Goal: Task Accomplishment & Management: Manage account settings

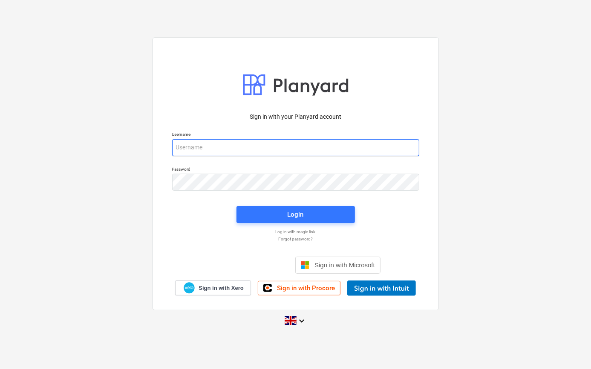
click at [210, 144] on input "email" at bounding box center [295, 147] width 247 height 17
click at [106, 195] on div "Sign in with your Planyard account Username Password Login Log in with magic li…" at bounding box center [295, 184] width 591 height 307
click at [183, 147] on input "email" at bounding box center [295, 147] width 247 height 17
type input "[PERSON_NAME][EMAIL_ADDRESS][PERSON_NAME][DOMAIN_NAME]"
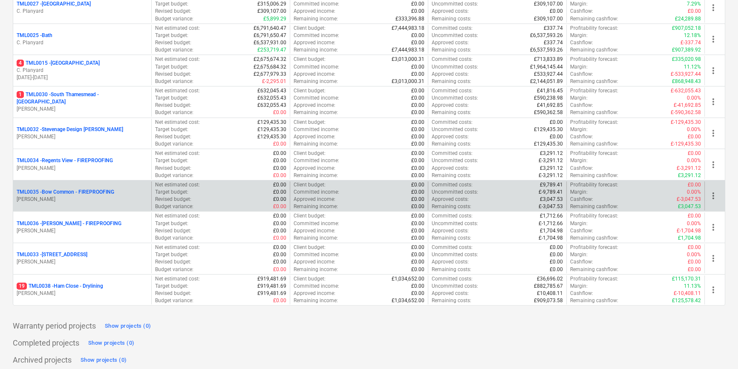
scroll to position [902, 0]
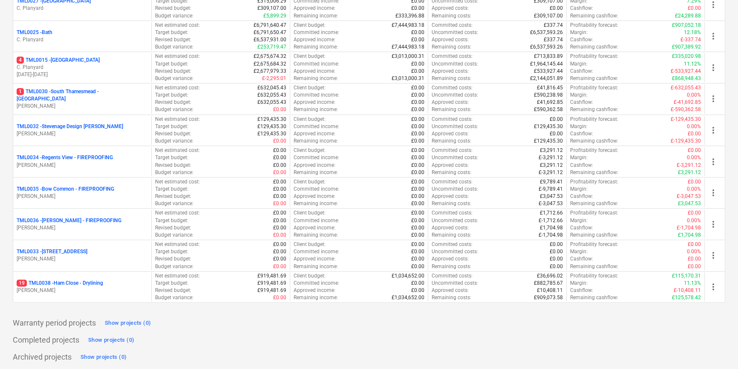
click at [81, 220] on p "TML0036 - Montgomery - FIREPROOFING" at bounding box center [69, 220] width 105 height 7
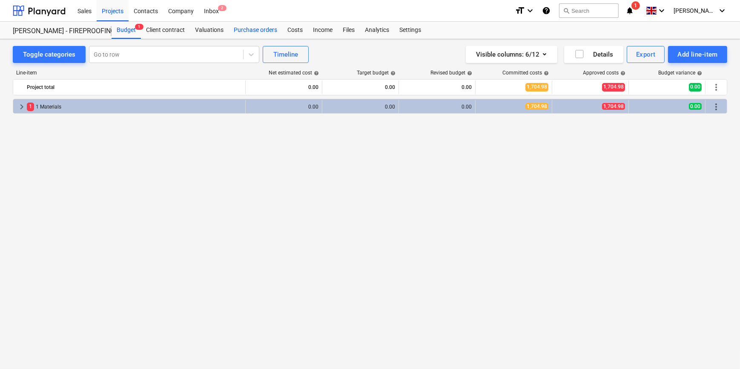
click at [259, 32] on div "Purchase orders" at bounding box center [256, 30] width 54 height 17
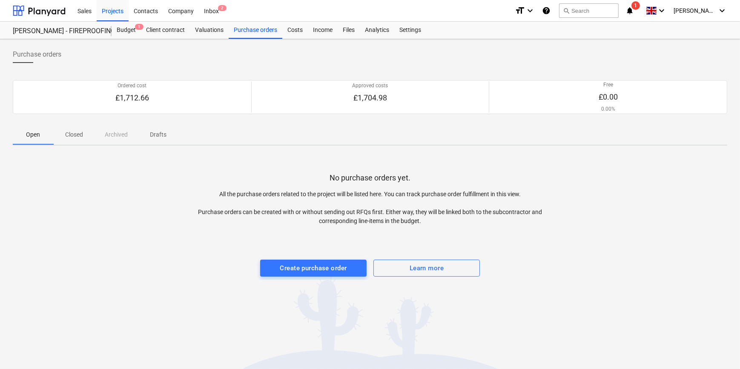
click at [76, 135] on p "Closed" at bounding box center [74, 134] width 20 height 9
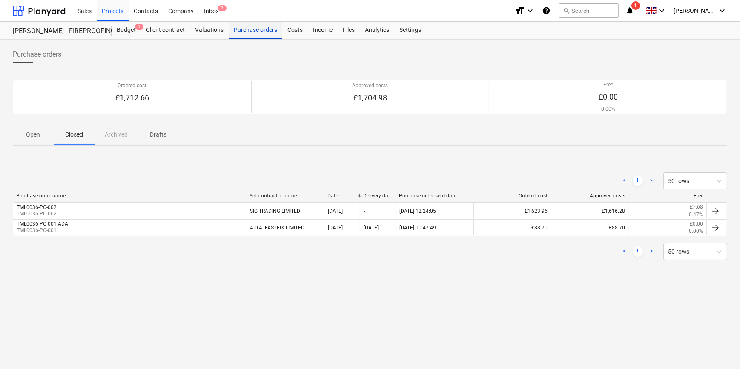
click at [253, 31] on div "Purchase orders" at bounding box center [256, 30] width 54 height 17
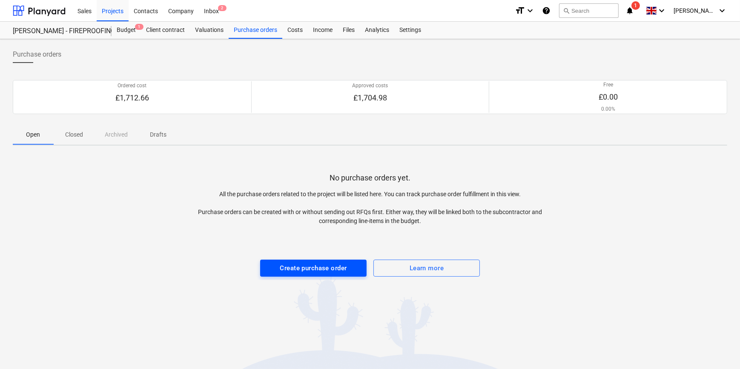
click at [310, 268] on div "Create purchase order" at bounding box center [313, 268] width 67 height 11
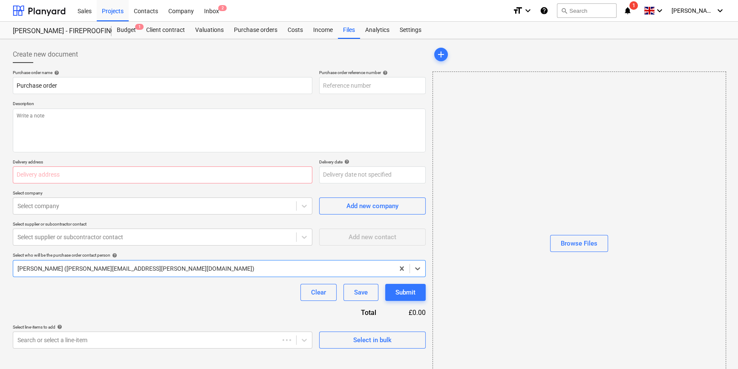
type textarea "x"
type input "TML0036-PO-003"
drag, startPoint x: 369, startPoint y: 85, endPoint x: 321, endPoint y: 82, distance: 48.7
click at [321, 82] on input "TML0036-PO-003" at bounding box center [372, 85] width 106 height 17
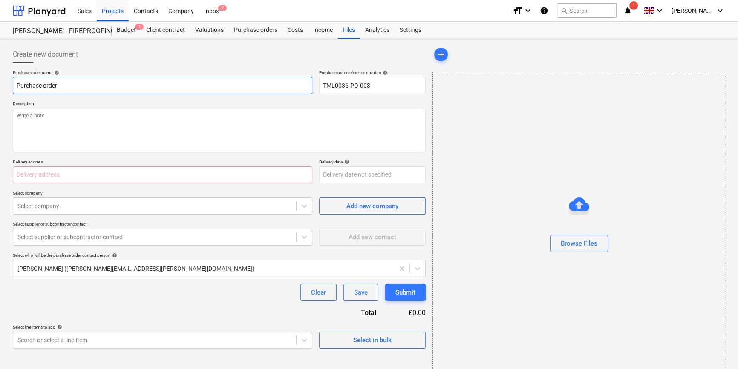
drag, startPoint x: 60, startPoint y: 85, endPoint x: 14, endPoint y: 84, distance: 46.4
click at [14, 84] on input "Purchase order" at bounding box center [162, 85] width 299 height 17
paste input "TML0036-PO-003"
type textarea "x"
type input "TML0036-PO-003"
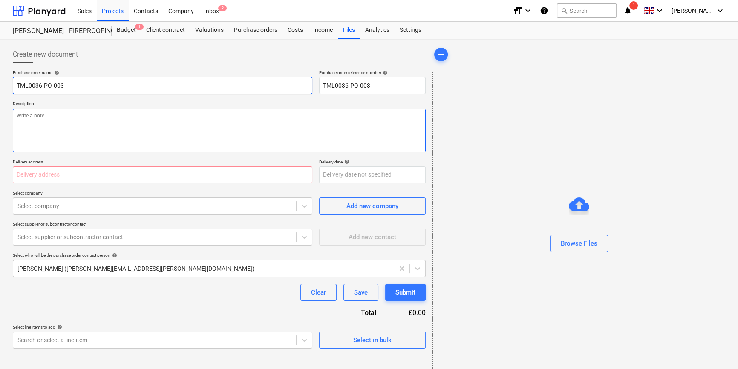
type textarea "x"
type input "TML0036-PO-003"
type textarea "x"
type input "TML0036-PO-003 S"
type textarea "x"
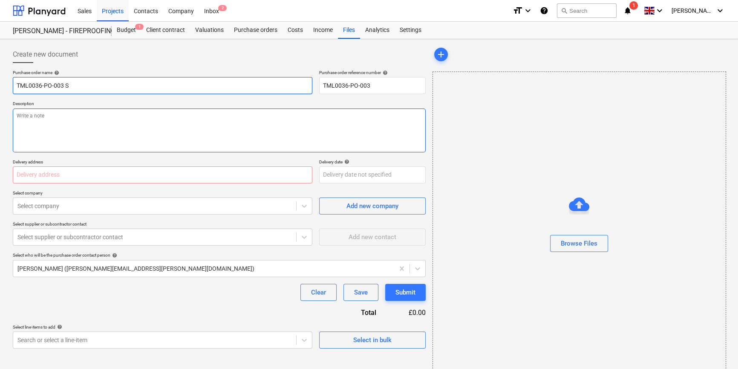
type input "TML0036-PO-003 SI"
type textarea "x"
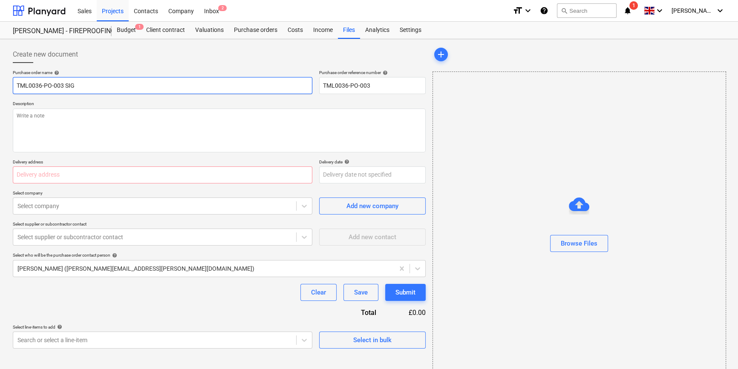
type input "TML0036-PO-003 SIG"
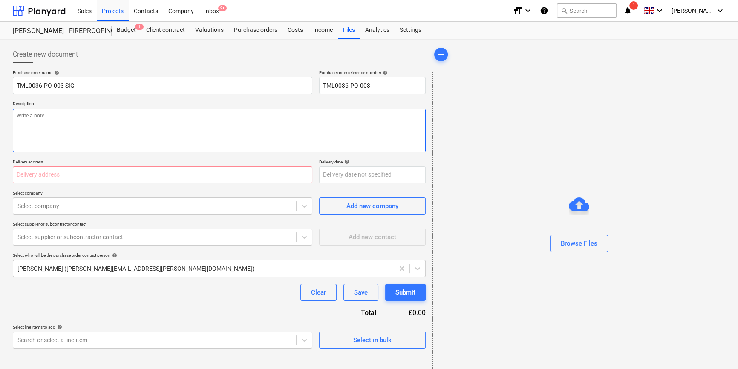
click at [51, 126] on textarea at bounding box center [219, 131] width 413 height 44
type textarea "x"
type textarea "S"
type textarea "x"
type textarea "Si"
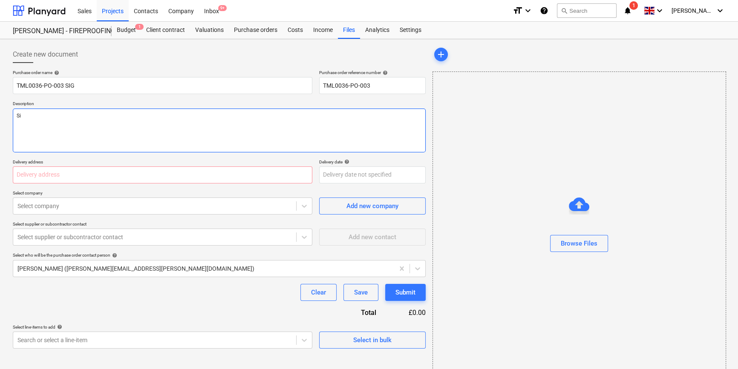
type textarea "x"
type textarea "Sit"
type textarea "x"
type textarea "Site"
type textarea "x"
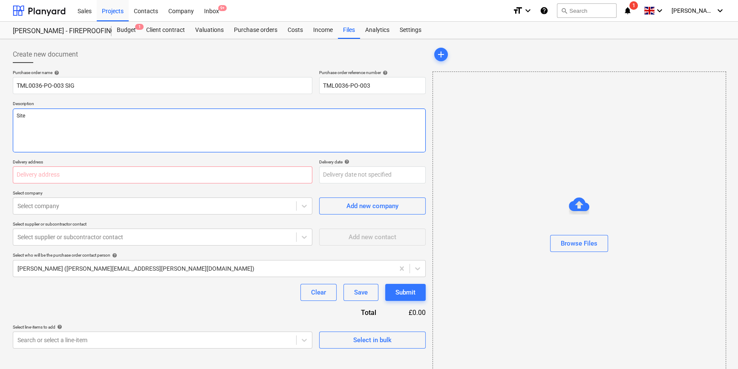
type textarea "Site"
type textarea "x"
type textarea "Site c"
type textarea "x"
type textarea "Site co"
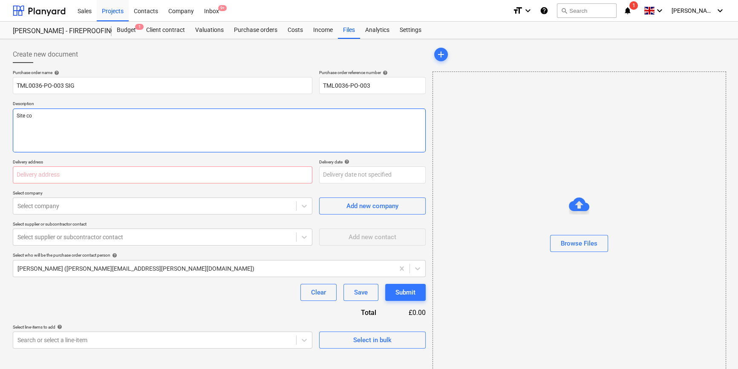
type textarea "x"
type textarea "Site con"
type textarea "x"
type textarea "Site cont"
type textarea "x"
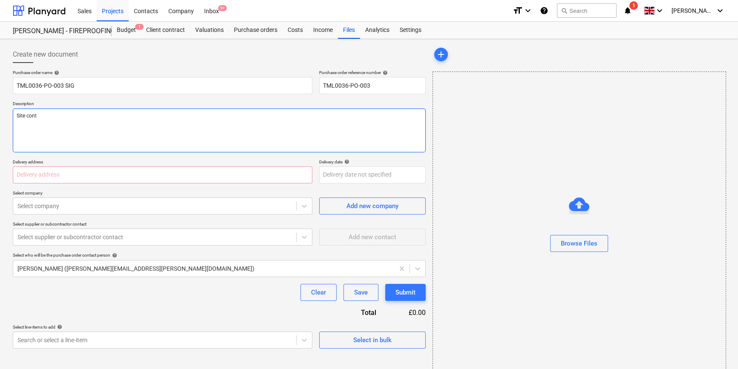
type textarea "Site conta"
type textarea "x"
type textarea "Site contac"
type textarea "x"
type textarea "Site contact"
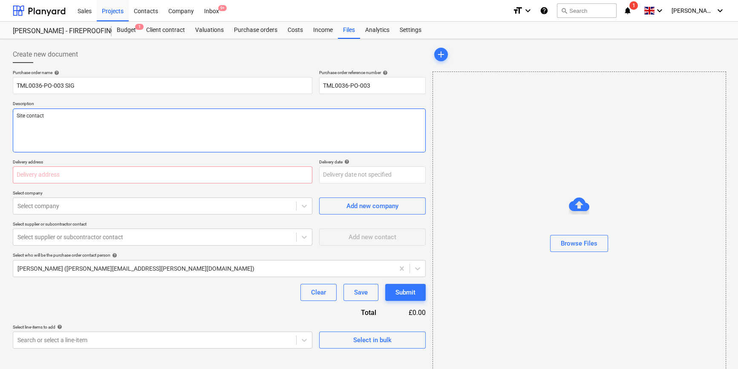
type textarea "x"
type textarea "Site contact"
type textarea "x"
type textarea "Site contact M"
type textarea "x"
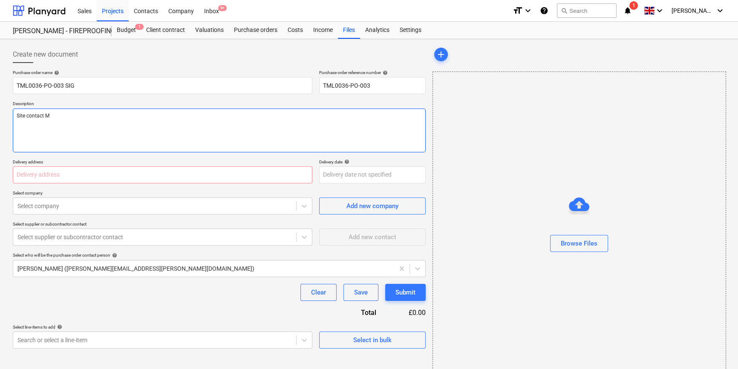
type textarea "Site contact Mi"
type textarea "x"
type textarea "Site contact Mih"
type textarea "x"
type textarea "Site contact Miha"
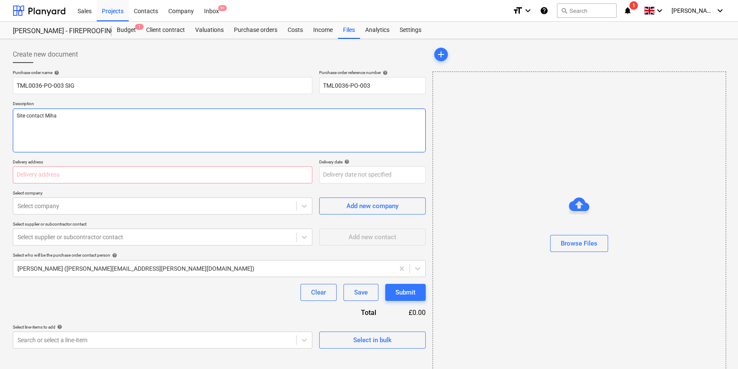
type textarea "x"
type textarea "Site contact Mihai"
type textarea "x"
type textarea "Site contact Mihai"
type textarea "x"
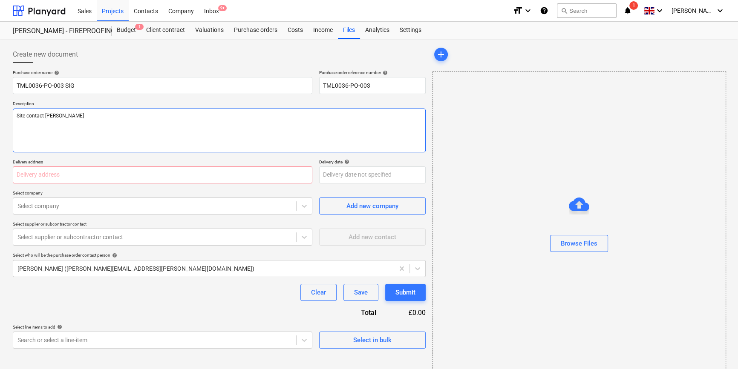
type textarea "Site contact Mihai 0"
type textarea "x"
type textarea "Site contact Mihai 07"
type textarea "x"
type textarea "Site contact Mihai 074"
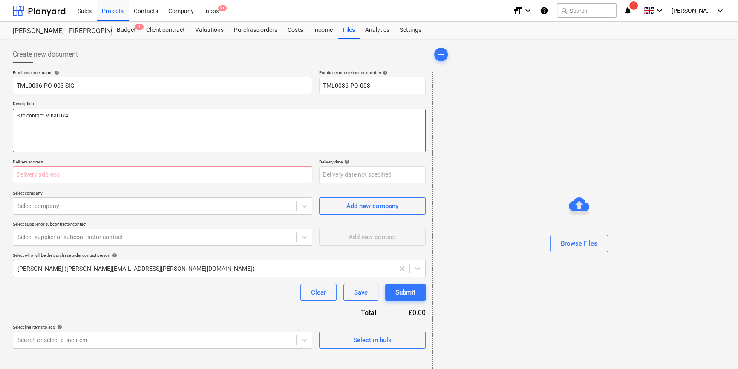
type textarea "x"
type textarea "Site contact Mihai 0745"
type textarea "x"
type textarea "Site contact Mihai 0745"
type textarea "x"
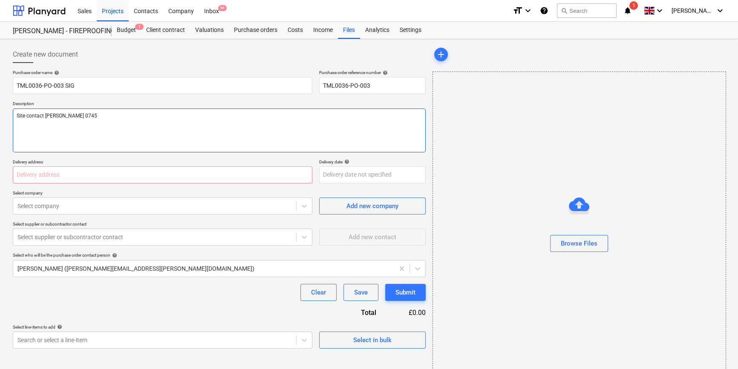
type textarea "Site contact Mihai 0745"
type textarea "x"
type textarea "Site contact Mihai 07456"
type textarea "x"
type textarea "Site contact Mihai 07456"
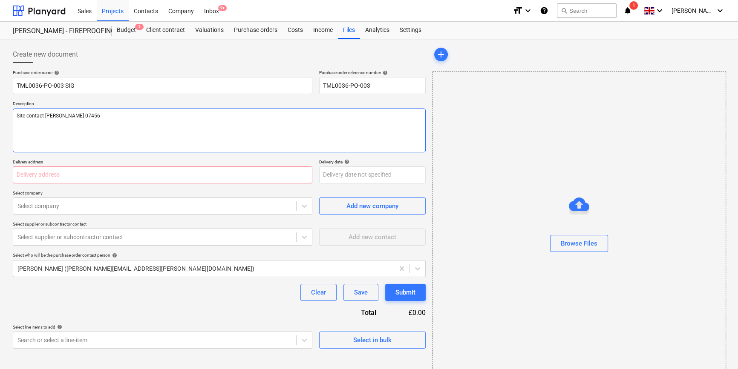
type textarea "x"
type textarea "Site contact Mihai 07456 5"
type textarea "x"
type textarea "Site contact Mihai 07456 50"
type textarea "x"
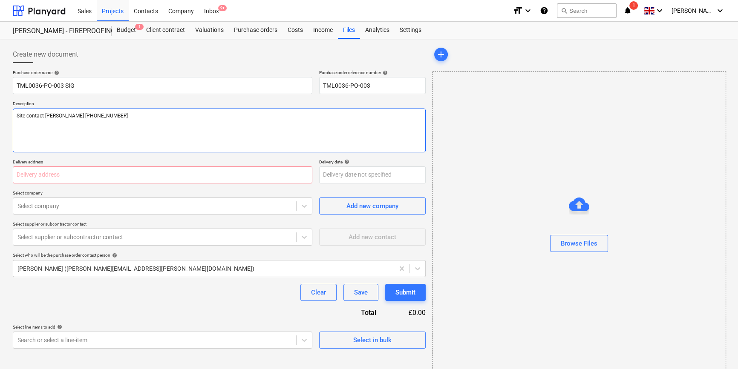
type textarea "Site contact Mihai 07456 508"
type textarea "x"
type textarea "Site contact Mihai 07456 5087"
type textarea "x"
type textarea "Site contact Mihai 07456 50875"
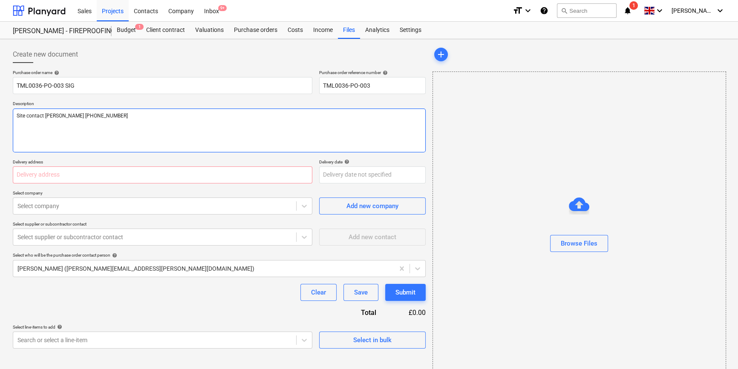
type textarea "x"
type textarea "Site contact Mihai 07456 508759"
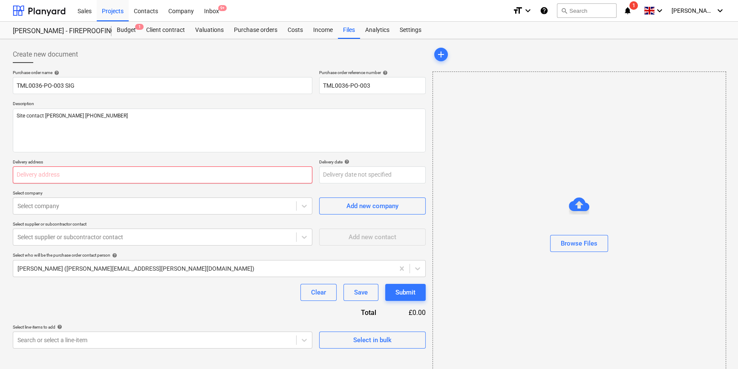
click at [51, 175] on input "text" at bounding box center [162, 175] width 299 height 17
click at [21, 174] on input "text" at bounding box center [162, 175] width 299 height 17
paste input "Fairview Estates, Montgomery's Wharf, 69 - 76 High Street, Brentford, TW8 0YL"
type textarea "x"
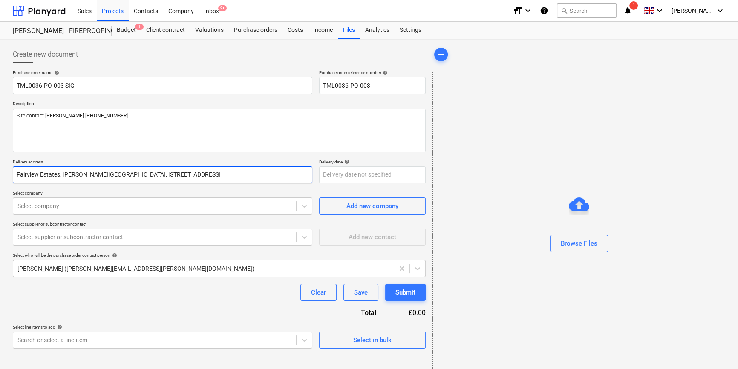
type input "Fairview Estates, Montgomery's Wharf, 69 - 76 High Street, Brentford, TW8 0YL"
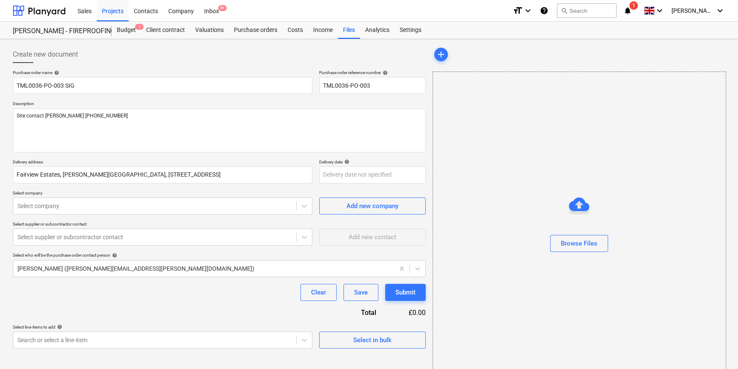
type textarea "x"
click at [207, 298] on div "Clear Save Submit" at bounding box center [219, 292] width 413 height 17
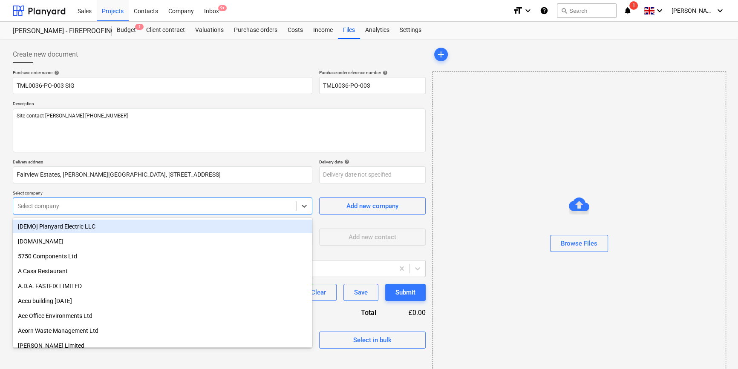
click at [44, 208] on div at bounding box center [154, 206] width 274 height 9
type input "sig"
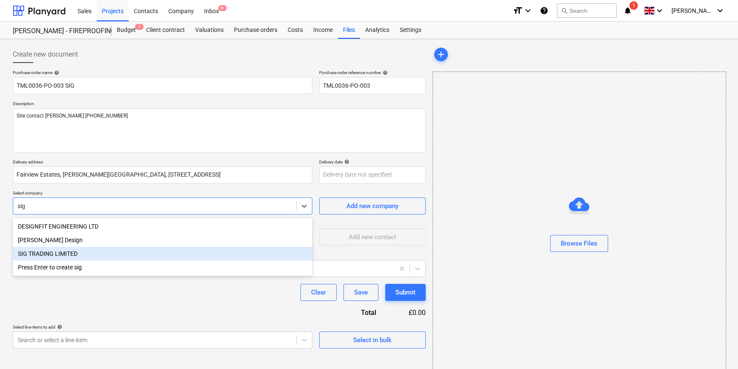
click at [63, 254] on div "SIG TRADING LIMITED" at bounding box center [162, 254] width 299 height 14
type textarea "x"
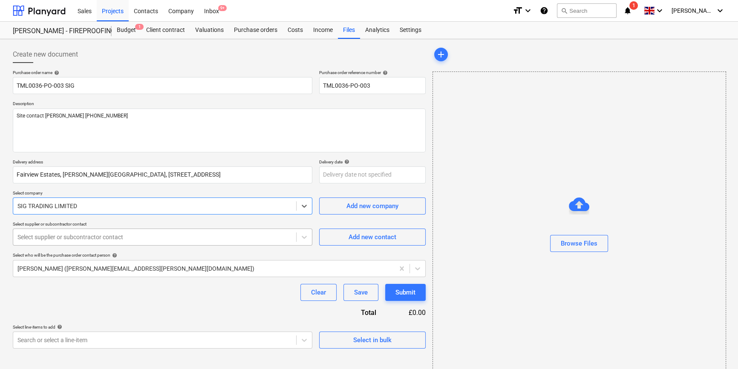
click at [57, 241] on div at bounding box center [154, 237] width 274 height 9
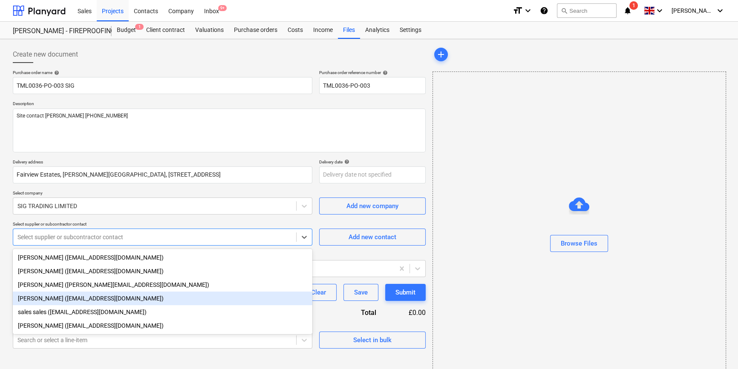
click at [44, 298] on div "Sam Richardson (samrichardson@sigplc.com)" at bounding box center [162, 299] width 299 height 14
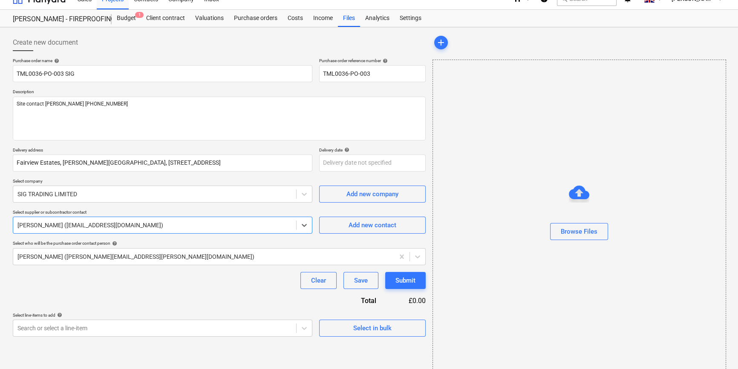
scroll to position [18, 0]
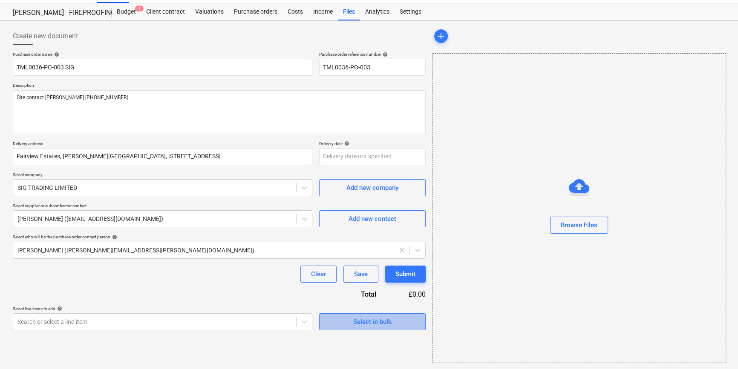
click at [358, 321] on div "Select in bulk" at bounding box center [372, 321] width 38 height 11
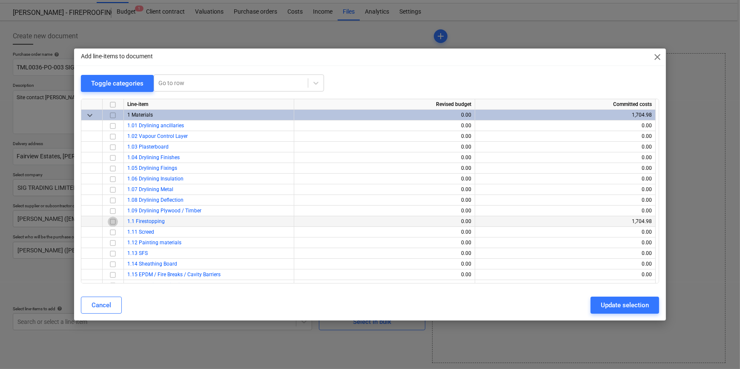
click at [112, 222] on input "checkbox" at bounding box center [113, 221] width 10 height 10
click at [590, 305] on div "Update selection" at bounding box center [625, 305] width 48 height 11
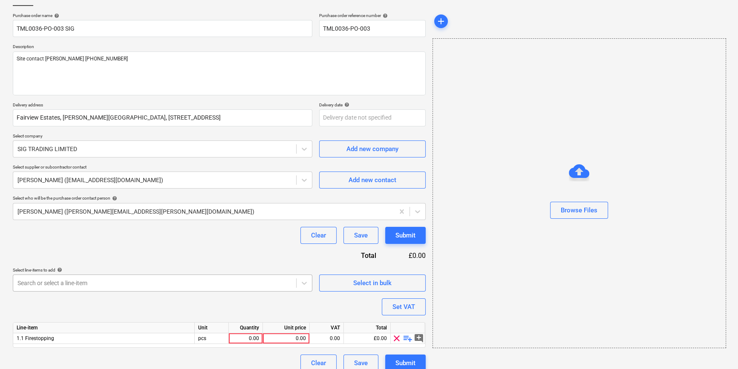
scroll to position [66, 0]
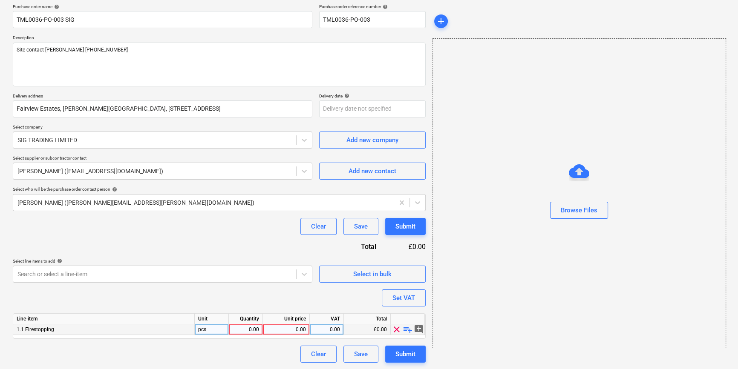
click at [405, 328] on span "playlist_add" at bounding box center [407, 330] width 10 height 10
type textarea "x"
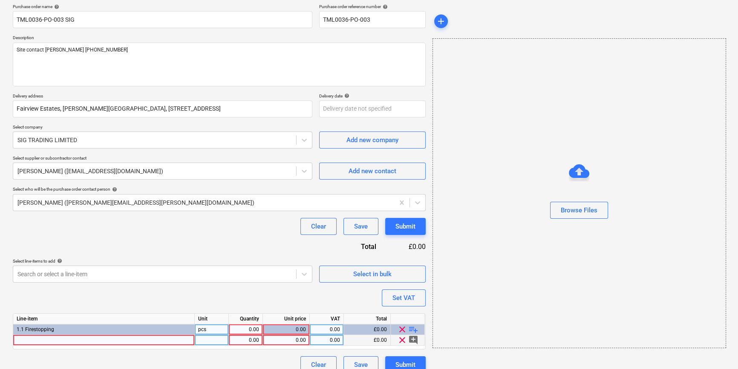
click at [24, 341] on div at bounding box center [103, 340] width 181 height 11
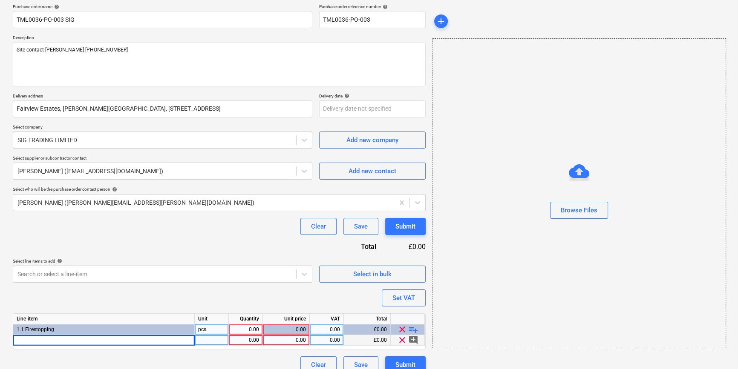
type input "Tremco FB750502465 Nullifire FB750 Intubatt 1 180kg 50mm x 0.6m x 1.2m 10725728"
type textarea "x"
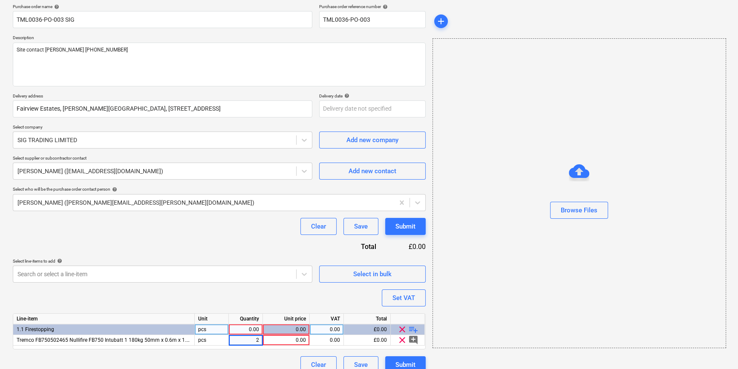
type input "25"
type textarea "x"
type input "17.52"
type textarea "x"
type input "20"
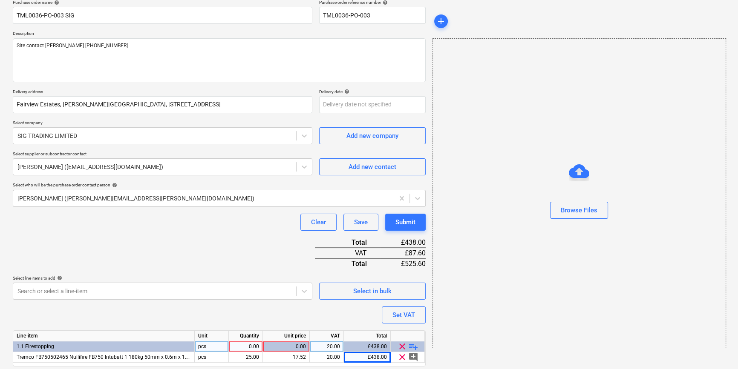
scroll to position [98, 0]
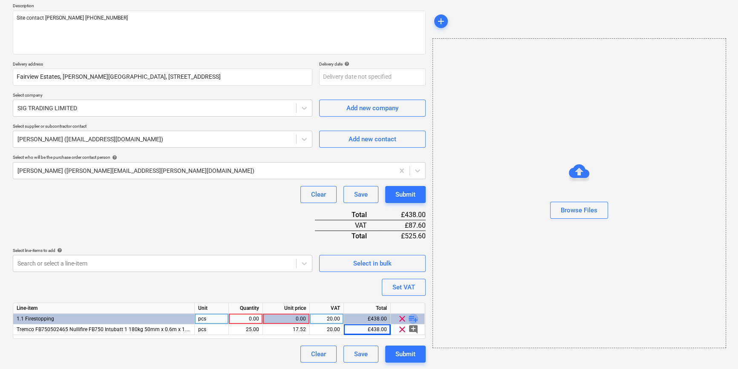
click at [413, 318] on span "playlist_add" at bounding box center [413, 319] width 10 height 10
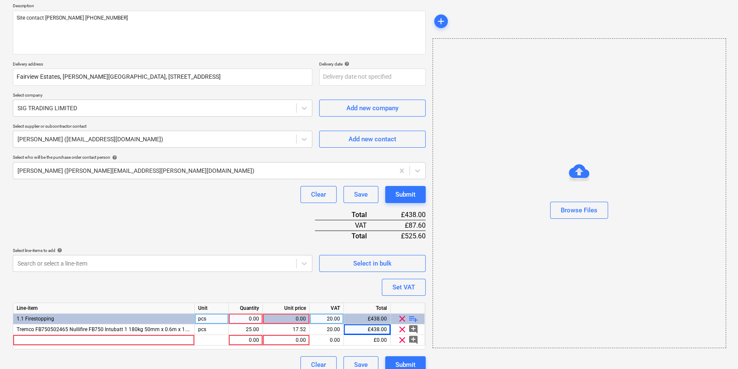
type textarea "x"
click at [40, 340] on div at bounding box center [103, 340] width 181 height 11
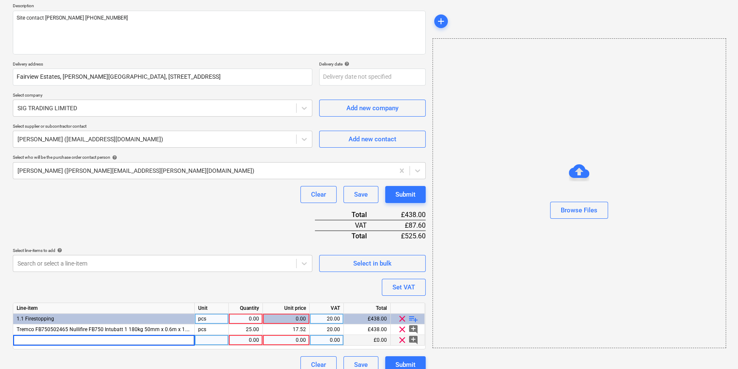
type input "Tremco FS702366730 Nullifire FS702 Intumastic 310ml White (25) 10711135"
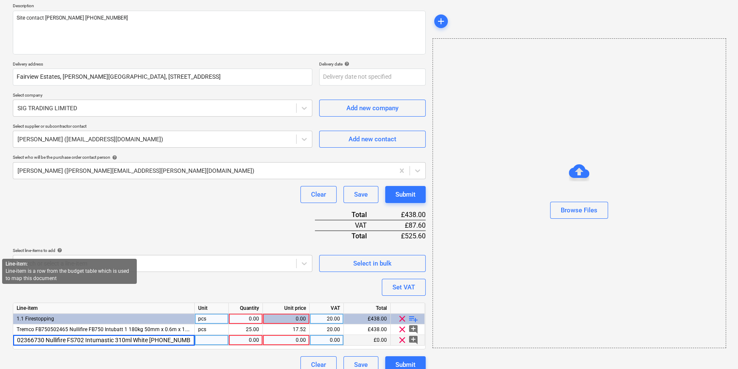
type textarea "x"
type input "250"
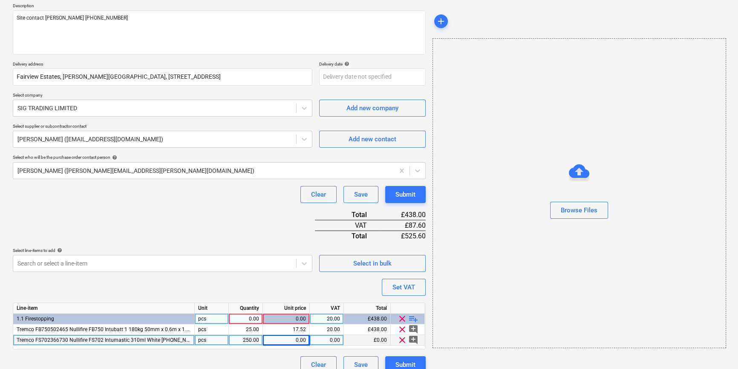
type textarea "x"
type input "1.28"
type textarea "x"
type input "20"
click at [411, 317] on span "playlist_add" at bounding box center [413, 319] width 10 height 10
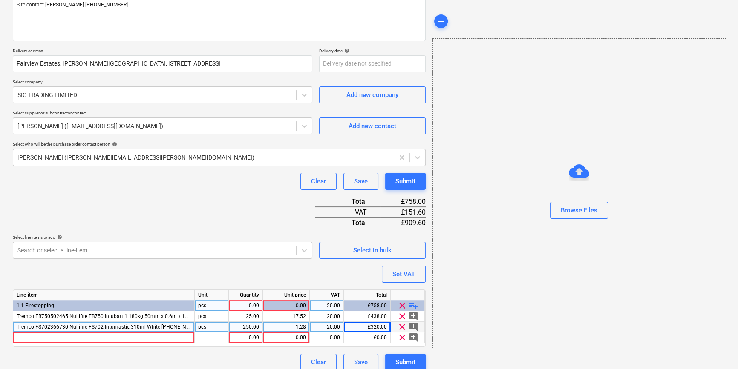
scroll to position [119, 0]
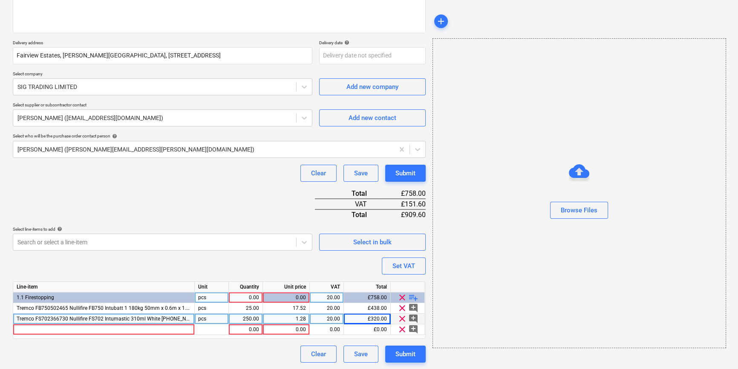
type textarea "x"
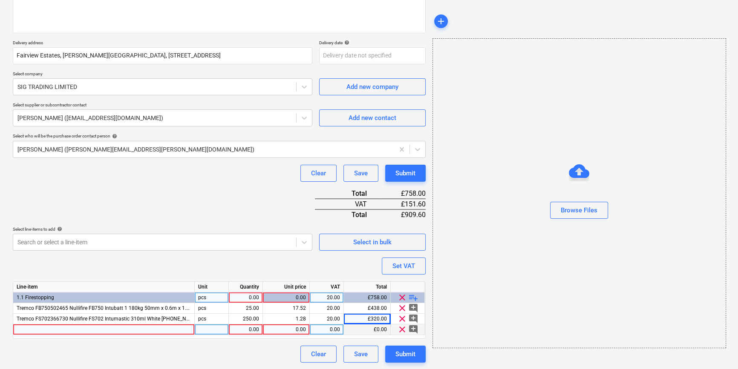
click at [43, 328] on div at bounding box center [103, 330] width 181 height 11
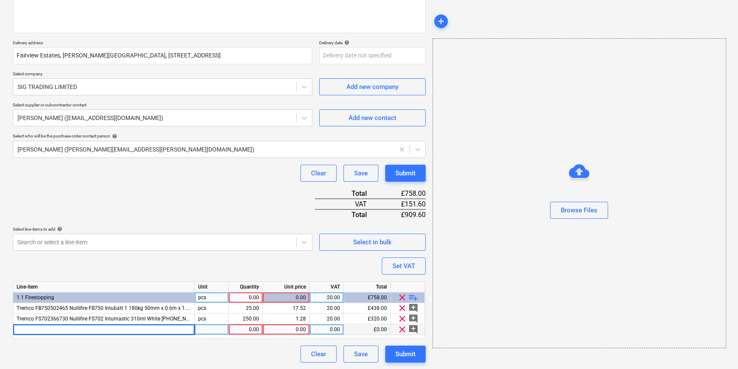
type input "Tremco FS719510016 Nullifire FS719 HP CPVC Approved 310ml (25) 10711692"
type textarea "x"
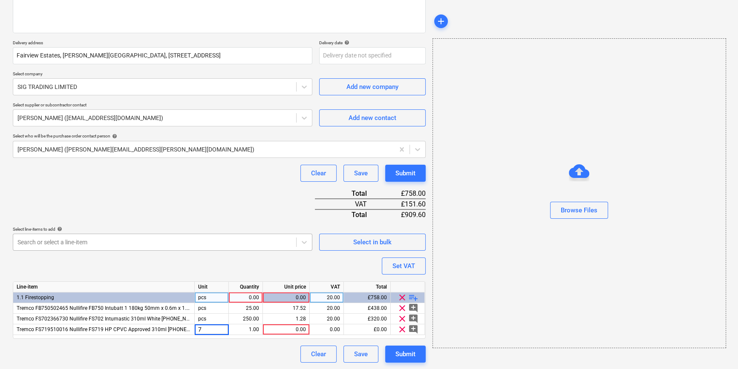
type input "75"
type textarea "x"
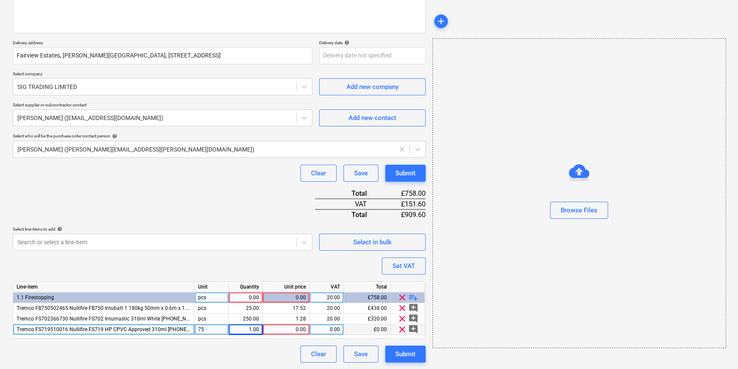
click at [221, 328] on div "75" at bounding box center [212, 330] width 34 height 11
type input "pcs"
type textarea "x"
type input "75"
type textarea "x"
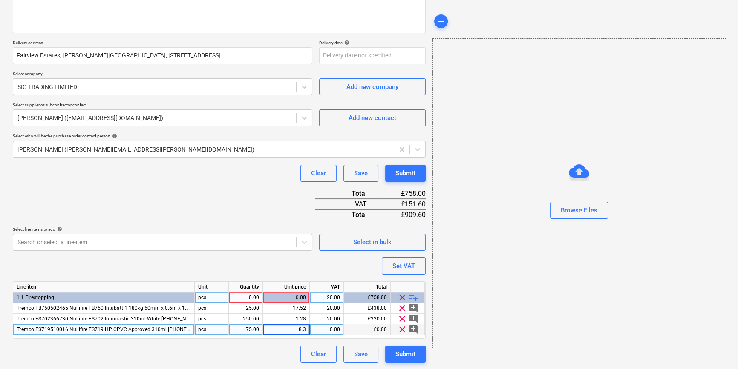
type input "8.35"
type textarea "x"
type input "20"
type textarea "x"
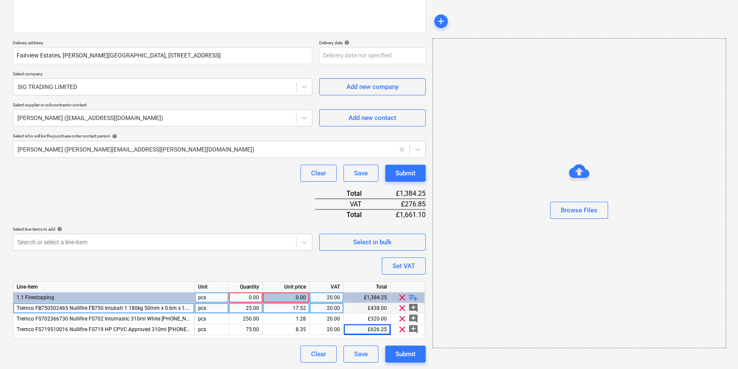
click at [209, 307] on div "pcs" at bounding box center [212, 308] width 34 height 11
type input "sheet"
click at [411, 298] on span "playlist_add" at bounding box center [413, 298] width 10 height 10
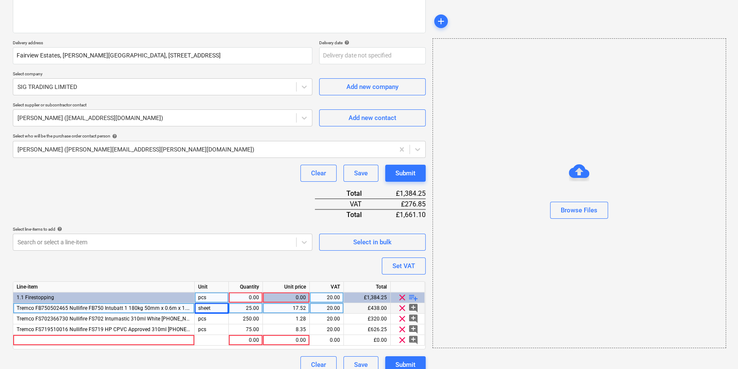
type textarea "x"
click at [53, 339] on div at bounding box center [103, 340] width 181 height 11
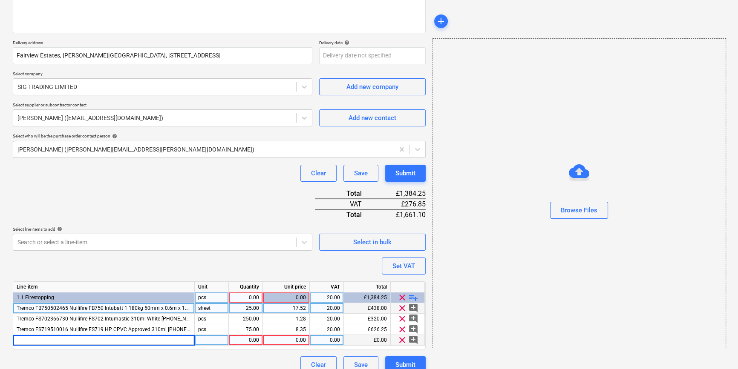
type input "Tremco FS709500148 Nullifire FS709 HP Sealant 310ml (25) 10684348"
type textarea "x"
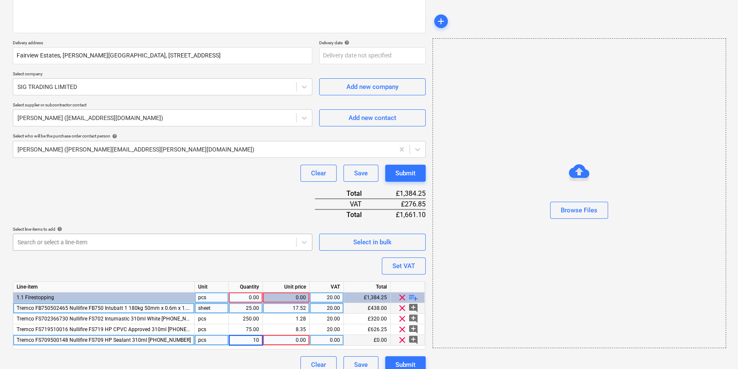
type input "100"
type textarea "x"
type input "4.96"
type textarea "x"
type input "20"
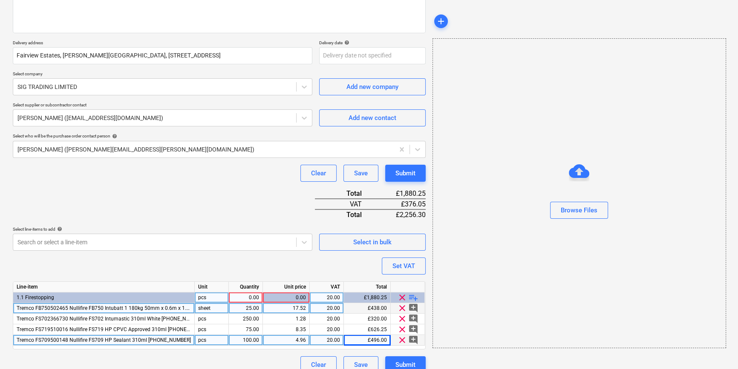
click at [411, 297] on span "playlist_add" at bounding box center [413, 298] width 10 height 10
type textarea "x"
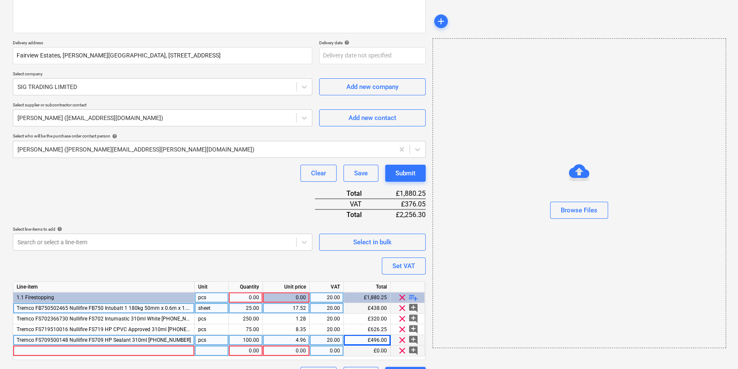
click at [43, 349] on div at bounding box center [103, 351] width 181 height 11
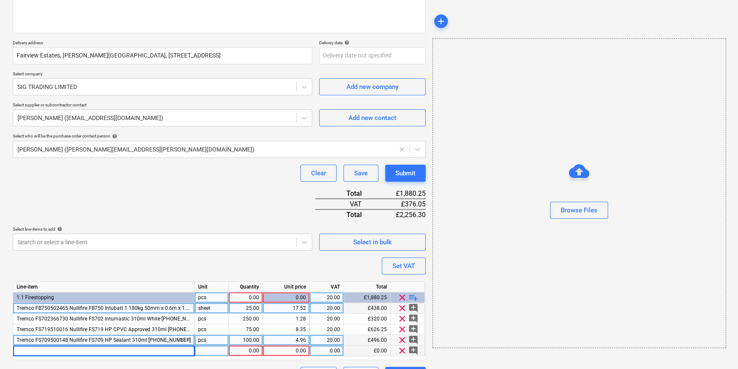
type input "Nullifire FJ400 Intuspan 56mm x 50mm x 1000mm (42) 10702526"
type textarea "x"
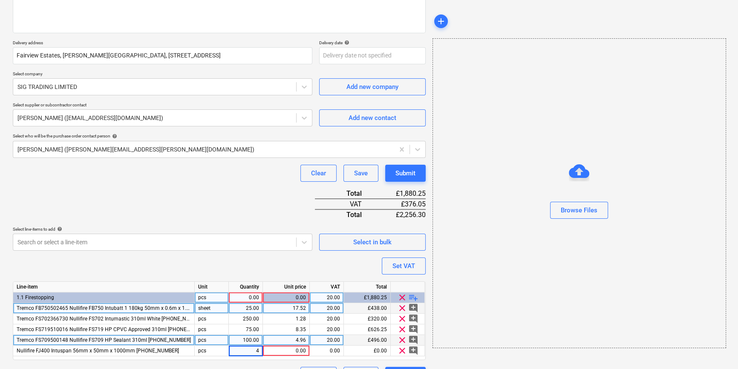
type input "42"
type textarea "x"
type input "10.18"
type textarea "x"
type input "15.35"
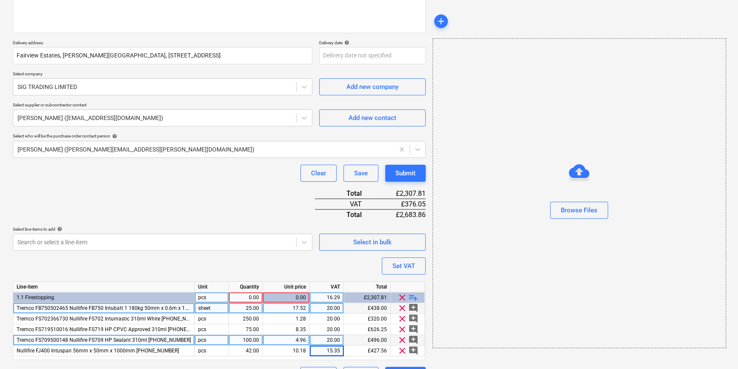
type textarea "x"
type input "20"
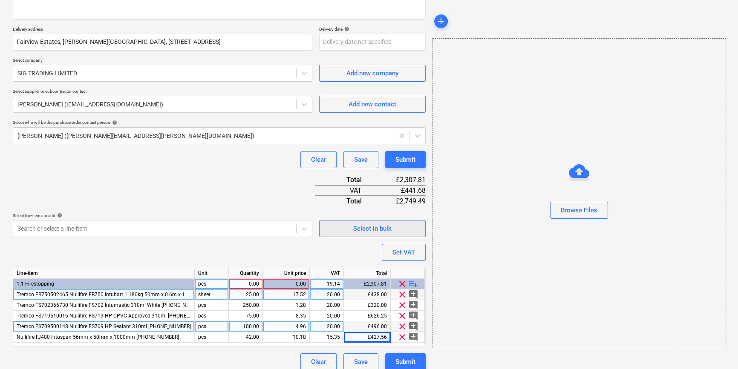
scroll to position [141, 0]
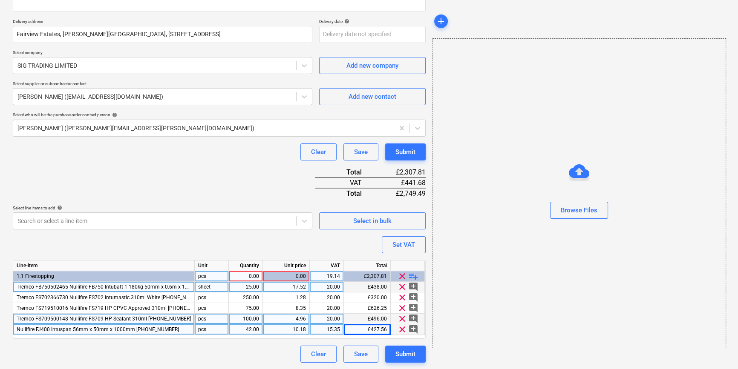
click at [287, 330] on div "10.18" at bounding box center [286, 330] width 40 height 11
type textarea "x"
click at [286, 330] on div "10.18" at bounding box center [286, 330] width 40 height 11
type input "15.35"
type textarea "x"
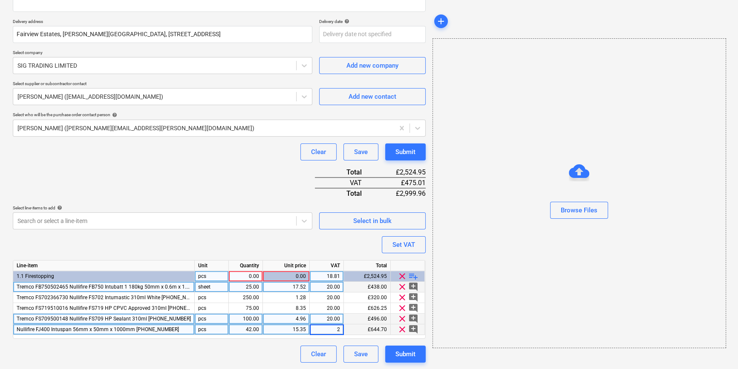
type input "20"
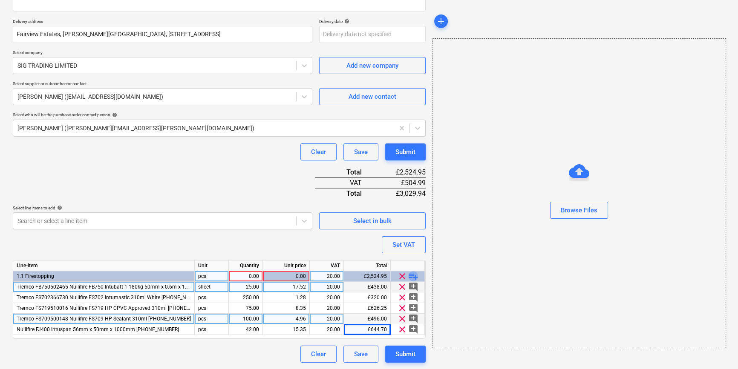
click at [416, 276] on span "playlist_add" at bounding box center [413, 276] width 10 height 10
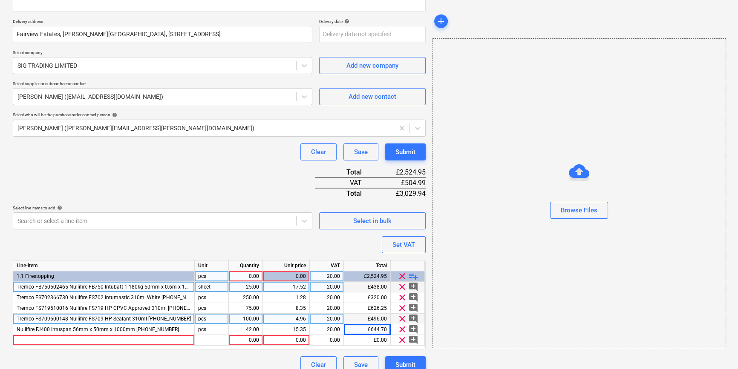
type textarea "x"
click at [28, 341] on div at bounding box center [103, 340] width 181 height 11
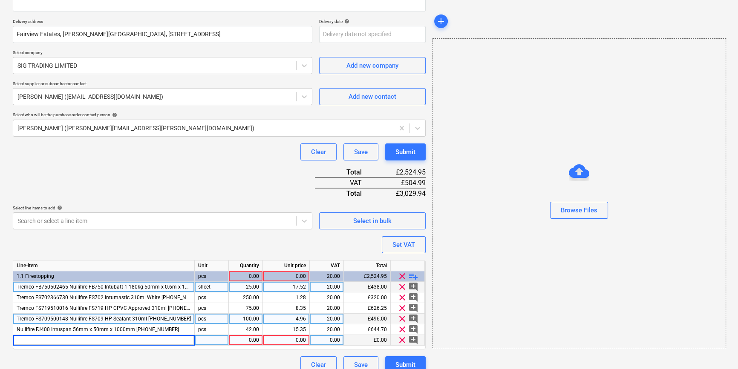
type input "Tremco FI025503345 Nullifire FI025 Wrap (Intuflex) 25mm x 200mm x 10m 10725735"
type textarea "x"
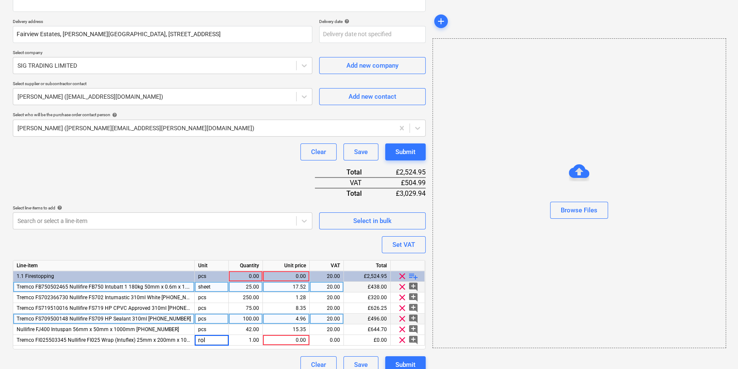
type input "roll"
type textarea "x"
type input "49.04"
type textarea "x"
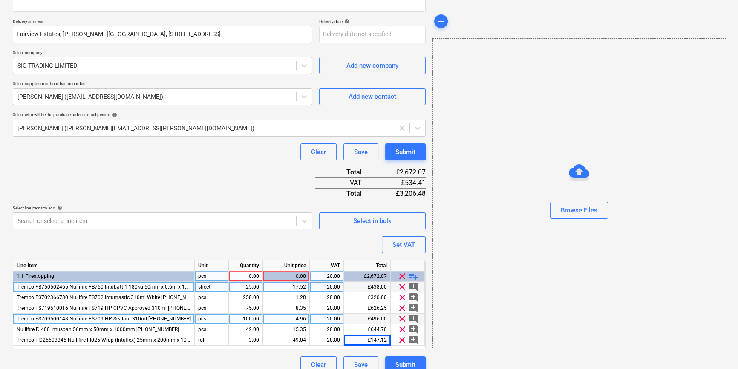
click at [239, 275] on div "0.00" at bounding box center [245, 276] width 27 height 11
type input "1"
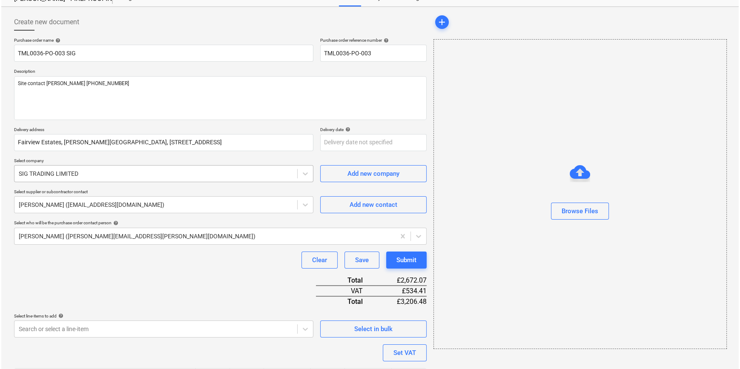
scroll to position [77, 0]
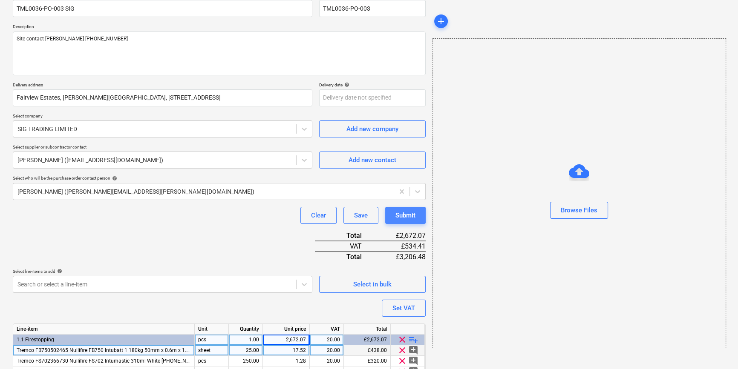
click at [401, 213] on div "Submit" at bounding box center [405, 215] width 20 height 11
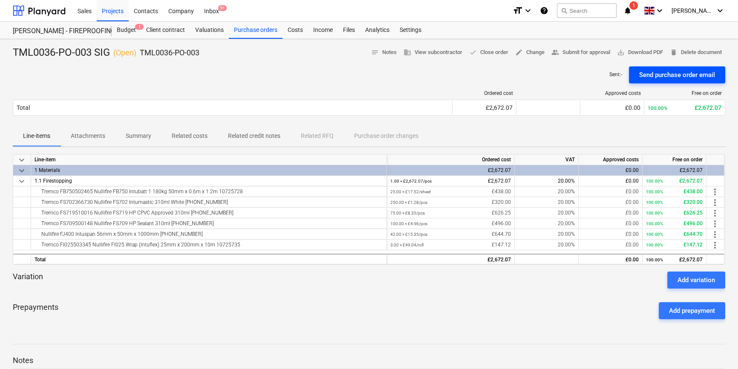
click at [590, 75] on div "Send purchase order email" at bounding box center [677, 74] width 76 height 11
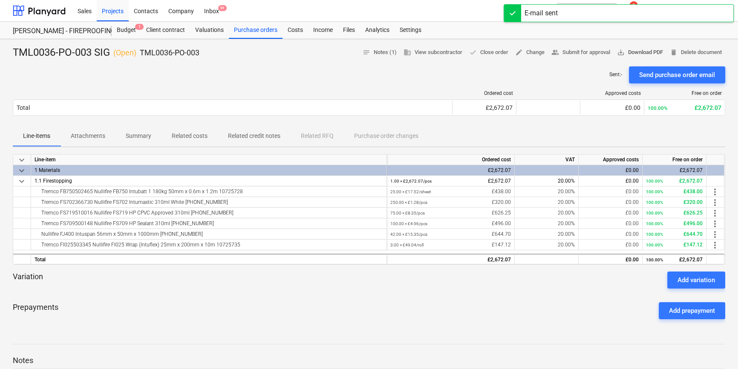
click at [590, 52] on span "save_alt Download PDF" at bounding box center [640, 53] width 46 height 10
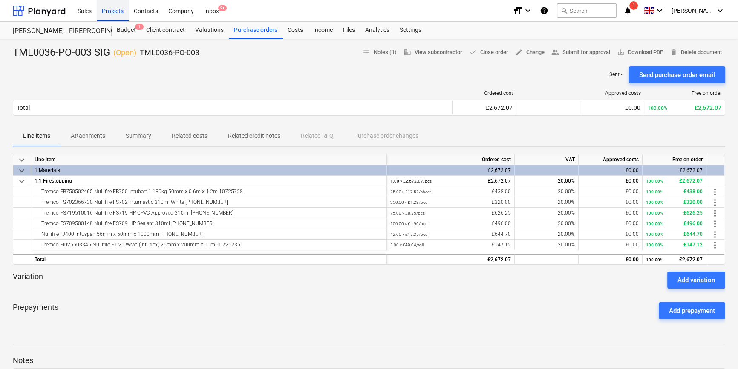
click at [113, 11] on div "Projects" at bounding box center [113, 11] width 32 height 22
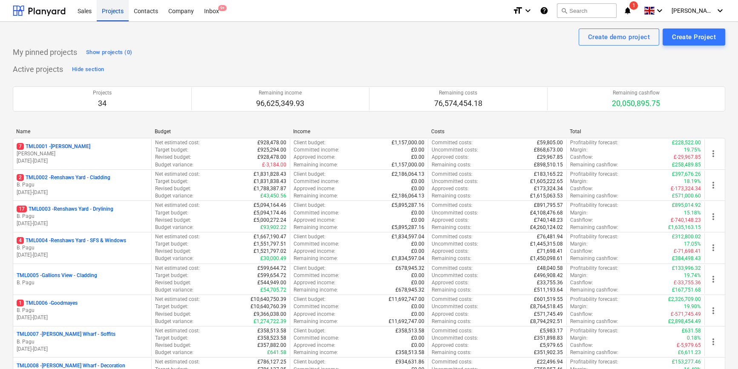
click at [111, 10] on div "Projects" at bounding box center [113, 11] width 32 height 22
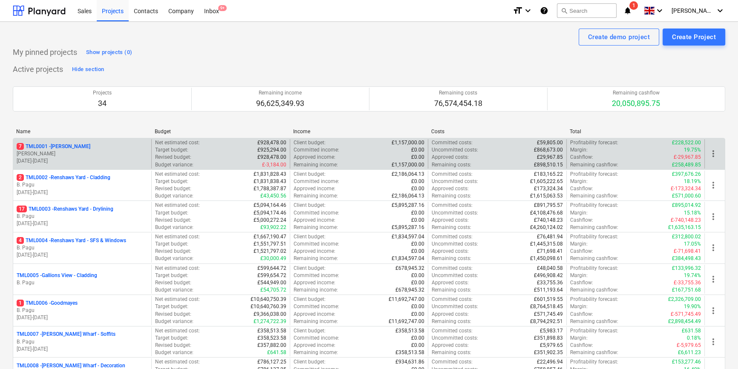
click at [60, 156] on p "[PERSON_NAME]" at bounding box center [82, 153] width 131 height 7
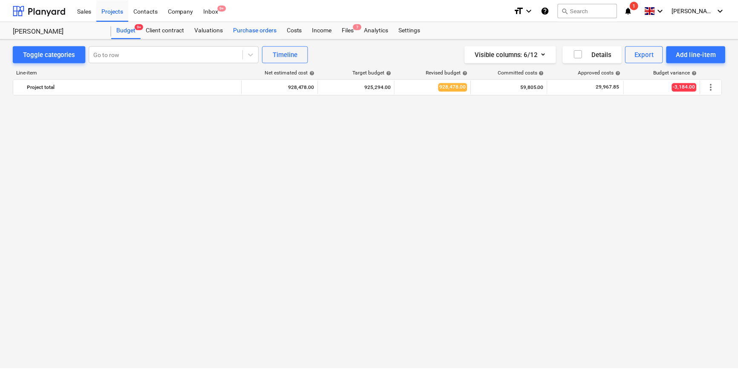
scroll to position [614, 0]
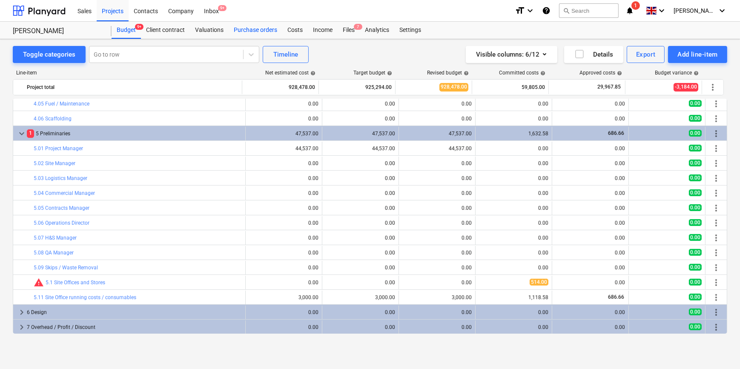
click at [236, 30] on div "Purchase orders" at bounding box center [256, 30] width 54 height 17
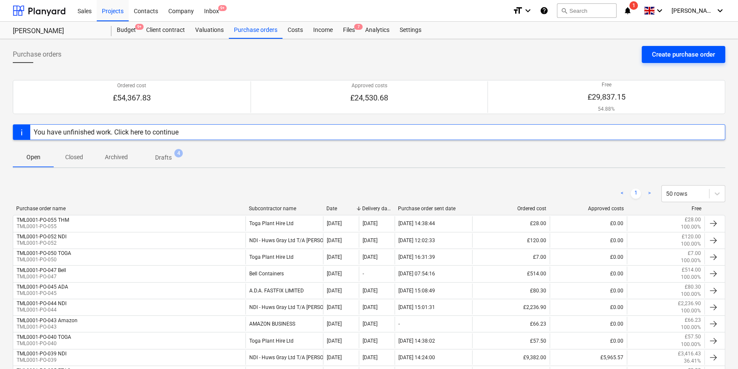
click at [590, 51] on div "Create purchase order" at bounding box center [683, 54] width 63 height 11
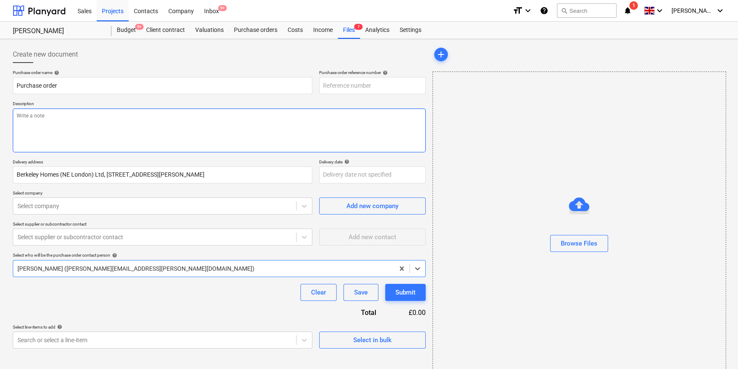
type textarea "x"
type input "TML0001-PO-056"
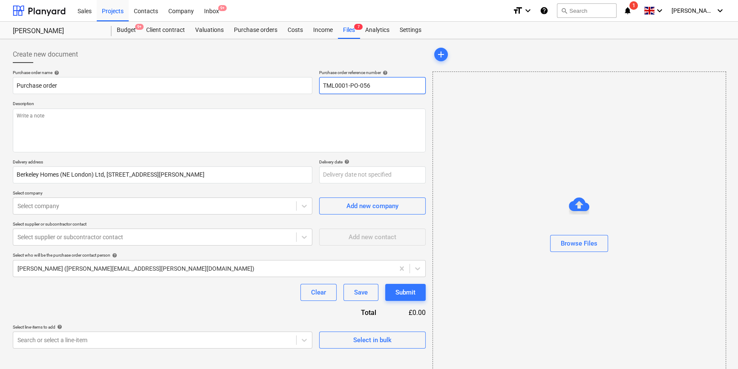
drag, startPoint x: 374, startPoint y: 83, endPoint x: 319, endPoint y: 86, distance: 55.4
click at [319, 86] on input "TML0001-PO-056" at bounding box center [372, 85] width 106 height 17
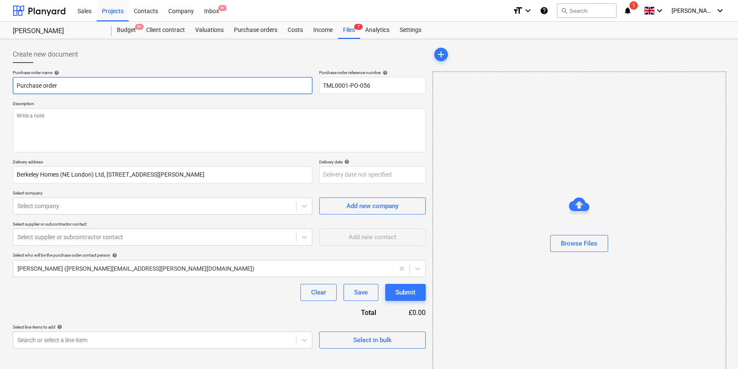
drag, startPoint x: 69, startPoint y: 86, endPoint x: 15, endPoint y: 90, distance: 53.8
click at [15, 90] on input "Purchase order" at bounding box center [162, 85] width 299 height 17
paste input "TML0001-PO-056"
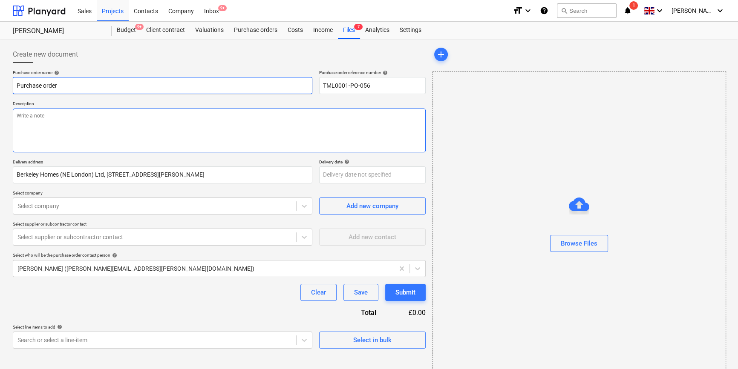
type textarea "x"
type input "TML0001-PO-056"
type textarea "x"
type input "TML0001-PO-056"
type textarea "x"
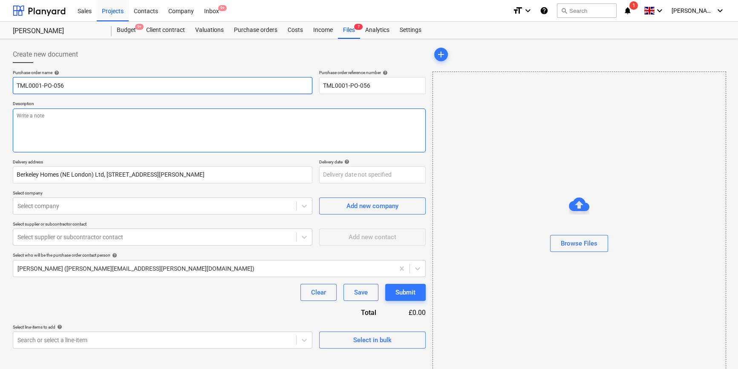
type input "TML0001-PO-056 N"
type textarea "x"
type input "TML0001-PO-056 ND"
type textarea "x"
type input "TML0001-PO-056 NDI"
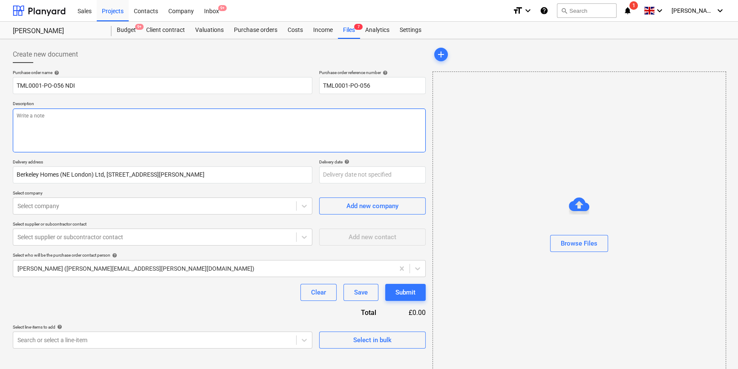
click at [33, 124] on textarea at bounding box center [219, 131] width 413 height 44
type textarea "x"
type textarea "S"
type textarea "x"
type textarea "Si"
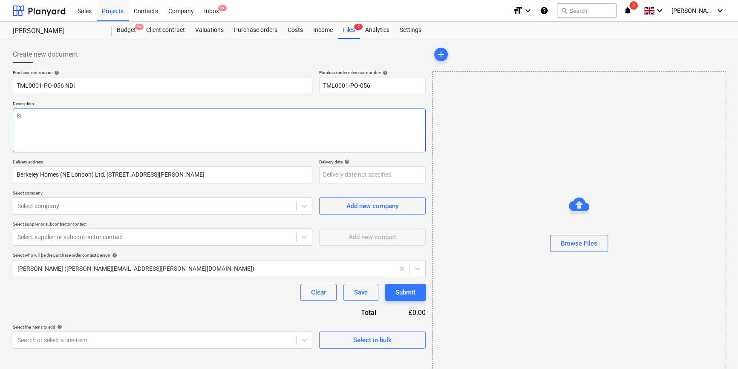
type textarea "x"
type textarea "Sit"
type textarea "x"
type textarea "Site"
type textarea "x"
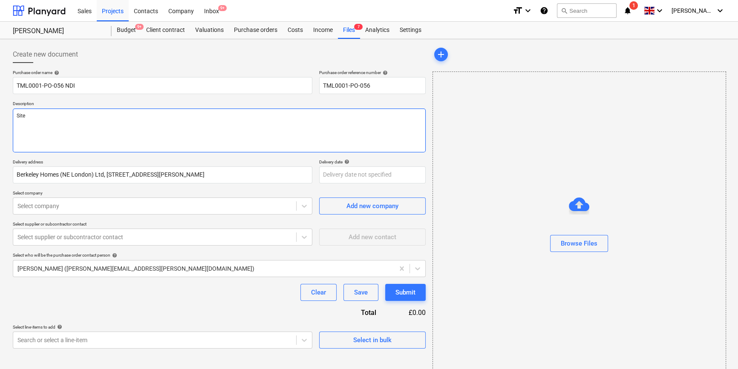
type textarea "Site"
type textarea "x"
type textarea "Site c"
type textarea "x"
type textarea "Site co"
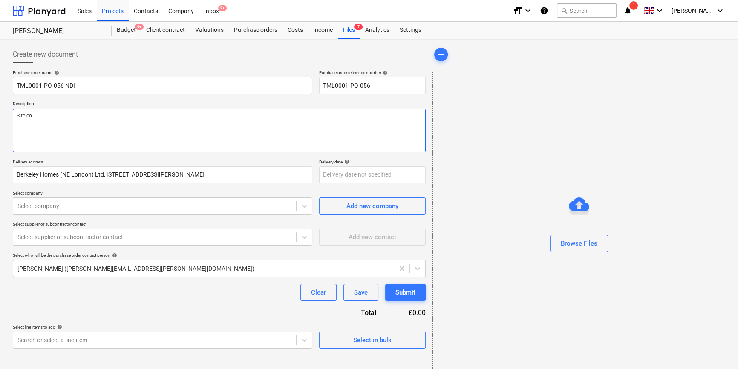
type textarea "x"
type textarea "Site con"
type textarea "x"
type textarea "Site cont"
type textarea "x"
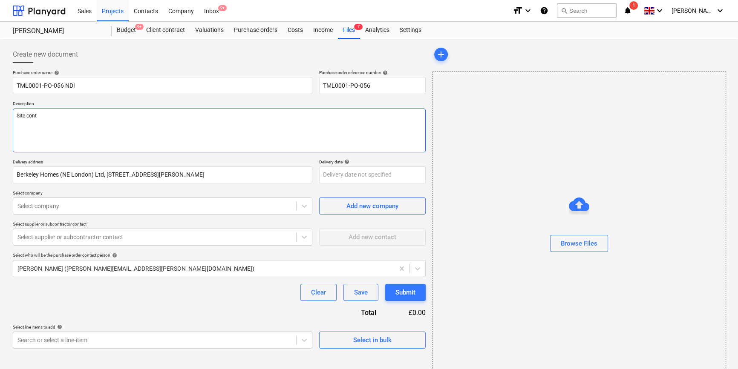
type textarea "Site conta"
type textarea "x"
type textarea "Site contac"
type textarea "x"
type textarea "Site contact"
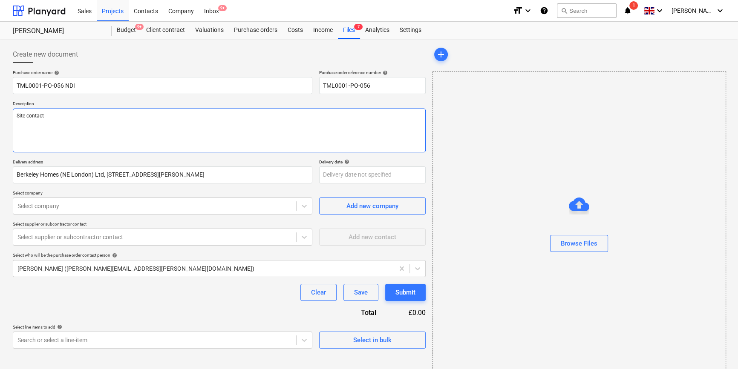
type textarea "x"
type textarea "Site contact"
type textarea "x"
type textarea "Site contact M"
type textarea "x"
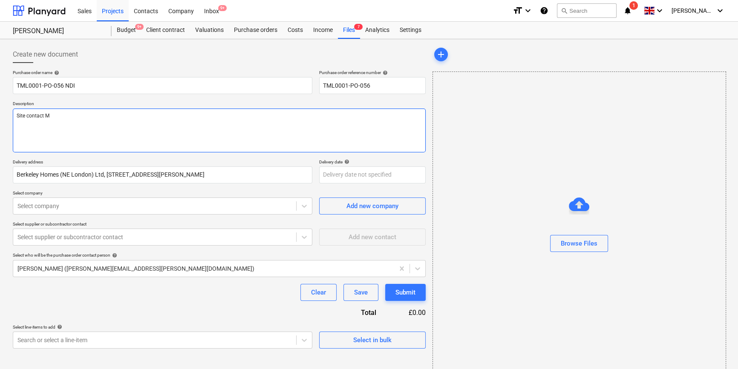
type textarea "Site contact Ma"
type textarea "x"
type textarea "Site contact Mao"
type textarea "x"
type textarea "Site contact Maol"
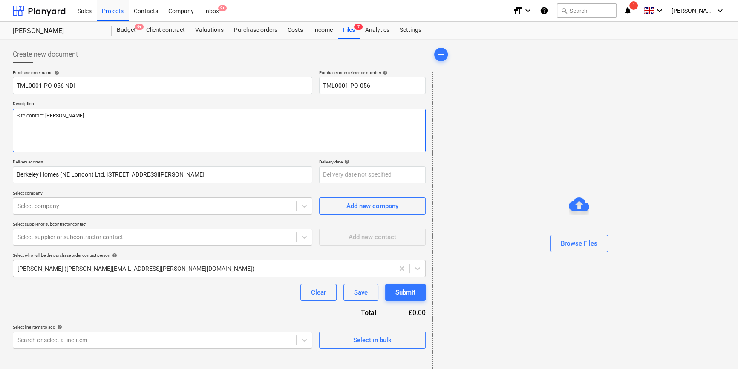
type textarea "x"
type textarea "Site contact Maolc"
type textarea "x"
type textarea "Site contact Maolco"
type textarea "x"
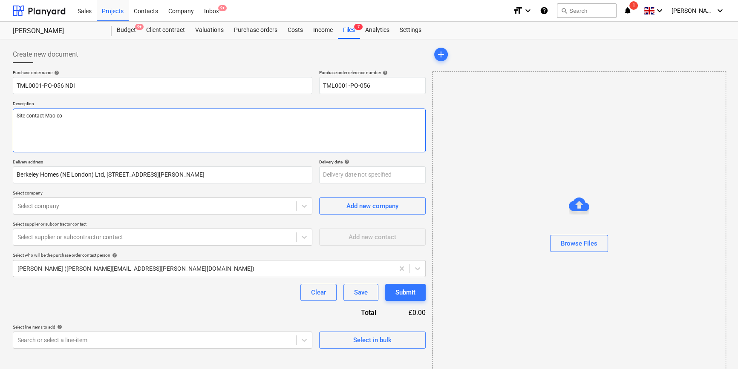
type textarea "Site contact Maolcol"
type textarea "x"
type textarea "Site contact Maolcolm"
type textarea "x"
click at [51, 115] on textarea "Site contact Maolcolm 07479 382881" at bounding box center [219, 131] width 413 height 44
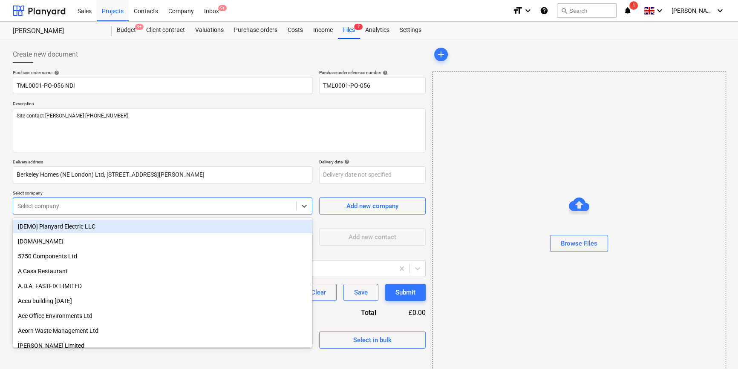
click at [73, 208] on div at bounding box center [154, 206] width 274 height 9
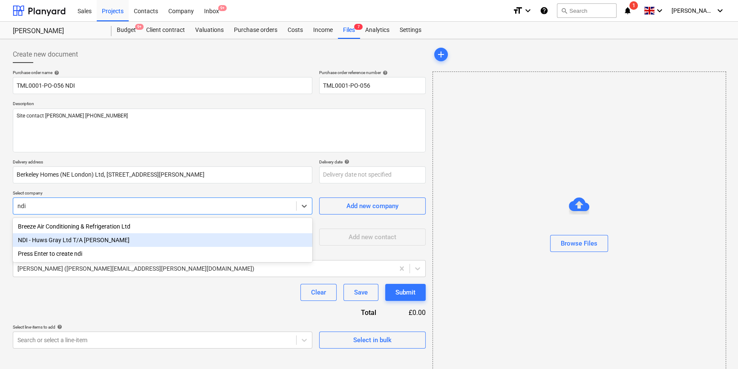
click at [72, 241] on div "NDI - Huws Gray Ltd T/A Lloyd Worrall" at bounding box center [162, 240] width 299 height 14
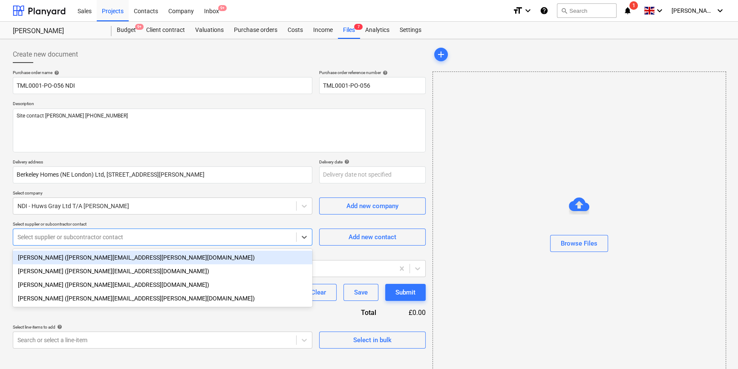
click at [72, 241] on div at bounding box center [154, 237] width 274 height 9
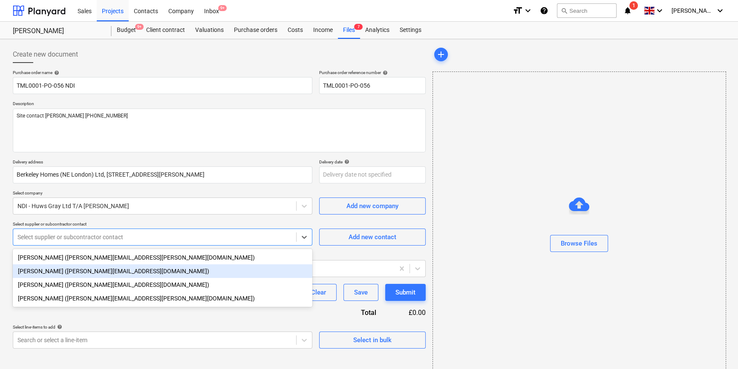
click at [68, 273] on div "Christopher Brandham (christopher.brandham@ndi.co.uk)" at bounding box center [162, 271] width 299 height 14
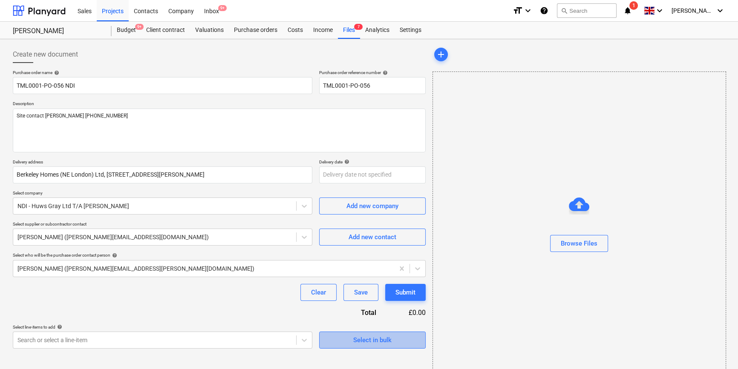
click at [379, 341] on div "Select in bulk" at bounding box center [372, 340] width 38 height 11
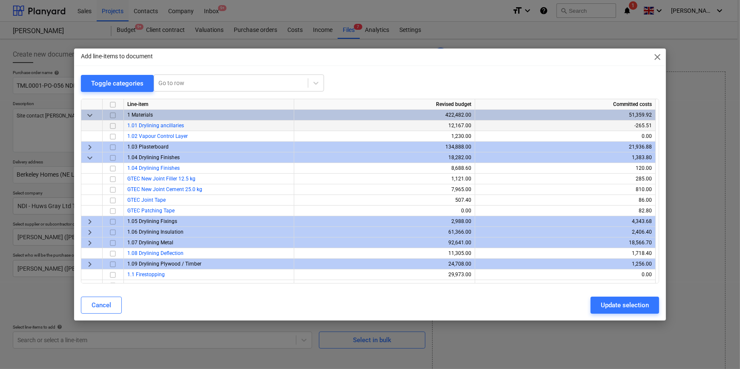
click at [113, 124] on input "checkbox" at bounding box center [113, 126] width 10 height 10
click at [590, 307] on div "Update selection" at bounding box center [625, 305] width 48 height 11
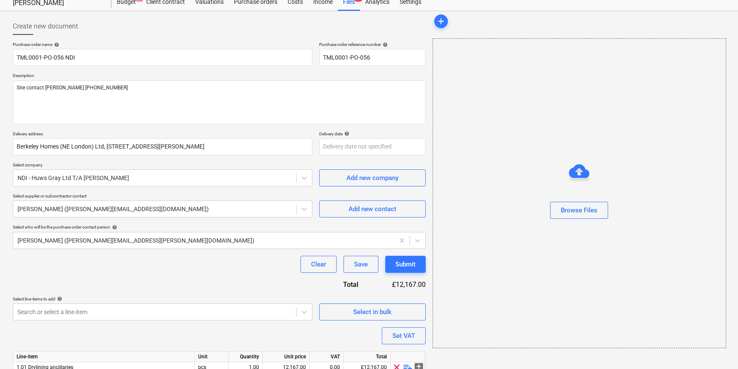
scroll to position [66, 0]
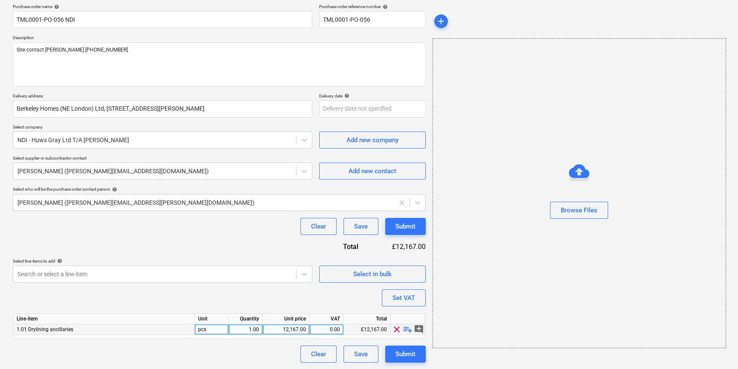
click at [404, 330] on span "playlist_add" at bounding box center [407, 330] width 10 height 10
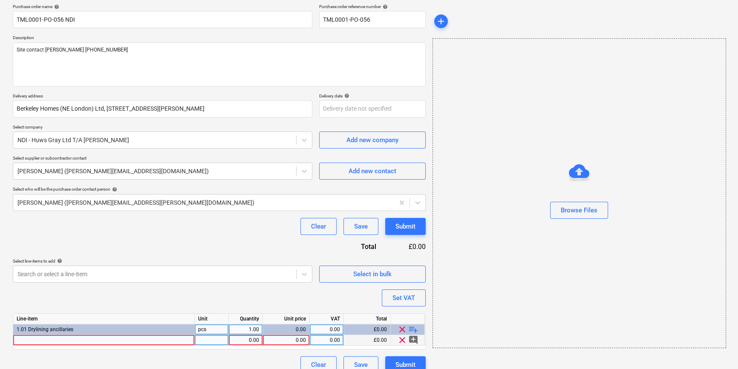
click at [29, 341] on div at bounding box center [103, 340] width 181 height 11
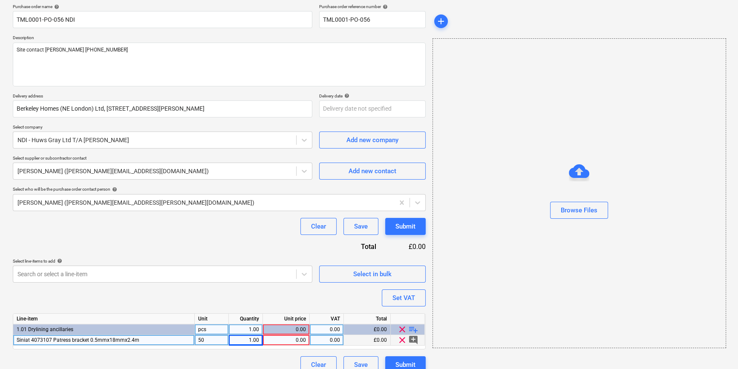
click at [247, 339] on div "1.00" at bounding box center [245, 340] width 27 height 11
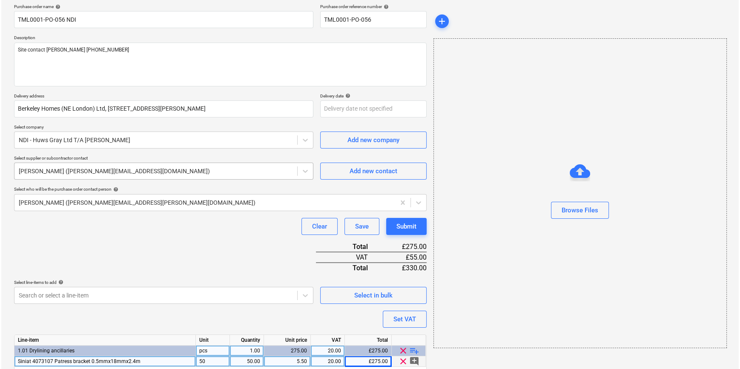
scroll to position [98, 0]
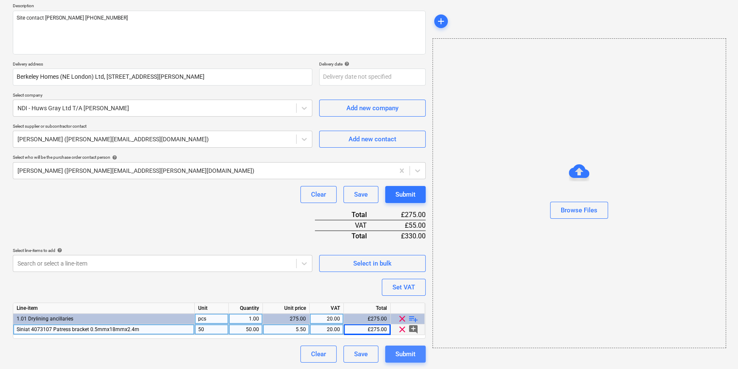
click at [406, 355] on div "Submit" at bounding box center [405, 354] width 20 height 11
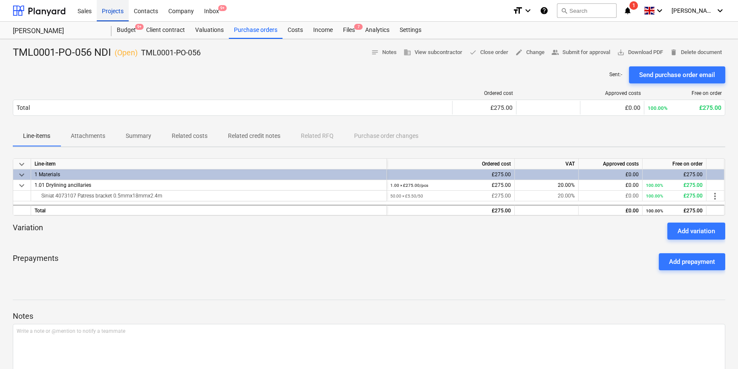
click at [110, 13] on div "Projects" at bounding box center [113, 11] width 32 height 22
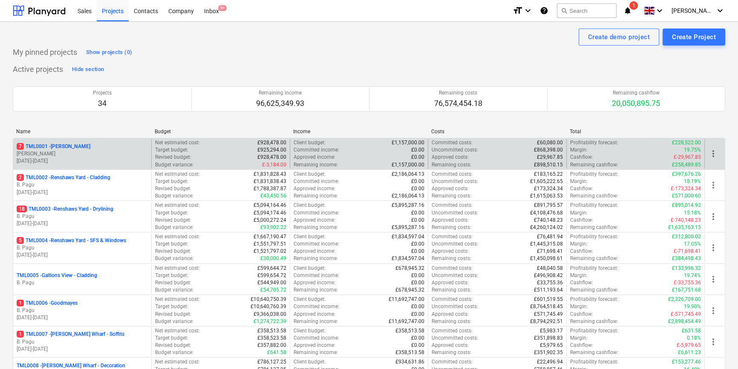
click at [77, 145] on div "7 TML0001 - Trent Park" at bounding box center [82, 146] width 131 height 7
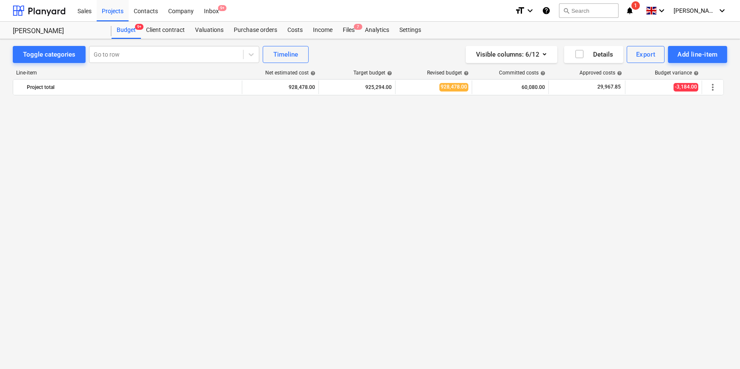
scroll to position [614, 0]
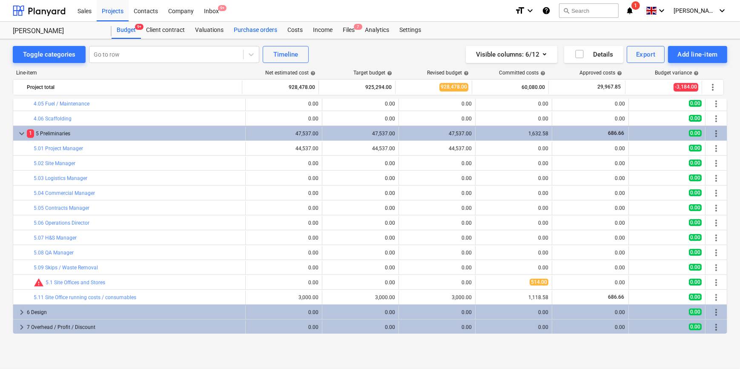
click at [257, 31] on div "Purchase orders" at bounding box center [256, 30] width 54 height 17
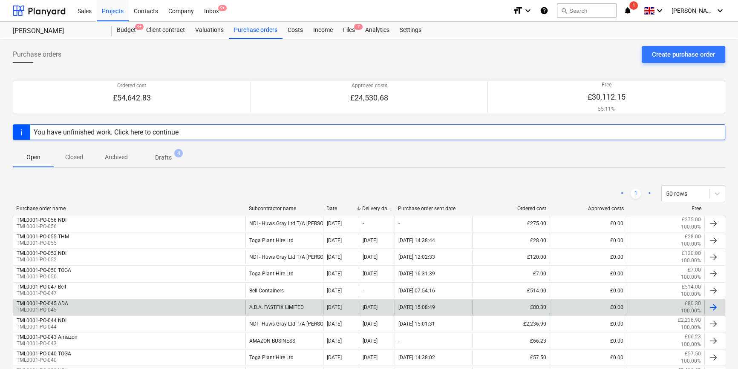
click at [193, 310] on div "TML0001-PO-045 ADA TML0001-PO-045" at bounding box center [129, 307] width 232 height 14
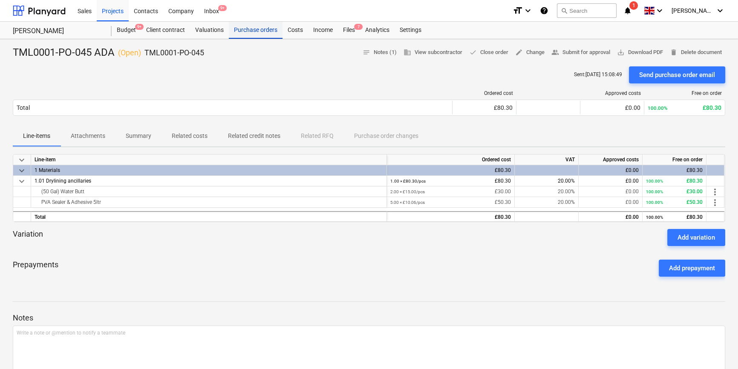
click at [246, 32] on div "Purchase orders" at bounding box center [256, 30] width 54 height 17
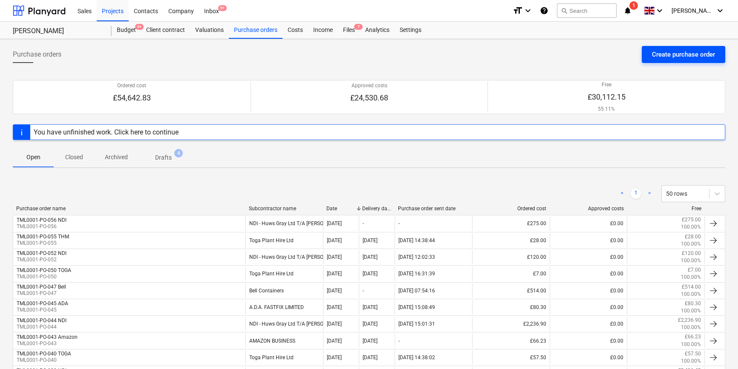
click at [590, 55] on button "Create purchase order" at bounding box center [682, 54] width 83 height 17
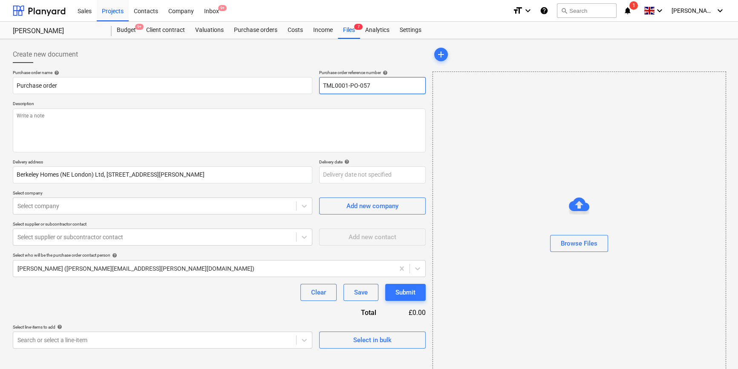
drag, startPoint x: 371, startPoint y: 85, endPoint x: 320, endPoint y: 85, distance: 50.3
click at [320, 85] on input "TML0001-PO-057" at bounding box center [372, 85] width 106 height 17
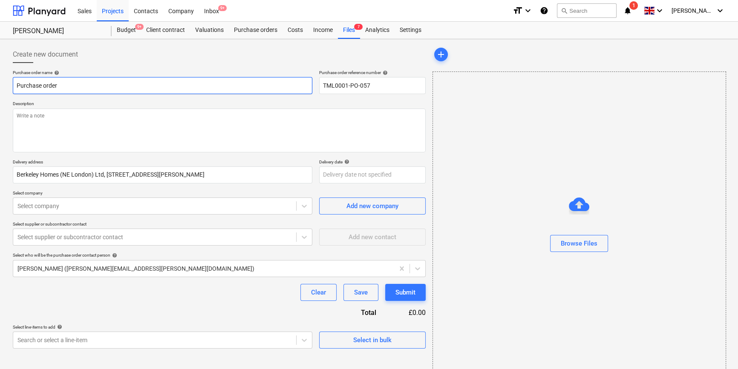
drag, startPoint x: 70, startPoint y: 85, endPoint x: 12, endPoint y: 88, distance: 58.0
click at [12, 88] on div "Create new document Purchase order name help Purchase order Purchase order refe…" at bounding box center [219, 214] width 420 height 342
paste input "TML0001-PO-057"
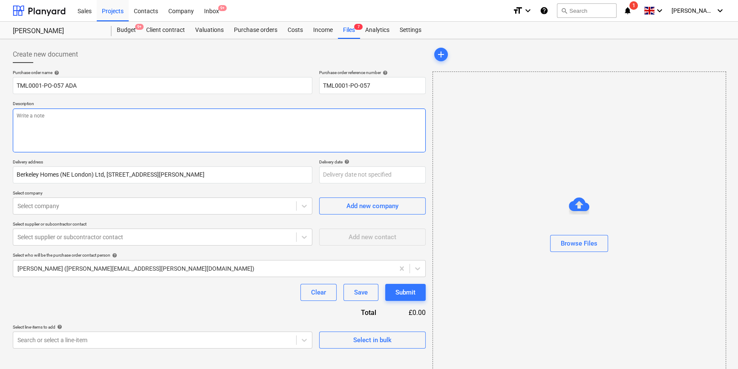
click at [41, 135] on textarea at bounding box center [219, 131] width 413 height 44
click at [35, 115] on textarea "Site conact Malcolm 07479 382881" at bounding box center [219, 131] width 413 height 44
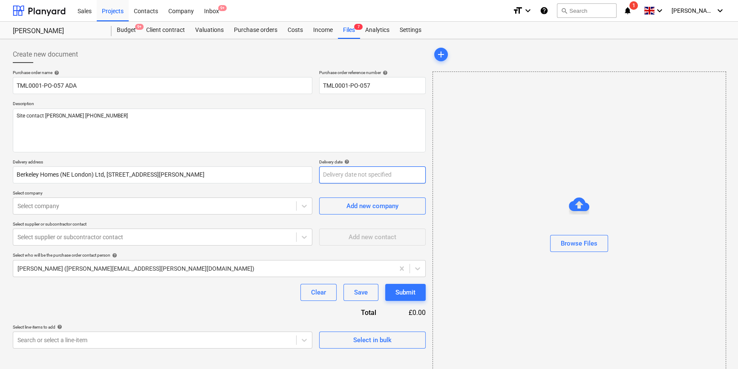
click at [344, 175] on body "Sales Projects Contacts Company Inbox 9+ format_size keyboard_arrow_down help s…" at bounding box center [369, 184] width 738 height 369
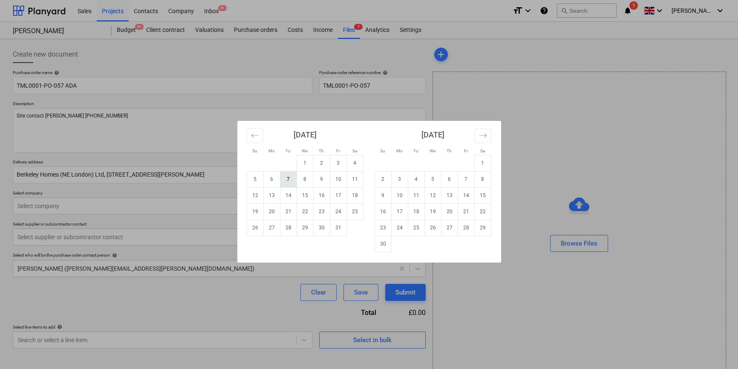
click at [290, 179] on td "7" at bounding box center [288, 179] width 17 height 16
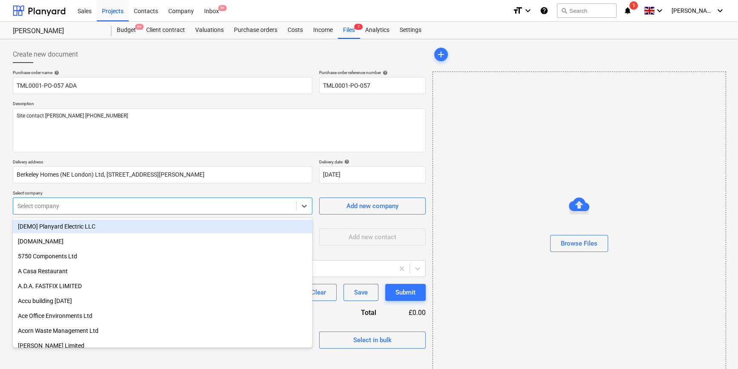
click at [149, 208] on div at bounding box center [154, 206] width 274 height 9
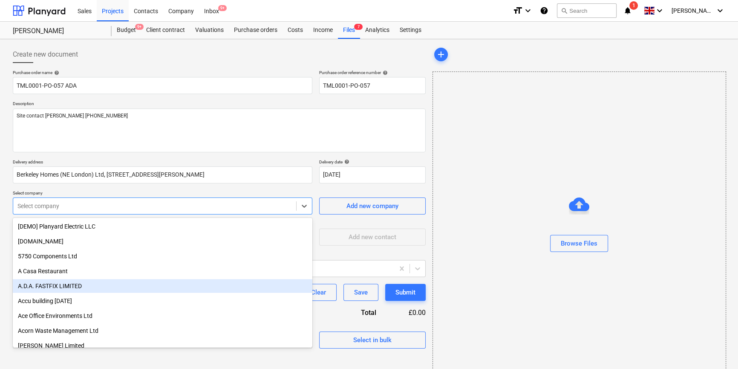
click at [136, 287] on div "A.D.A. FASTFIX LIMITED" at bounding box center [162, 286] width 299 height 14
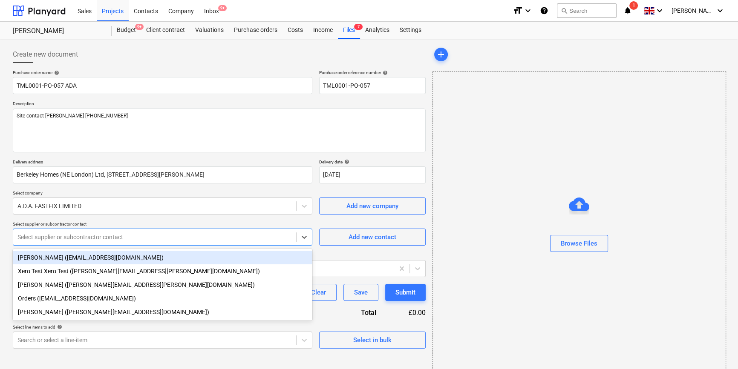
click at [123, 242] on div "Select supplier or subcontractor contact" at bounding box center [154, 237] width 283 height 12
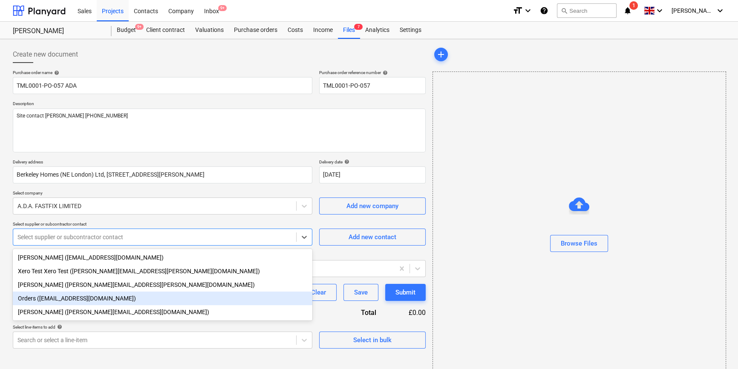
click at [121, 302] on div "Orders (orders@adafastfix.co.uk)" at bounding box center [162, 299] width 299 height 14
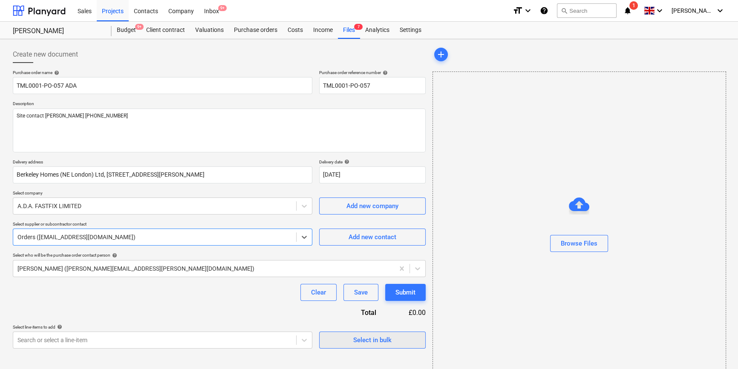
click at [341, 346] on button "Select in bulk" at bounding box center [372, 340] width 106 height 17
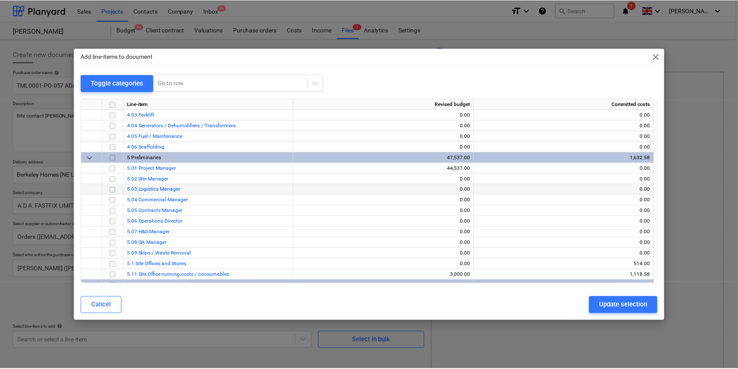
scroll to position [503, 0]
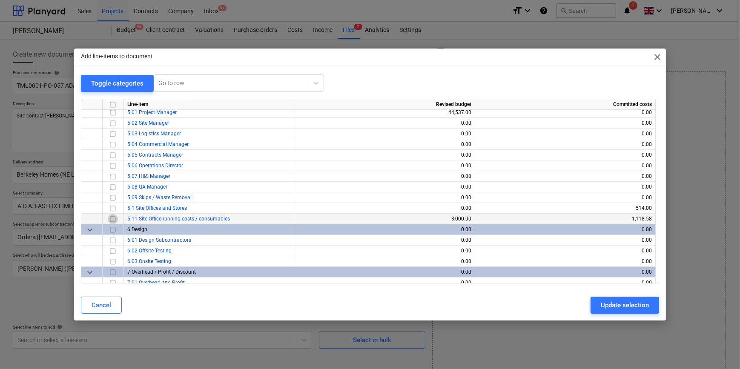
click at [113, 220] on input "checkbox" at bounding box center [113, 219] width 10 height 10
click at [590, 311] on div "Update selection" at bounding box center [625, 305] width 48 height 11
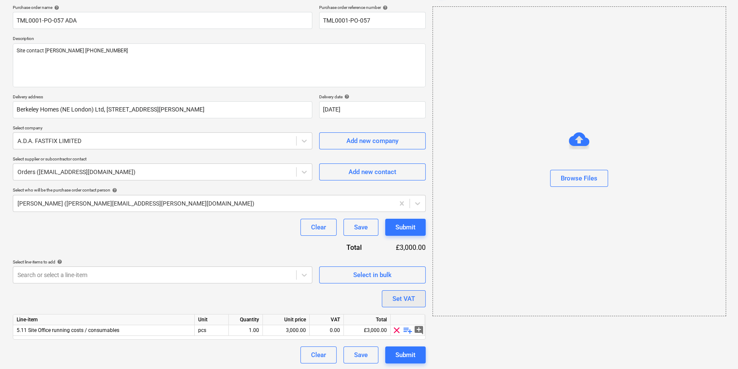
scroll to position [66, 0]
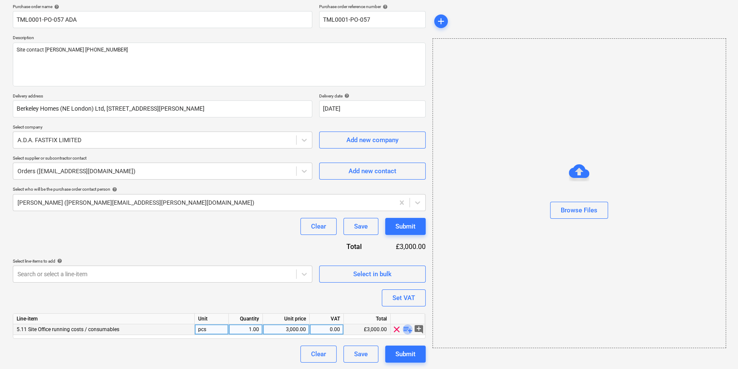
click at [407, 329] on span "playlist_add" at bounding box center [407, 330] width 10 height 10
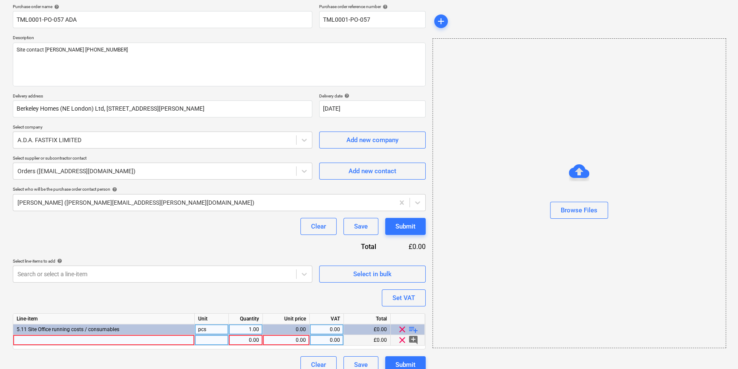
click at [46, 341] on div at bounding box center [103, 340] width 181 height 11
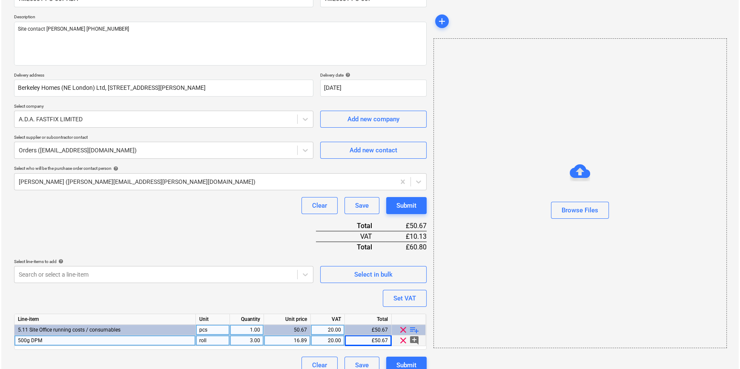
scroll to position [98, 0]
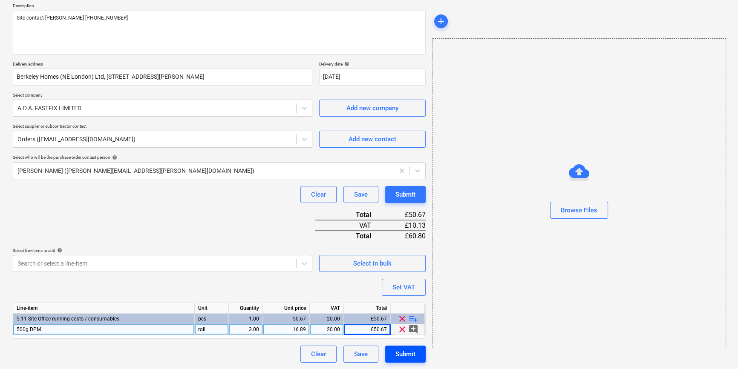
click at [406, 358] on div "Submit" at bounding box center [405, 354] width 20 height 11
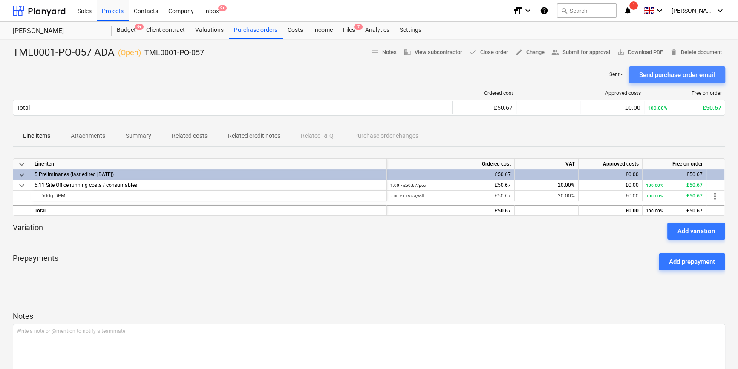
click at [590, 76] on div "Send purchase order email" at bounding box center [677, 74] width 76 height 11
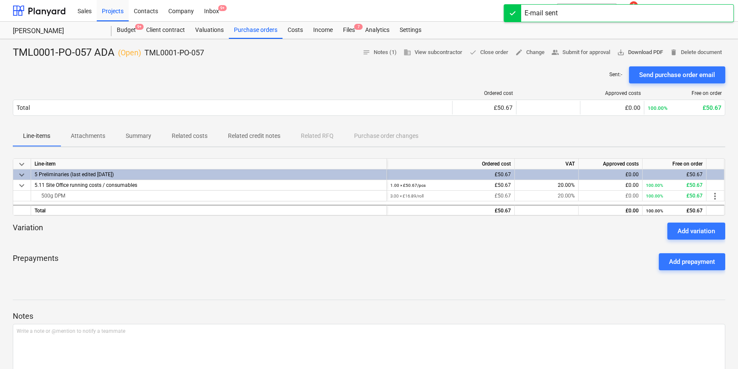
click at [590, 51] on span "save_alt Download PDF" at bounding box center [640, 53] width 46 height 10
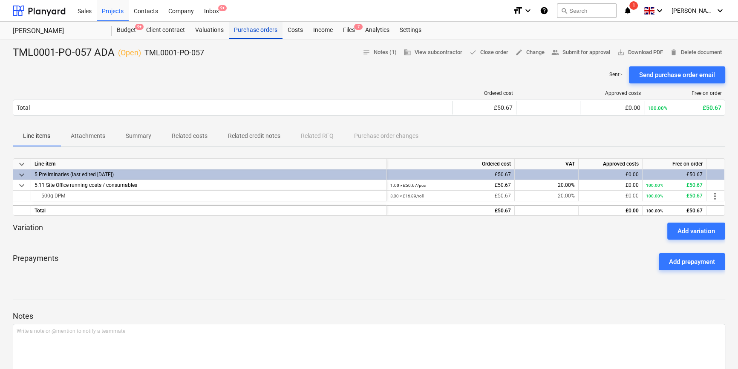
click at [256, 31] on div "Purchase orders" at bounding box center [256, 30] width 54 height 17
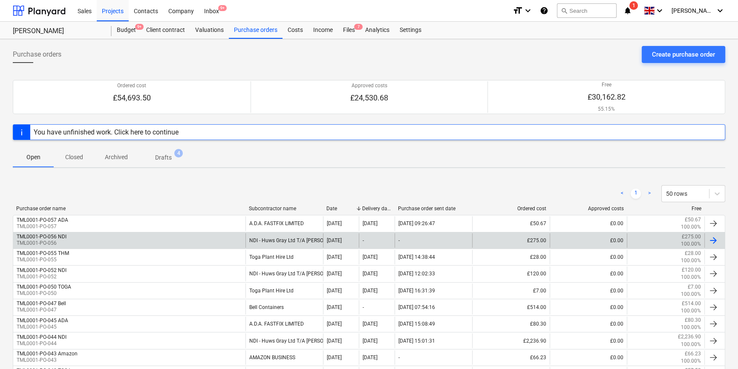
click at [590, 241] on div at bounding box center [713, 241] width 10 height 10
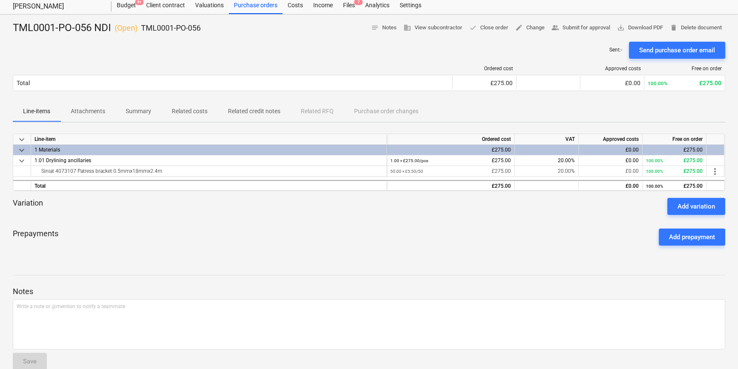
scroll to position [38, 0]
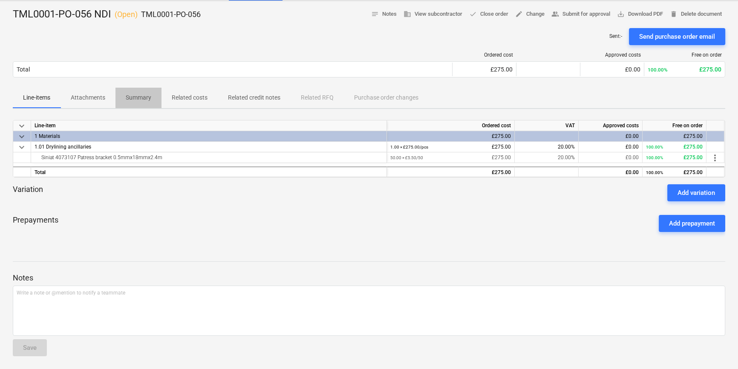
click at [141, 95] on p "Summary" at bounding box center [139, 97] width 26 height 9
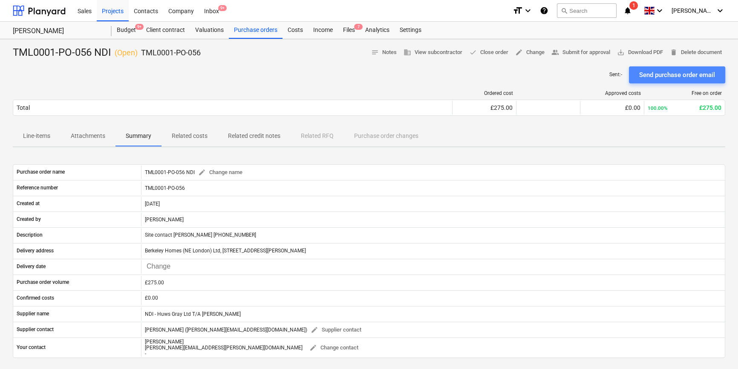
click at [590, 77] on div "Send purchase order email" at bounding box center [677, 74] width 76 height 11
click at [590, 52] on span "save_alt Download PDF" at bounding box center [640, 53] width 46 height 10
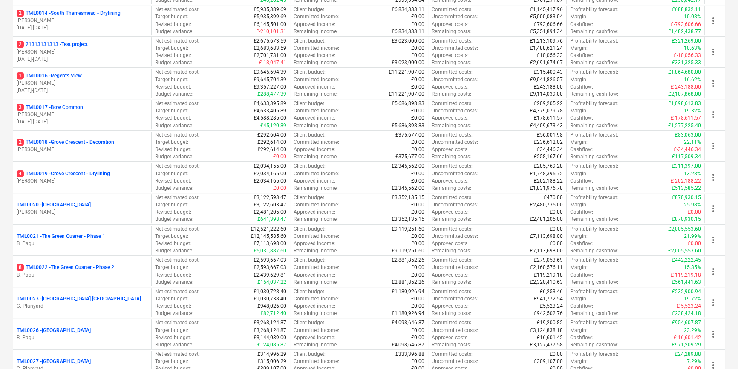
scroll to position [542, 0]
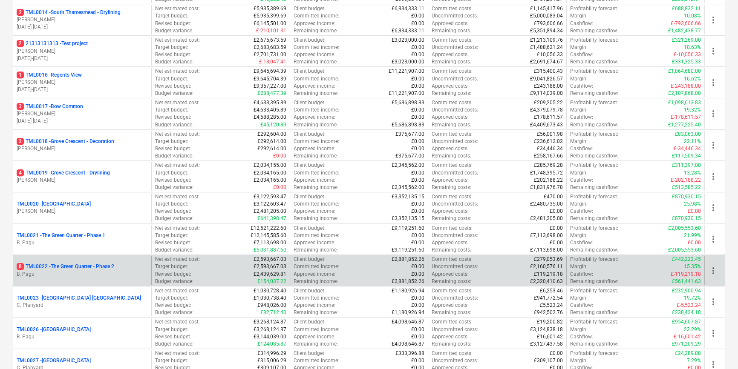
click at [110, 265] on p "8 TML0022 - The Green Quarter - Phase 2" at bounding box center [66, 266] width 98 height 7
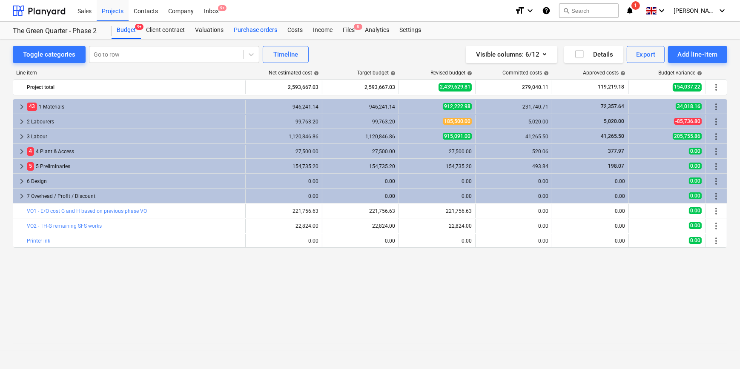
click at [240, 30] on div "Purchase orders" at bounding box center [256, 30] width 54 height 17
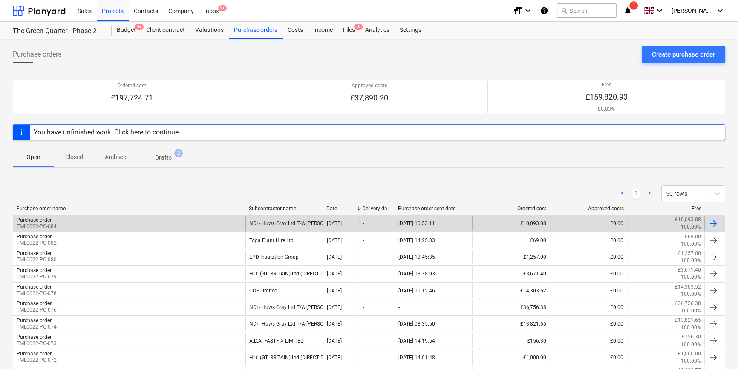
click at [713, 221] on div at bounding box center [713, 223] width 10 height 10
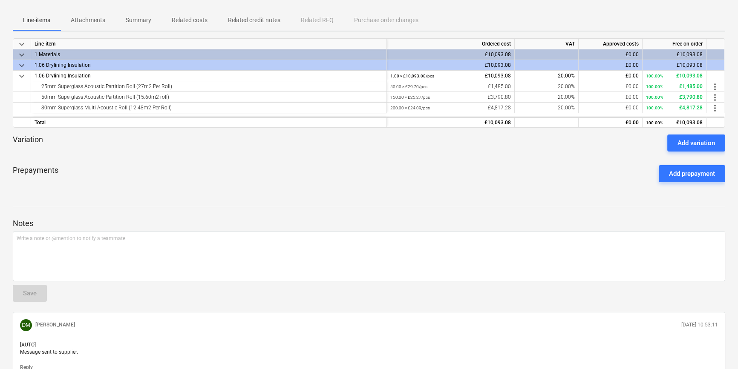
scroll to position [77, 0]
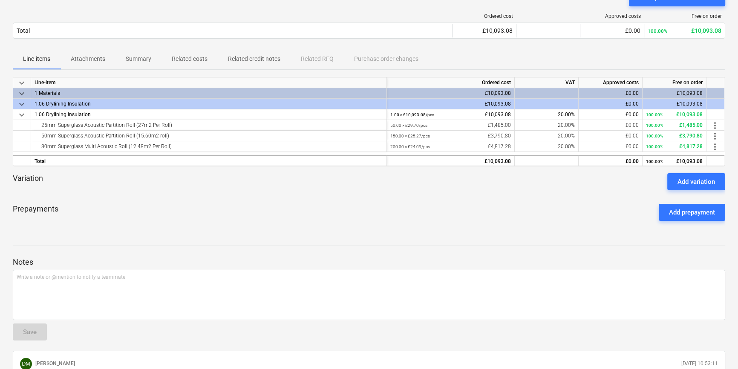
click at [140, 56] on p "Summary" at bounding box center [139, 59] width 26 height 9
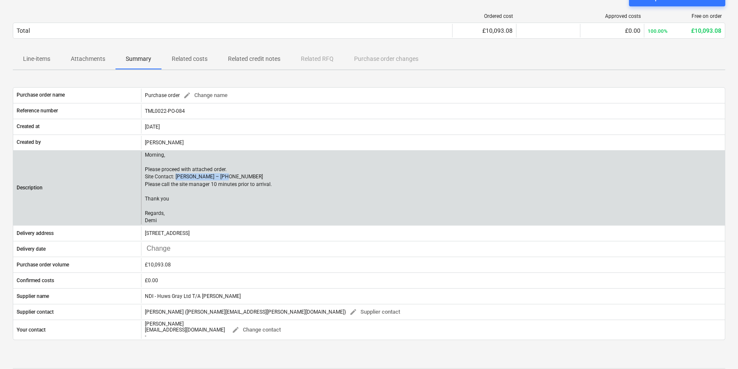
drag, startPoint x: 227, startPoint y: 175, endPoint x: 175, endPoint y: 176, distance: 52.0
click at [175, 176] on p "Morning, Please proceed with attached order. Site Contact: Dave – 07789 077947 …" at bounding box center [208, 188] width 127 height 73
copy p "Dave – 07789 077947"
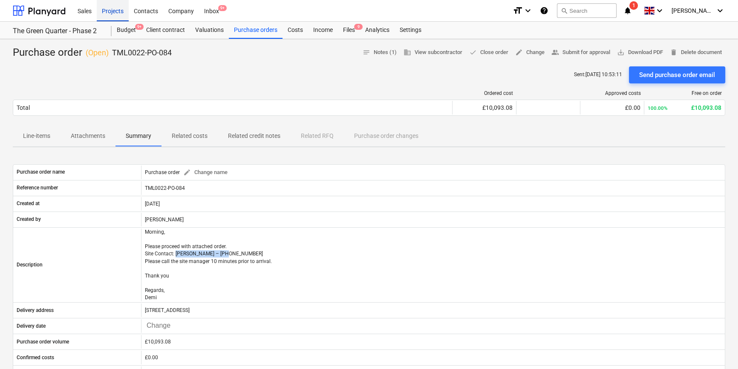
click at [108, 12] on div "Projects" at bounding box center [113, 11] width 32 height 22
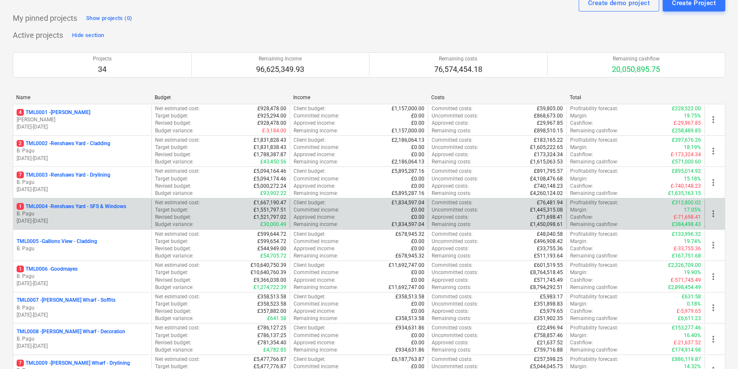
scroll to position [77, 0]
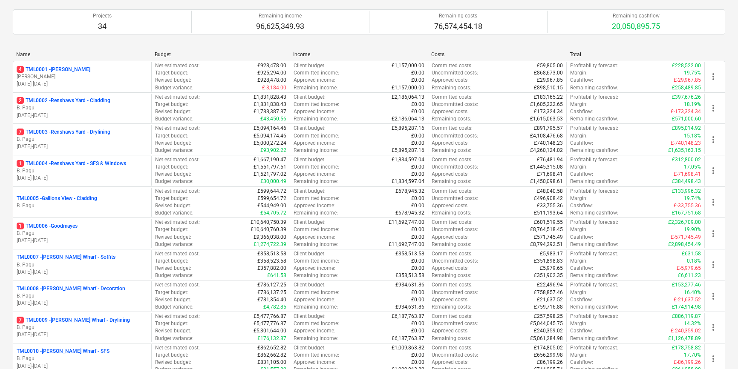
click at [73, 328] on p "B. Pagu" at bounding box center [82, 327] width 131 height 7
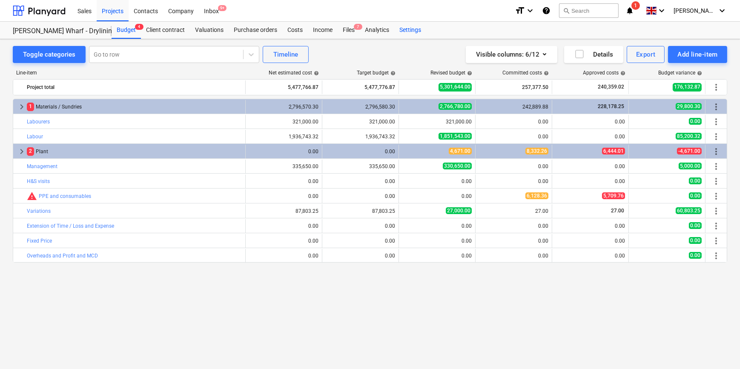
click at [410, 32] on div "Settings" at bounding box center [410, 30] width 32 height 17
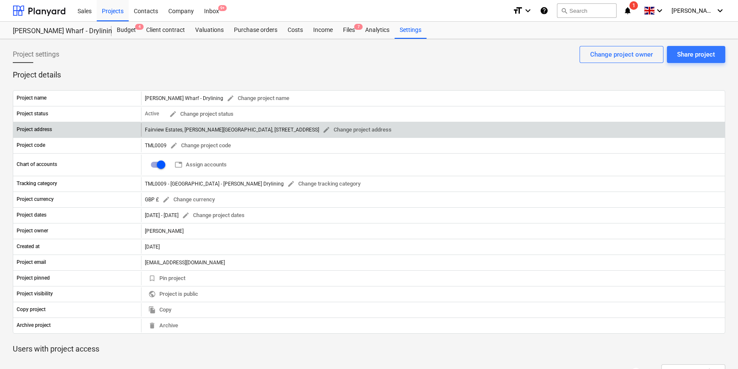
click at [320, 128] on div "Fairview Estates, Montgomery's Wharf, 69 - 76 High Street, Brentford, TW8 0YL e…" at bounding box center [270, 130] width 250 height 13
drag, startPoint x: 320, startPoint y: 128, endPoint x: 270, endPoint y: 129, distance: 50.3
click at [270, 129] on div "Fairview Estates, Montgomery's Wharf, 69 - 76 High Street, Brentford, TW8 0YL e…" at bounding box center [270, 130] width 250 height 13
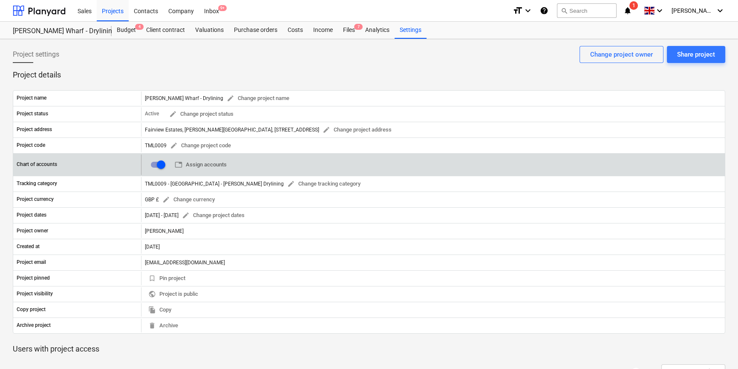
click at [368, 158] on div "table Assign accounts 0" at bounding box center [432, 165] width 583 height 20
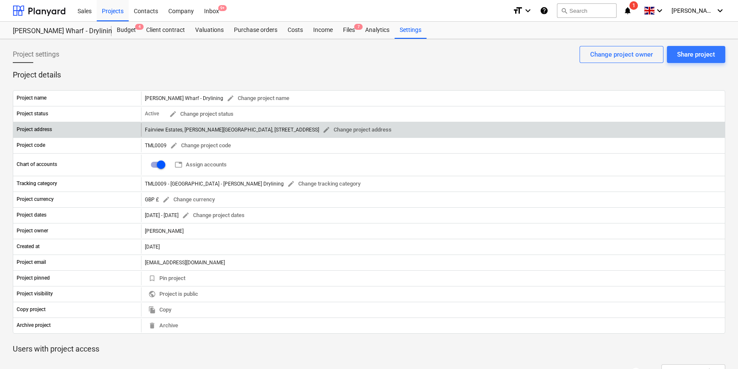
drag, startPoint x: 321, startPoint y: 128, endPoint x: 145, endPoint y: 132, distance: 175.9
click at [145, 132] on div "Fairview Estates, Montgomery's Wharf, 69 - 76 High Street, Brentford, TW8 0YL e…" at bounding box center [270, 130] width 250 height 13
copy div "Fairview Estates, Montgomery's Wharf, 69 - 76 High Street, Brentford, TW8 0YL"
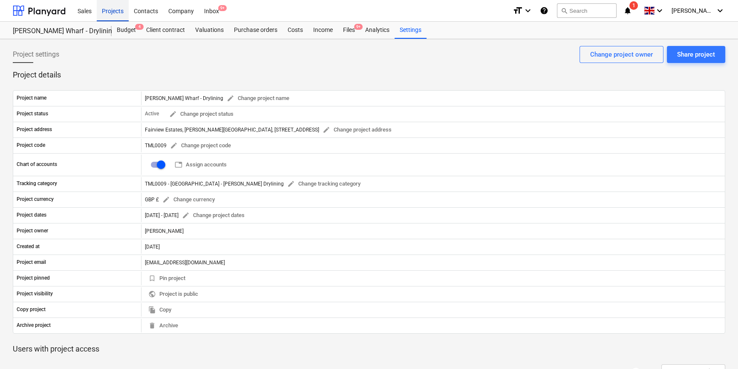
click at [114, 9] on div "Projects" at bounding box center [113, 11] width 32 height 22
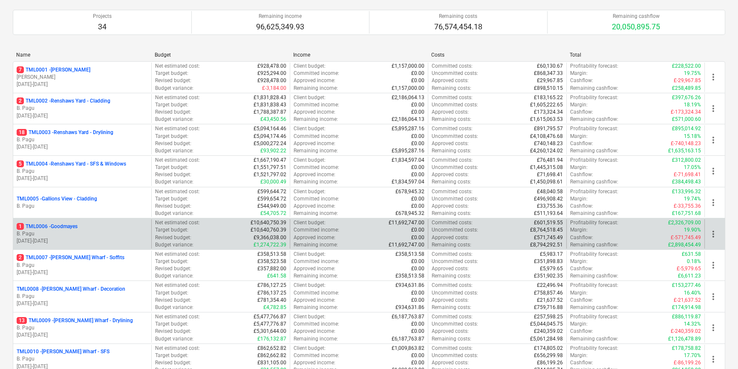
scroll to position [77, 0]
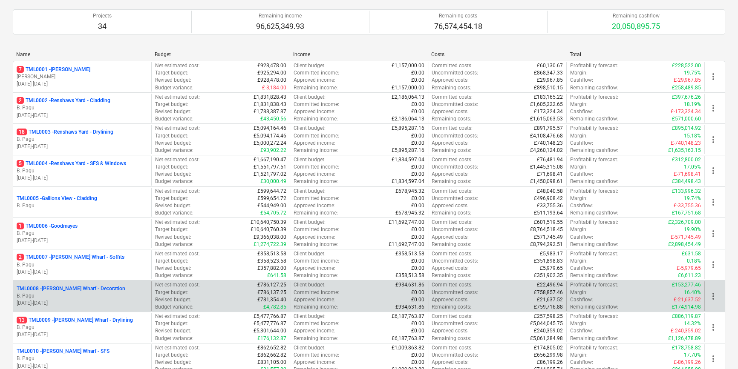
click at [81, 290] on p "TML0008 - Montgomery's Wharf - Decoration" at bounding box center [71, 288] width 109 height 7
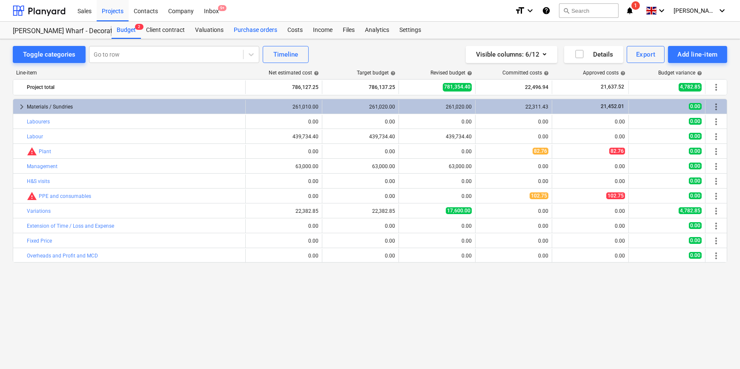
click at [269, 31] on div "Purchase orders" at bounding box center [256, 30] width 54 height 17
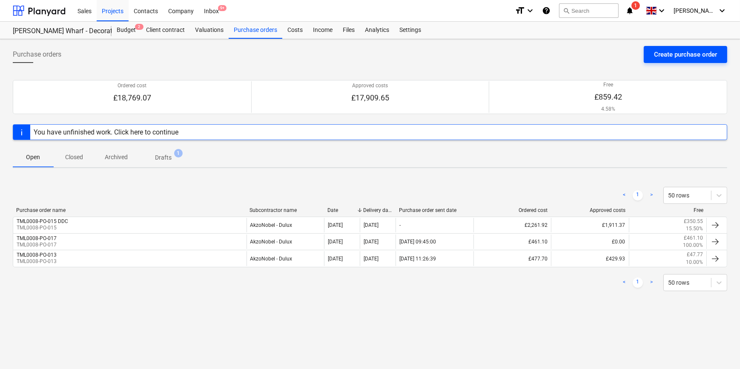
click at [655, 54] on div "Create purchase order" at bounding box center [685, 54] width 63 height 11
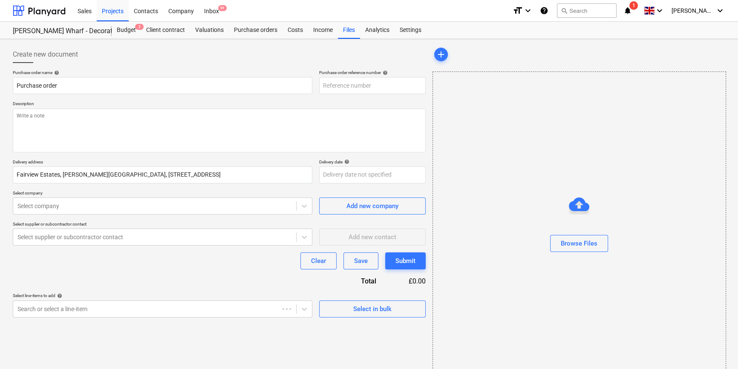
type textarea "x"
type input "TML0008-PO-019"
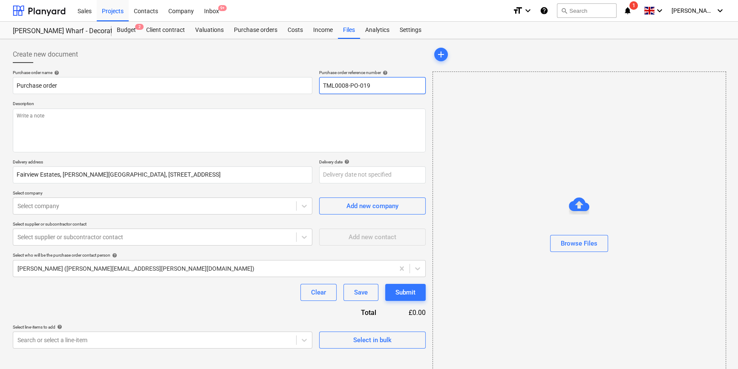
drag, startPoint x: 384, startPoint y: 83, endPoint x: 322, endPoint y: 85, distance: 61.8
click at [322, 85] on input "TML0008-PO-019" at bounding box center [372, 85] width 106 height 17
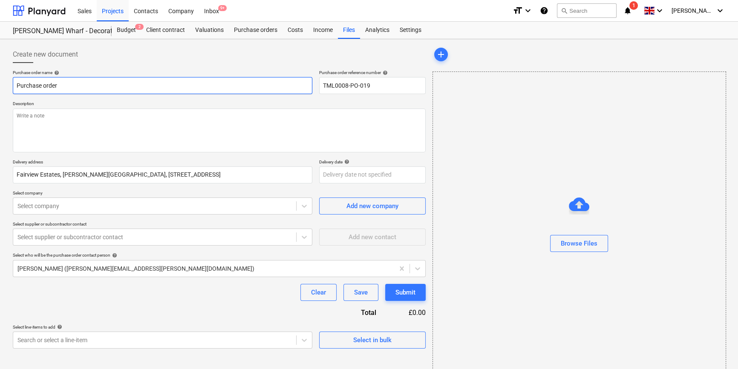
drag, startPoint x: 60, startPoint y: 86, endPoint x: 14, endPoint y: 86, distance: 45.6
click at [14, 86] on input "Purchase order" at bounding box center [162, 85] width 299 height 17
paste input "TML0008-PO-019"
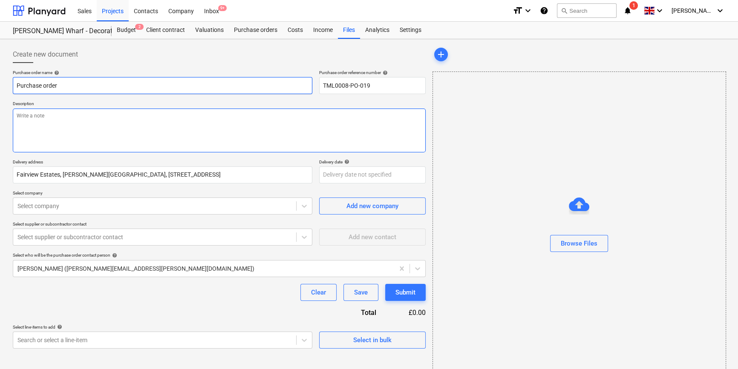
type textarea "x"
type input "TML0008-PO-019"
type textarea "x"
type input "TML0008-PO-019"
type textarea "x"
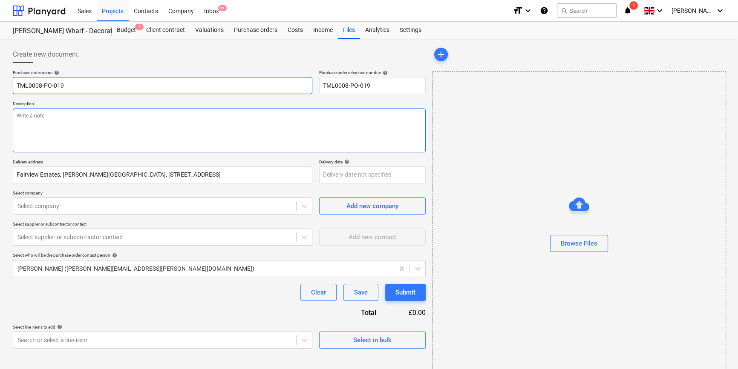
type input "TML0008-PO-019 D"
type textarea "x"
type input "TML0008-PO-019 DD"
type textarea "x"
type input "TML0008-PO-019 DDC"
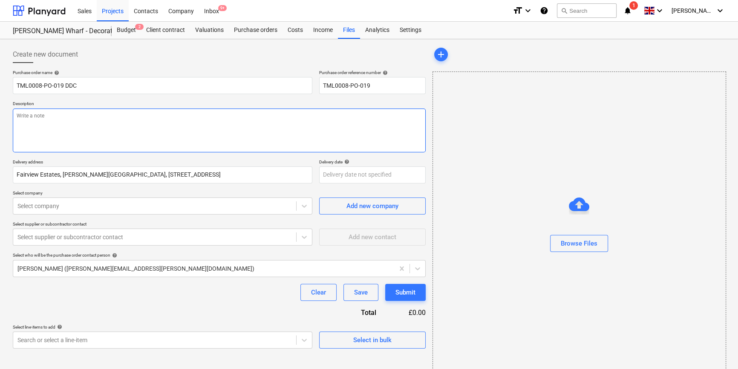
click at [46, 133] on textarea at bounding box center [219, 131] width 413 height 44
type textarea "x"
type textarea "S"
type textarea "x"
type textarea "Si"
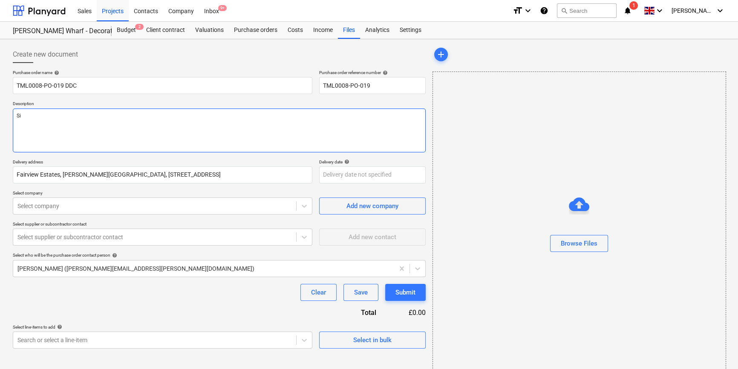
type textarea "x"
type textarea "Sit"
type textarea "x"
type textarea "Site"
type textarea "x"
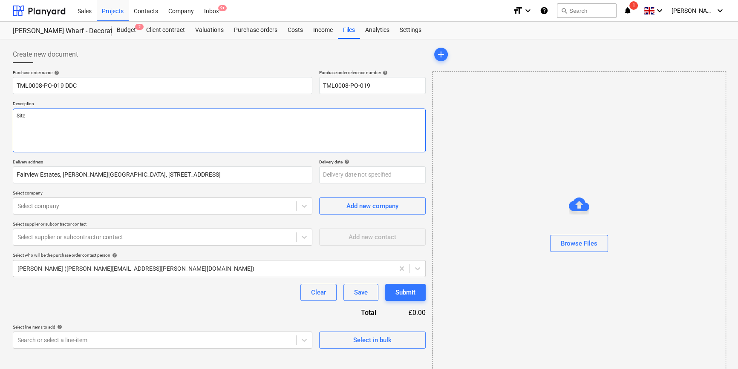
type textarea "Site"
type textarea "x"
type textarea "Site c"
type textarea "x"
type textarea "Site co"
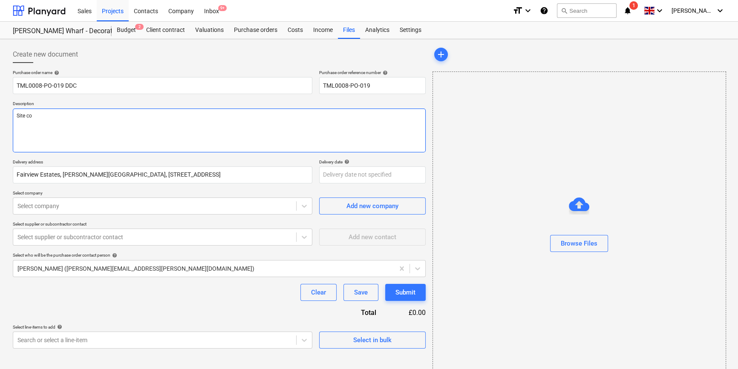
type textarea "x"
type textarea "Site con"
type textarea "x"
type textarea "Site cont"
type textarea "x"
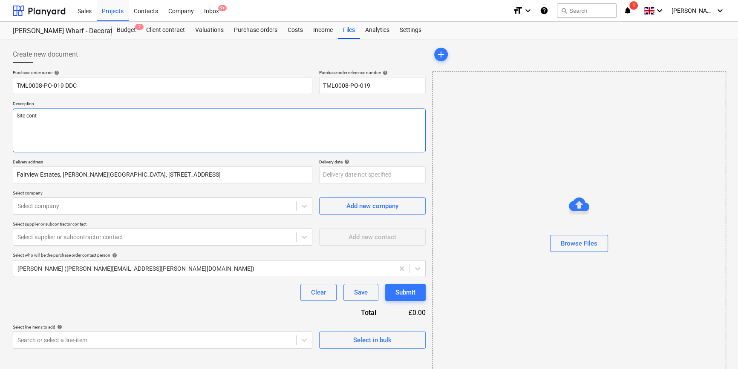
type textarea "Site conta"
type textarea "x"
type textarea "Site contac"
type textarea "x"
type textarea "Site contact"
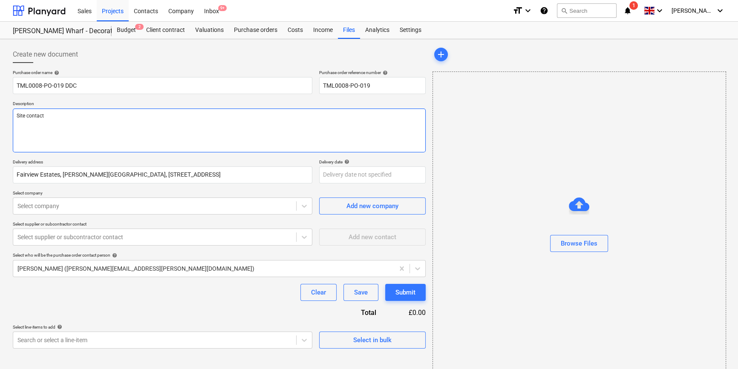
type textarea "x"
type textarea "Site contact"
paste textarea "Site contact Andrei 07502 288908 nectar card : 9826300027848335039"
type textarea "x"
type textarea "Site con Site contact Andrei 07502 288908 nectar card : 9826300027848335039tact"
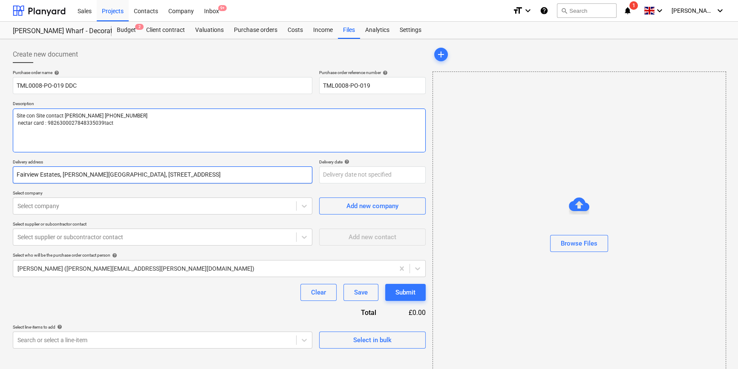
type textarea "x"
type textarea "Site con Site contact Andrei 07502 288908 nectar card : 9826300027848335039act"
type textarea "x"
type textarea "Site con Site contact Andrei 07502 288908 nectar card : 9826300027848335039ct"
type textarea "x"
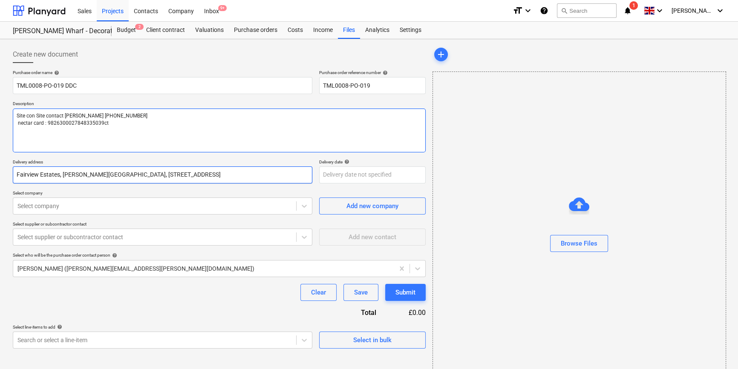
type textarea "Site con Site contact Andrei 07502 288908 nectar card : 9826300027848335039t"
type textarea "x"
type textarea "Site con Site contact Andrei 07502 288908 nectar card : 9826300027848335039"
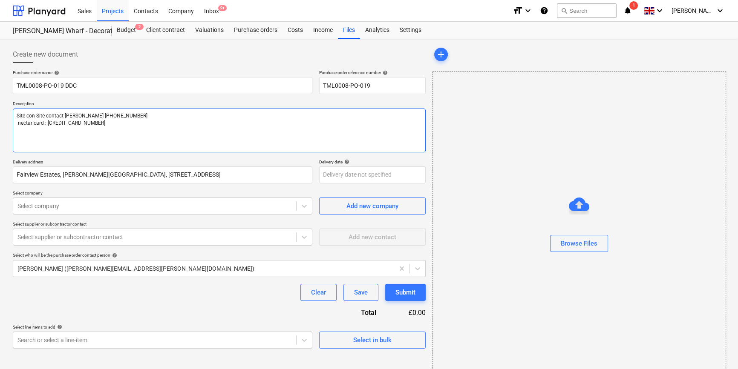
click at [35, 113] on textarea "Site con Site contact Andrei 07502 288908 nectar card : 9826300027848335039" at bounding box center [219, 131] width 413 height 44
click at [36, 115] on textarea "Site con Site contact Andrei 07502 288908 nectar card : 9826300027848335039" at bounding box center [219, 131] width 413 height 44
type textarea "x"
type textarea "Site coSite contact Andrei 07502 288908 nectar card : 9826300027848335039"
type textarea "x"
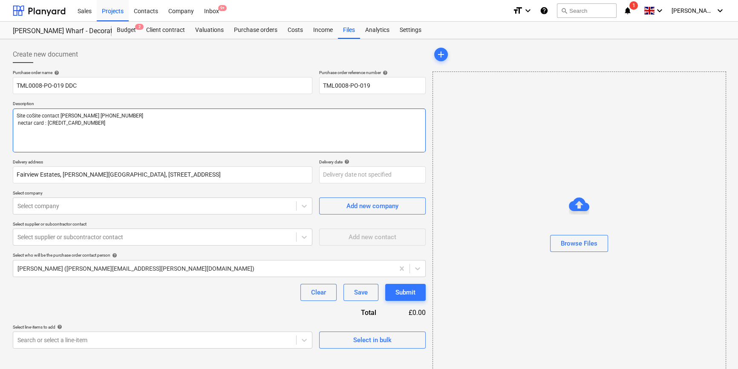
type textarea "Site cSite contact Andrei 07502 288908 nectar card : 9826300027848335039"
type textarea "x"
type textarea "Site Site contact Andrei 07502 288908 nectar card : 9826300027848335039"
type textarea "x"
type textarea "SiteSite contact Andrei 07502 288908 nectar card : 9826300027848335039"
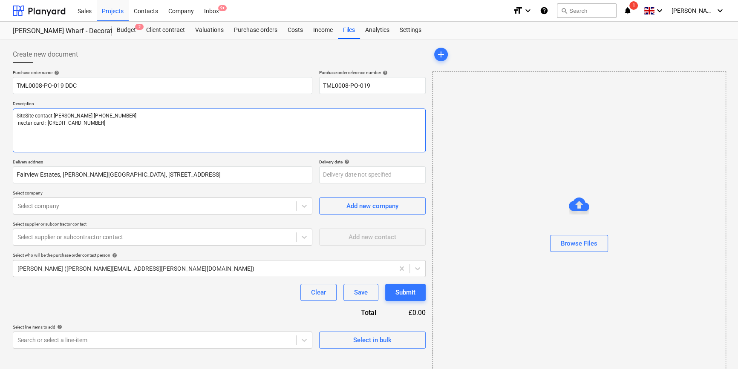
type textarea "x"
type textarea "SitSite contact Andrei 07502 288908 nectar card : 9826300027848335039"
type textarea "x"
type textarea "SiSite contact Andrei 07502 288908 nectar card : 9826300027848335039"
type textarea "x"
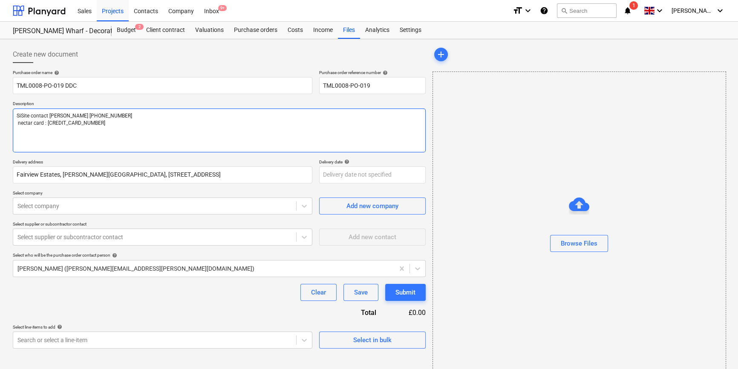
type textarea "SSite contact Andrei 07502 288908 nectar card : 9826300027848335039"
type textarea "x"
type textarea "Site contact Andrei 07502 288908 nectar card : 9826300027848335039"
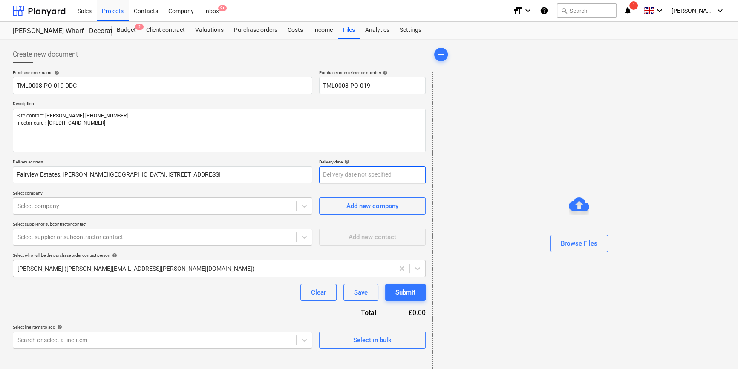
click at [329, 178] on body "Sales Projects Contacts Company Inbox 9+ format_size keyboard_arrow_down help s…" at bounding box center [369, 184] width 738 height 369
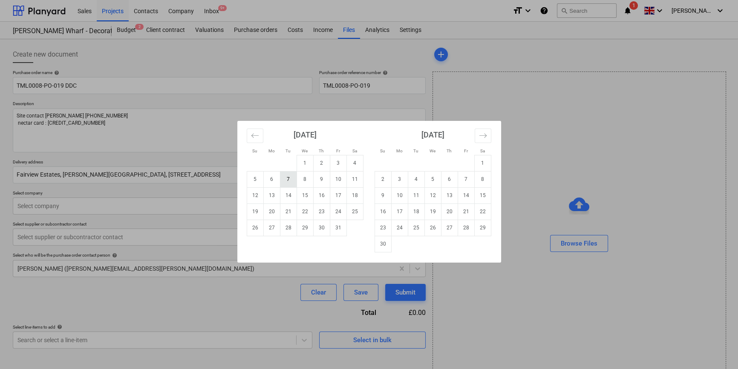
click at [284, 177] on td "7" at bounding box center [288, 179] width 17 height 16
type textarea "x"
type input "[DATE]"
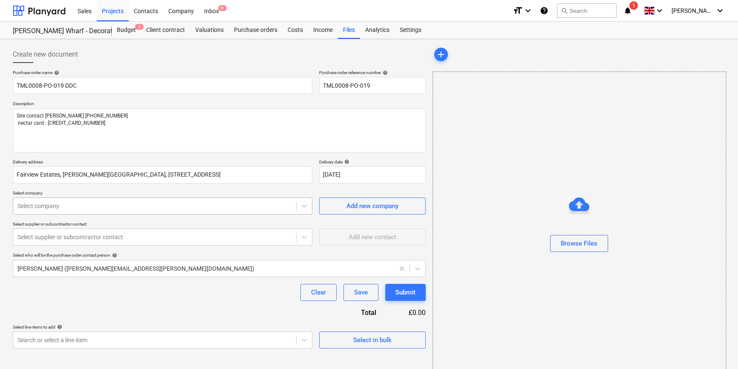
click at [234, 204] on div at bounding box center [154, 206] width 274 height 9
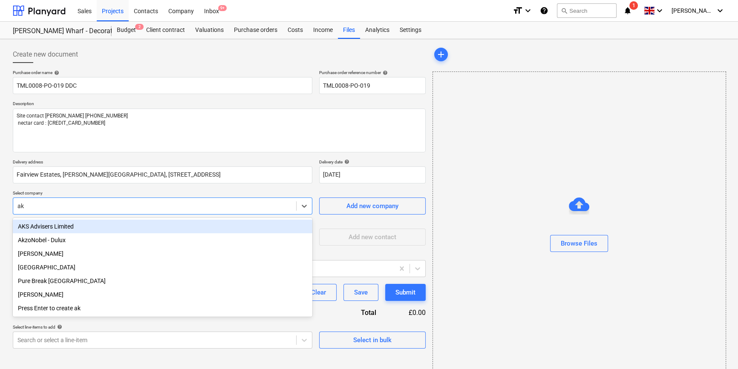
type input "akz"
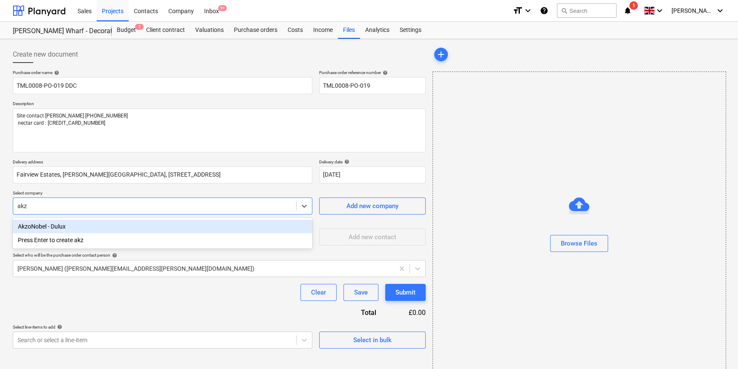
click at [76, 228] on div "AkzoNobel - Dulux" at bounding box center [162, 227] width 299 height 14
type textarea "x"
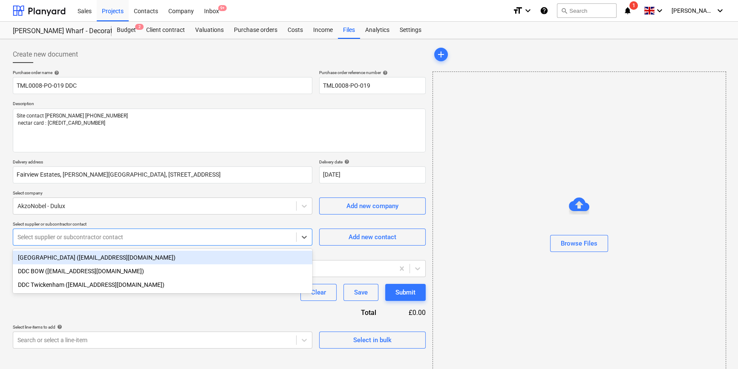
click at [69, 241] on div at bounding box center [154, 237] width 274 height 9
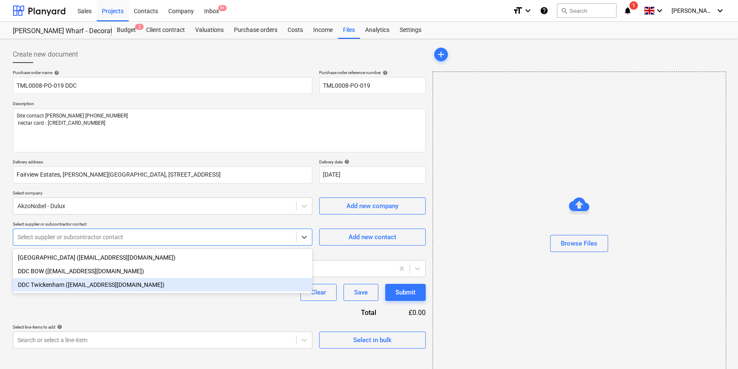
click at [60, 287] on div "DDC Twickenham ([EMAIL_ADDRESS][DOMAIN_NAME])" at bounding box center [162, 285] width 299 height 14
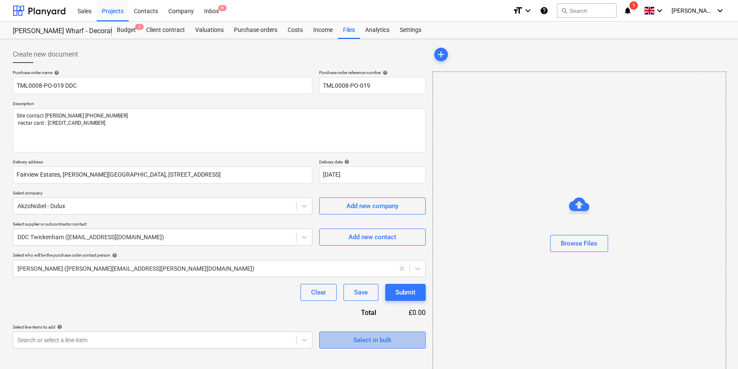
click at [339, 342] on span "Select in bulk" at bounding box center [372, 340] width 85 height 11
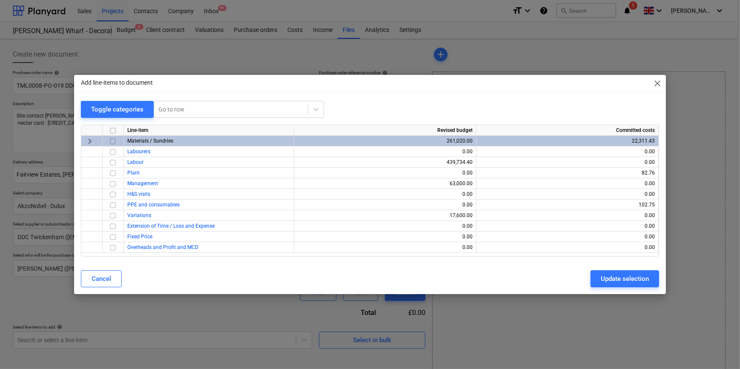
click at [110, 143] on input "checkbox" at bounding box center [113, 141] width 10 height 10
click at [617, 281] on div "Update selection" at bounding box center [625, 278] width 48 height 11
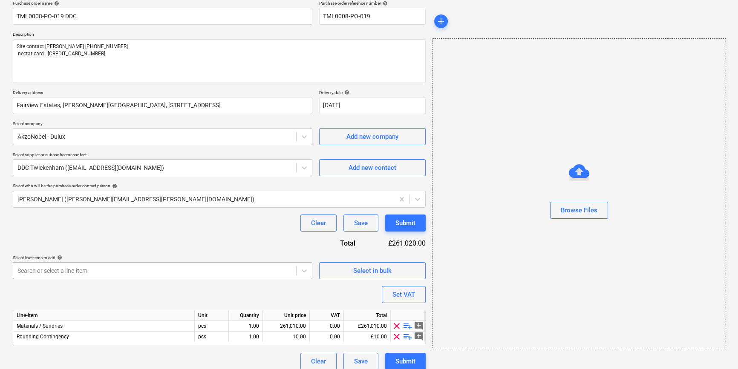
scroll to position [77, 0]
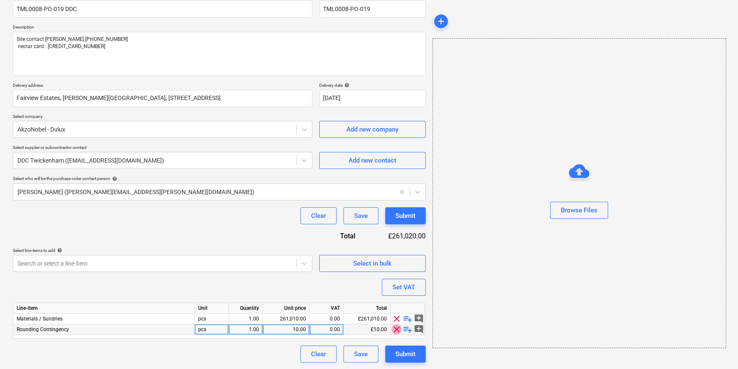
click at [396, 328] on span "clear" at bounding box center [396, 330] width 10 height 10
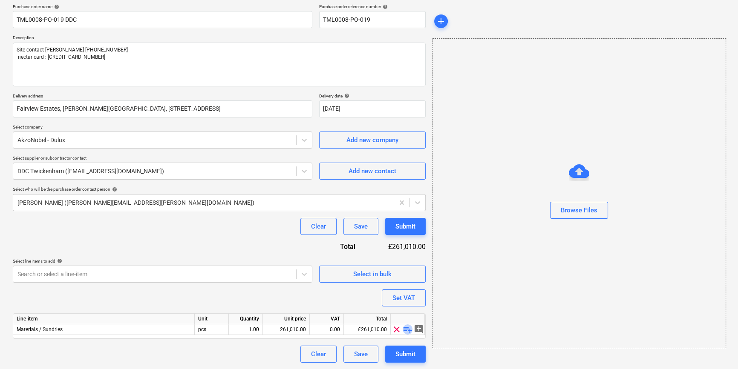
click at [406, 329] on span "playlist_add" at bounding box center [407, 330] width 10 height 10
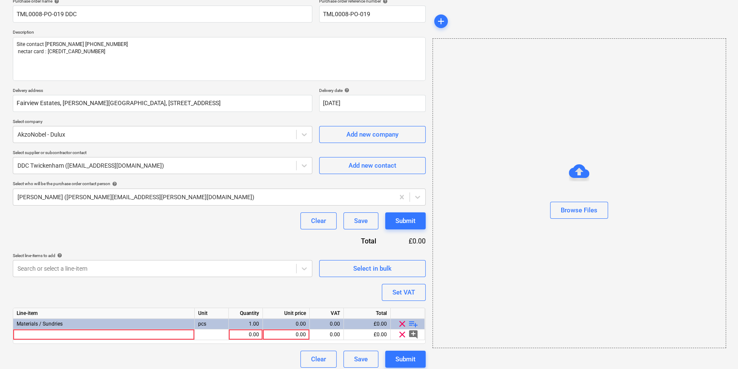
scroll to position [77, 0]
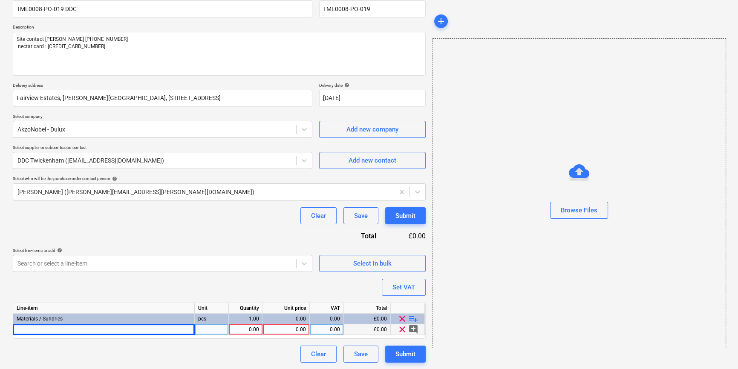
type textarea "x"
drag, startPoint x: 51, startPoint y: 329, endPoint x: 40, endPoint y: 328, distance: 10.7
click at [40, 328] on div at bounding box center [103, 330] width 181 height 11
type input "DDC MASKING TAPE 48MM"
type textarea "x"
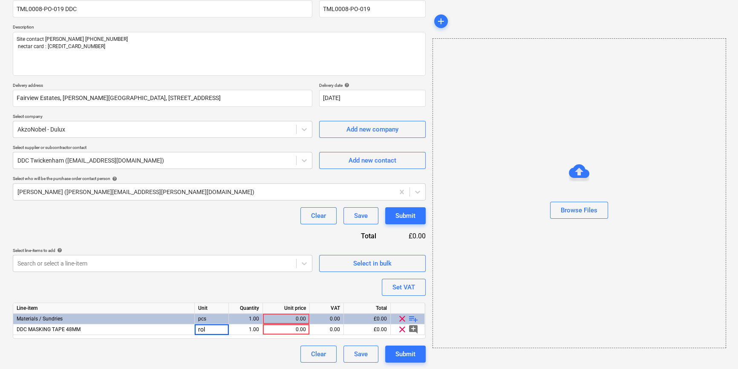
type input "roll"
type textarea "x"
type input "48"
type textarea "x"
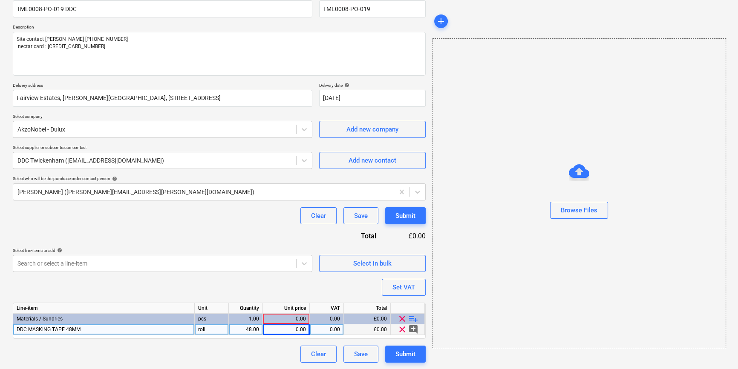
click at [273, 332] on div "0.00" at bounding box center [286, 330] width 40 height 11
type input "2.09"
type textarea "x"
type input "20"
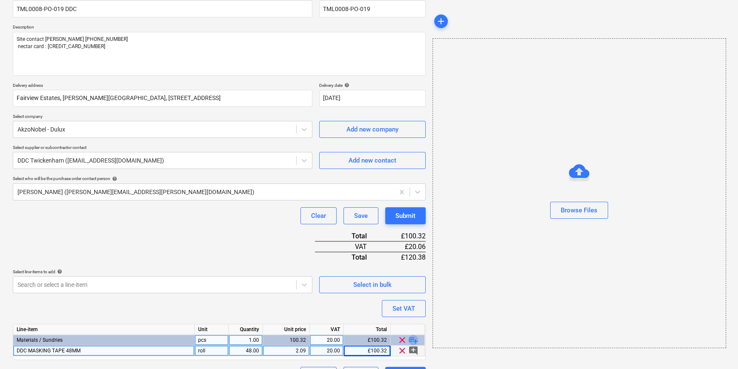
click at [410, 337] on span "playlist_add" at bounding box center [413, 340] width 10 height 10
type textarea "x"
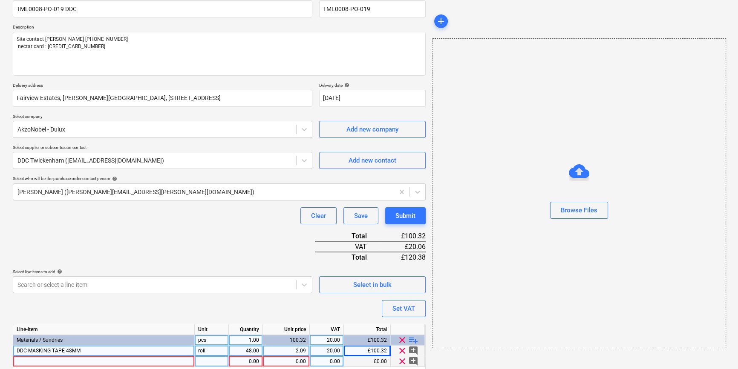
click at [32, 362] on div at bounding box center [103, 361] width 181 height 11
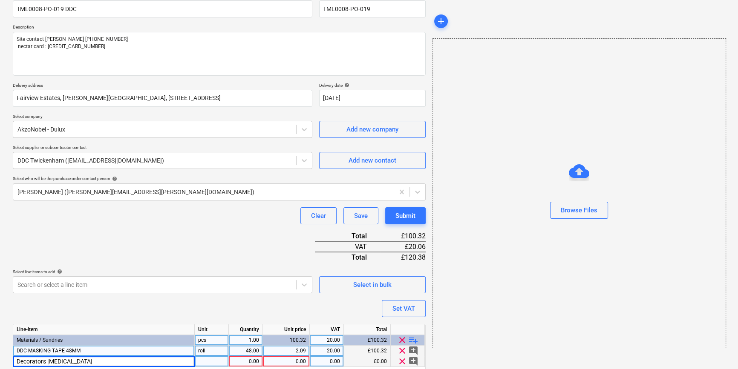
type input "Decorators caulk"
type textarea "x"
type input "48"
type textarea "x"
type input "2.12"
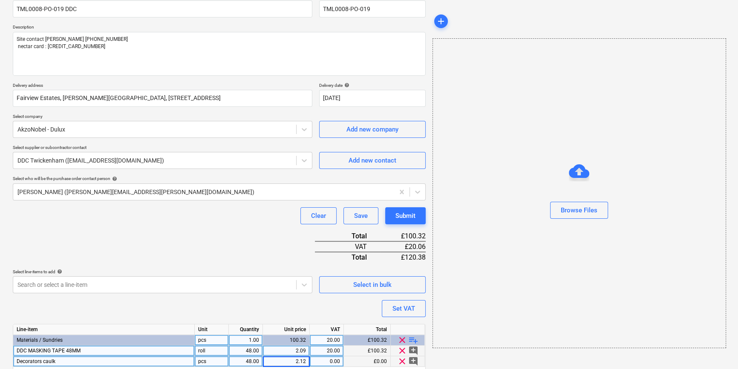
type textarea "x"
type input "20"
click at [410, 342] on span "playlist_add" at bounding box center [413, 340] width 10 height 10
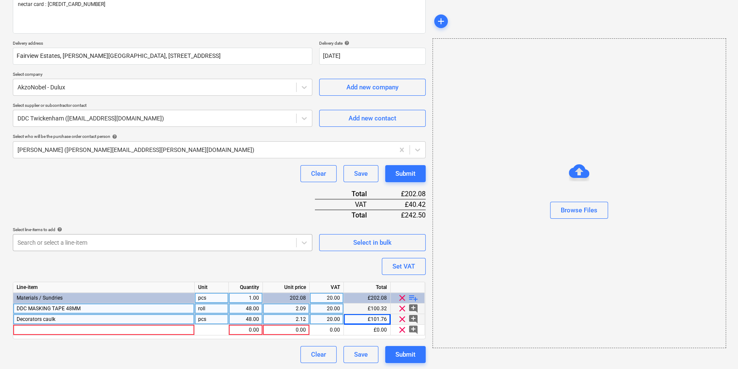
scroll to position [119, 0]
click at [24, 328] on div at bounding box center [103, 330] width 181 height 11
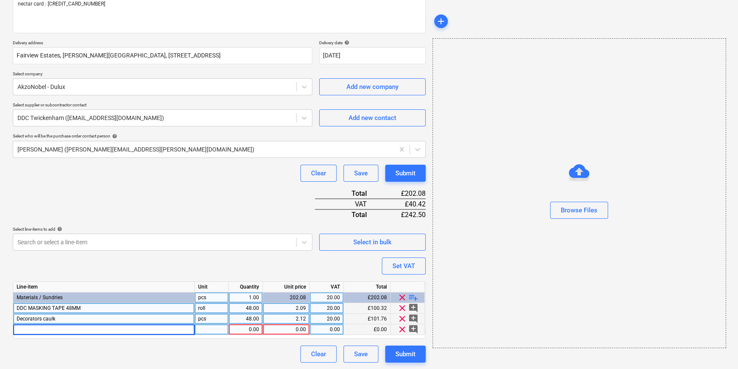
type textarea "x"
type input "DDC ALUMINIUM OXIDE ROLL 120G"
type textarea "x"
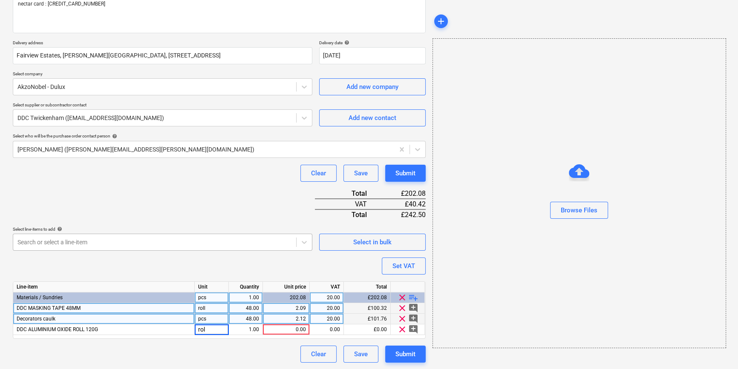
type input "roll"
type textarea "x"
type input "5.21"
type textarea "x"
type input "20"
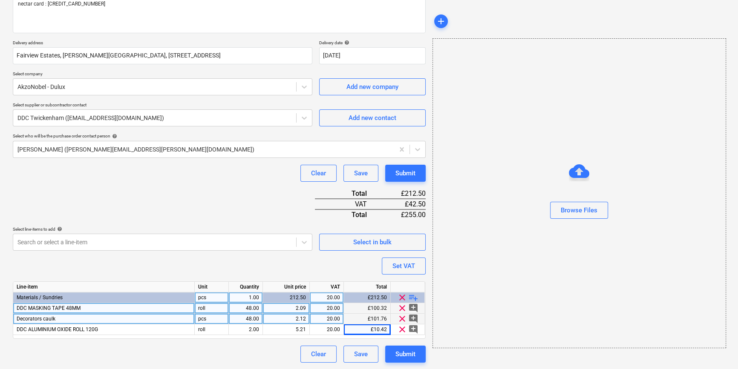
click at [414, 294] on span "playlist_add" at bounding box center [413, 298] width 10 height 10
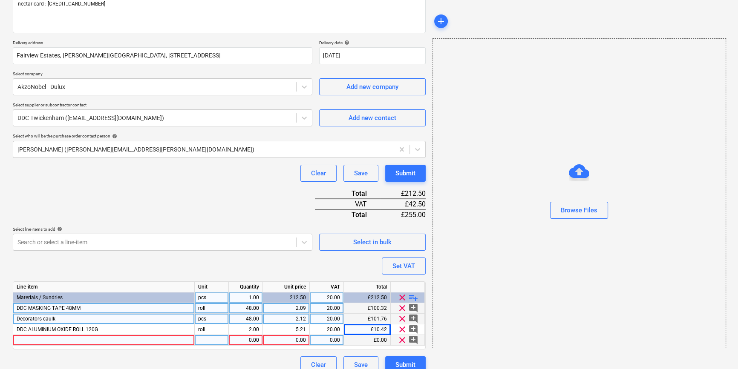
click at [35, 339] on div at bounding box center [103, 340] width 181 height 11
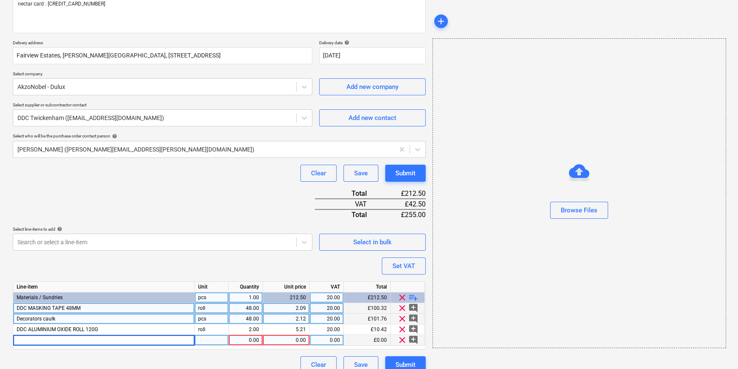
type textarea "x"
type input "Advanced Between Coats Roll 180G 10M"
type textarea "x"
type input "roll"
type textarea "x"
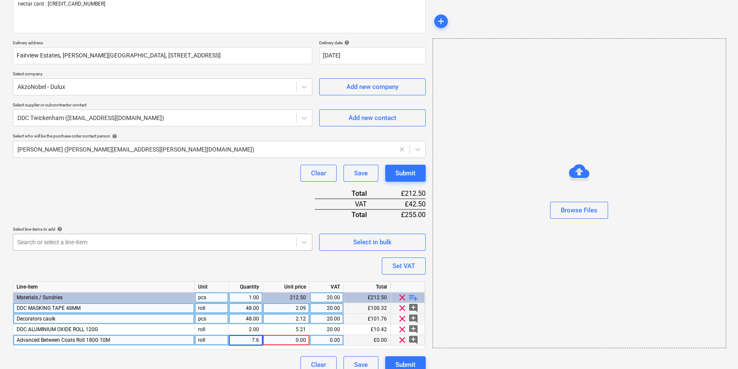
type input "7.62"
type textarea "x"
type input "7.62"
type textarea "x"
type input "20"
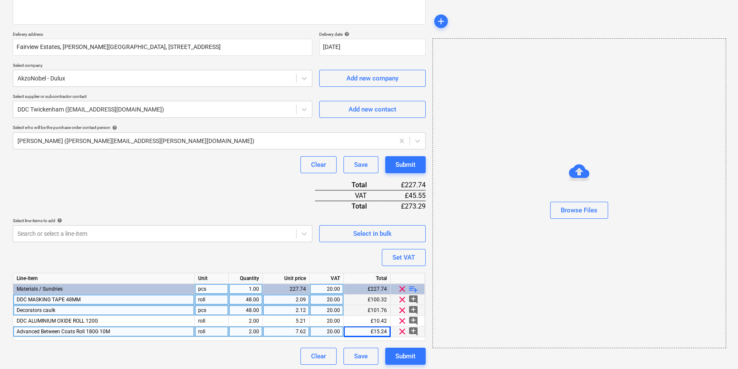
scroll to position [130, 0]
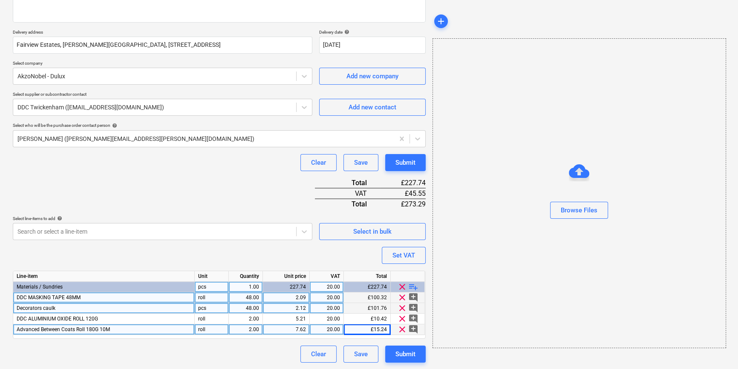
click at [409, 287] on span "playlist_add" at bounding box center [413, 287] width 10 height 10
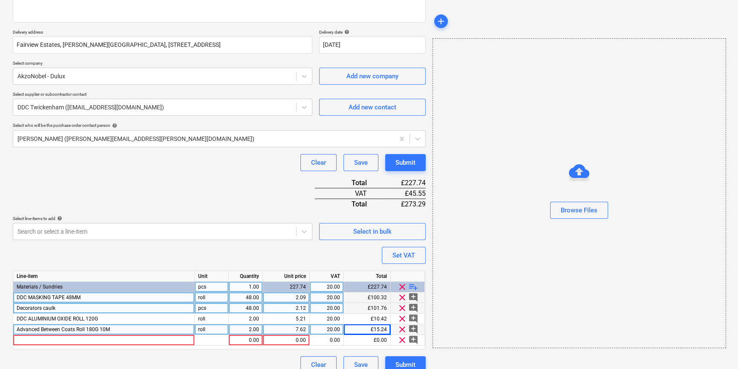
type textarea "x"
click at [24, 339] on div at bounding box center [103, 340] width 181 height 11
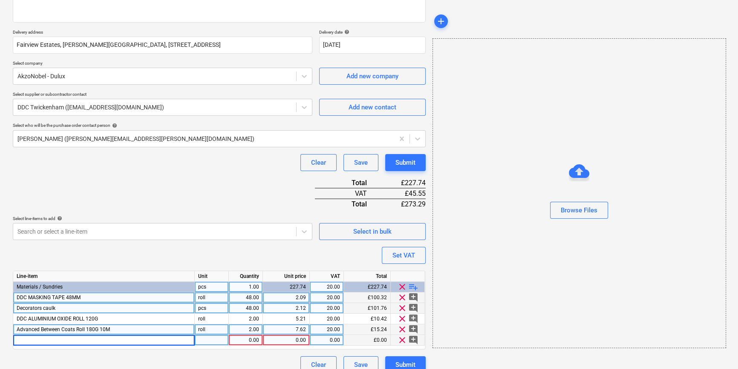
type input "Dulux Trade Spraymatt White 10L"
type textarea "x"
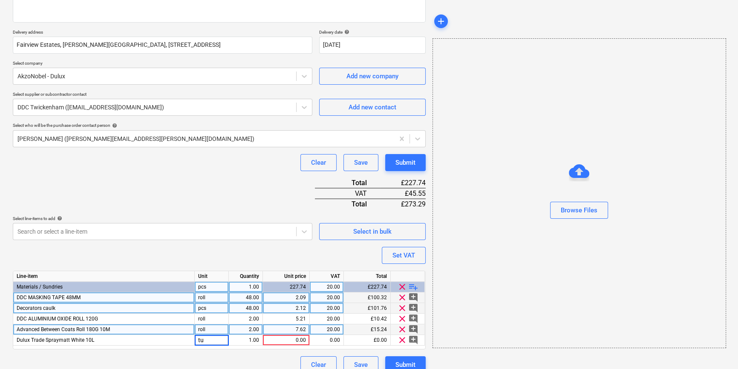
type input "tub"
type textarea "x"
type input "20"
type textarea "x"
type input "26.07"
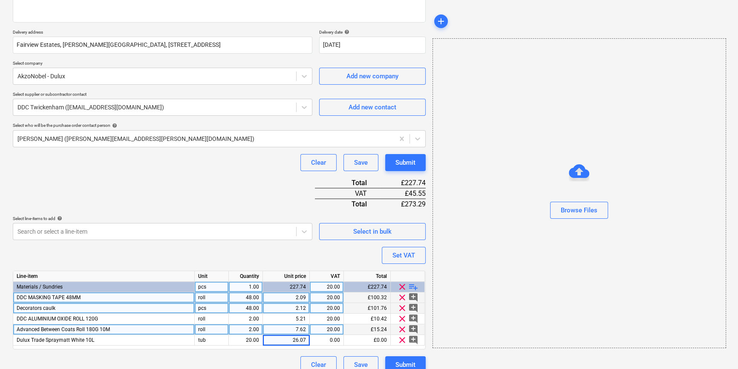
type textarea "x"
type input "20"
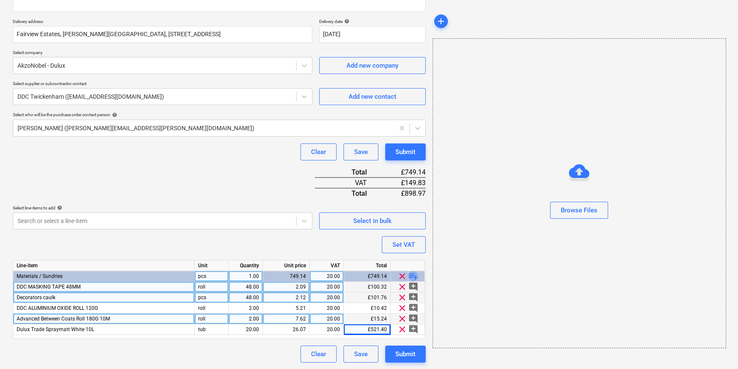
click at [413, 277] on span "playlist_add" at bounding box center [413, 276] width 10 height 10
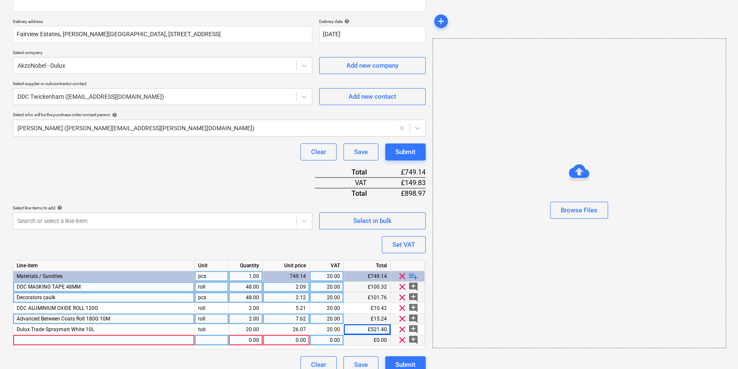
type textarea "x"
click at [34, 339] on div at bounding box center [103, 340] width 181 height 11
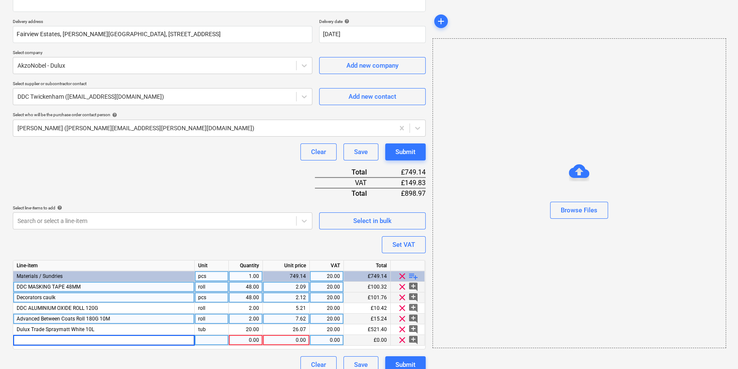
type input "Dulux Trade Timeless FastMatt Emulsion 10L"
type textarea "x"
type input "tub"
type textarea "x"
type input "20"
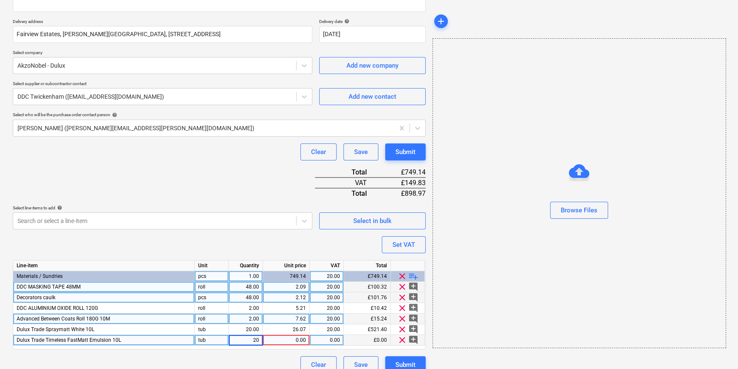
type textarea "x"
type input "57.05"
click at [414, 275] on span "playlist_add" at bounding box center [413, 276] width 10 height 10
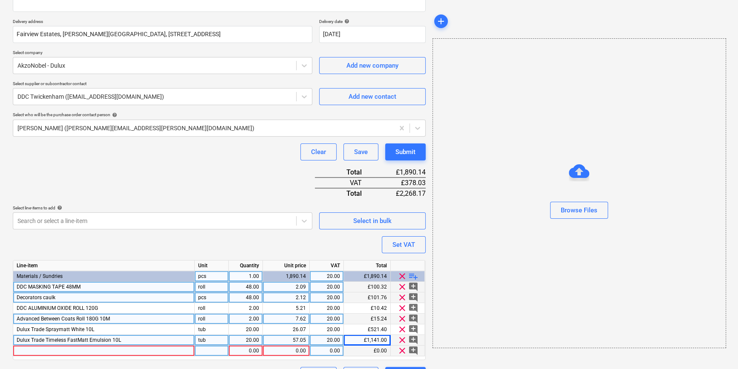
click at [33, 351] on div at bounding box center [103, 351] width 181 height 11
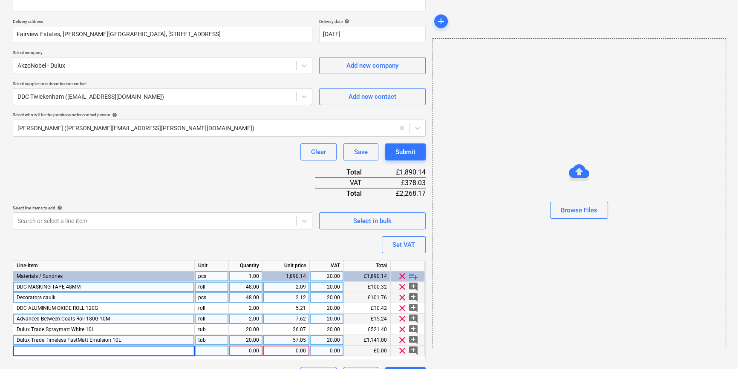
type textarea "x"
type input "Dulux Trade QD undercoat 5L waterbased"
type textarea "x"
type input "tub"
type textarea "x"
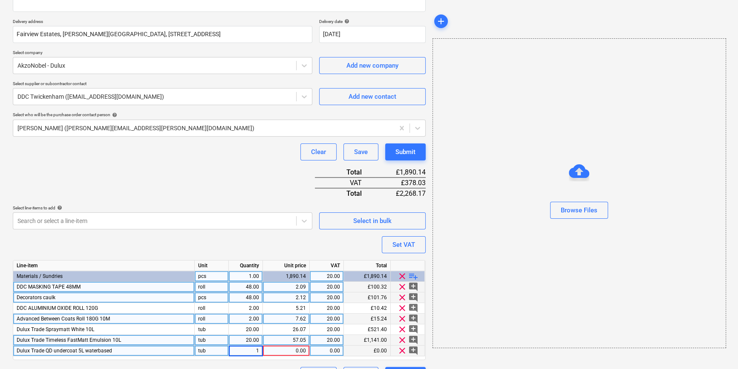
type input "15"
type textarea "x"
type input "39.44"
click at [413, 276] on span "playlist_add" at bounding box center [413, 276] width 10 height 10
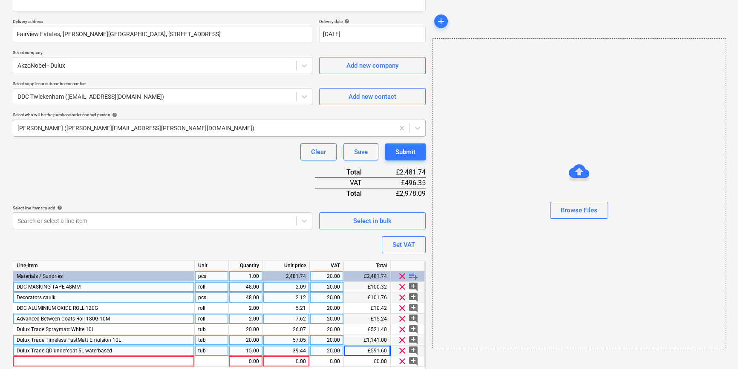
type textarea "x"
click at [36, 360] on div at bounding box center [103, 361] width 181 height 11
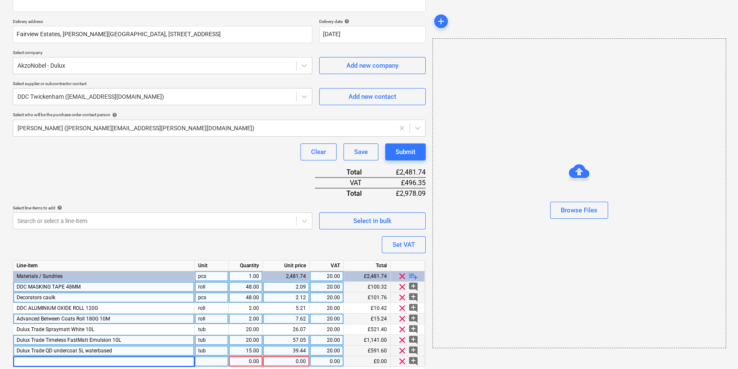
type input "Dulux Trade Satinwood White Waterbased 5L"
type textarea "x"
type input "tub"
type textarea "x"
type input "15"
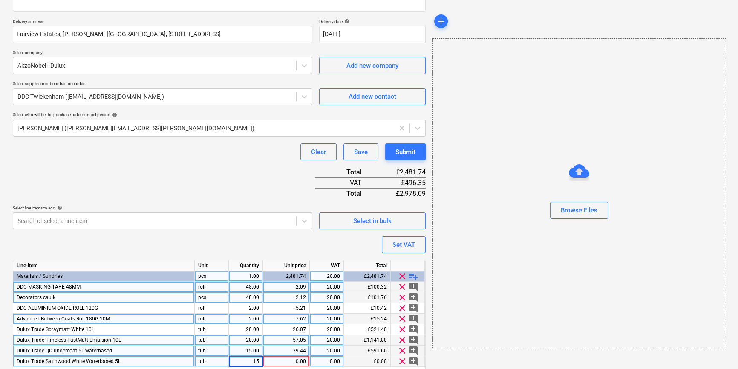
type textarea "x"
type input "52.55"
type textarea "x"
type input "20"
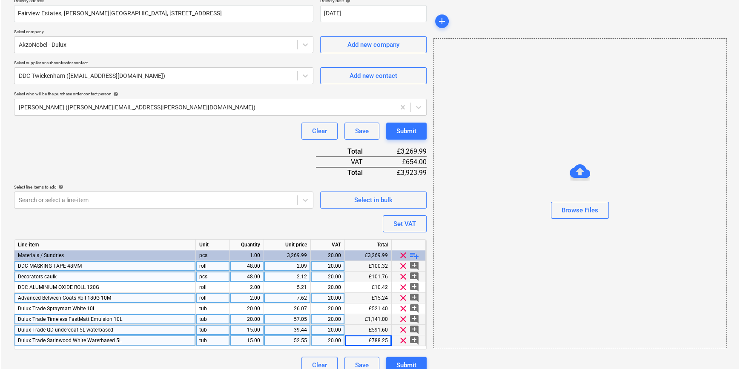
scroll to position [172, 0]
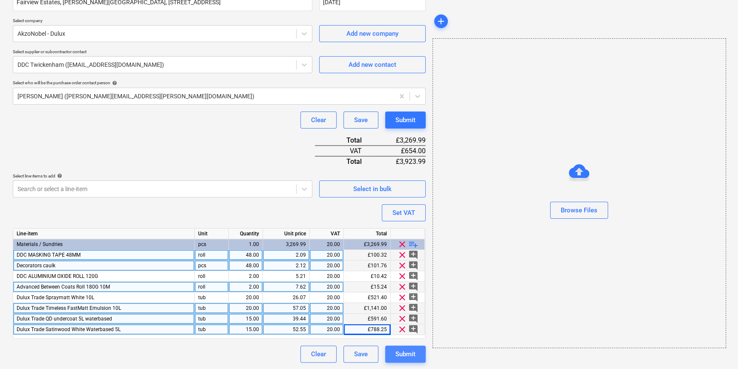
click at [404, 356] on div "Submit" at bounding box center [405, 354] width 20 height 11
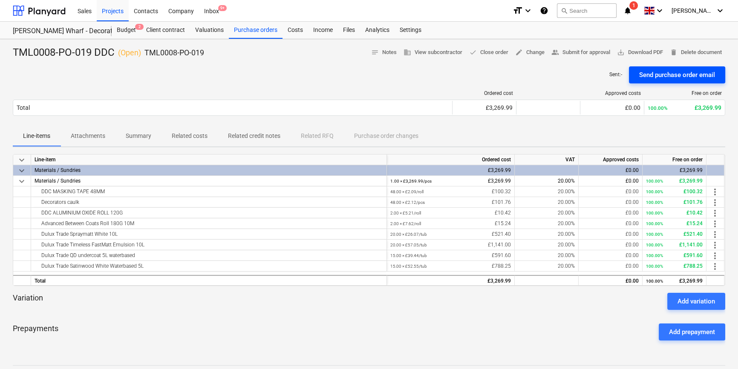
click at [660, 74] on div "Send purchase order email" at bounding box center [677, 74] width 76 height 11
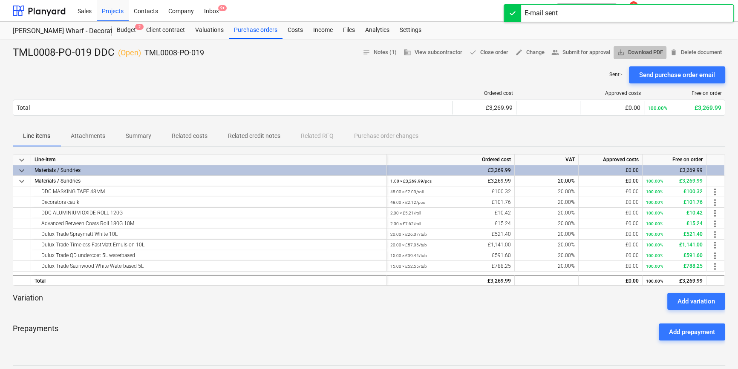
click at [643, 53] on span "save_alt Download PDF" at bounding box center [640, 53] width 46 height 10
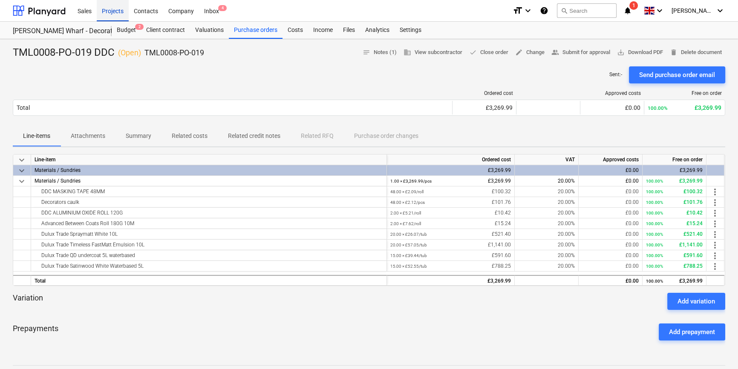
click at [106, 13] on div "Projects" at bounding box center [113, 11] width 32 height 22
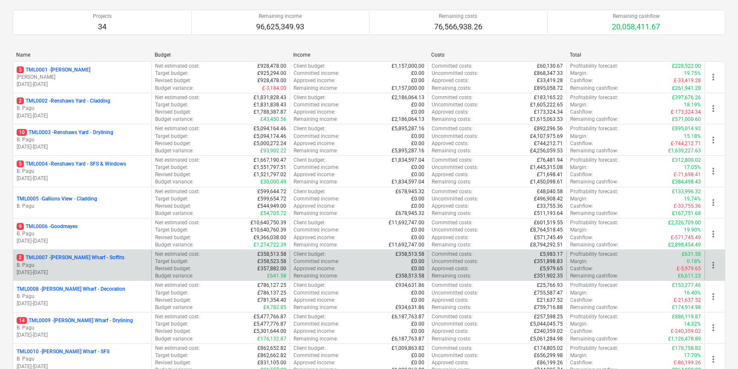
scroll to position [77, 0]
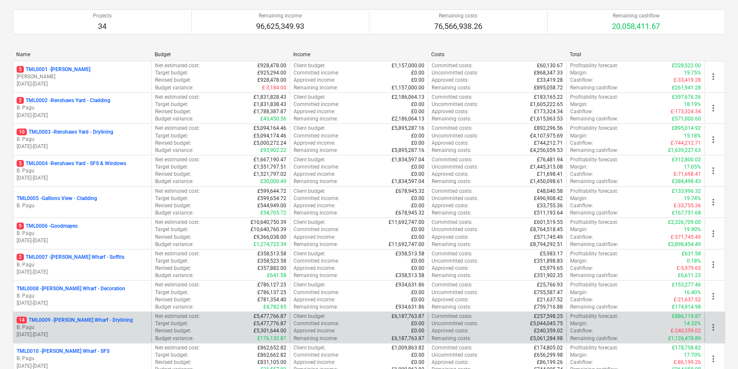
click at [103, 329] on p "B. Pagu" at bounding box center [82, 327] width 131 height 7
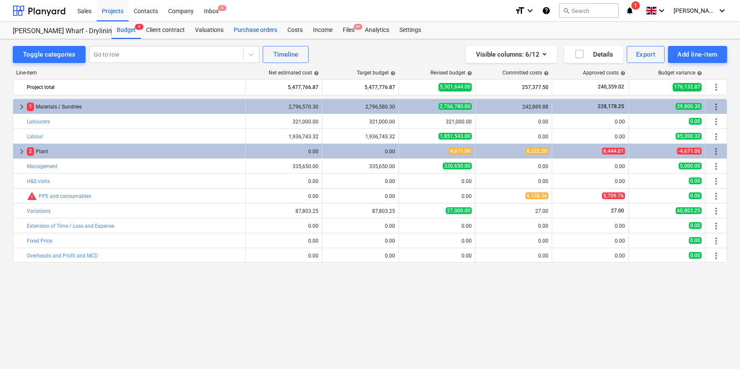
click at [249, 29] on div "Purchase orders" at bounding box center [256, 30] width 54 height 17
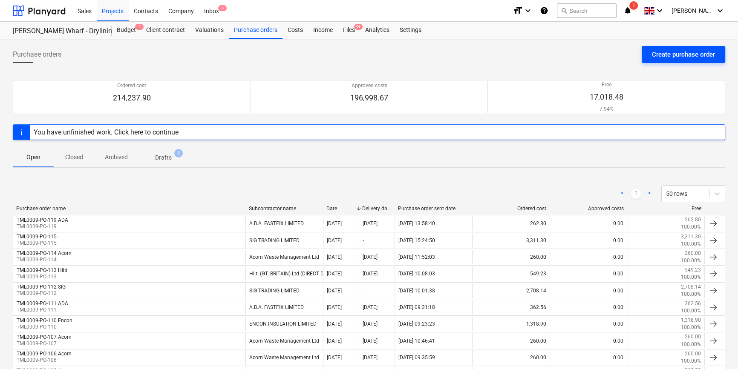
click at [658, 54] on div "Create purchase order" at bounding box center [683, 54] width 63 height 11
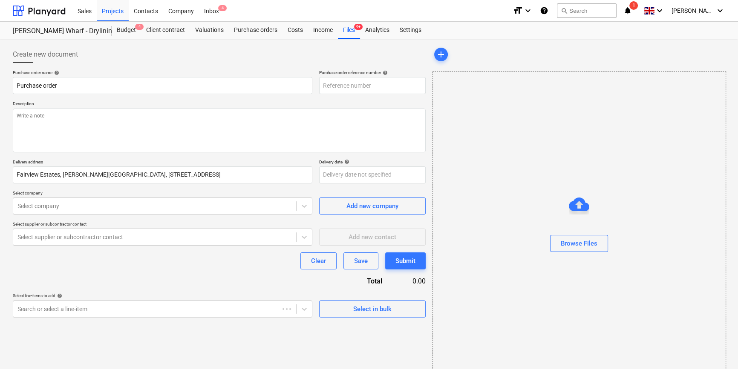
type textarea "x"
type input "TML0009-PO-120"
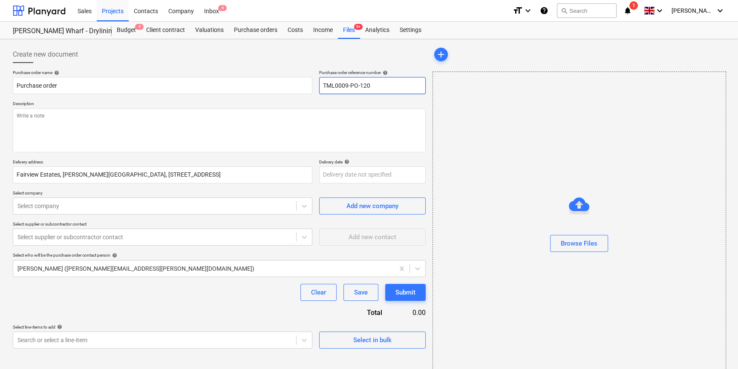
drag, startPoint x: 371, startPoint y: 86, endPoint x: 322, endPoint y: 86, distance: 49.0
click at [322, 86] on input "TML0009-PO-120" at bounding box center [372, 85] width 106 height 17
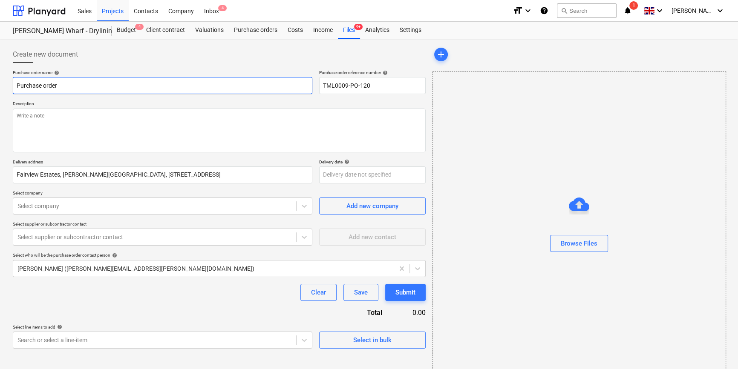
drag, startPoint x: 60, startPoint y: 83, endPoint x: 14, endPoint y: 82, distance: 46.0
click at [14, 82] on input "Purchase order" at bounding box center [162, 85] width 299 height 17
paste input "TML0009-PO-120"
type textarea "x"
type input "TML0009-PO-120"
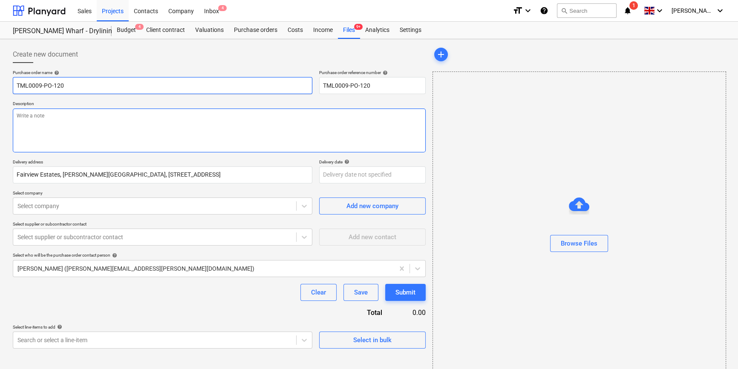
type textarea "x"
type input "TML0009-PO-120"
type textarea "x"
type input "TML0009-PO-120 S"
type textarea "x"
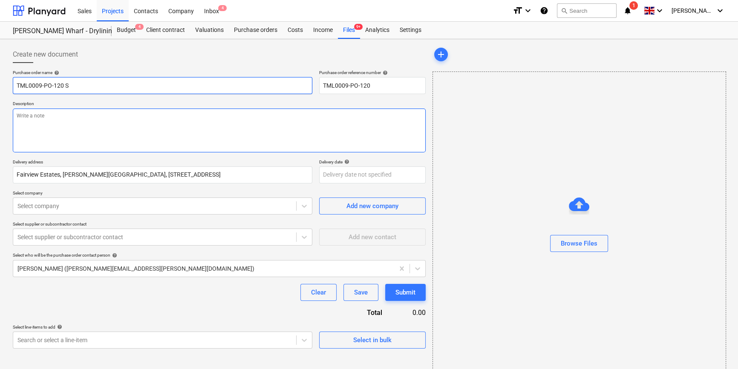
type input "TML0009-PO-120 SI"
type textarea "x"
type input "TML0009-PO-120 SIG"
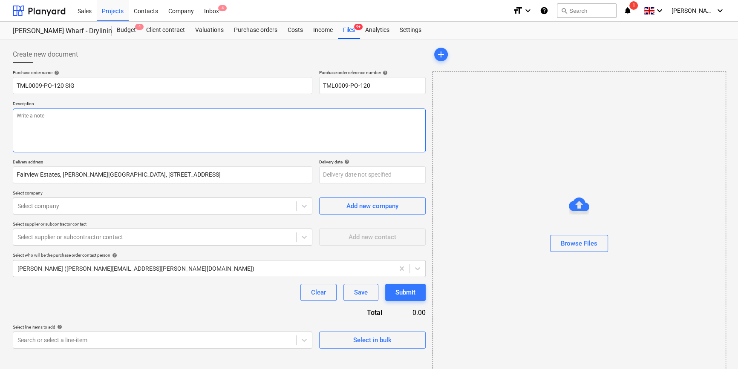
click at [38, 129] on textarea at bounding box center [219, 131] width 413 height 44
type textarea "x"
type textarea "S"
type textarea "x"
type textarea "Si"
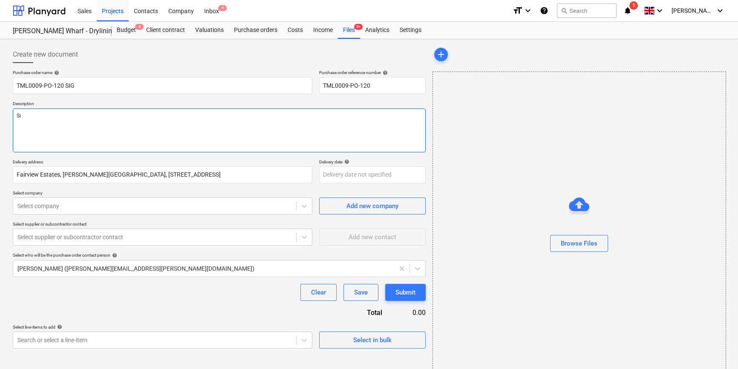
type textarea "x"
type textarea "Sit"
type textarea "x"
type textarea "Site"
type textarea "x"
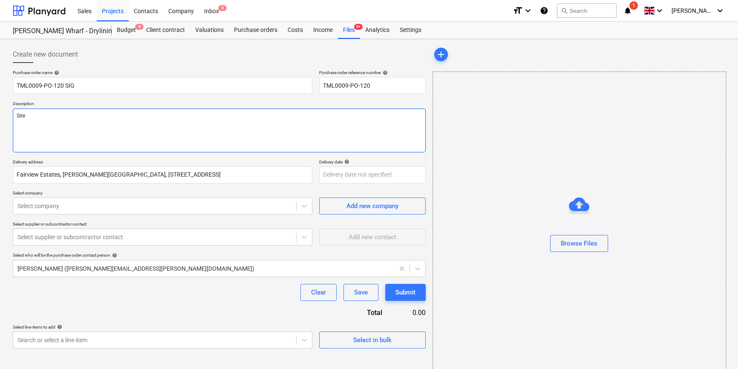
type textarea "Site"
type textarea "x"
type textarea "Site c"
type textarea "x"
type textarea "Site co"
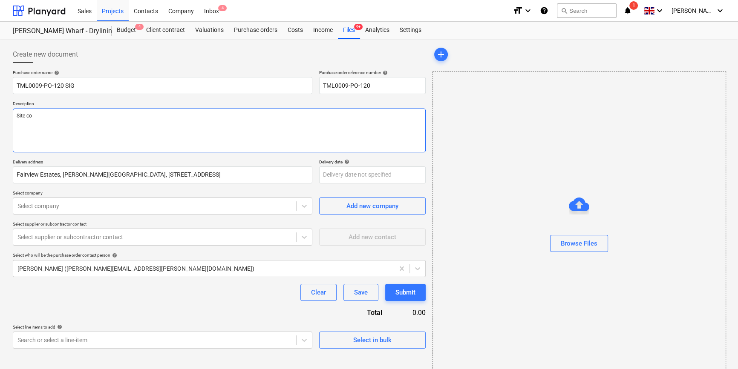
type textarea "x"
type textarea "Site con"
type textarea "x"
type textarea "Site cont"
type textarea "x"
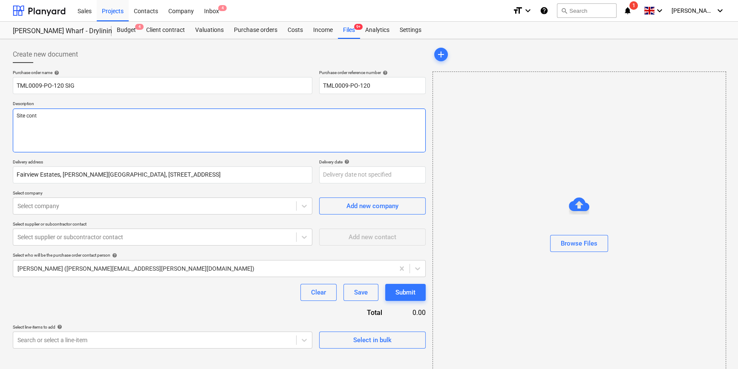
type textarea "Site conta"
type textarea "x"
type textarea "Site contac"
type textarea "x"
type textarea "Site contact"
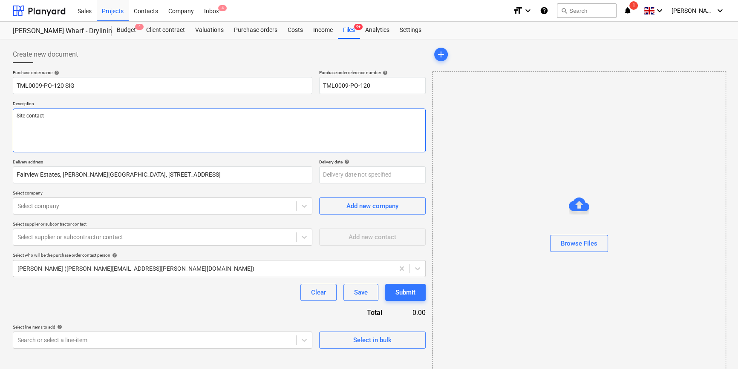
type textarea "x"
type textarea "Site contact"
type textarea "x"
type textarea "Site contact A"
type textarea "x"
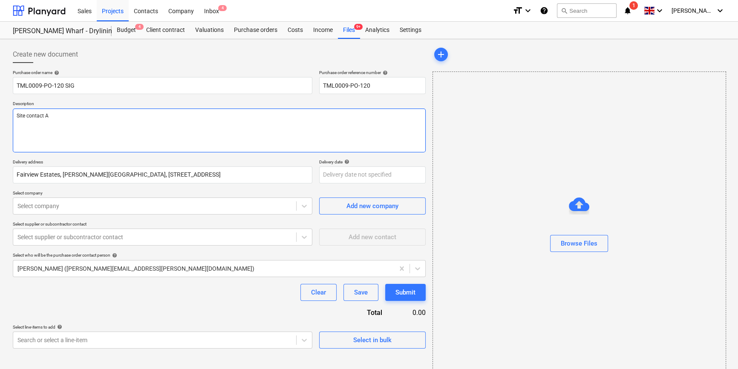
type textarea "Site contact An"
type textarea "x"
type textarea "Site contact And"
type textarea "x"
type textarea "Site contact Andr"
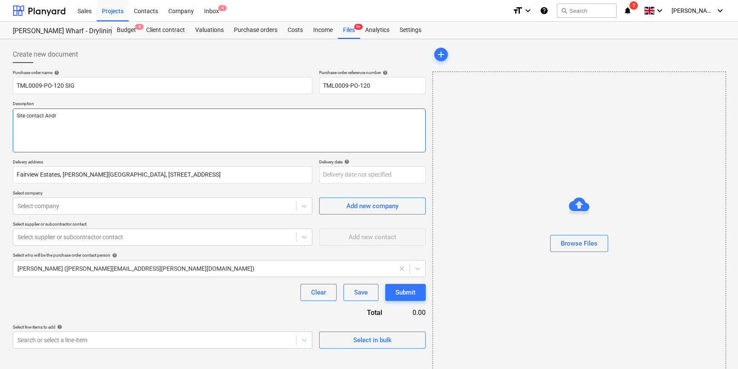
type textarea "x"
type textarea "Site contact Andre"
type textarea "x"
type textarea "Site contact Andrei"
type textarea "x"
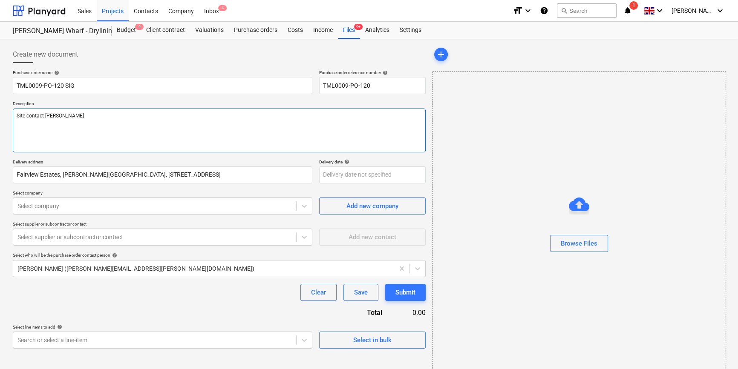
type textarea "Site contact Andrei"
click at [87, 119] on textarea "Site contact Andrei" at bounding box center [219, 131] width 413 height 44
paste textarea "07502288908"
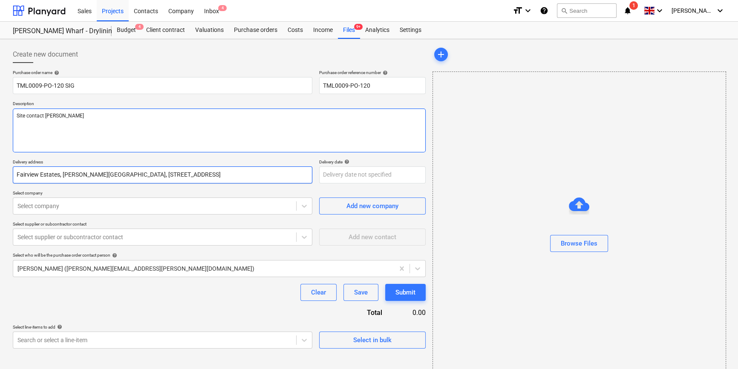
type textarea "x"
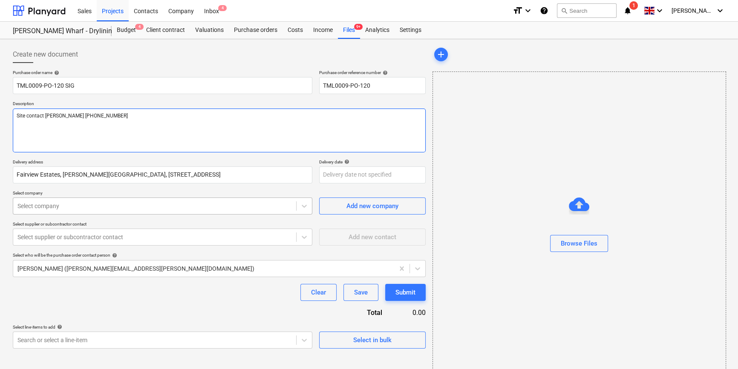
type textarea "Site contact Andrei 07502288908"
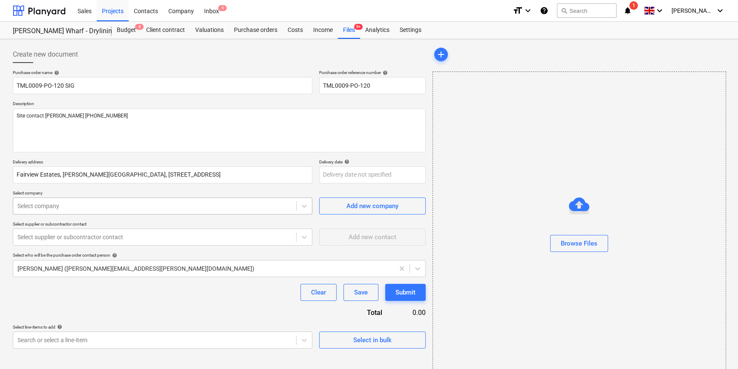
type textarea "x"
click at [166, 209] on div at bounding box center [154, 206] width 274 height 9
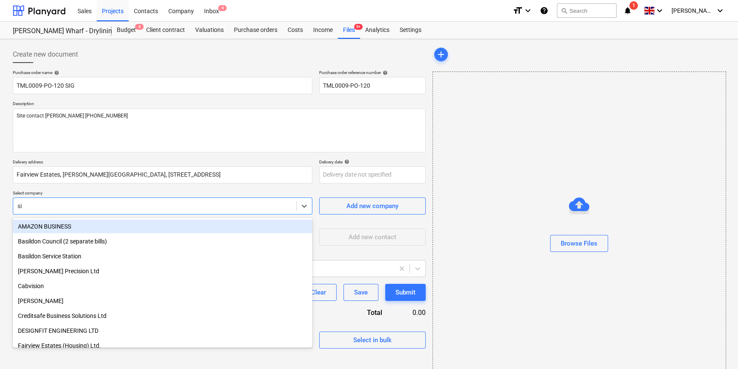
type input "sig"
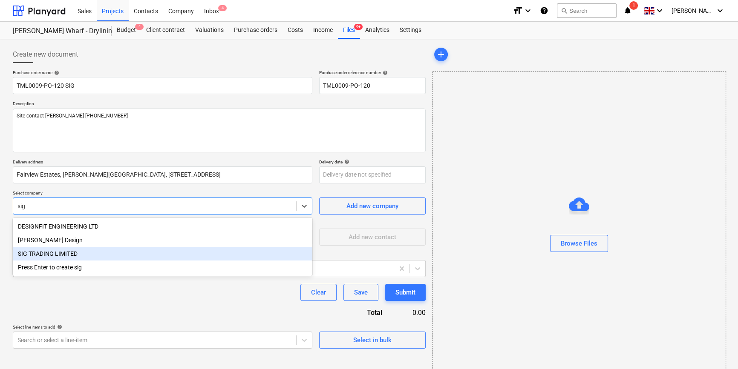
click at [75, 257] on div "SIG TRADING LIMITED" at bounding box center [162, 254] width 299 height 14
type textarea "x"
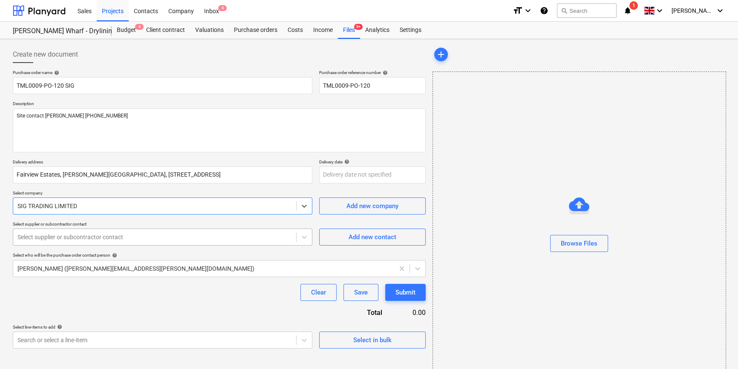
click at [65, 240] on div at bounding box center [154, 237] width 274 height 9
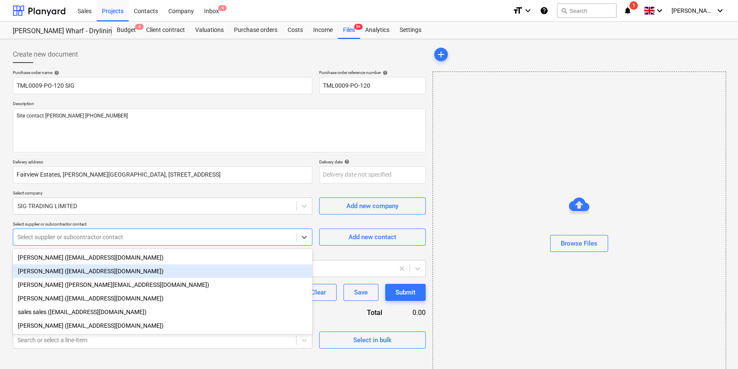
click at [46, 274] on div "Luci Barwick (lucibarwick@sigplc.com)" at bounding box center [162, 271] width 299 height 14
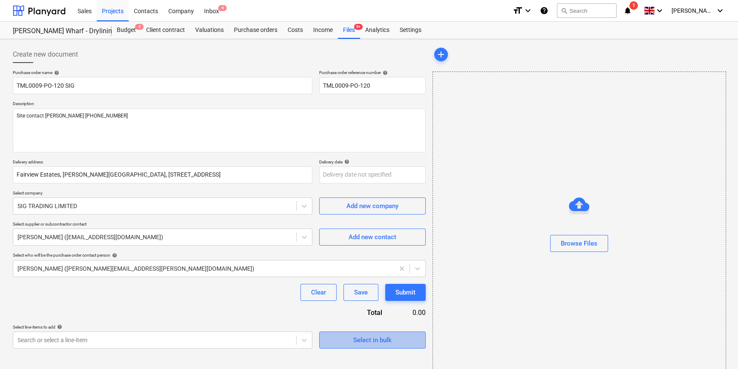
click at [369, 340] on div "Select in bulk" at bounding box center [372, 340] width 38 height 11
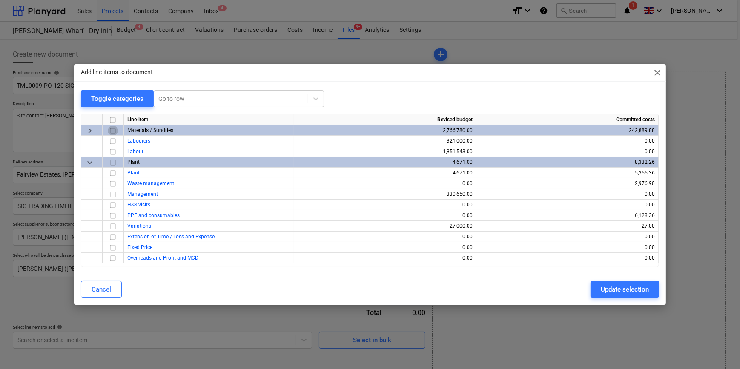
click at [115, 132] on input "checkbox" at bounding box center [113, 131] width 10 height 10
click at [623, 291] on div "Update selection" at bounding box center [625, 289] width 48 height 11
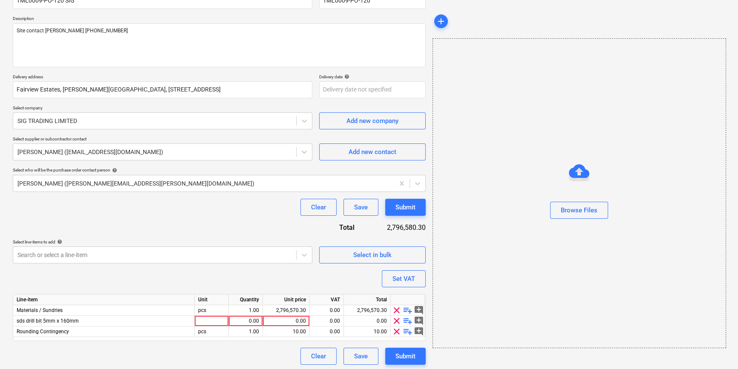
scroll to position [87, 0]
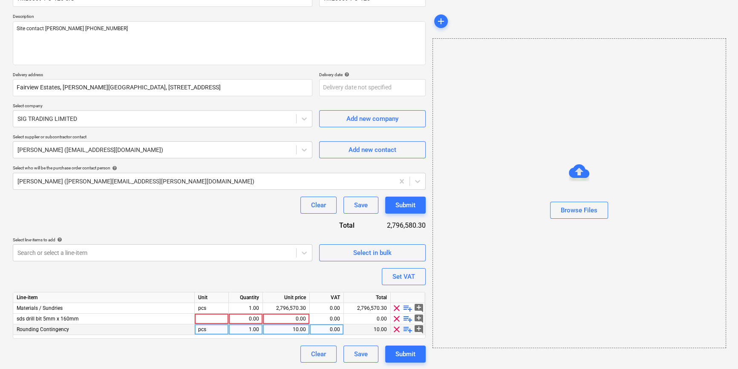
click at [396, 330] on span "clear" at bounding box center [396, 330] width 10 height 10
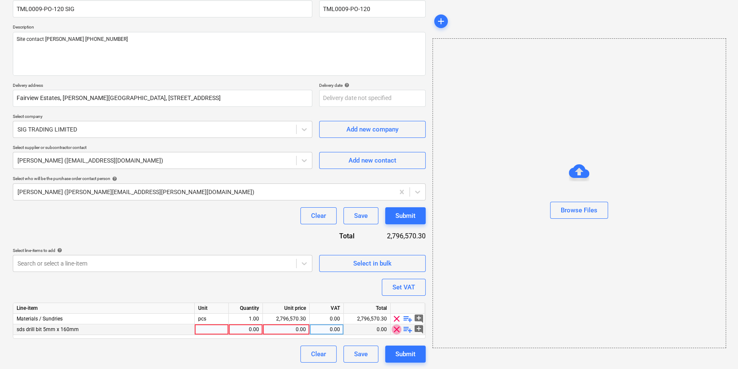
click at [397, 326] on span "clear" at bounding box center [396, 330] width 10 height 10
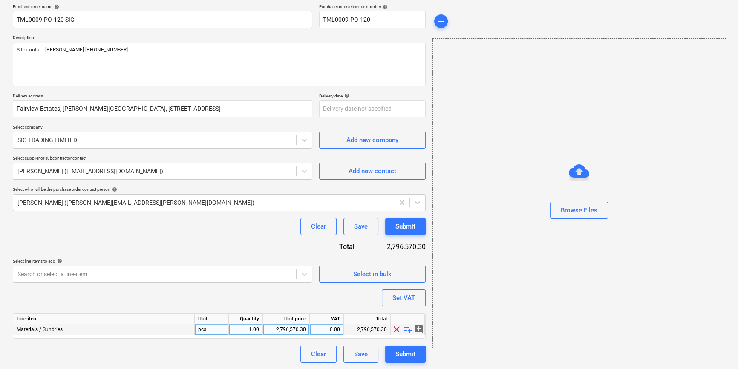
click at [406, 326] on span "playlist_add" at bounding box center [407, 330] width 10 height 10
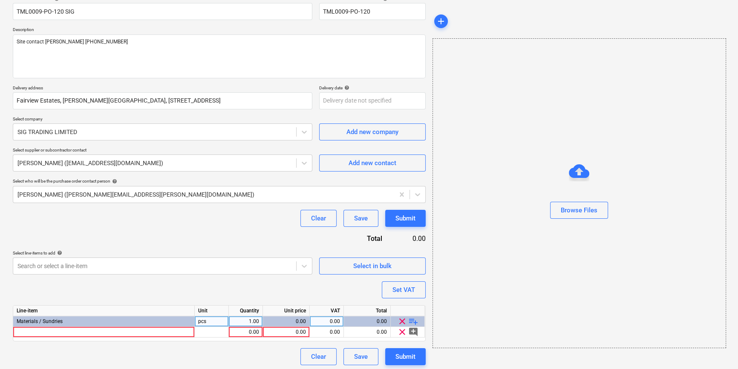
scroll to position [77, 0]
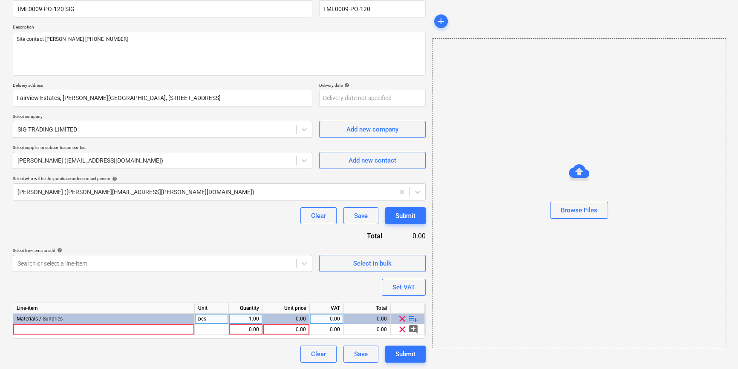
type textarea "x"
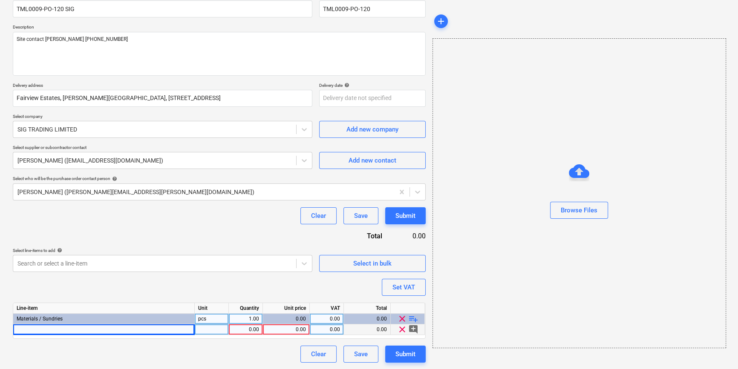
drag, startPoint x: 52, startPoint y: 328, endPoint x: 37, endPoint y: 328, distance: 14.9
click at [37, 328] on div at bounding box center [103, 330] width 181 height 11
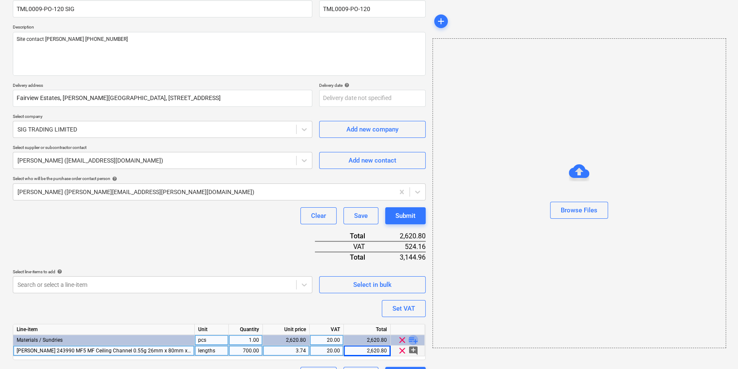
click at [415, 337] on span "playlist_add" at bounding box center [413, 340] width 10 height 10
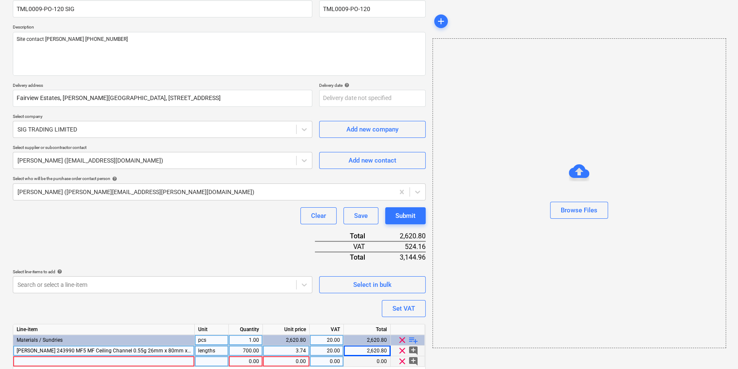
click at [28, 359] on div at bounding box center [103, 361] width 181 height 11
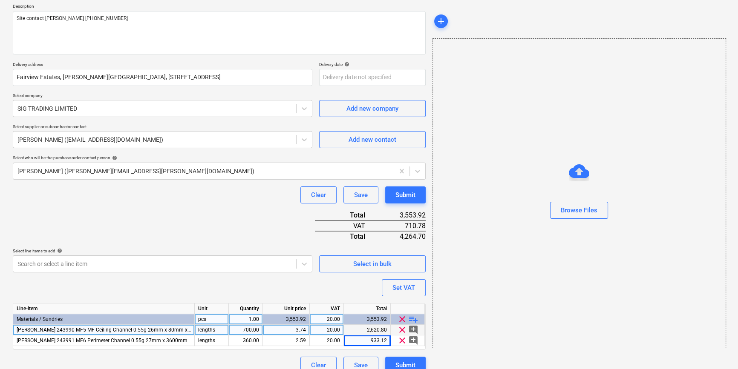
scroll to position [109, 0]
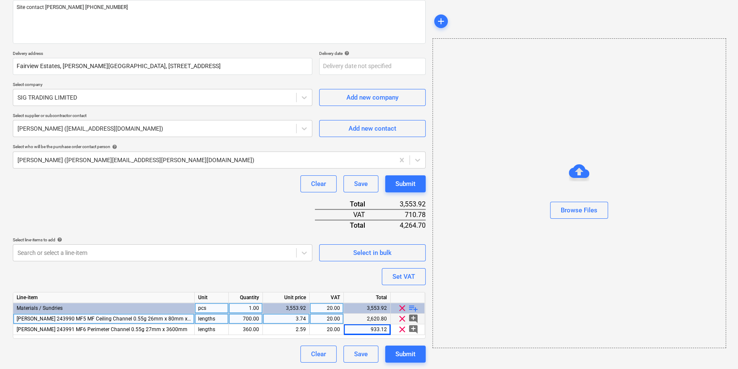
click at [417, 307] on span "playlist_add" at bounding box center [413, 308] width 10 height 10
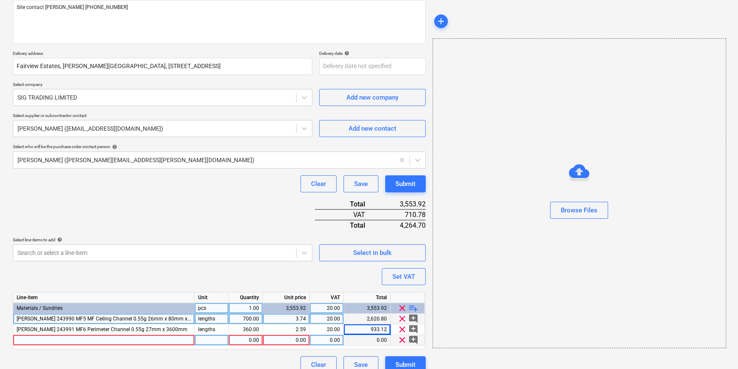
click at [55, 341] on div at bounding box center [103, 340] width 181 height 11
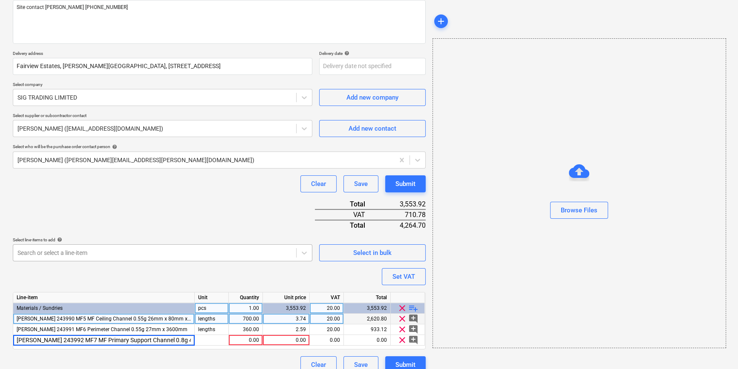
scroll to position [0, 15]
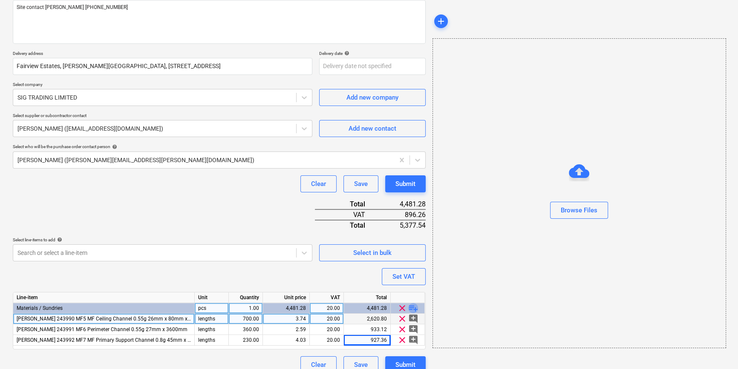
click at [417, 307] on span "playlist_add" at bounding box center [413, 308] width 10 height 10
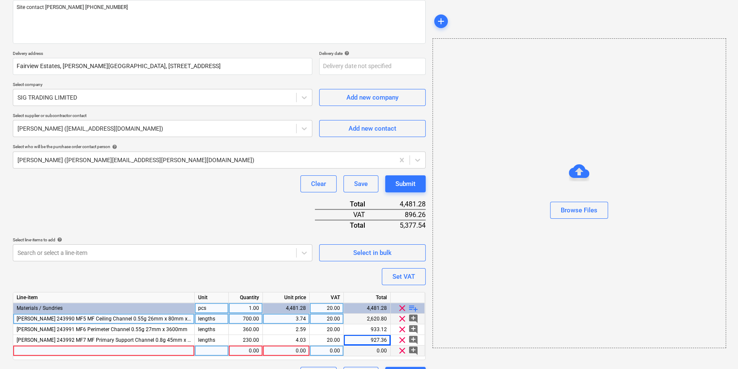
click at [29, 352] on div at bounding box center [103, 351] width 181 height 11
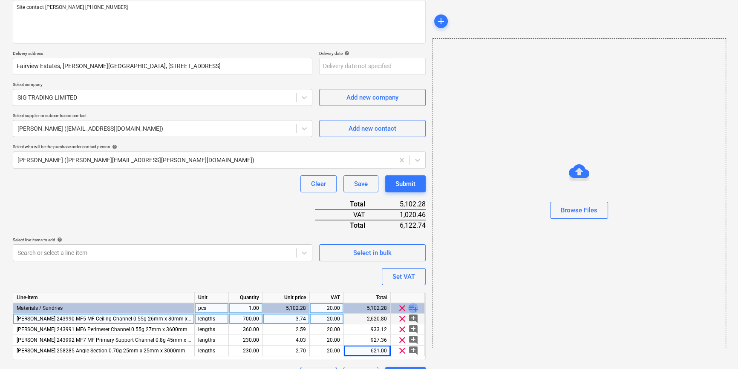
click at [413, 306] on span "playlist_add" at bounding box center [413, 308] width 10 height 10
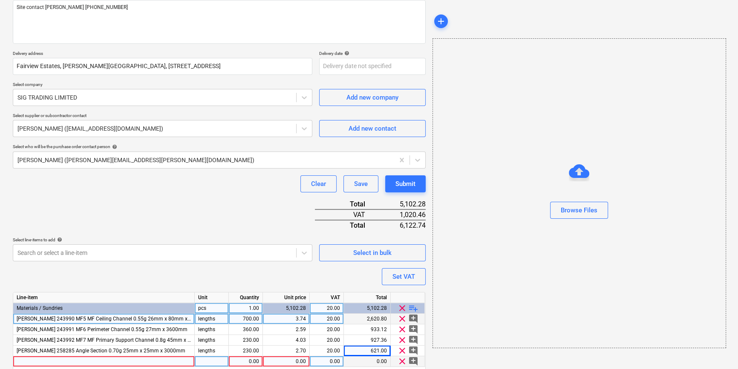
click at [48, 360] on div at bounding box center [103, 361] width 181 height 11
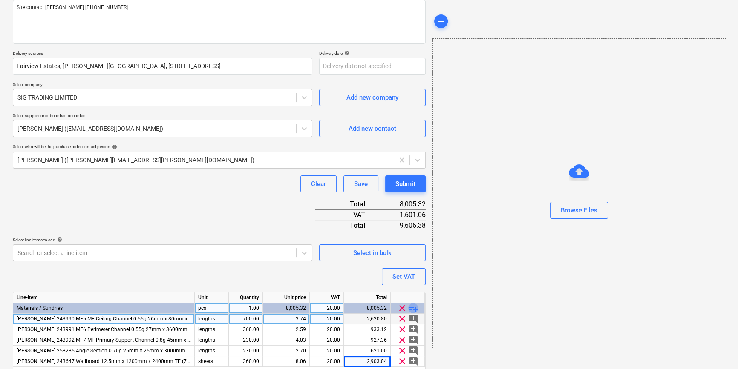
click at [413, 307] on span "playlist_add" at bounding box center [413, 308] width 10 height 10
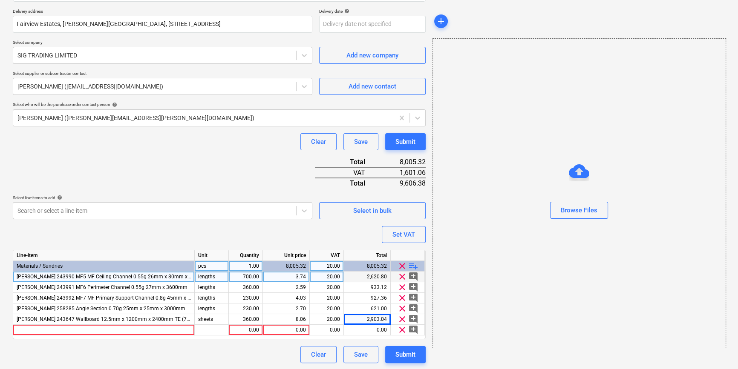
scroll to position [151, 0]
click at [34, 330] on div at bounding box center [103, 330] width 181 height 11
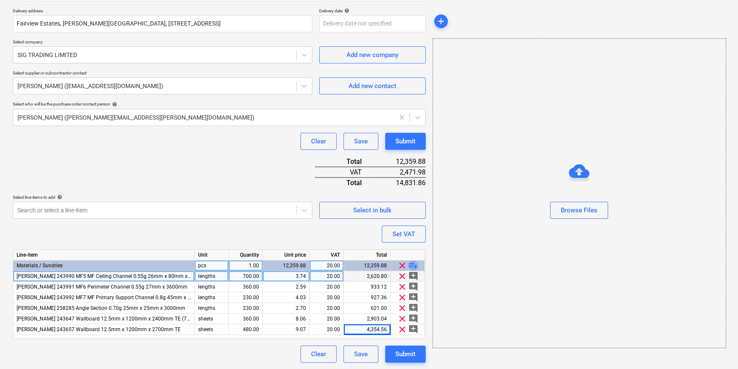
click at [414, 266] on span "playlist_add" at bounding box center [413, 266] width 10 height 10
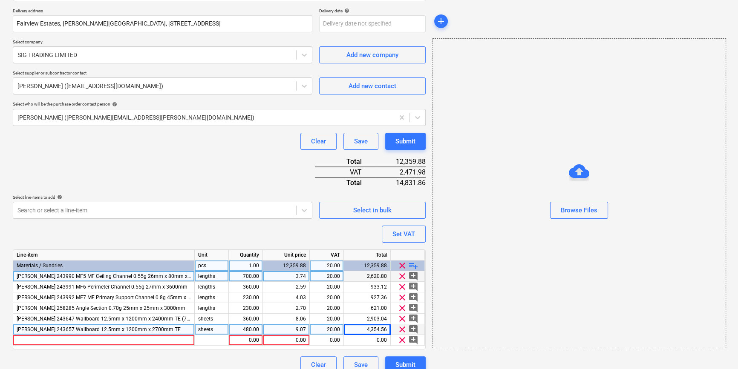
click at [158, 328] on div "Knauf 243657 Wallboard 12.5mm x 1200mm x 2700mm TE" at bounding box center [103, 330] width 181 height 11
click at [175, 329] on input "Knauf 243657 Wallboard 12.5mm x 1200mm x 2700mm TE" at bounding box center [103, 330] width 181 height 10
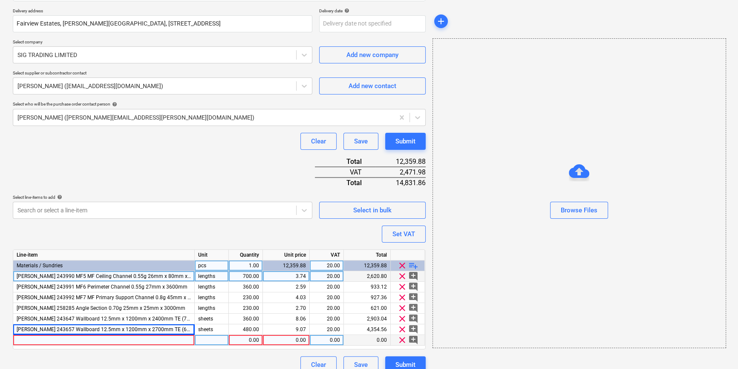
click at [144, 339] on div at bounding box center [103, 340] width 181 height 11
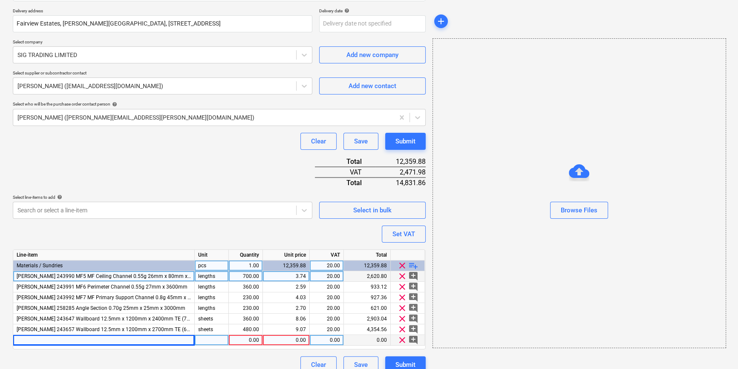
click at [36, 338] on div at bounding box center [103, 340] width 181 height 11
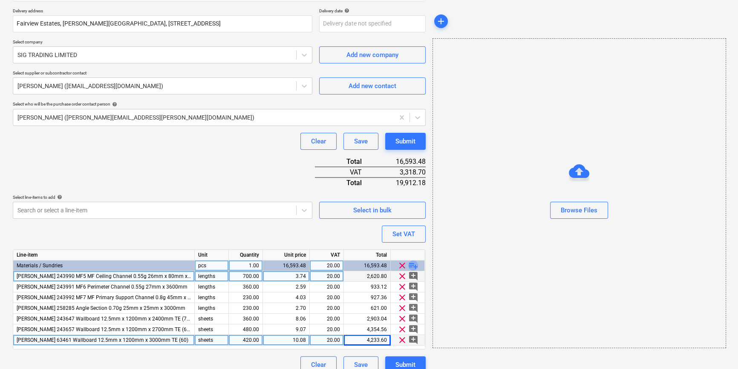
click at [415, 262] on span "playlist_add" at bounding box center [413, 266] width 10 height 10
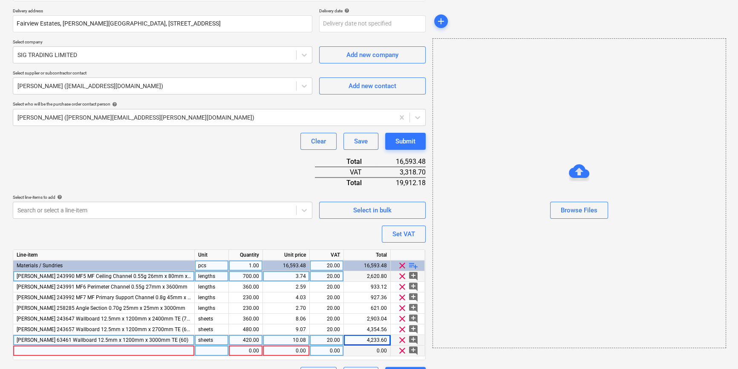
click at [34, 350] on div at bounding box center [103, 351] width 181 height 11
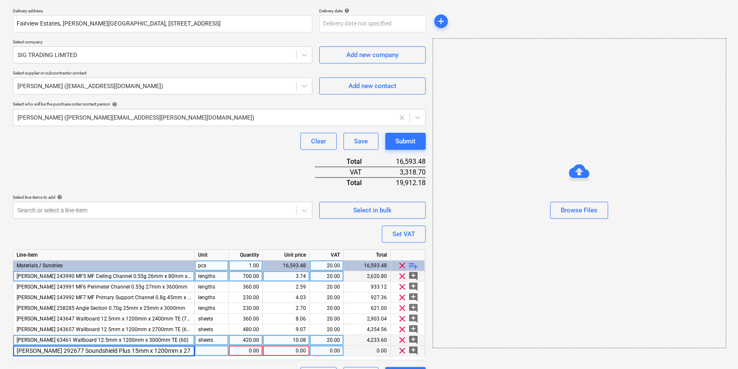
scroll to position [0, 9]
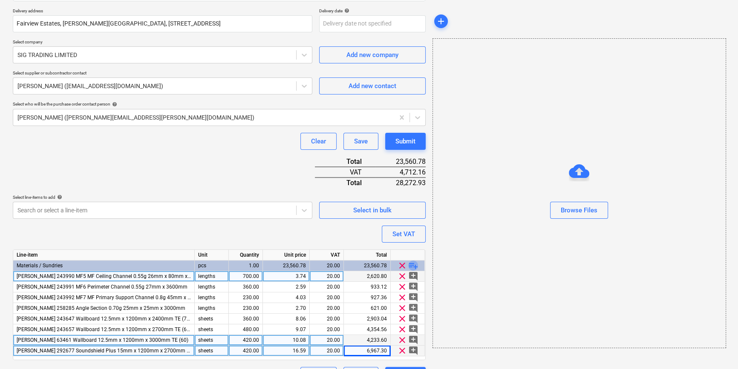
click at [413, 266] on span "playlist_add" at bounding box center [413, 266] width 10 height 10
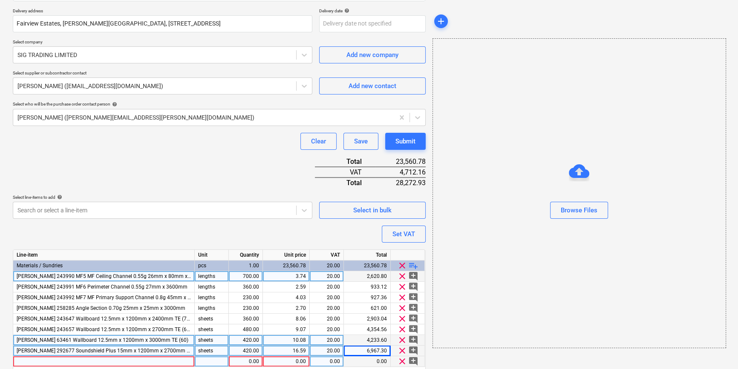
click at [65, 359] on div at bounding box center [103, 361] width 181 height 11
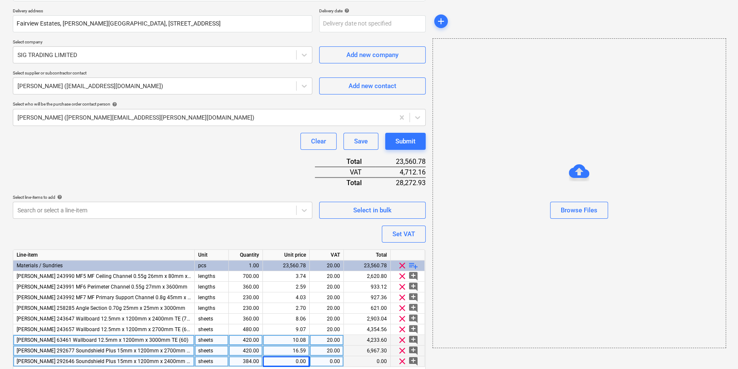
click at [276, 359] on div "0.00" at bounding box center [286, 361] width 40 height 11
click at [409, 265] on span "playlist_add" at bounding box center [413, 266] width 10 height 10
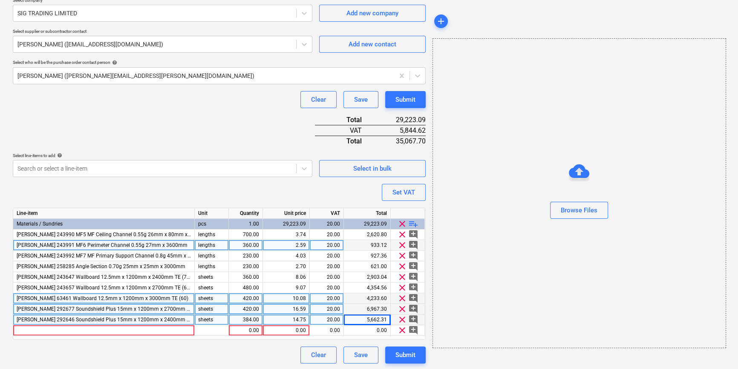
scroll to position [194, 0]
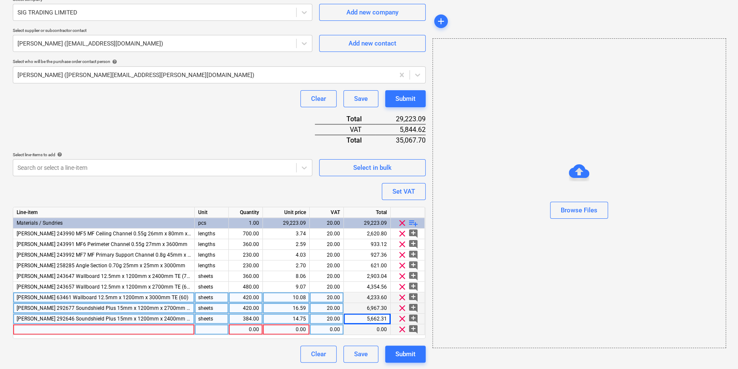
click at [23, 332] on div at bounding box center [103, 330] width 181 height 11
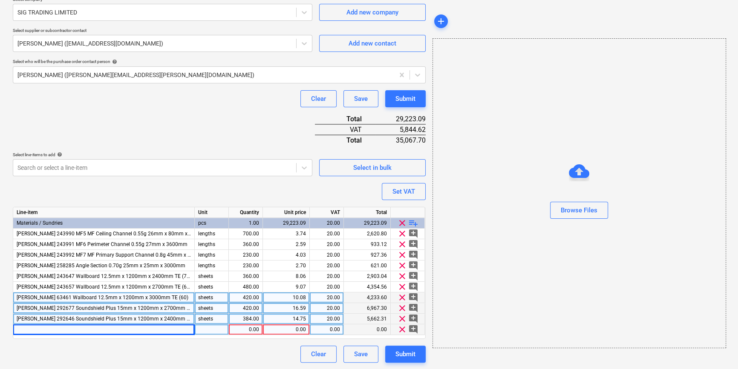
click at [40, 330] on div at bounding box center [103, 330] width 181 height 11
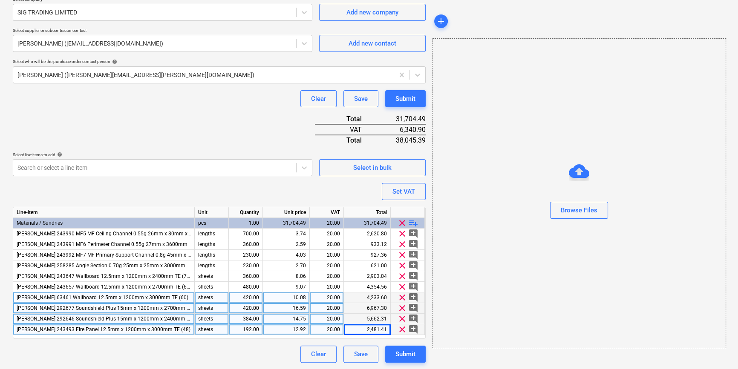
click at [412, 224] on span "playlist_add" at bounding box center [413, 223] width 10 height 10
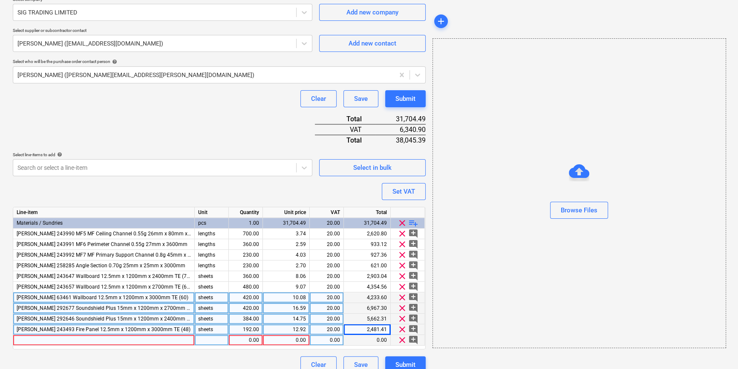
click at [36, 342] on div at bounding box center [103, 340] width 181 height 11
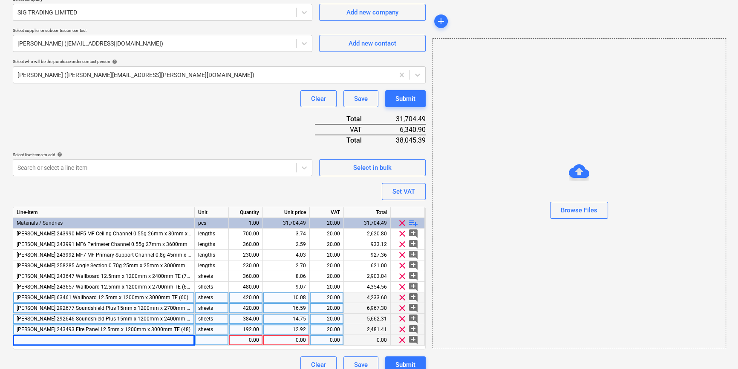
click at [47, 341] on div at bounding box center [103, 340] width 181 height 11
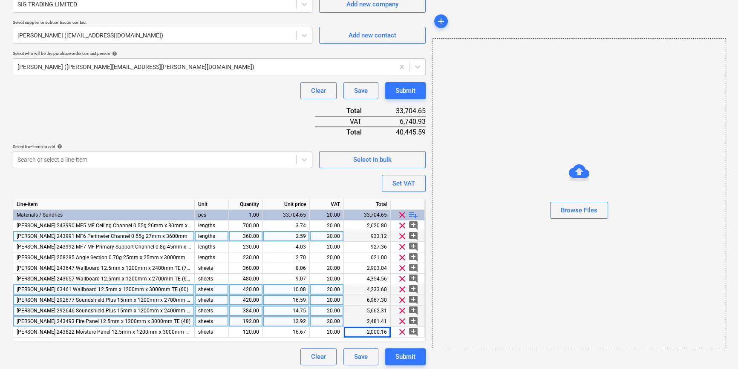
scroll to position [204, 0]
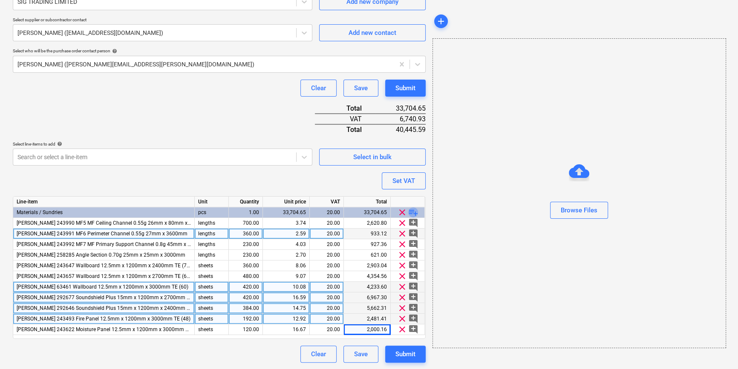
click at [413, 213] on span "playlist_add" at bounding box center [413, 212] width 10 height 10
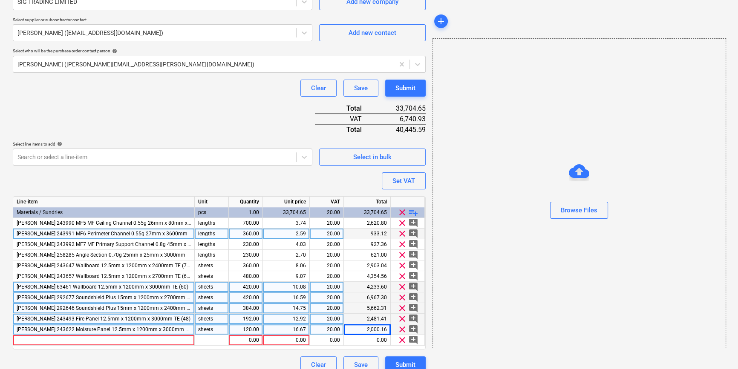
click at [244, 330] on div "120.00" at bounding box center [245, 330] width 27 height 11
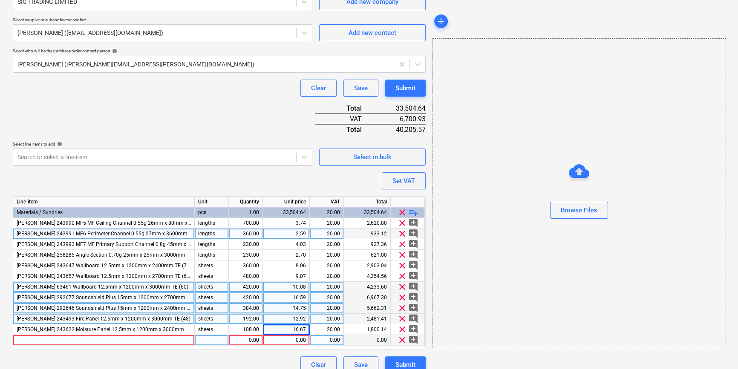
click at [25, 339] on div at bounding box center [103, 340] width 181 height 11
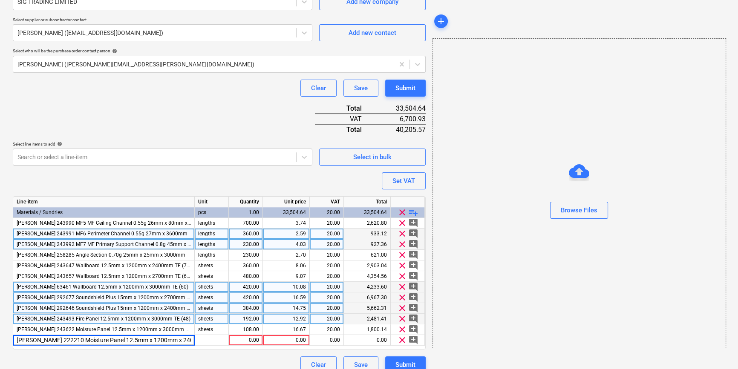
scroll to position [0, 8]
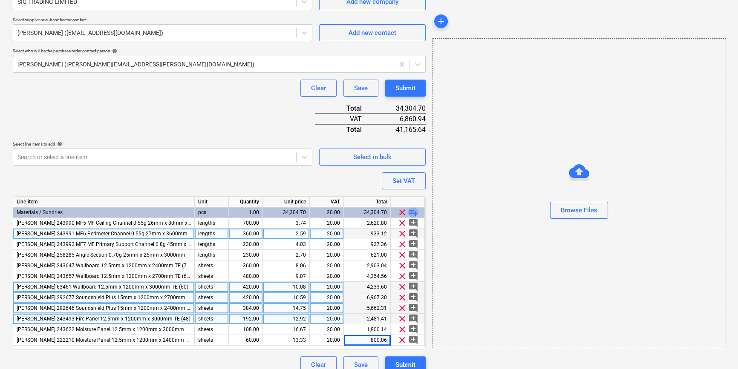
click at [413, 212] on span "playlist_add" at bounding box center [413, 212] width 10 height 10
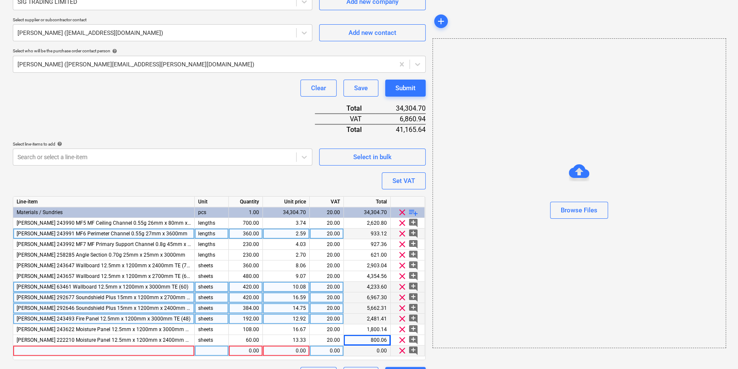
click at [29, 350] on div at bounding box center [103, 351] width 181 height 11
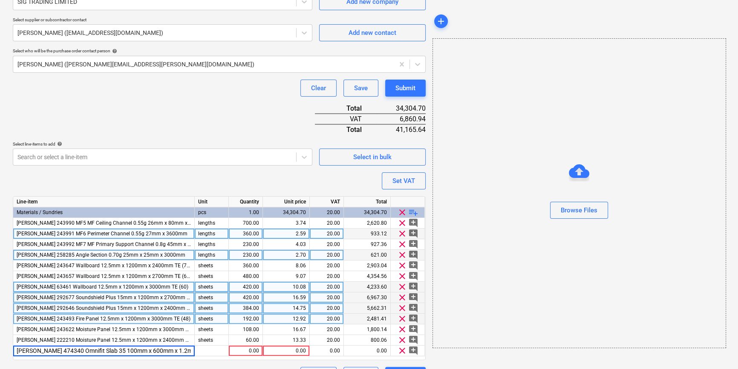
scroll to position [0, 7]
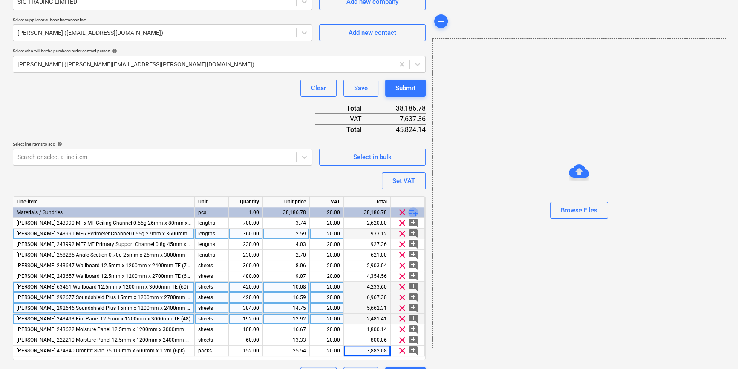
click at [412, 211] on span "playlist_add" at bounding box center [413, 212] width 10 height 10
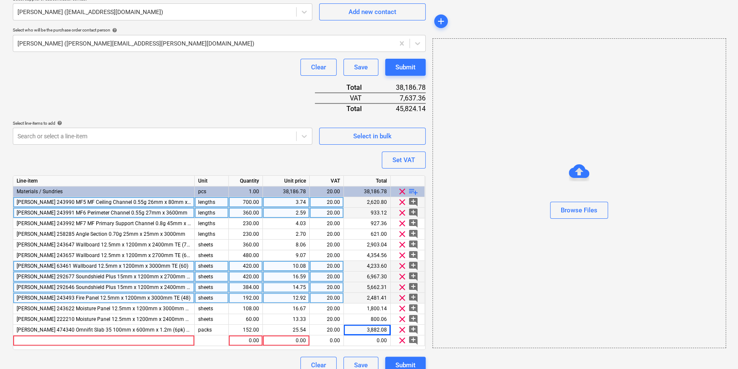
scroll to position [236, 0]
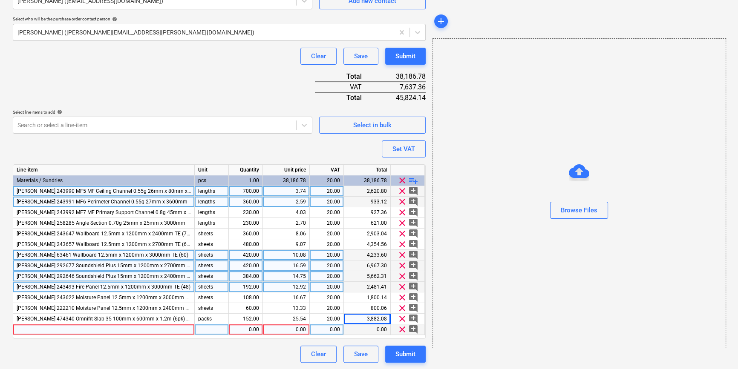
click at [42, 329] on div at bounding box center [103, 330] width 181 height 11
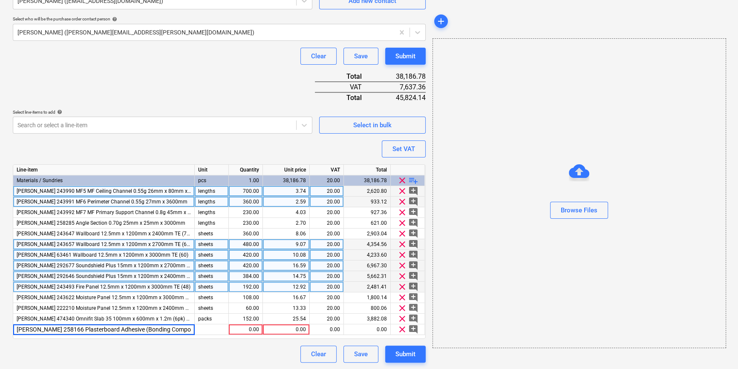
scroll to position [0, 9]
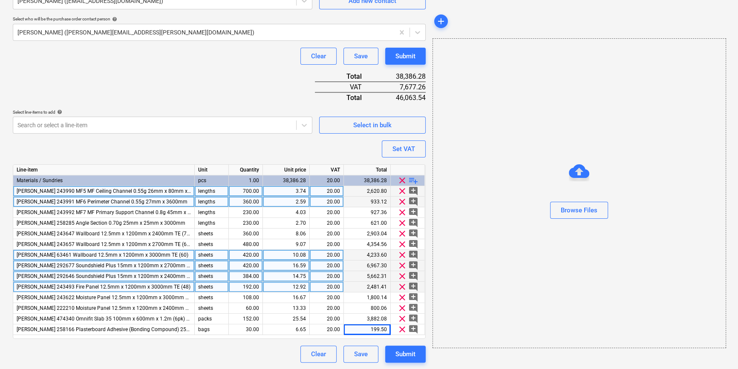
click at [412, 178] on span "playlist_add" at bounding box center [413, 180] width 10 height 10
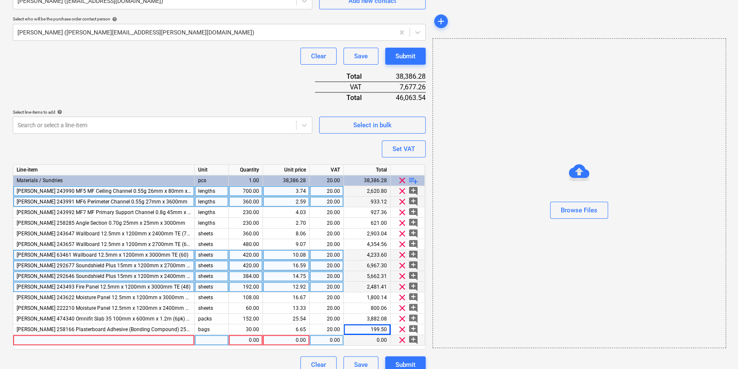
click at [39, 340] on div at bounding box center [103, 340] width 181 height 11
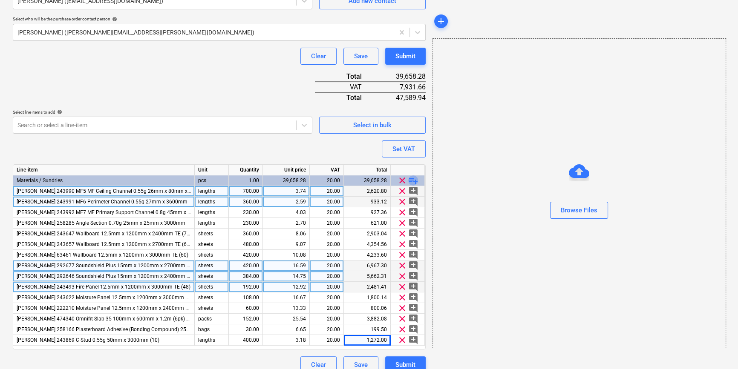
click at [414, 179] on span "playlist_add" at bounding box center [413, 180] width 10 height 10
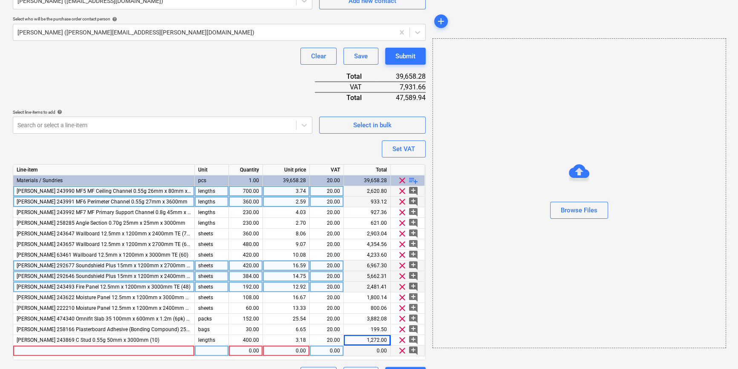
click at [77, 349] on div at bounding box center [103, 351] width 181 height 11
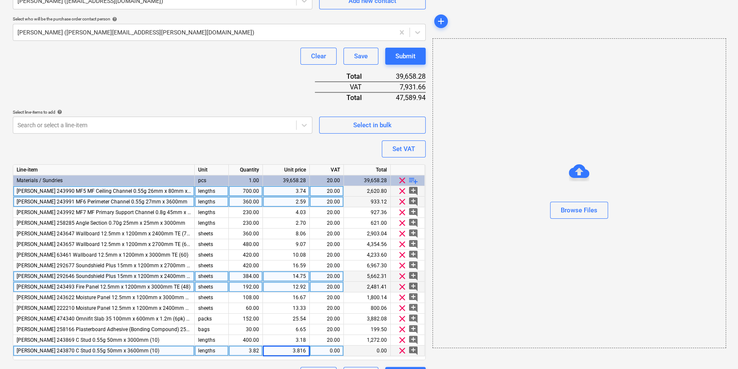
click at [244, 349] on div "3.82" at bounding box center [245, 351] width 27 height 11
click at [413, 179] on span "playlist_add" at bounding box center [413, 180] width 10 height 10
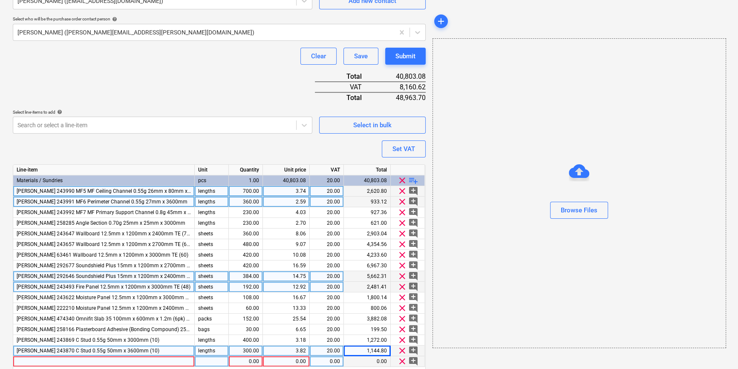
click at [63, 360] on div at bounding box center [103, 361] width 181 height 11
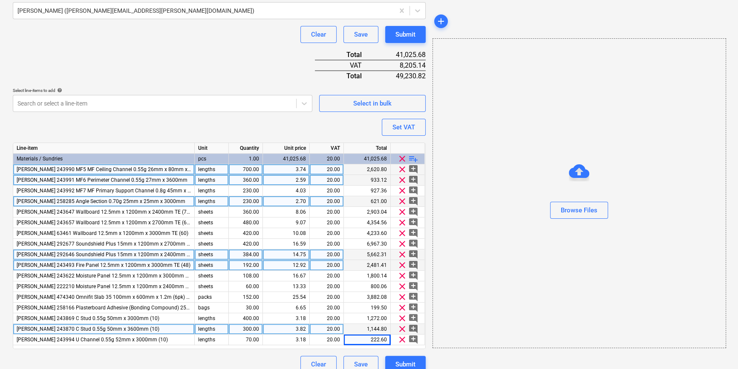
scroll to position [268, 0]
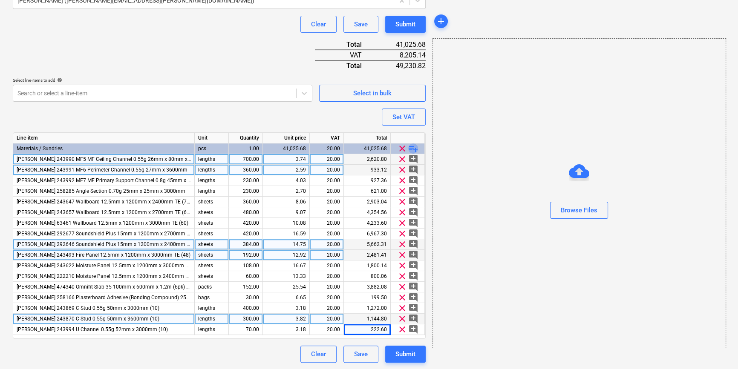
click at [412, 148] on span "playlist_add" at bounding box center [413, 149] width 10 height 10
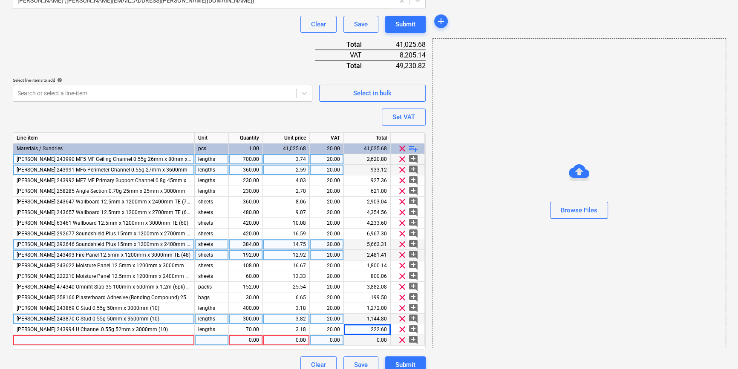
click at [31, 341] on div at bounding box center [103, 340] width 181 height 11
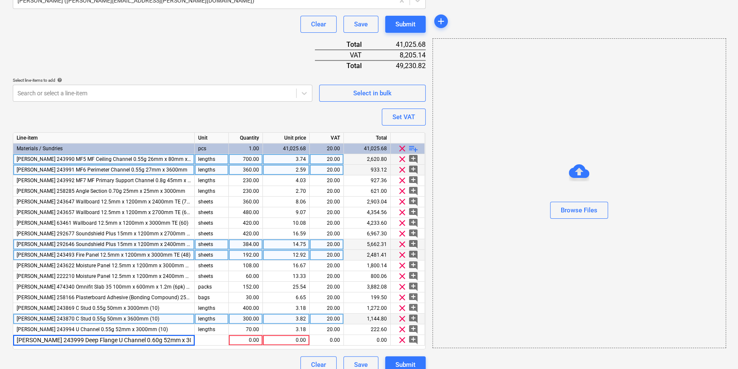
scroll to position [0, 3]
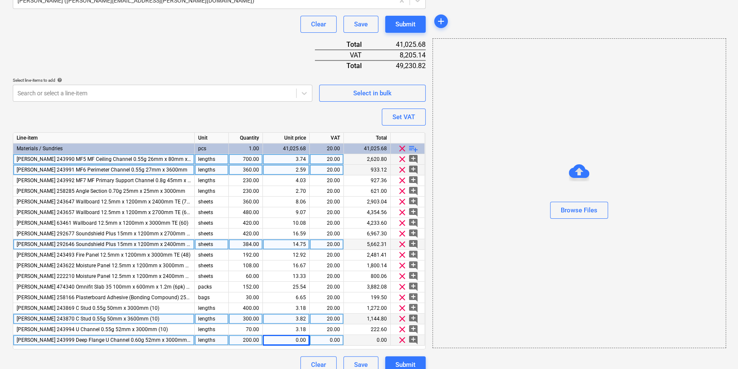
click at [290, 338] on div "0.00" at bounding box center [286, 340] width 40 height 11
click at [412, 149] on span "playlist_add" at bounding box center [413, 149] width 10 height 10
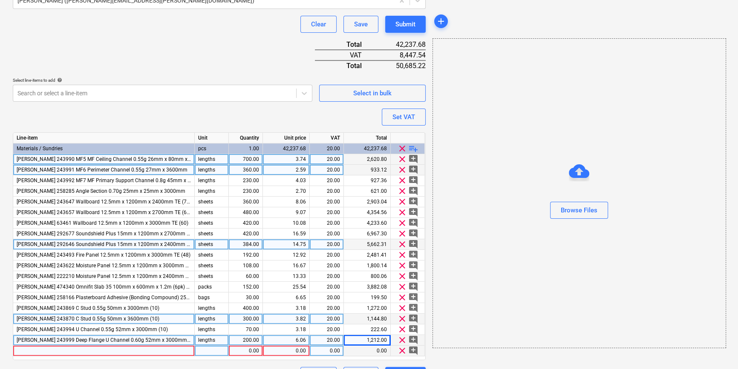
click at [25, 351] on div at bounding box center [103, 351] width 181 height 11
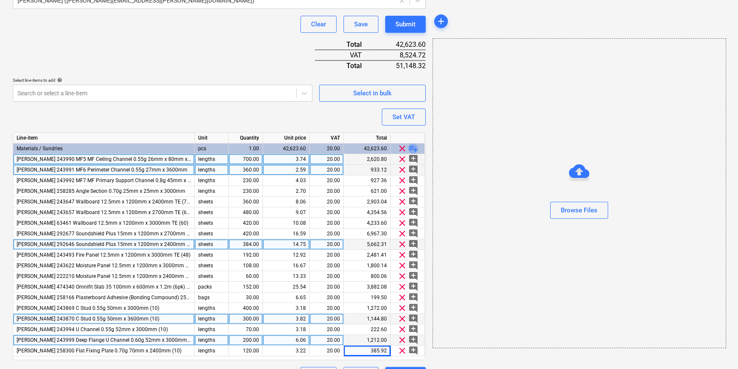
click at [414, 148] on span "playlist_add" at bounding box center [413, 149] width 10 height 10
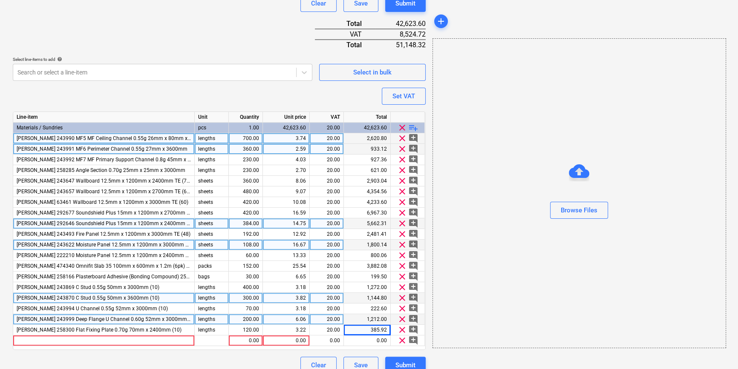
scroll to position [300, 0]
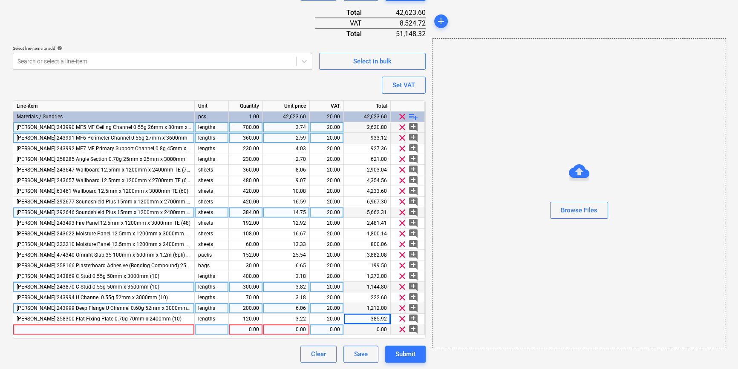
click at [27, 328] on div at bounding box center [103, 330] width 181 height 11
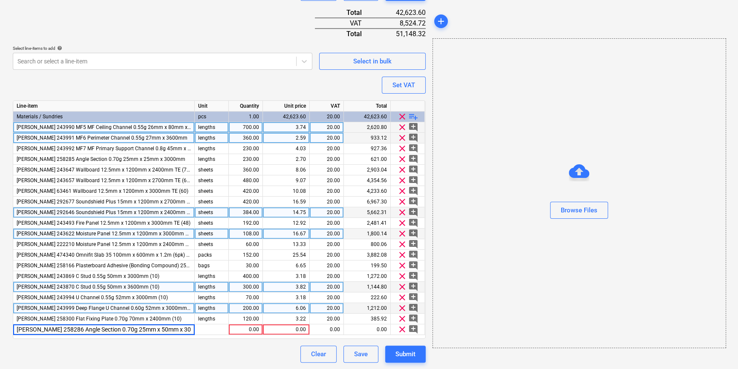
scroll to position [0, 2]
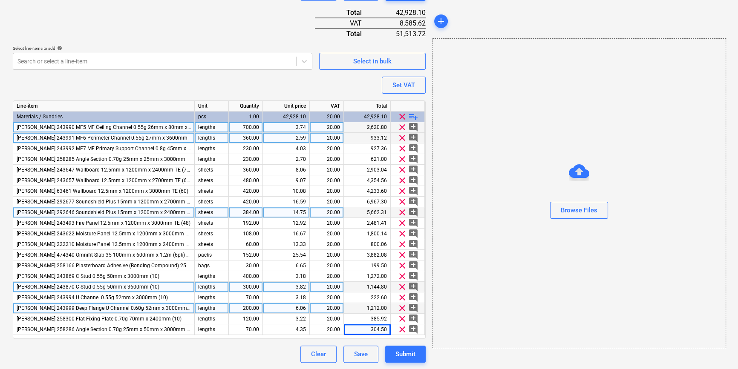
click at [411, 116] on span "playlist_add" at bounding box center [413, 117] width 10 height 10
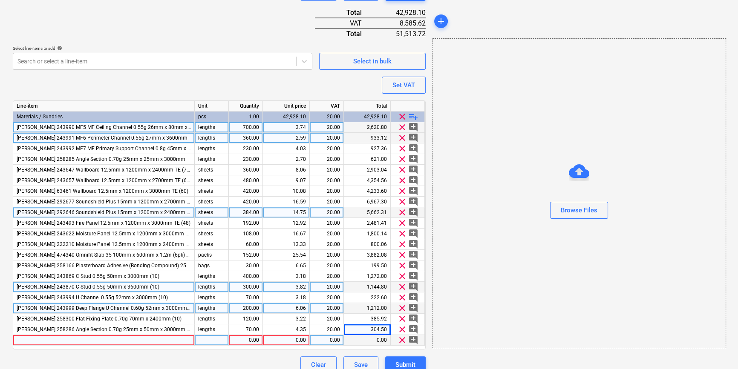
click at [26, 343] on div at bounding box center [103, 340] width 181 height 11
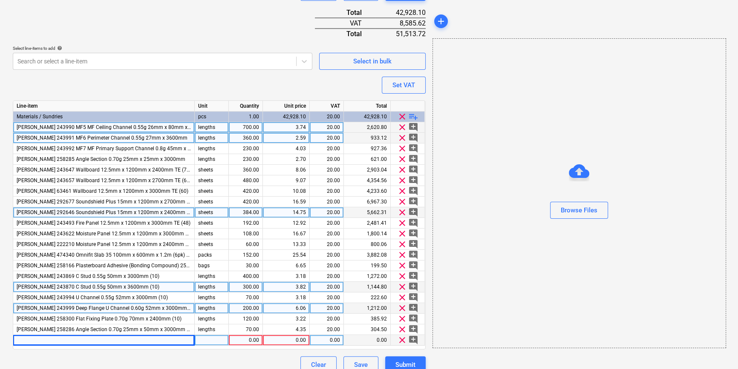
click at [63, 339] on div at bounding box center [103, 340] width 181 height 11
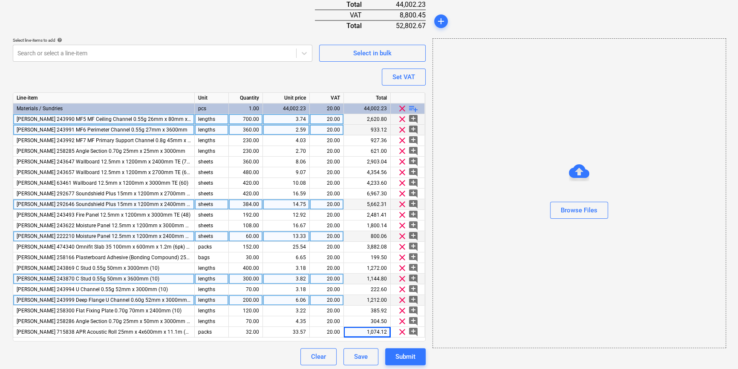
scroll to position [311, 0]
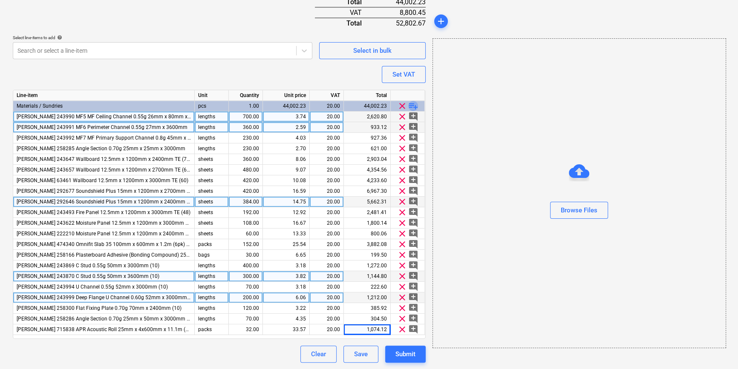
click at [412, 106] on span "playlist_add" at bounding box center [413, 106] width 10 height 10
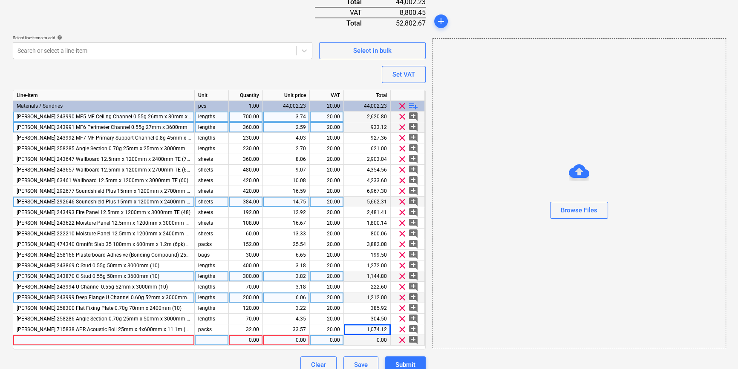
click at [38, 341] on div at bounding box center [103, 340] width 181 height 11
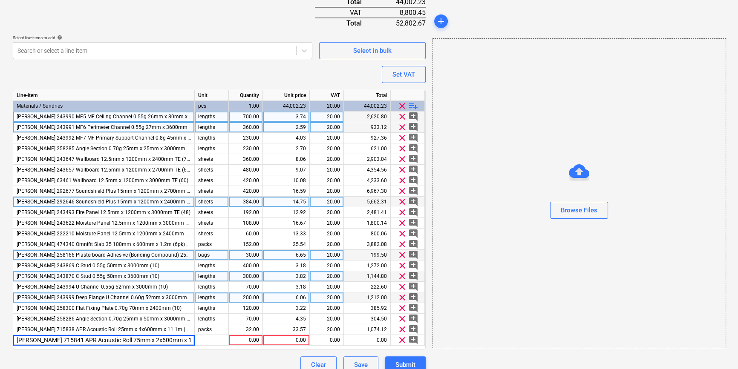
scroll to position [0, 5]
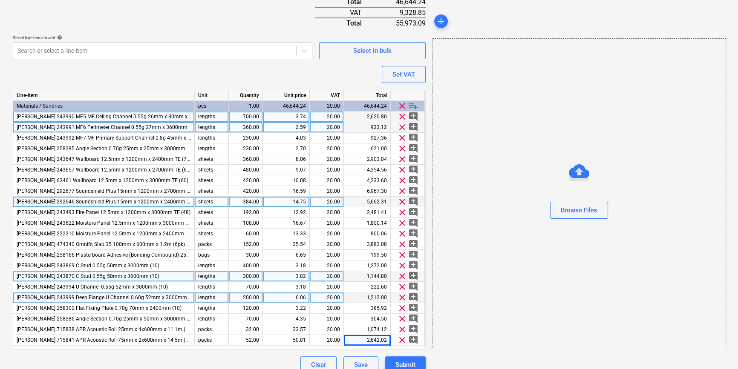
click at [408, 107] on span "playlist_add" at bounding box center [413, 106] width 10 height 10
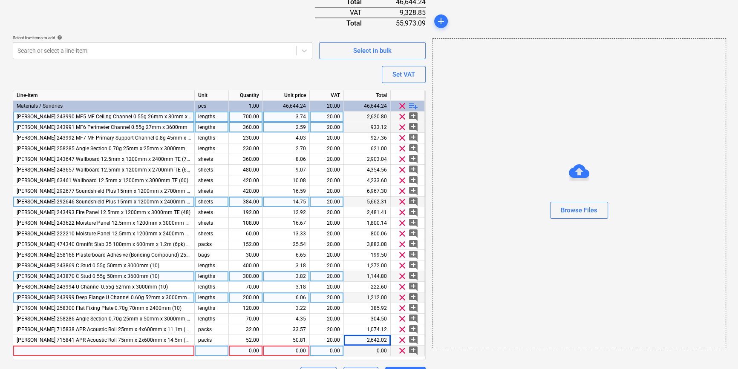
click at [34, 351] on div at bounding box center [103, 351] width 181 height 11
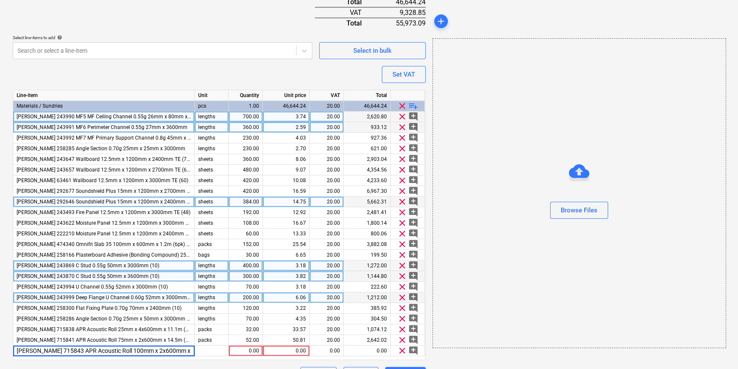
scroll to position [0, 9]
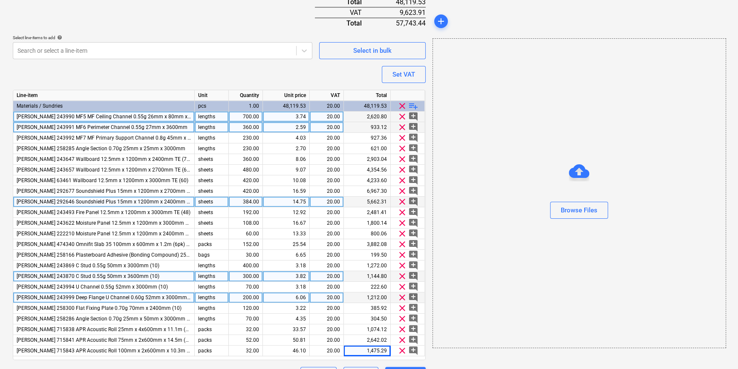
click at [410, 105] on span "playlist_add" at bounding box center [413, 106] width 10 height 10
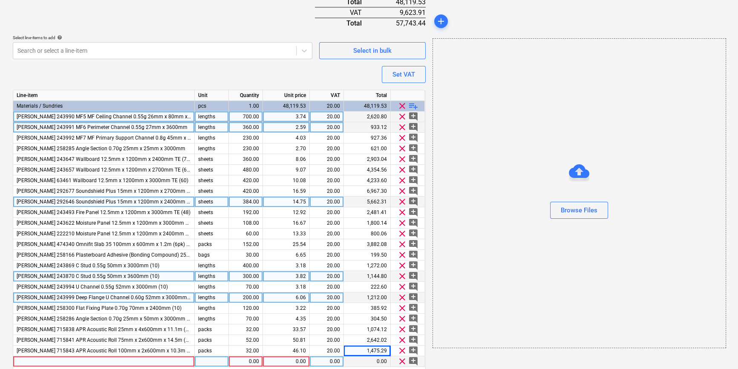
click at [63, 362] on div at bounding box center [103, 361] width 181 height 11
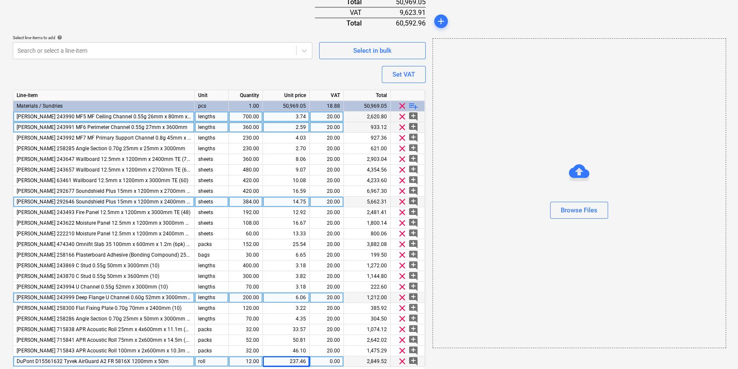
click at [302, 361] on div "237.46" at bounding box center [286, 361] width 40 height 11
click at [410, 106] on span "playlist_add" at bounding box center [413, 106] width 10 height 10
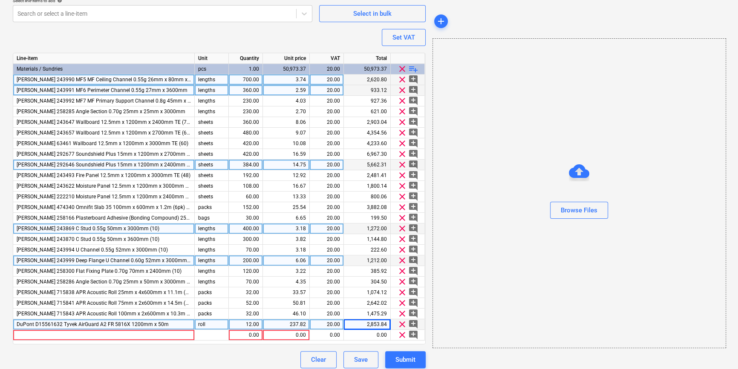
scroll to position [353, 0]
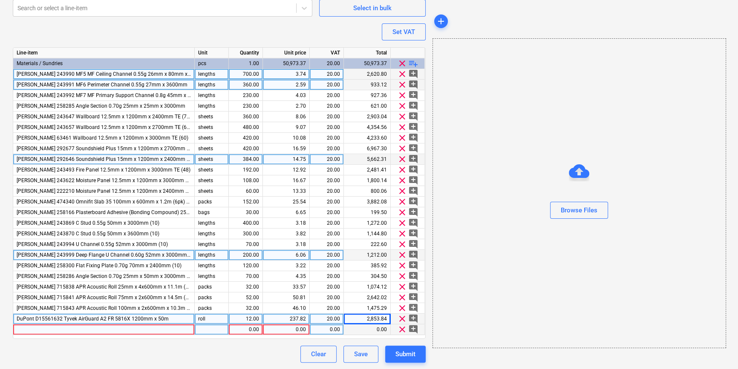
click at [117, 330] on div at bounding box center [103, 330] width 181 height 11
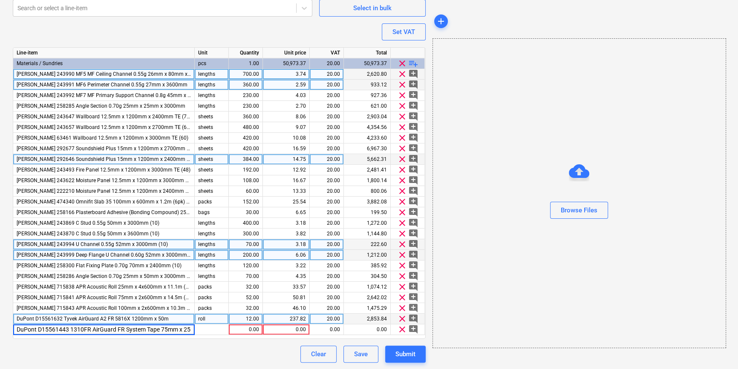
scroll to position [0, 6]
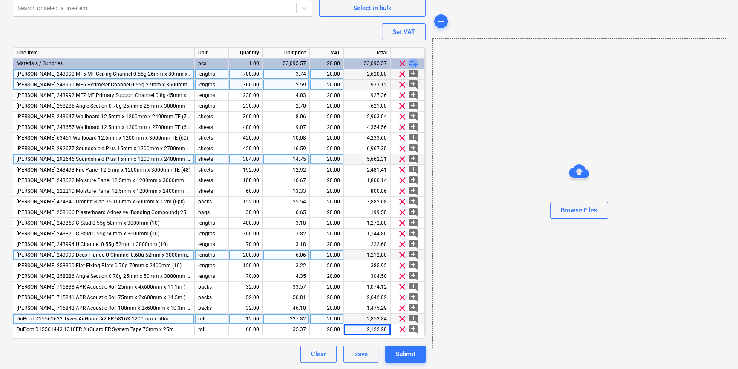
click at [412, 63] on span "playlist_add" at bounding box center [413, 63] width 10 height 10
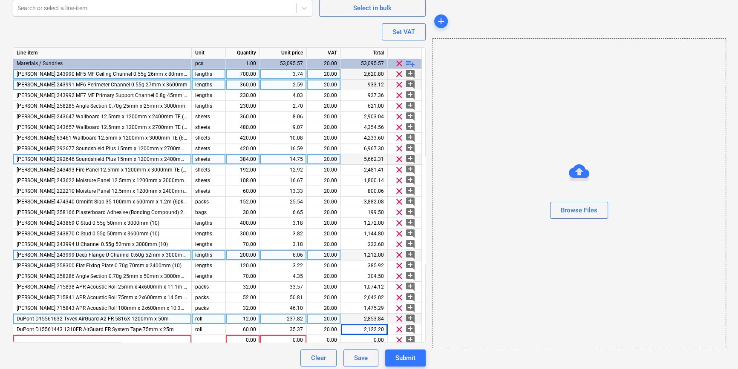
scroll to position [3, 0]
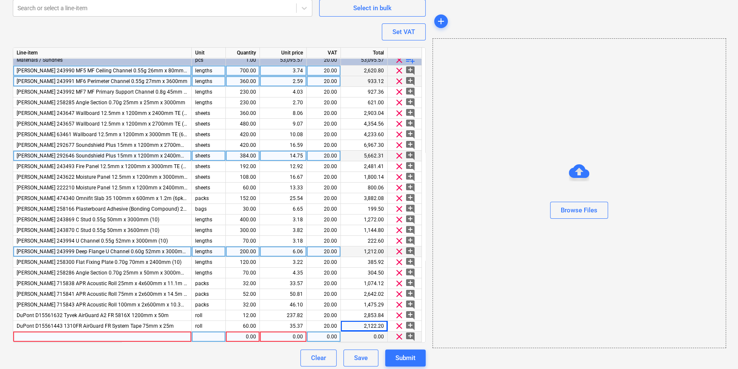
click at [43, 338] on div at bounding box center [102, 337] width 178 height 11
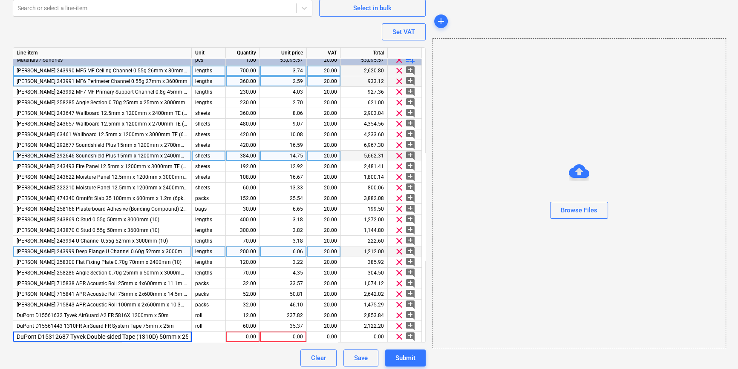
scroll to position [0, 19]
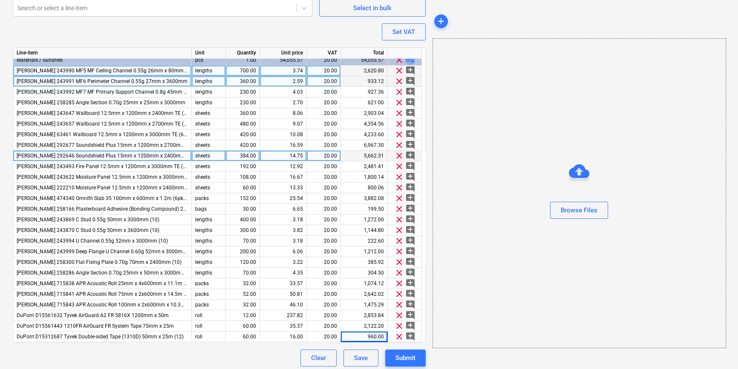
click at [405, 60] on span "playlist_add" at bounding box center [410, 60] width 10 height 10
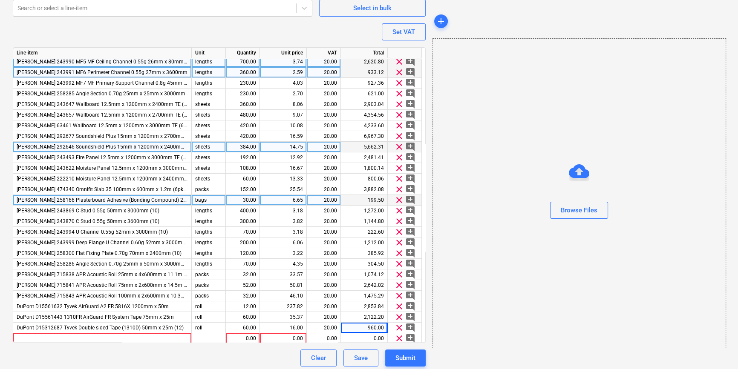
scroll to position [14, 0]
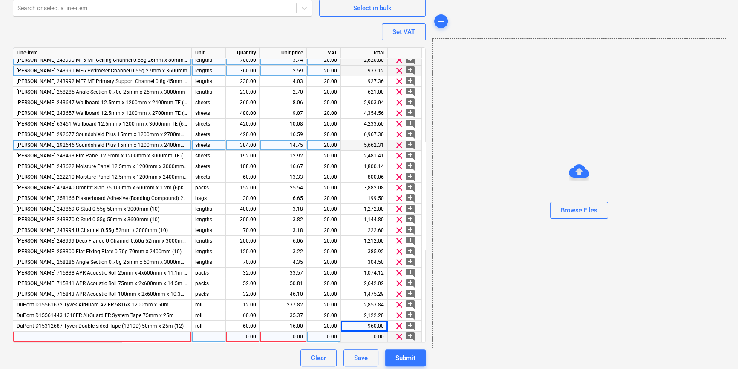
click at [62, 337] on div at bounding box center [102, 337] width 178 height 11
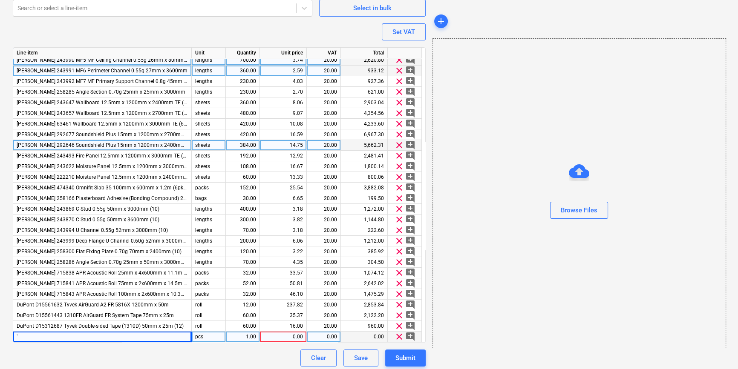
click at [124, 340] on div "`" at bounding box center [102, 337] width 178 height 11
click at [397, 336] on span "clear" at bounding box center [399, 337] width 10 height 10
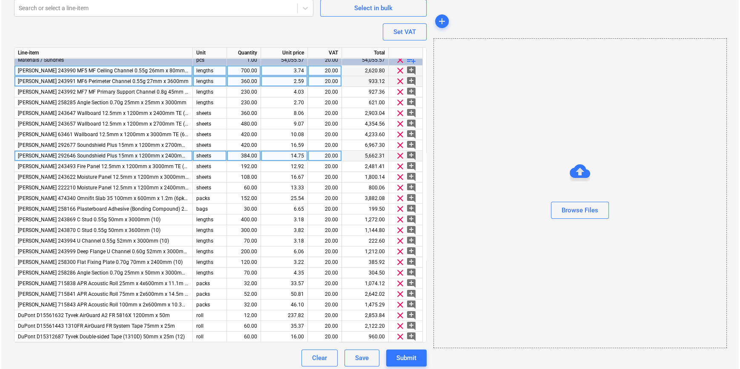
scroll to position [3, 0]
click at [408, 360] on div "Submit" at bounding box center [405, 358] width 20 height 11
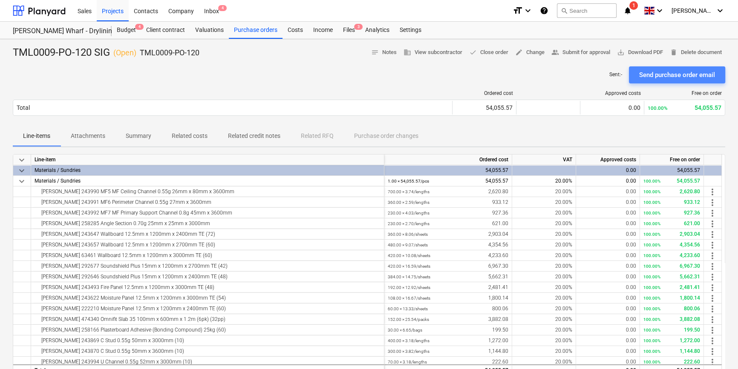
click at [656, 77] on div "Send purchase order email" at bounding box center [677, 74] width 76 height 11
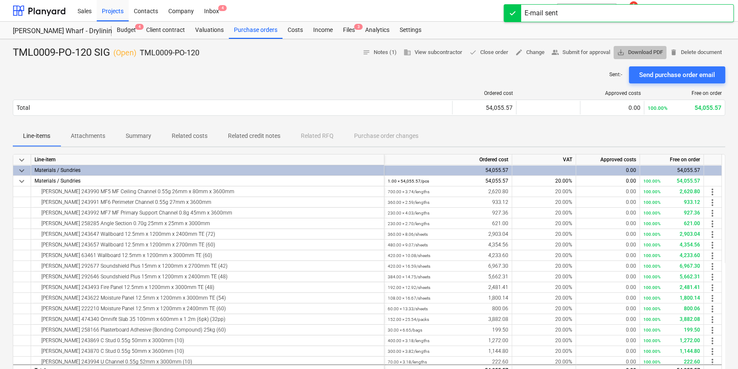
click at [638, 53] on span "save_alt Download PDF" at bounding box center [640, 53] width 46 height 10
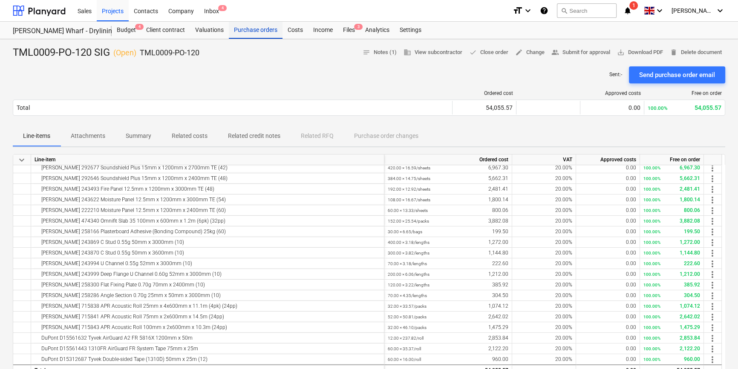
click at [260, 28] on div "Purchase orders" at bounding box center [256, 30] width 54 height 17
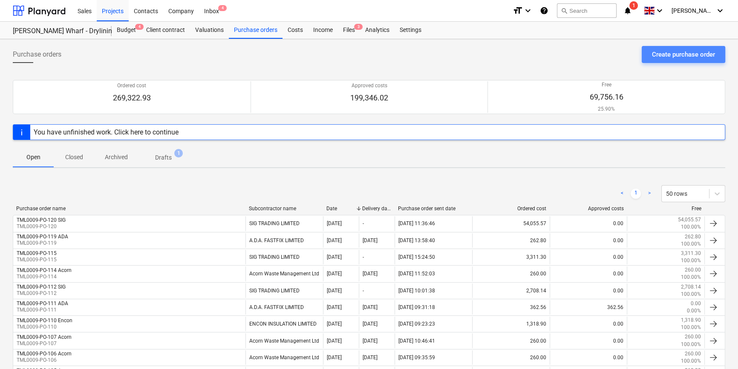
click at [675, 55] on div "Create purchase order" at bounding box center [683, 54] width 63 height 11
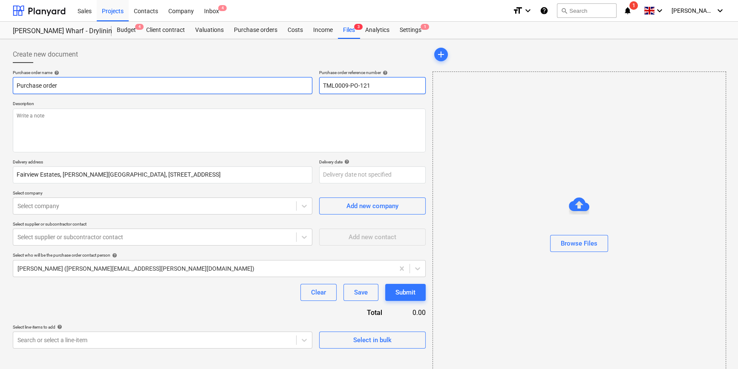
drag, startPoint x: 376, startPoint y: 85, endPoint x: 311, endPoint y: 81, distance: 65.3
click at [311, 81] on div "Purchase order name help Purchase order Purchase order reference number help TM…" at bounding box center [219, 82] width 413 height 24
drag, startPoint x: 61, startPoint y: 86, endPoint x: 14, endPoint y: 82, distance: 47.0
click at [14, 82] on input "Purchase order" at bounding box center [162, 85] width 299 height 17
paste input "TML0009-PO-121"
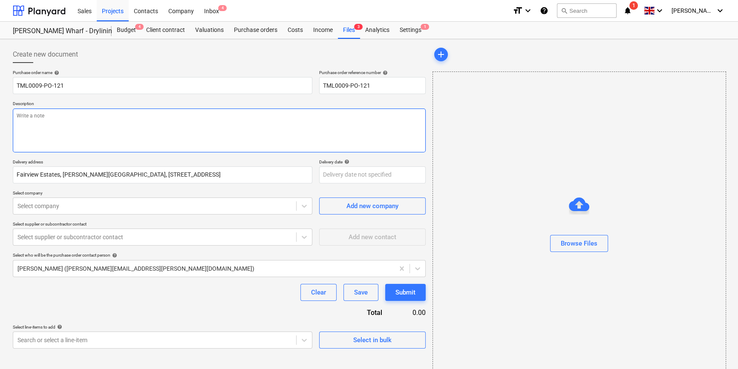
paste textarea "Site contact Andrei 07502288908"
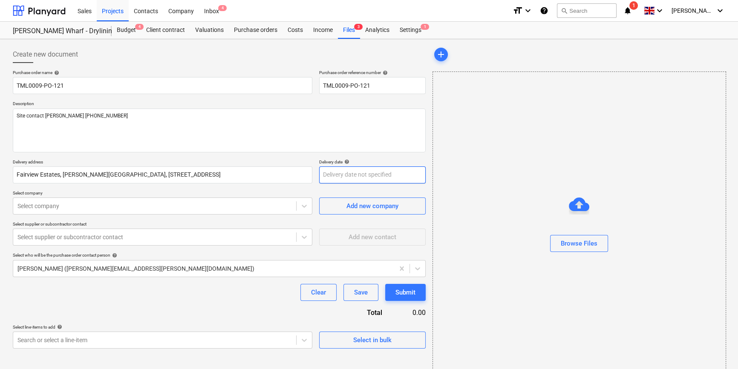
click at [339, 177] on body "Sales Projects Contacts Company Inbox 4 format_size keyboard_arrow_down help se…" at bounding box center [369, 184] width 738 height 369
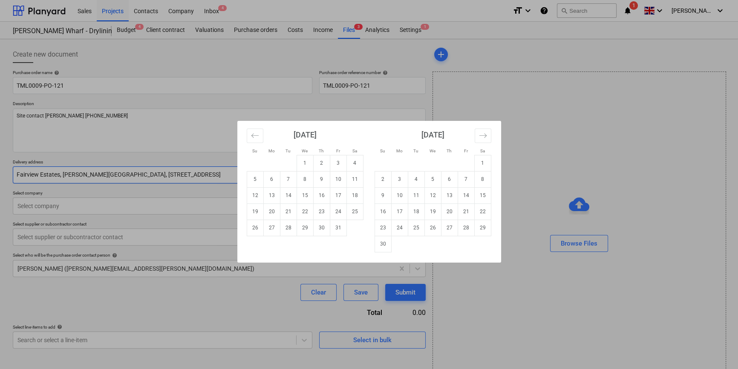
click at [285, 181] on td "7" at bounding box center [288, 179] width 17 height 16
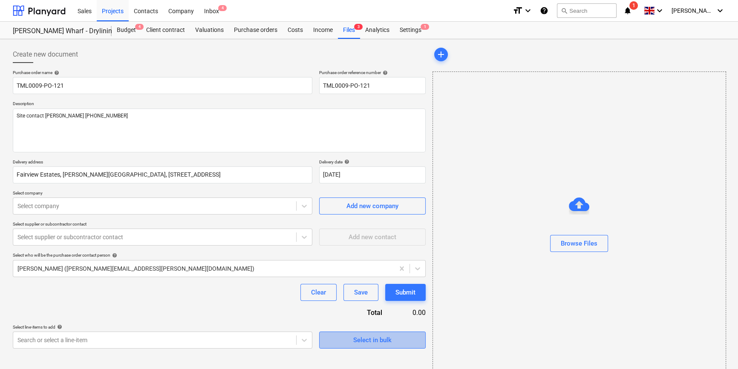
click at [359, 342] on div "Select in bulk" at bounding box center [372, 340] width 38 height 11
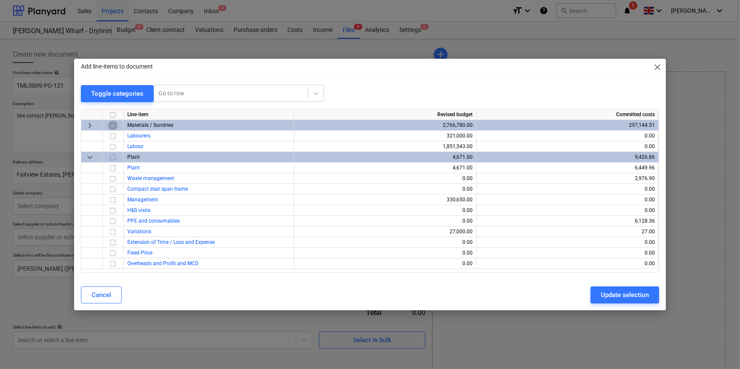
click at [112, 126] on input "checkbox" at bounding box center [113, 126] width 10 height 10
click at [606, 297] on div "Update selection" at bounding box center [625, 295] width 48 height 11
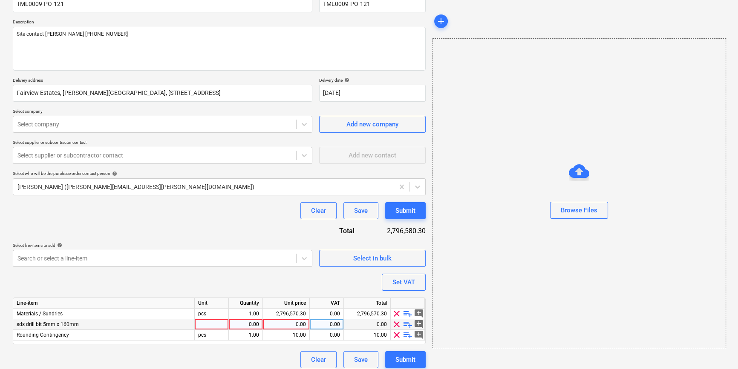
scroll to position [87, 0]
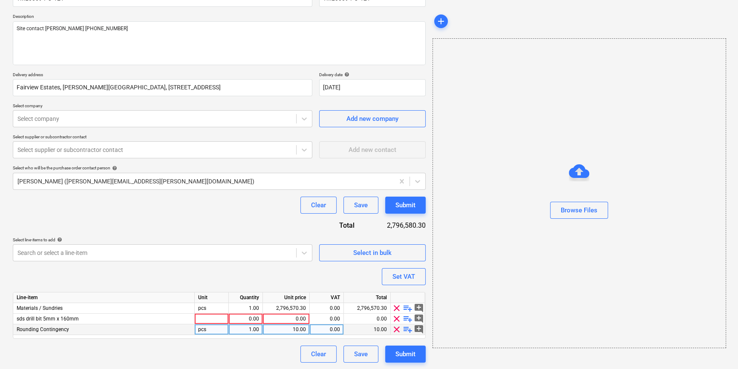
click at [397, 329] on span "clear" at bounding box center [396, 330] width 10 height 10
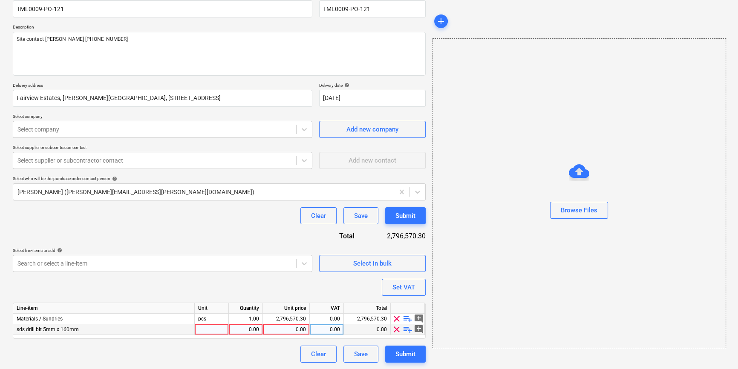
click at [396, 330] on span "clear" at bounding box center [396, 330] width 10 height 10
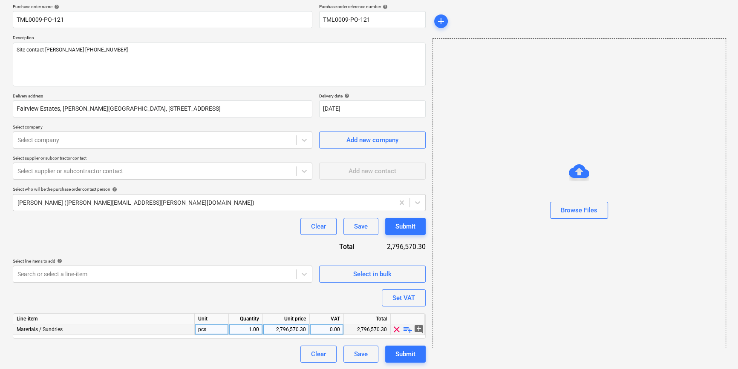
click at [407, 329] on span "playlist_add" at bounding box center [407, 330] width 10 height 10
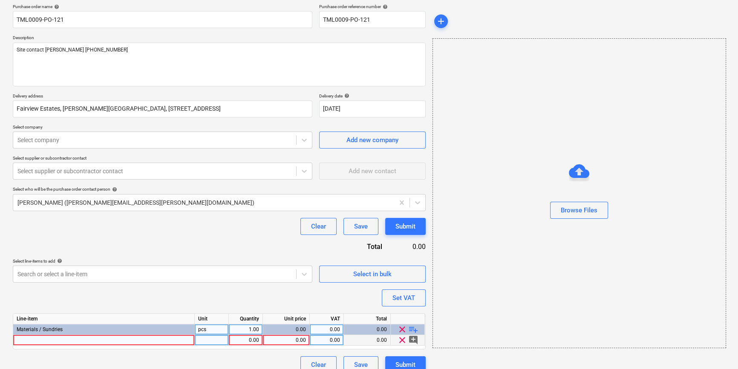
click at [31, 341] on div at bounding box center [103, 340] width 181 height 11
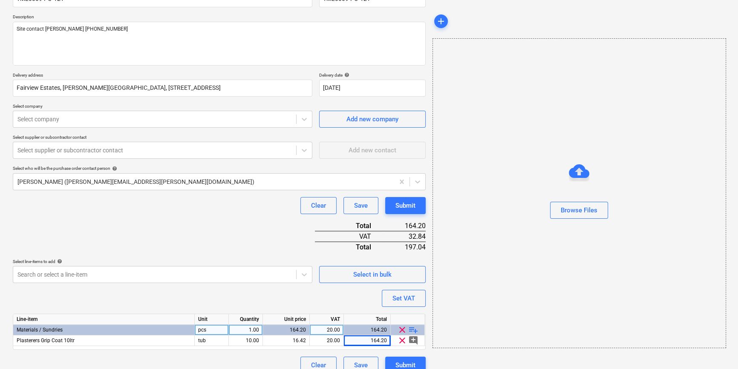
scroll to position [98, 0]
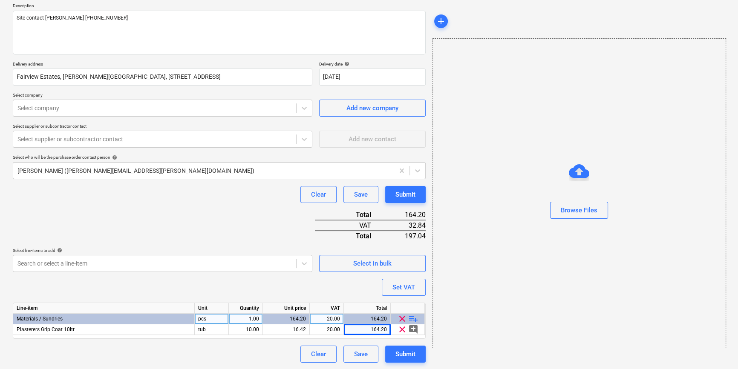
click at [412, 318] on span "playlist_add" at bounding box center [413, 319] width 10 height 10
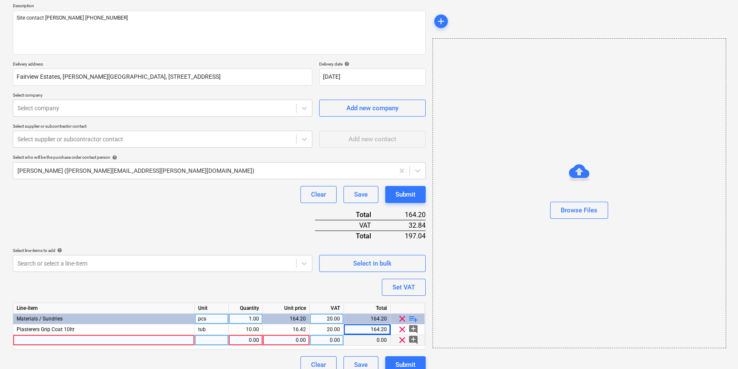
click at [79, 336] on div at bounding box center [103, 340] width 181 height 11
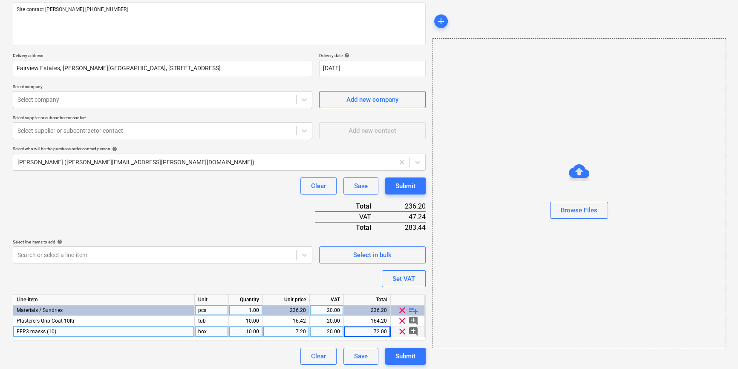
scroll to position [109, 0]
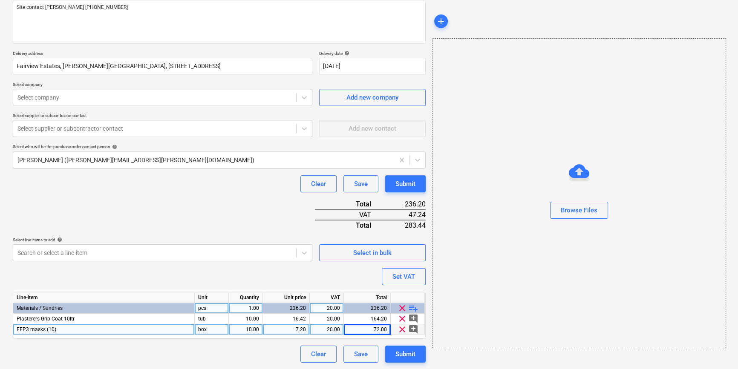
click at [414, 310] on span "playlist_add" at bounding box center [413, 308] width 10 height 10
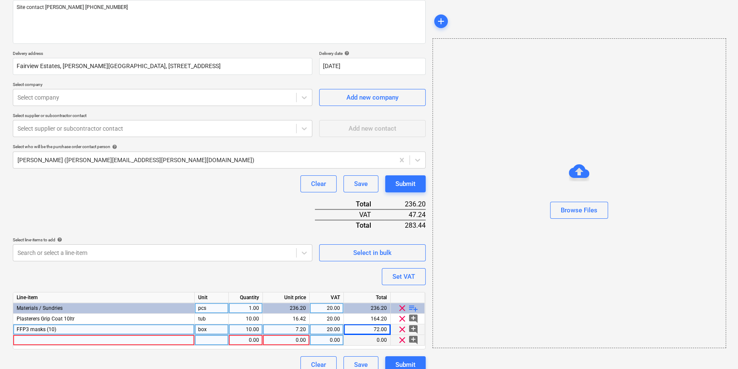
click at [44, 337] on div at bounding box center [103, 340] width 181 height 11
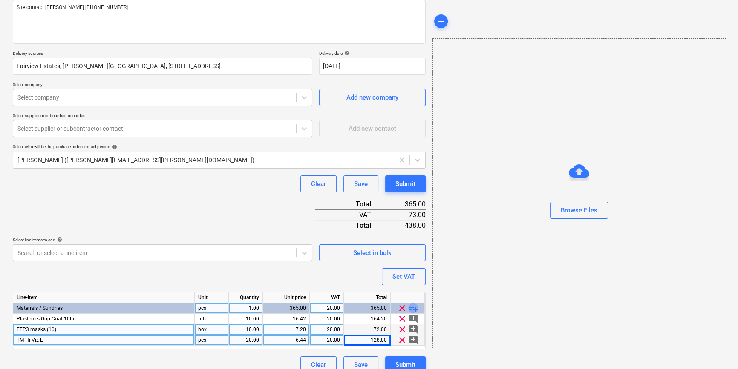
click at [417, 307] on span "playlist_add" at bounding box center [413, 308] width 10 height 10
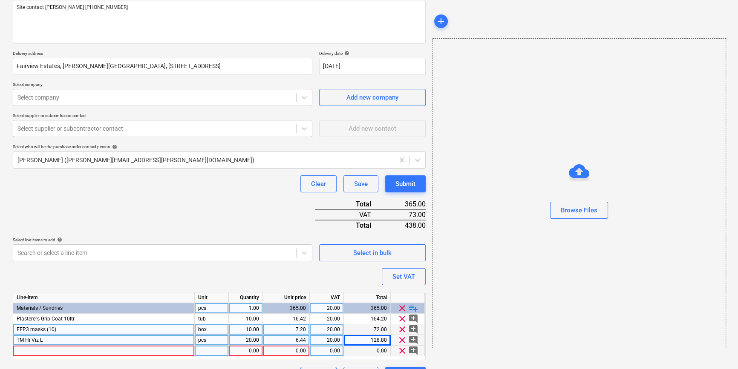
click at [45, 352] on div at bounding box center [103, 351] width 181 height 11
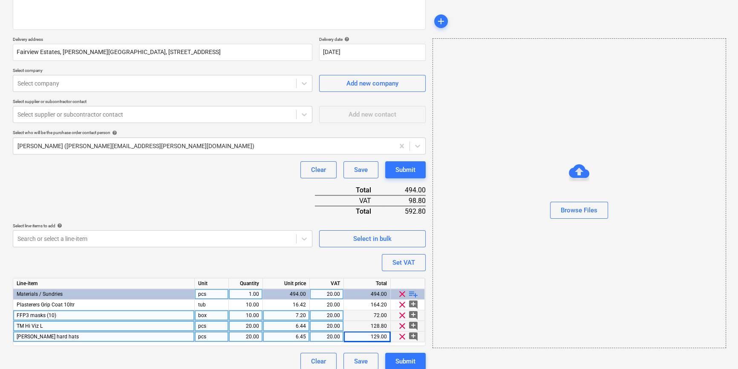
scroll to position [130, 0]
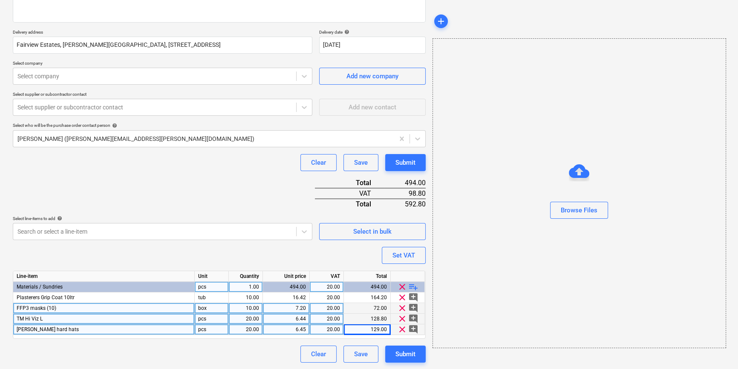
click at [413, 285] on span "playlist_add" at bounding box center [413, 287] width 10 height 10
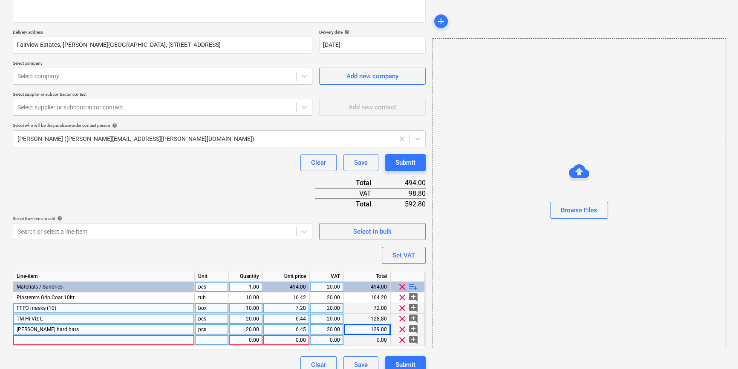
click at [21, 339] on div at bounding box center [103, 340] width 181 height 11
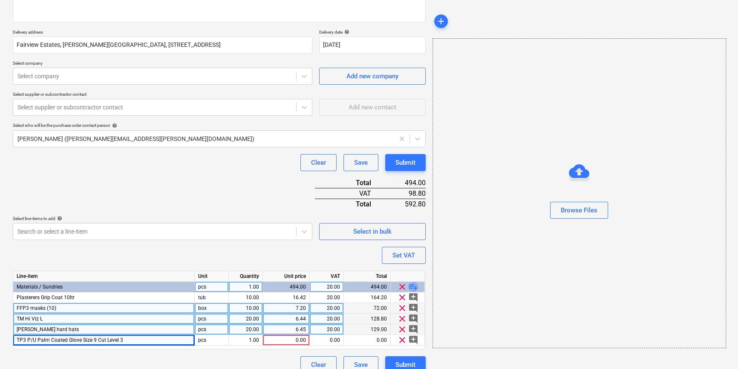
click at [413, 285] on span "playlist_add" at bounding box center [413, 287] width 10 height 10
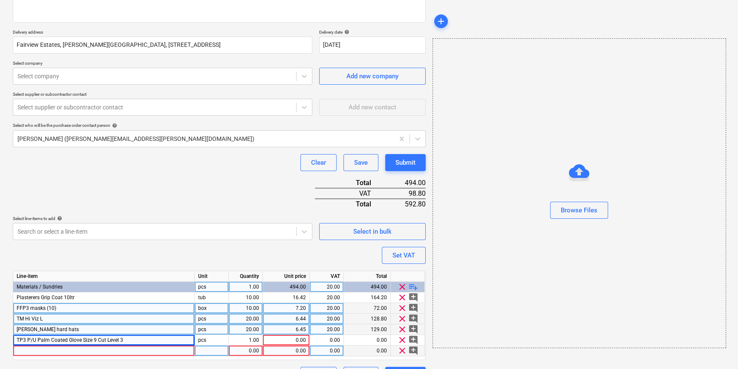
click at [52, 350] on div at bounding box center [103, 351] width 181 height 11
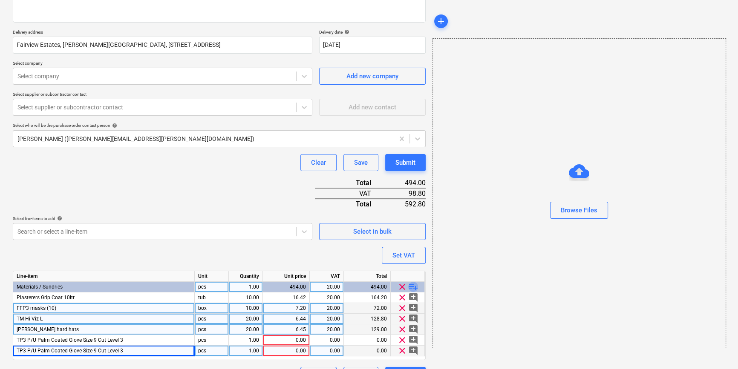
click at [414, 285] on span "playlist_add" at bounding box center [413, 287] width 10 height 10
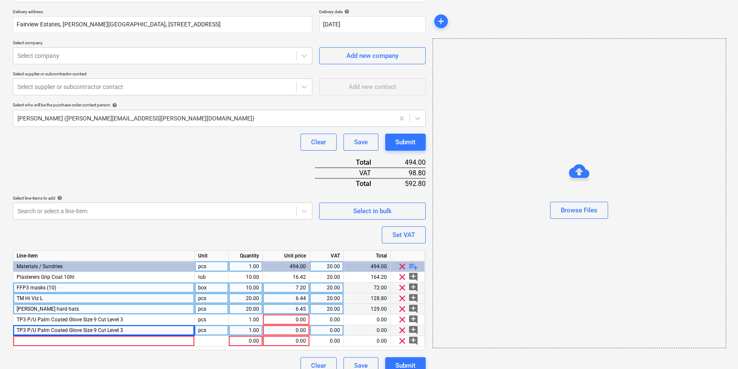
scroll to position [162, 0]
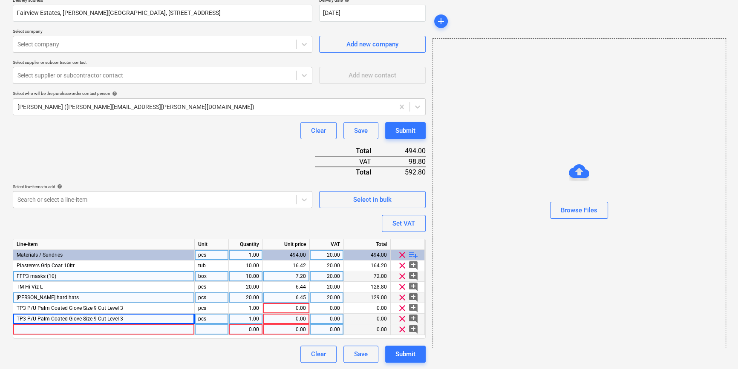
click at [20, 329] on div at bounding box center [103, 330] width 181 height 11
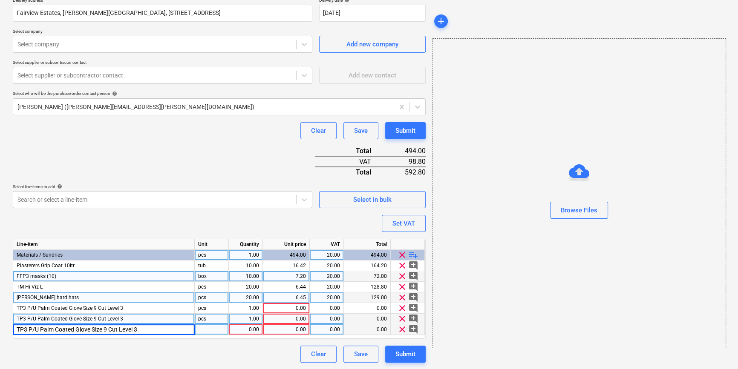
click at [107, 330] on input "TP3 P/U Palm Coated Glove Size 9 Cut Level 3" at bounding box center [103, 330] width 181 height 10
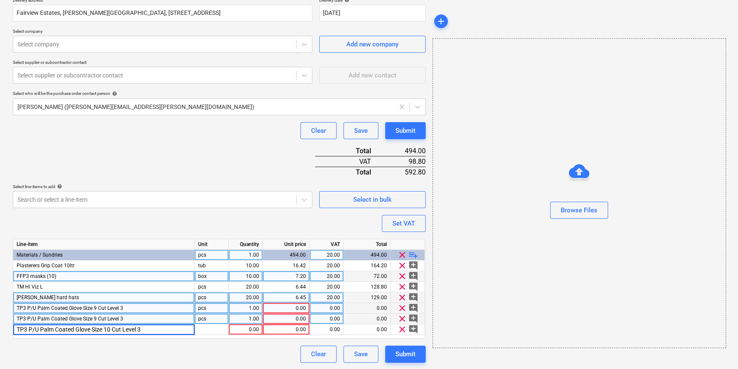
click at [98, 306] on span "TP3 P/U Palm Coated Glove Size 9 Cut Level 3" at bounding box center [70, 308] width 106 height 6
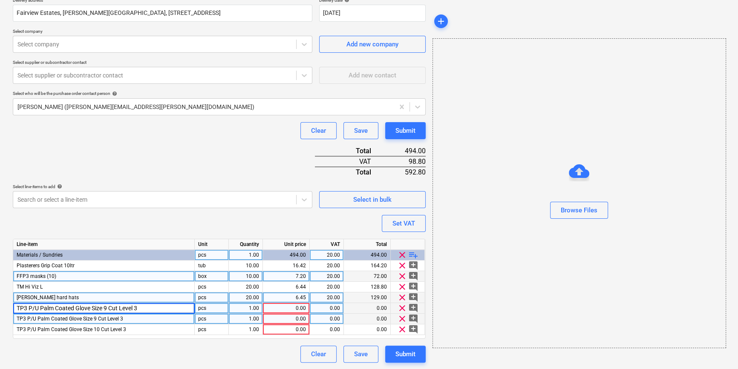
click at [109, 307] on input "TP3 P/U Palm Coated Glove Size 9 Cut Level 3" at bounding box center [103, 308] width 181 height 10
click at [106, 306] on input "TP3 P/U Palm Coated Glove Size 9 Cut Level 3" at bounding box center [103, 308] width 181 height 10
click at [238, 320] on div "1.00" at bounding box center [245, 319] width 27 height 11
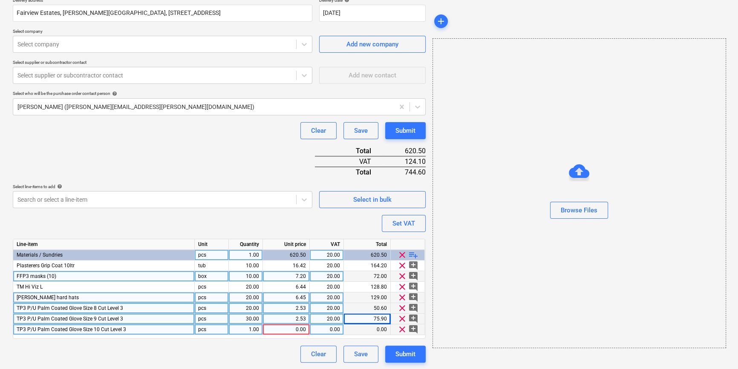
click at [248, 330] on div "1.00" at bounding box center [245, 330] width 27 height 11
click at [404, 353] on div "Submit" at bounding box center [405, 354] width 20 height 11
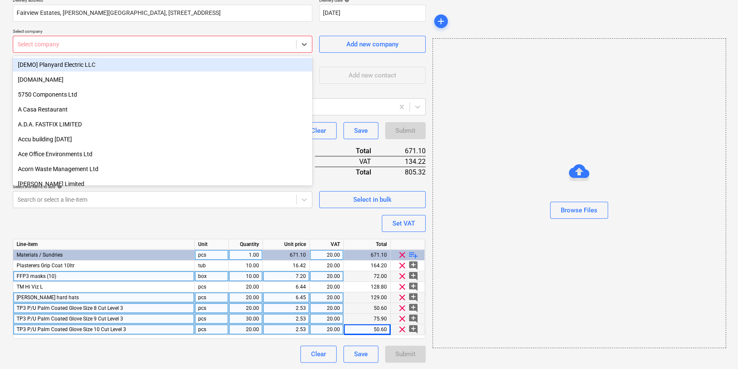
click at [75, 43] on div at bounding box center [154, 44] width 274 height 9
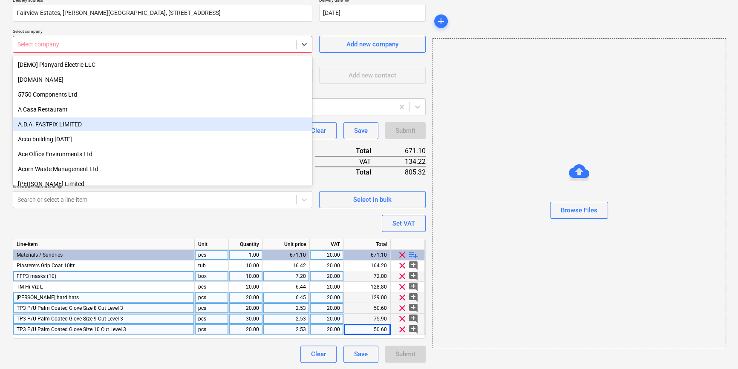
click at [52, 125] on div "A.D.A. FASTFIX LIMITED" at bounding box center [162, 125] width 299 height 14
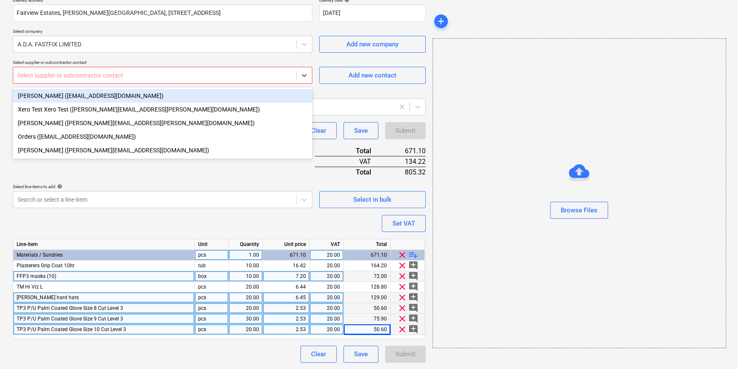
click at [52, 76] on div at bounding box center [154, 75] width 274 height 9
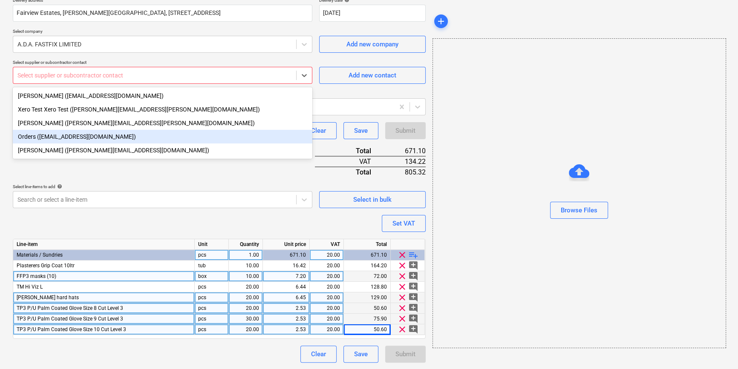
click at [46, 140] on div "Orders (orders@adafastfix.co.uk)" at bounding box center [162, 137] width 299 height 14
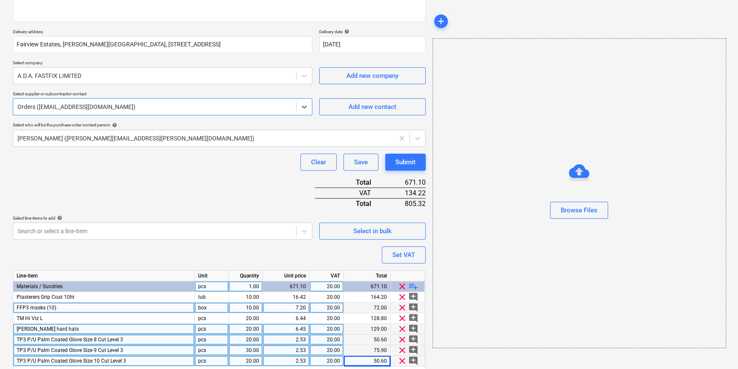
scroll to position [46, 0]
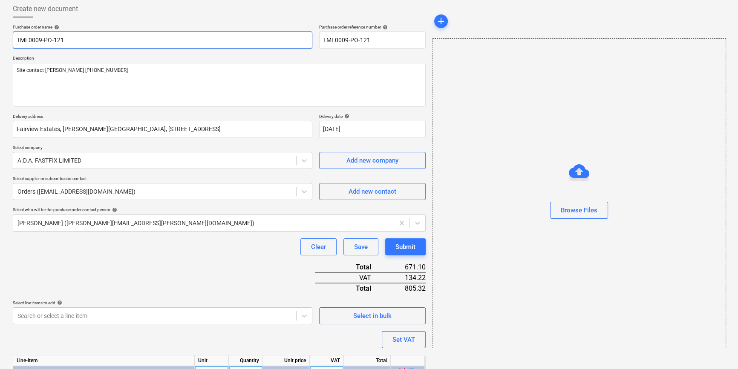
click at [83, 35] on input "TML0009-PO-121" at bounding box center [162, 40] width 299 height 17
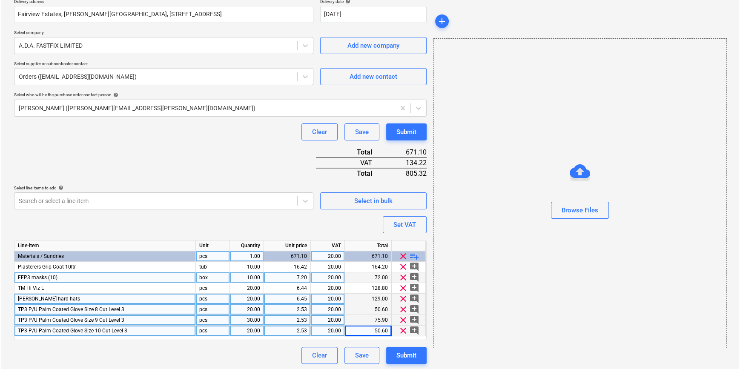
scroll to position [162, 0]
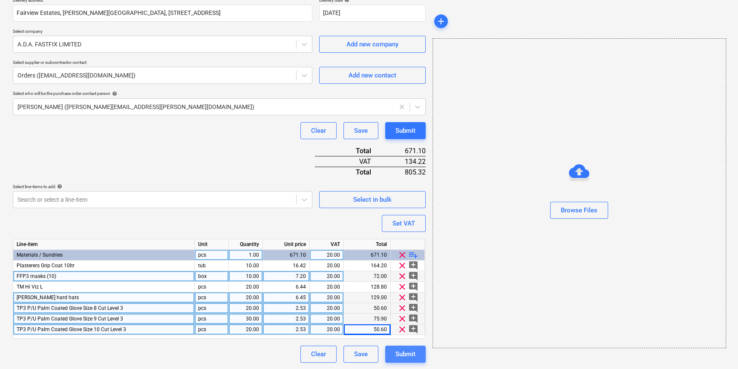
click at [395, 354] on div "Submit" at bounding box center [405, 354] width 20 height 11
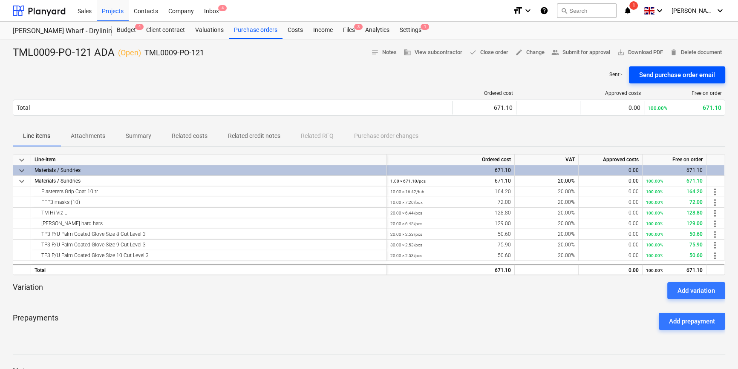
click at [651, 72] on div "Send purchase order email" at bounding box center [677, 74] width 76 height 11
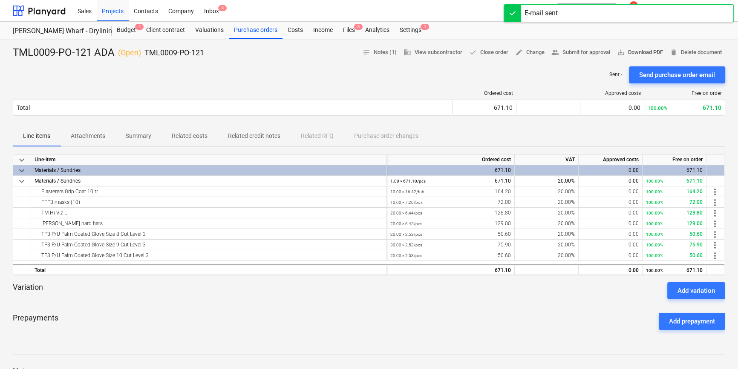
click at [644, 52] on span "save_alt Download PDF" at bounding box center [640, 53] width 46 height 10
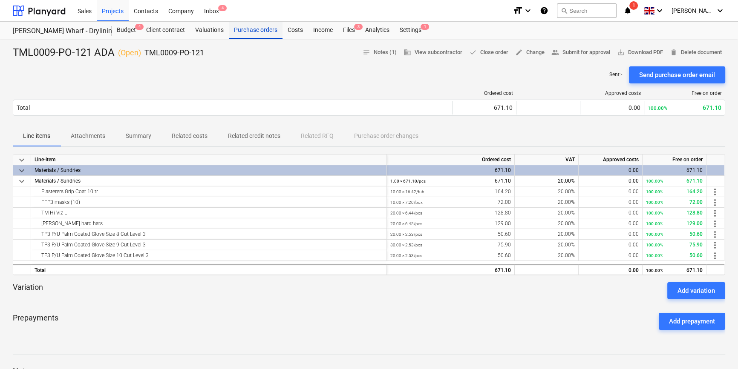
click at [258, 29] on div "Purchase orders" at bounding box center [256, 30] width 54 height 17
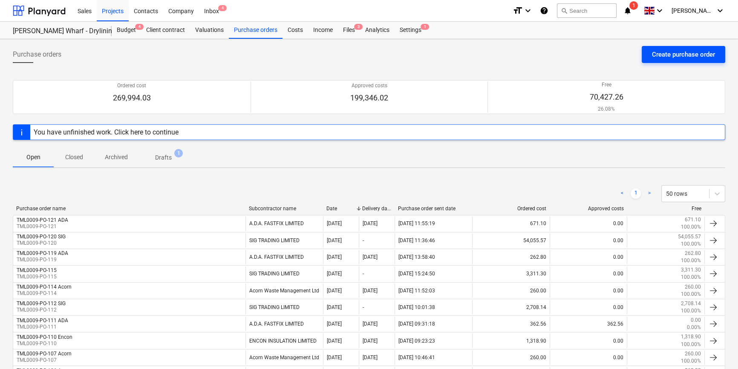
click at [664, 55] on div "Create purchase order" at bounding box center [683, 54] width 63 height 11
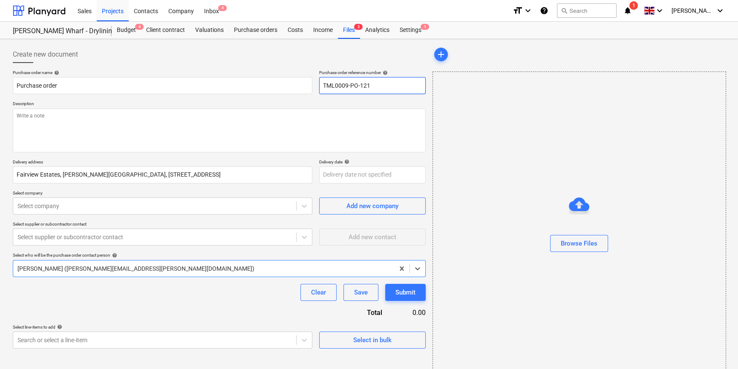
click at [399, 87] on input "TML0009-PO-121" at bounding box center [372, 85] width 106 height 17
drag, startPoint x: 383, startPoint y: 82, endPoint x: 324, endPoint y: 83, distance: 59.6
click at [324, 83] on input "TML0009-PO-122" at bounding box center [372, 85] width 106 height 17
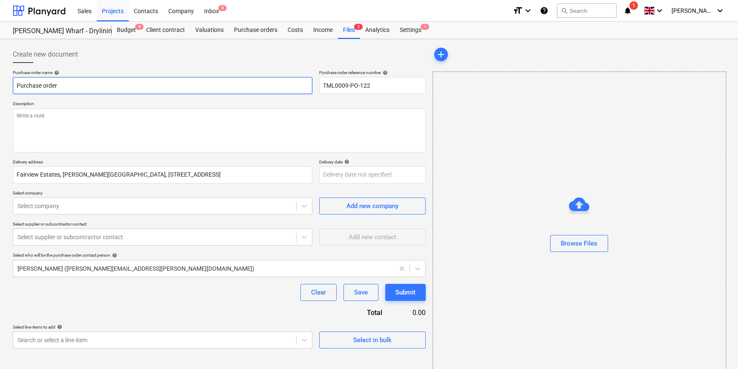
drag, startPoint x: 62, startPoint y: 86, endPoint x: 6, endPoint y: 83, distance: 55.9
click at [6, 83] on div "Create new document Purchase order name help Purchase order Purchase order refe…" at bounding box center [369, 213] width 738 height 349
paste input "TML0009-PO-122"
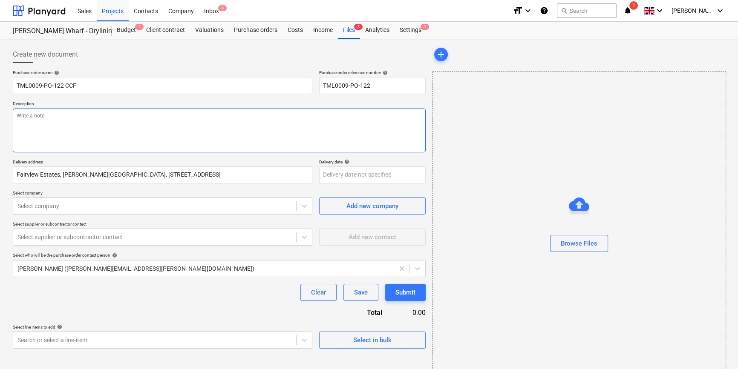
click at [49, 126] on textarea at bounding box center [219, 131] width 413 height 44
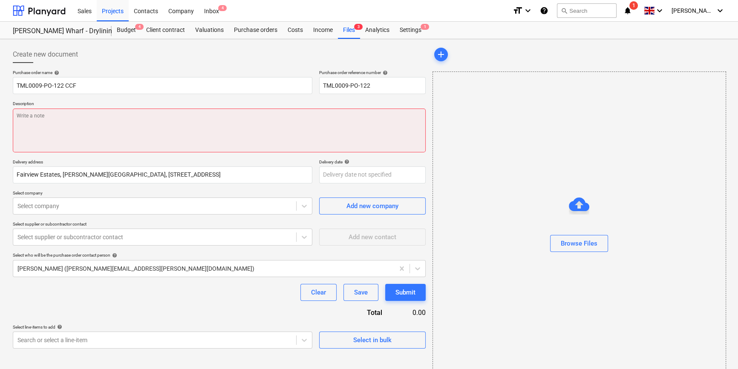
paste textarea "Site contact Andrei 07502288908"
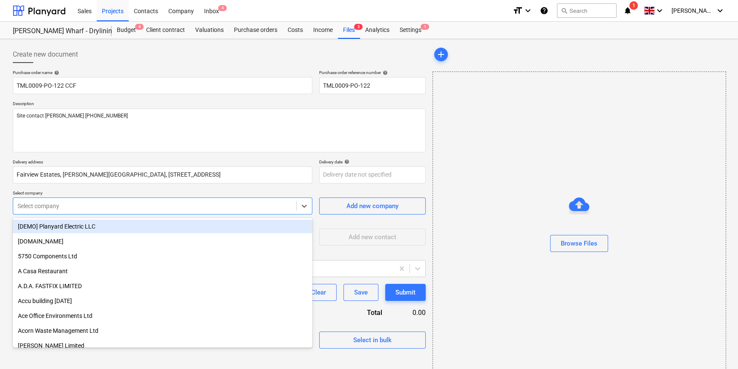
click at [202, 202] on div at bounding box center [154, 206] width 274 height 9
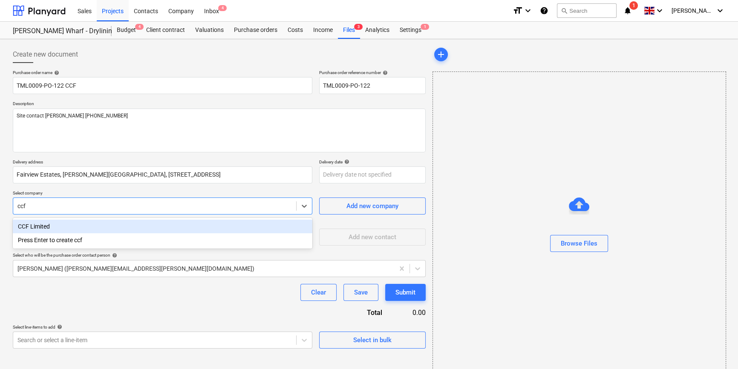
click at [26, 227] on div "CCF Limited" at bounding box center [162, 227] width 299 height 14
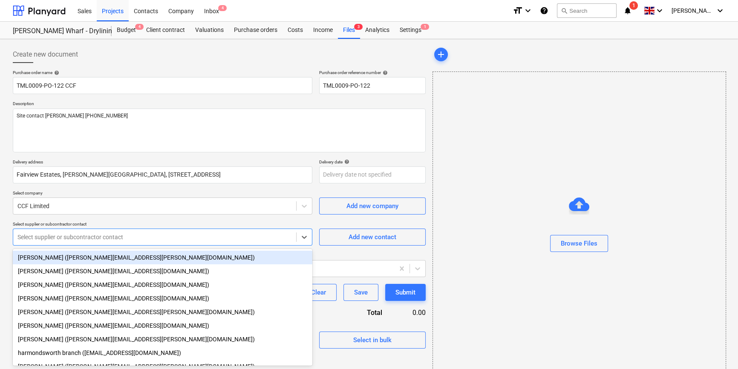
click at [25, 238] on div "Purchase order name help TML0009-PO-122 CCF Purchase order reference number hel…" at bounding box center [219, 209] width 413 height 279
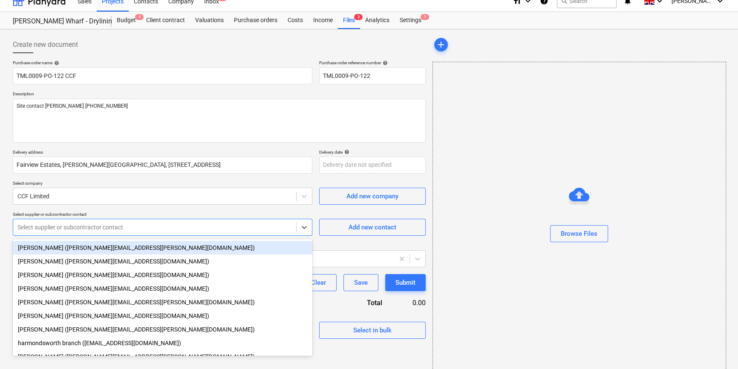
scroll to position [11, 0]
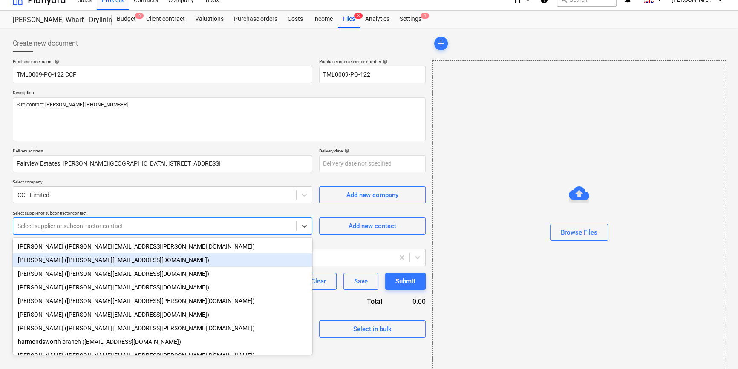
click at [35, 260] on div "Tracey Chittenden (tracey.chittenden2@ccfltd.co.uk)" at bounding box center [162, 260] width 299 height 14
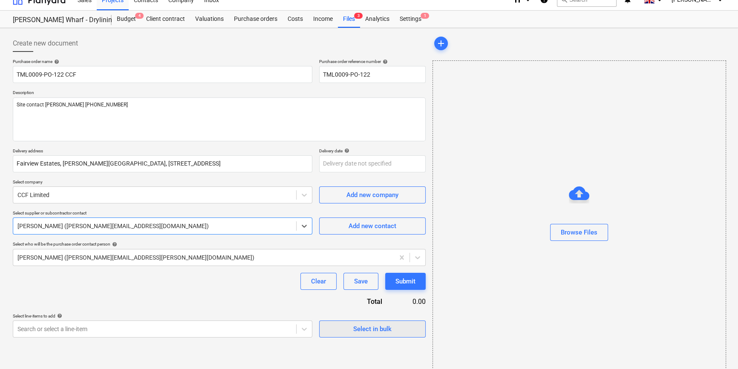
click at [363, 329] on div "Select in bulk" at bounding box center [372, 329] width 38 height 11
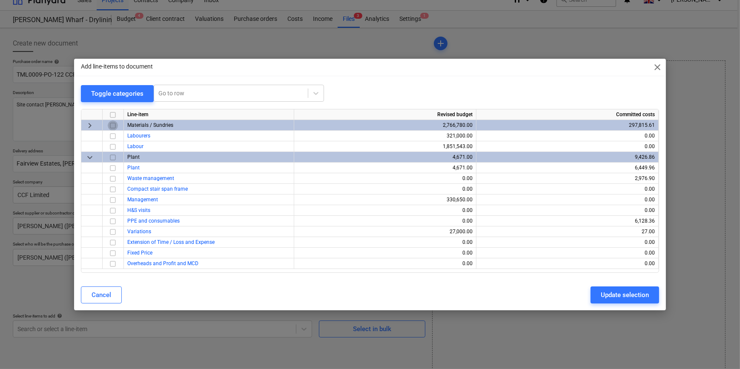
click at [115, 124] on input "checkbox" at bounding box center [113, 126] width 10 height 10
click at [629, 293] on div "Update selection" at bounding box center [625, 295] width 48 height 11
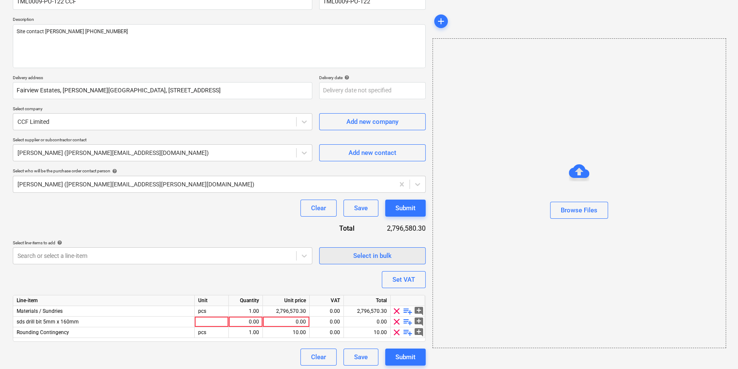
scroll to position [87, 0]
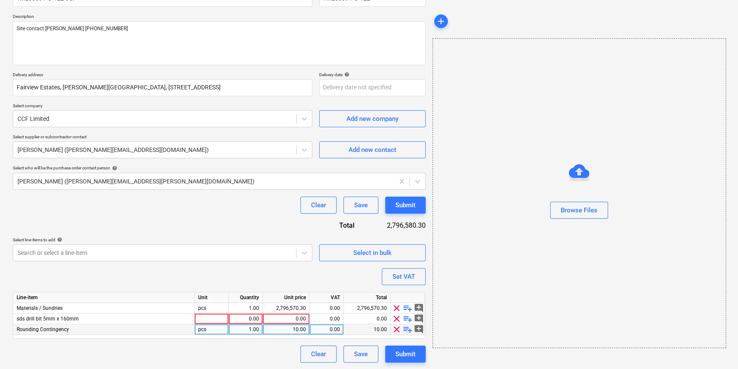
click at [393, 327] on span "clear" at bounding box center [396, 330] width 10 height 10
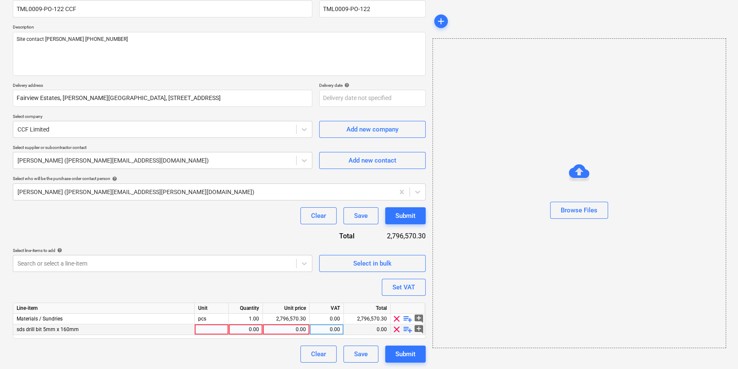
click at [394, 328] on span "clear" at bounding box center [396, 330] width 10 height 10
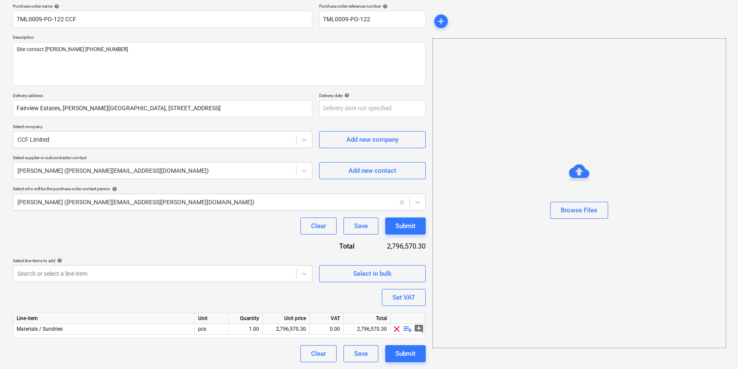
scroll to position [66, 0]
click at [406, 328] on span "playlist_add" at bounding box center [407, 330] width 10 height 10
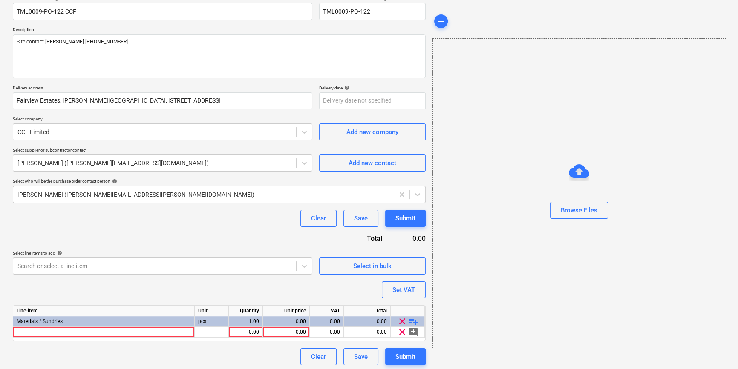
scroll to position [77, 0]
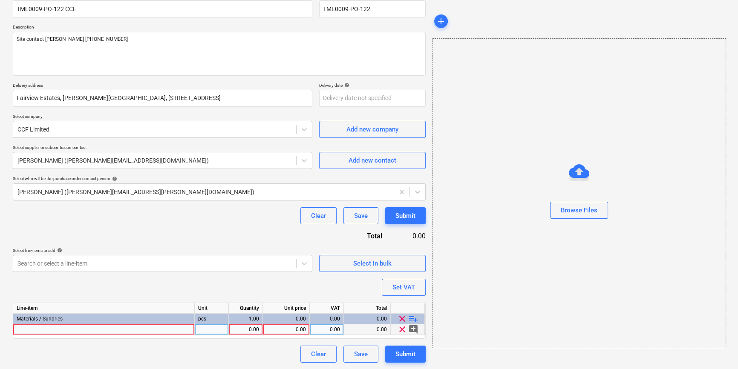
click at [45, 330] on div at bounding box center [103, 330] width 181 height 11
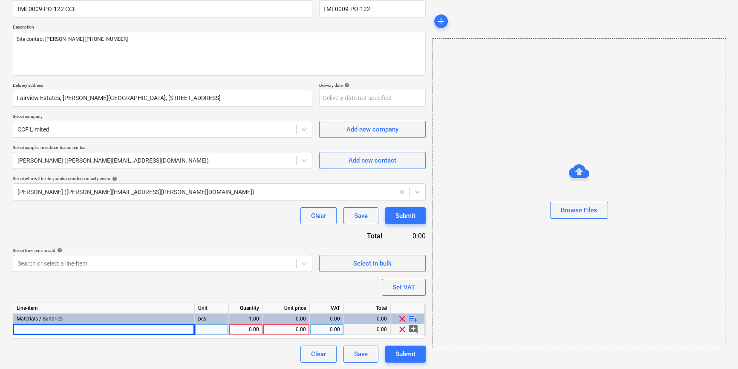
click at [46, 330] on div at bounding box center [103, 330] width 181 height 11
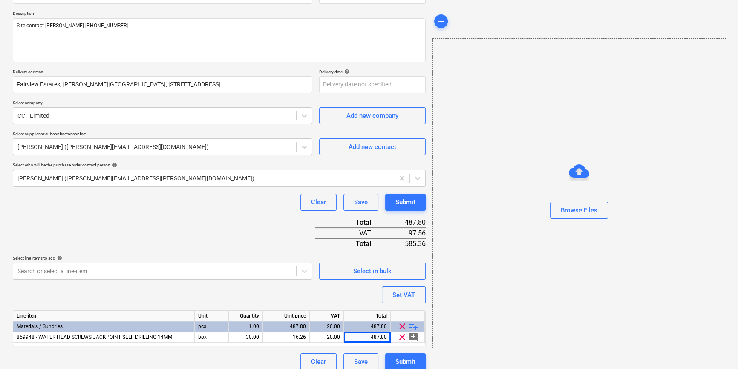
scroll to position [98, 0]
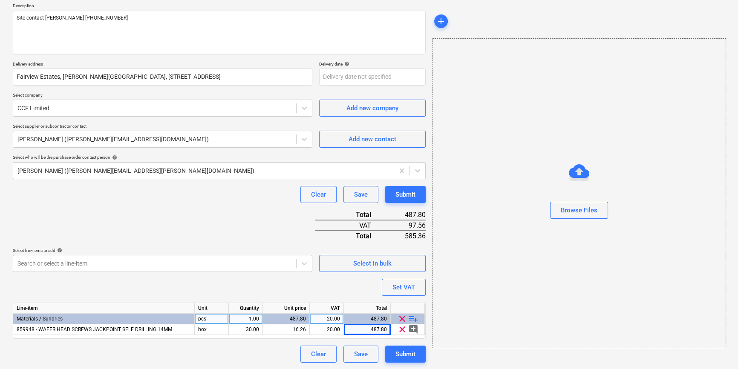
click at [411, 315] on span "playlist_add" at bounding box center [413, 319] width 10 height 10
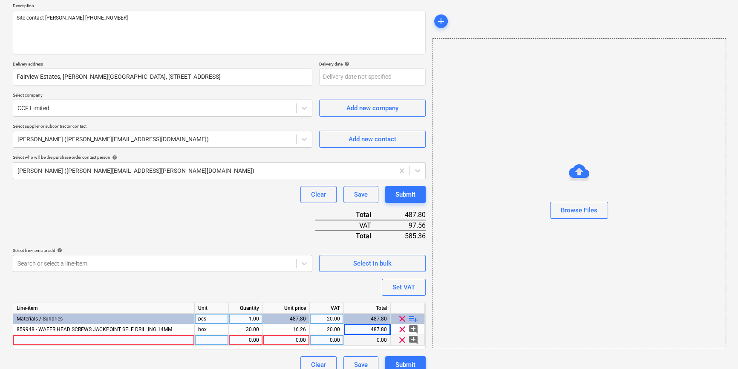
click at [40, 341] on div at bounding box center [103, 340] width 181 height 11
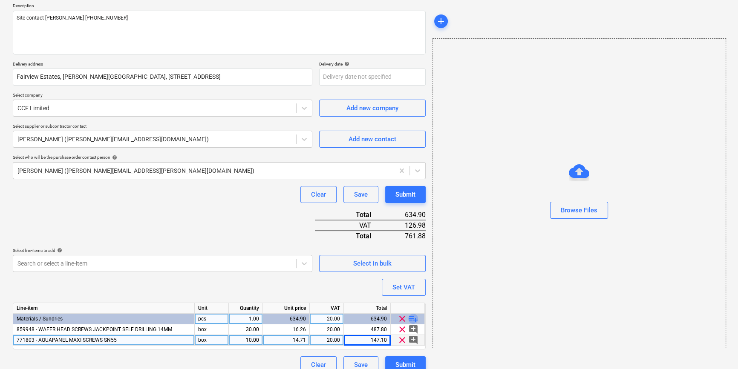
click at [413, 319] on span "playlist_add" at bounding box center [413, 319] width 10 height 10
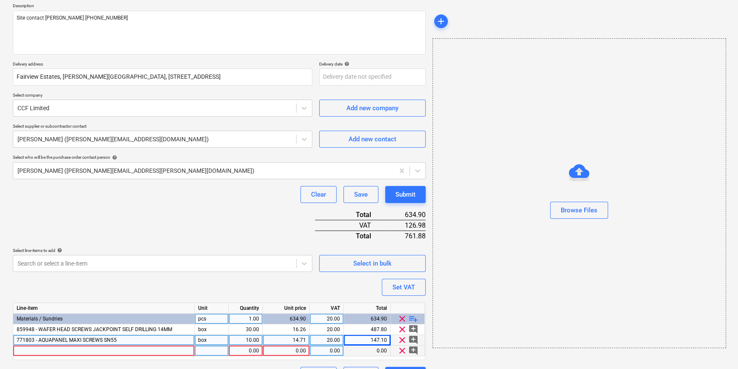
click at [26, 353] on div at bounding box center [103, 351] width 181 height 11
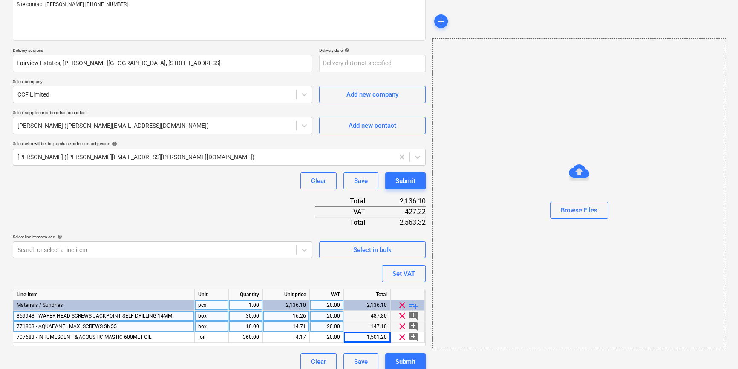
scroll to position [119, 0]
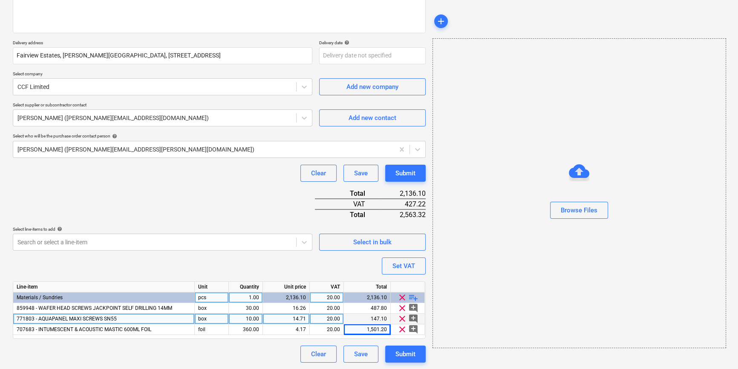
click at [411, 298] on span "playlist_add" at bounding box center [413, 298] width 10 height 10
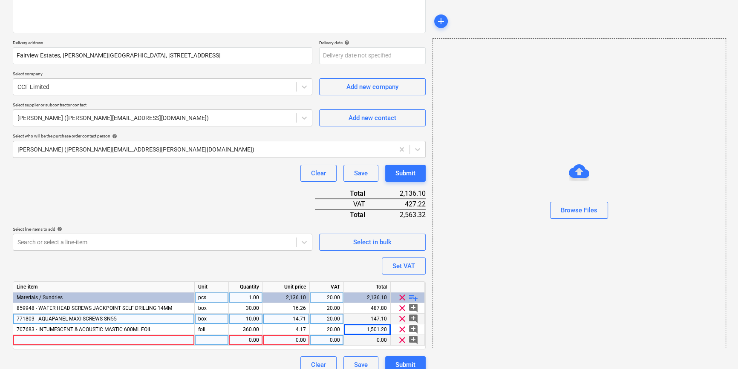
click at [24, 341] on div at bounding box center [103, 340] width 181 height 11
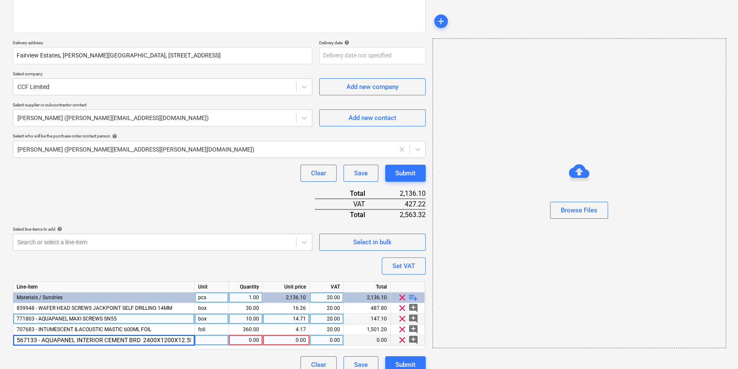
scroll to position [0, 9]
click at [148, 262] on div "Purchase order name help TML0009-PO-122 CCF Purchase order reference number hel…" at bounding box center [219, 162] width 413 height 423
click at [256, 340] on div "1.00" at bounding box center [245, 340] width 27 height 11
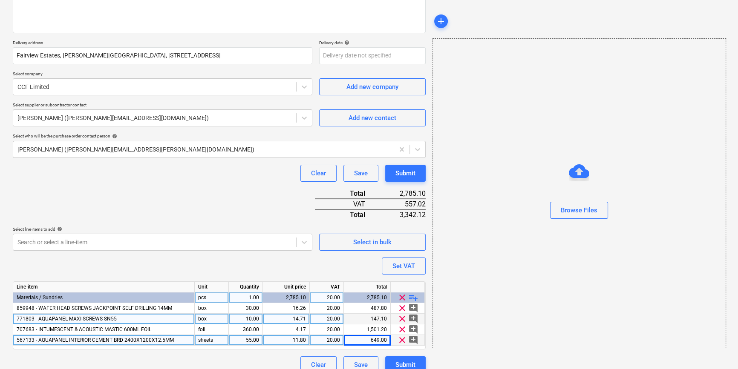
click at [305, 340] on div "11.80" at bounding box center [286, 340] width 40 height 11
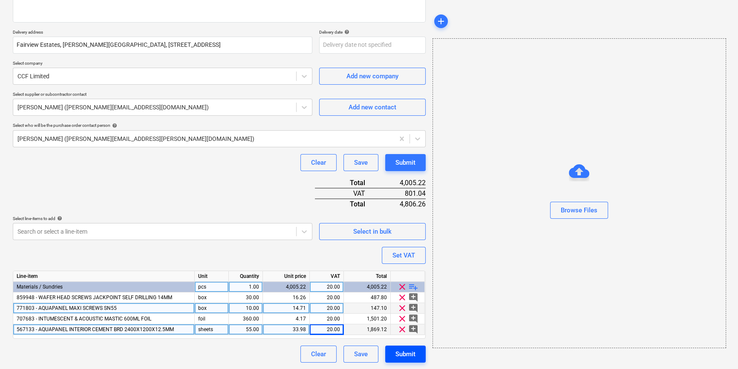
click at [402, 352] on div "Submit" at bounding box center [405, 354] width 20 height 11
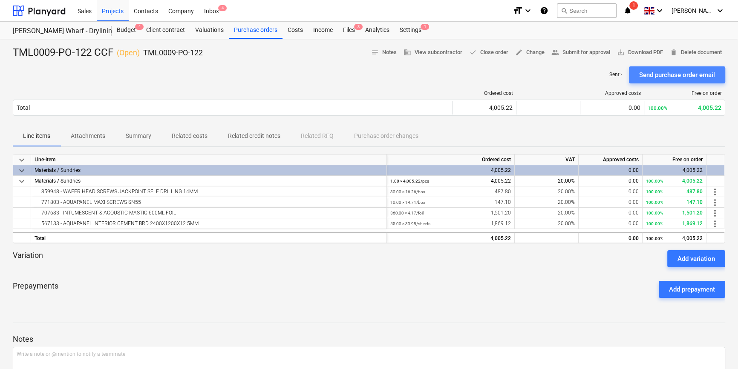
click at [678, 76] on div "Send purchase order email" at bounding box center [677, 74] width 76 height 11
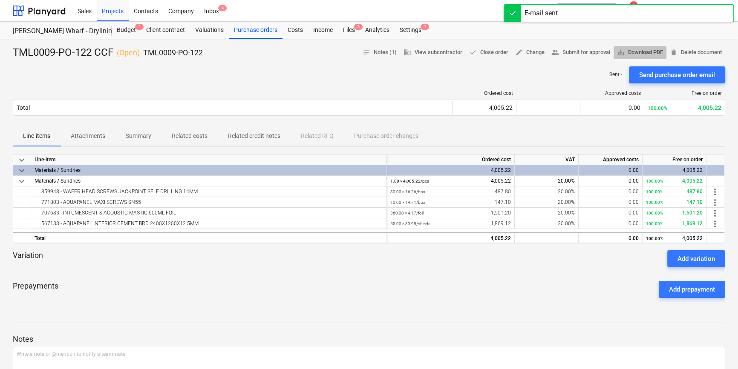
click at [652, 54] on span "save_alt Download PDF" at bounding box center [640, 53] width 46 height 10
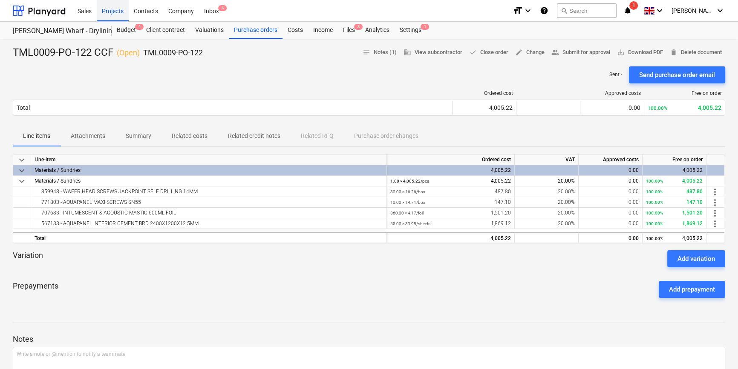
click at [111, 14] on div "Projects" at bounding box center [113, 11] width 32 height 22
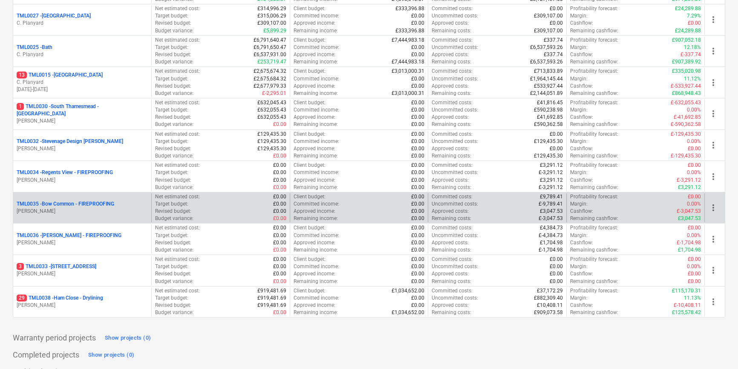
scroll to position [890, 0]
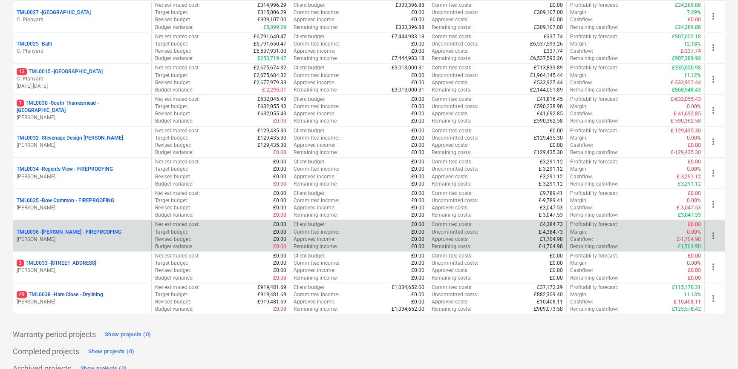
click at [104, 236] on p "[PERSON_NAME]" at bounding box center [82, 239] width 131 height 7
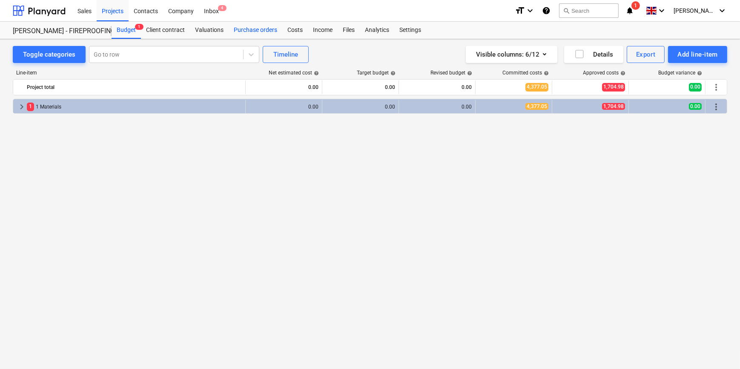
click at [240, 27] on div "Purchase orders" at bounding box center [256, 30] width 54 height 17
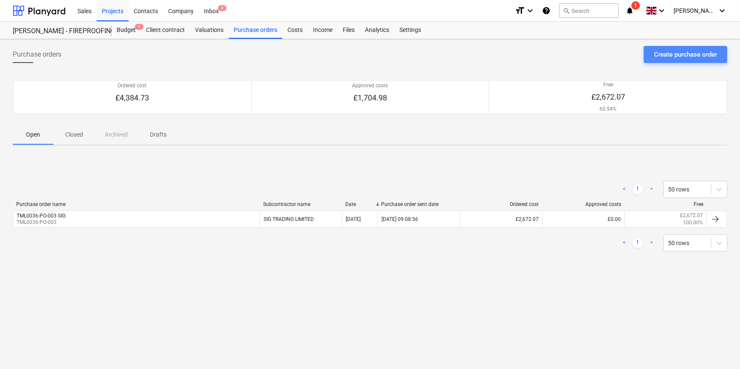
click at [671, 55] on div "Create purchase order" at bounding box center [685, 54] width 63 height 11
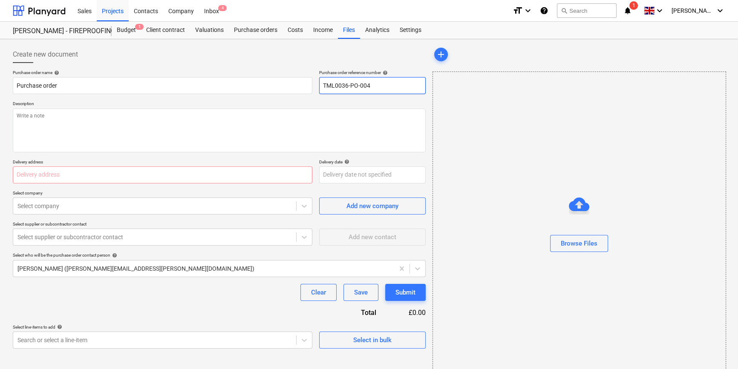
drag, startPoint x: 369, startPoint y: 84, endPoint x: 322, endPoint y: 83, distance: 46.9
click at [322, 83] on input "TML0036-PO-004" at bounding box center [372, 85] width 106 height 17
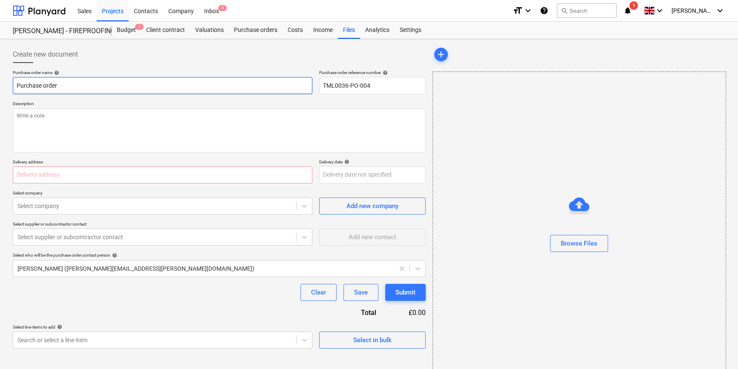
drag, startPoint x: 68, startPoint y: 87, endPoint x: 11, endPoint y: 86, distance: 57.1
click at [10, 86] on div "Create new document Purchase order name help Purchase order Purchase order refe…" at bounding box center [219, 214] width 420 height 342
paste input "TML0036-PO-004"
click at [73, 86] on input "TML0036-PO-004" at bounding box center [162, 85] width 299 height 17
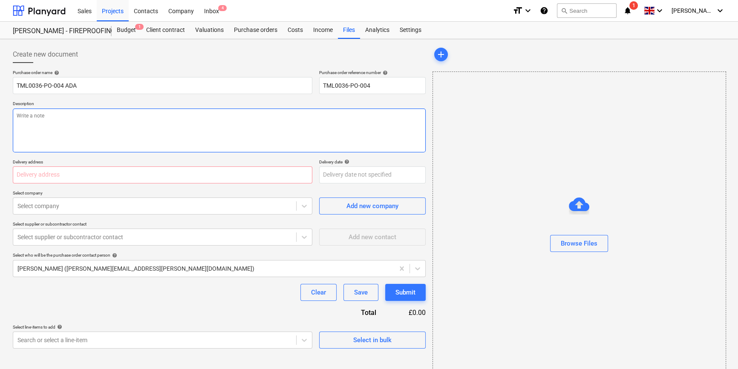
click at [34, 119] on textarea at bounding box center [219, 131] width 413 height 44
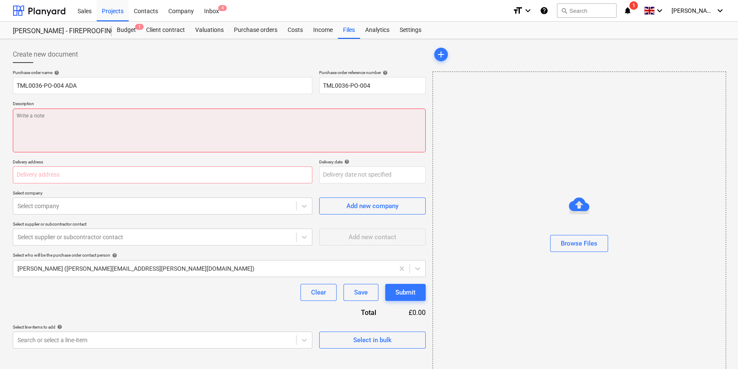
click at [38, 124] on textarea at bounding box center [219, 131] width 413 height 44
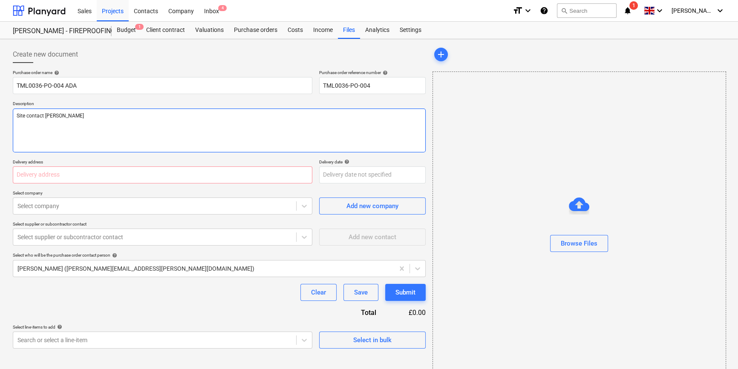
click at [132, 130] on textarea "Site contact Mihai" at bounding box center [219, 131] width 413 height 44
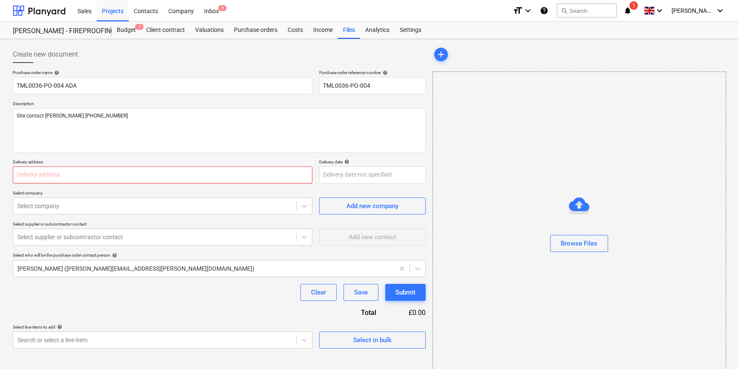
click at [43, 177] on input "text" at bounding box center [162, 175] width 299 height 17
paste input "Fairview Estates, [PERSON_NAME][GEOGRAPHIC_DATA], [STREET_ADDRESS]"
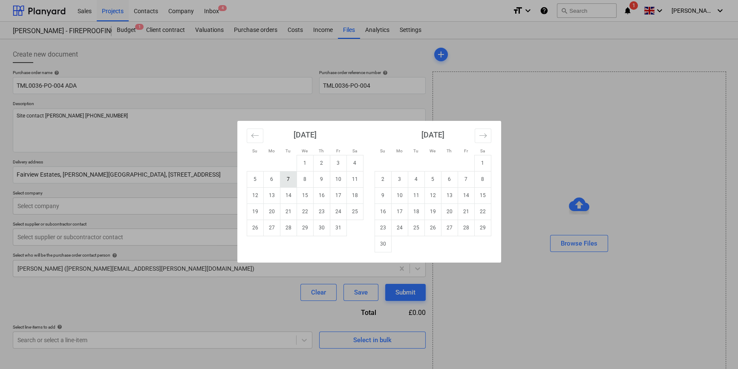
click at [288, 175] on td "7" at bounding box center [288, 179] width 17 height 16
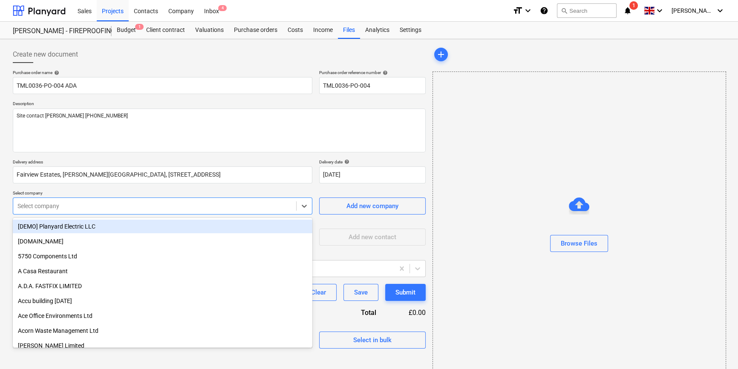
click at [179, 205] on div at bounding box center [154, 206] width 274 height 9
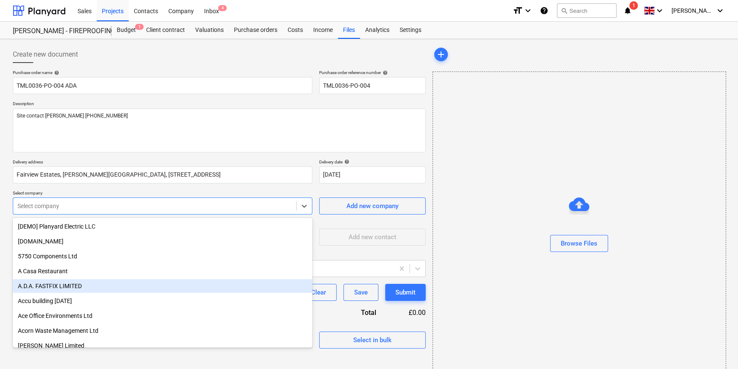
click at [79, 288] on div "A.D.A. FASTFIX LIMITED" at bounding box center [162, 286] width 299 height 14
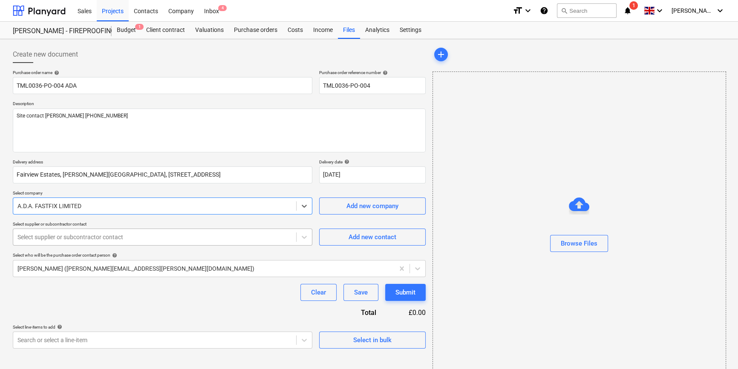
click at [78, 236] on div at bounding box center [154, 237] width 274 height 9
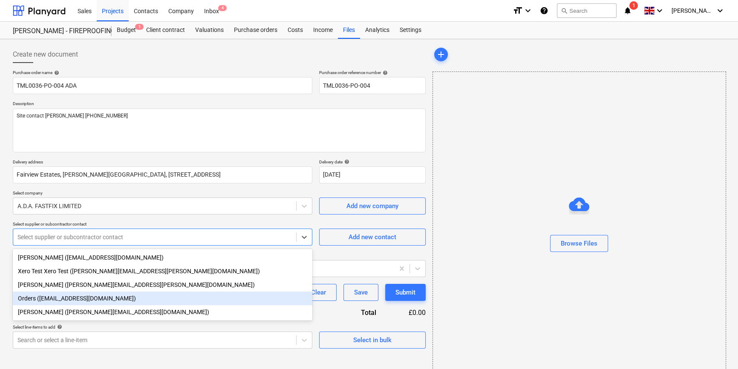
click at [66, 299] on div "Orders (orders@adafastfix.co.uk)" at bounding box center [162, 299] width 299 height 14
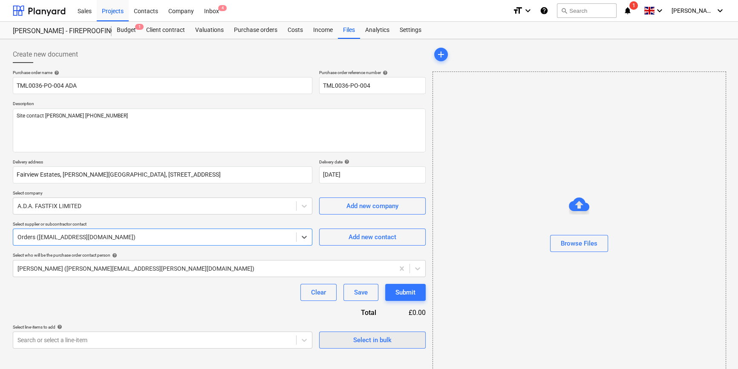
click at [353, 341] on div "Select in bulk" at bounding box center [372, 340] width 38 height 11
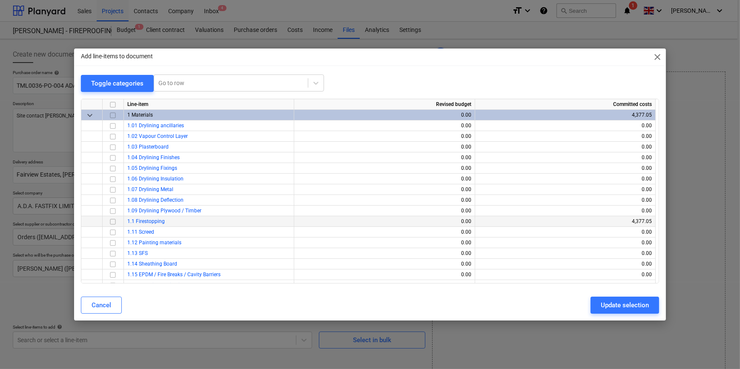
click at [114, 222] on input "checkbox" at bounding box center [113, 221] width 10 height 10
click at [631, 306] on div "Update selection" at bounding box center [625, 305] width 48 height 11
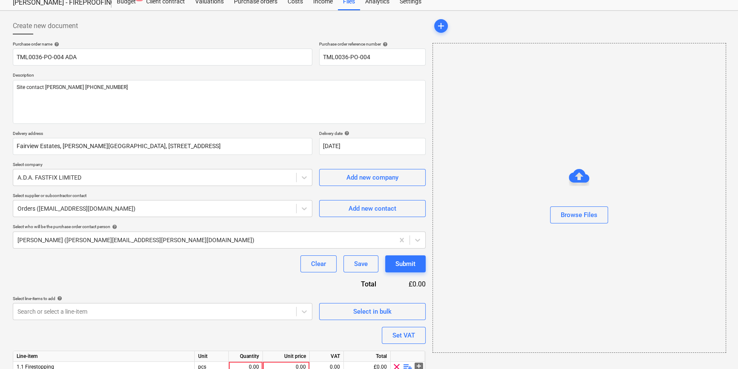
scroll to position [66, 0]
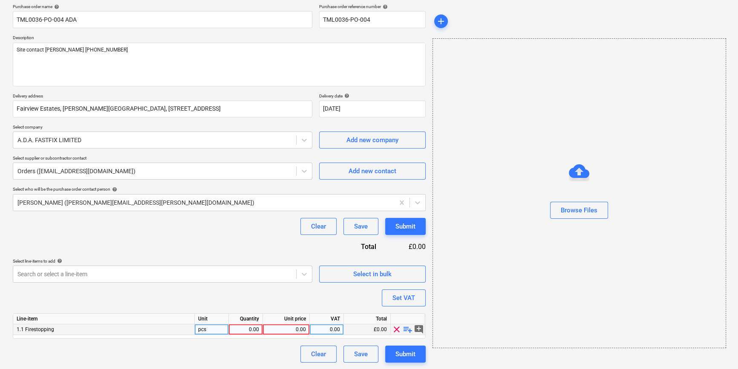
click at [250, 330] on div "0.00" at bounding box center [245, 330] width 27 height 11
click at [405, 331] on span "playlist_add" at bounding box center [407, 330] width 10 height 10
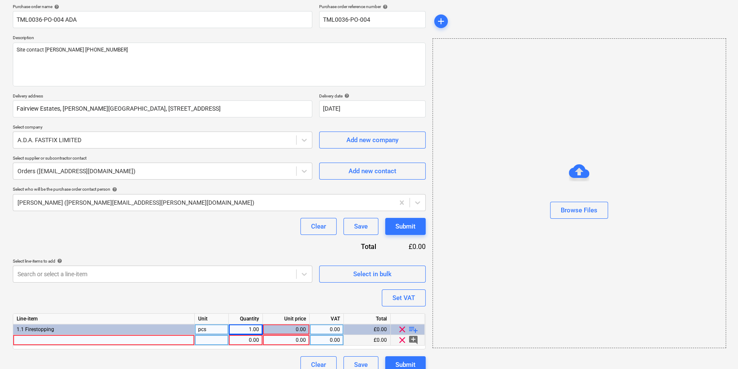
click at [46, 340] on div at bounding box center [103, 340] width 181 height 11
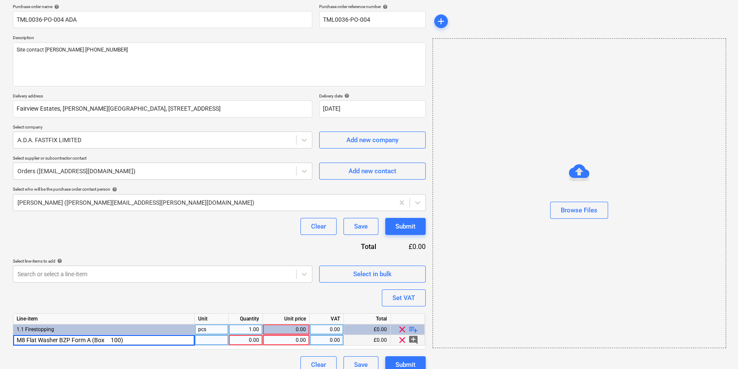
click at [104, 340] on input "M8 Flat Washer BZP Form A (Box 100)" at bounding box center [103, 340] width 181 height 10
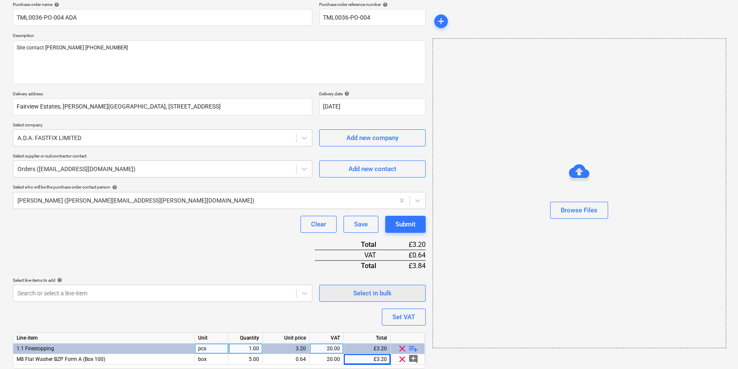
scroll to position [98, 0]
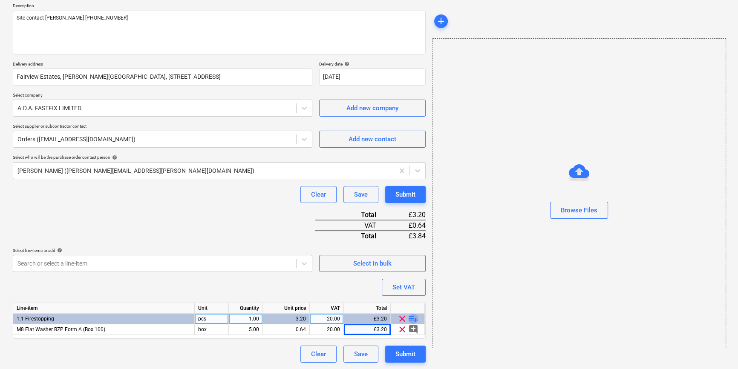
click at [414, 319] on span "playlist_add" at bounding box center [413, 319] width 10 height 10
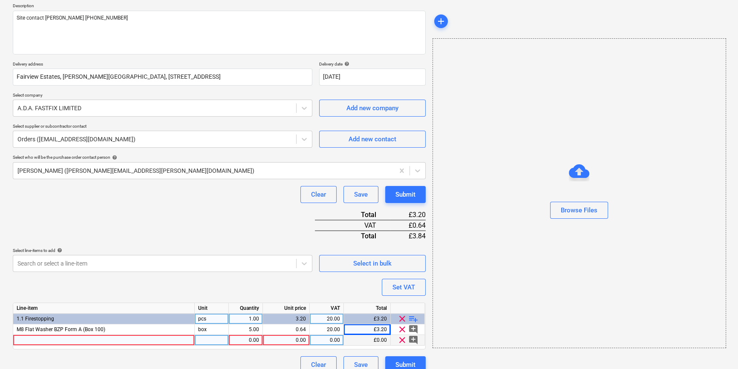
click at [35, 340] on div at bounding box center [103, 340] width 181 height 11
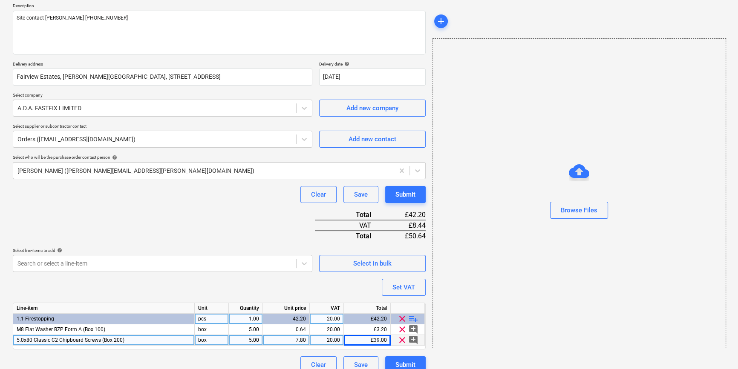
click at [248, 339] on div "5.00" at bounding box center [245, 340] width 27 height 11
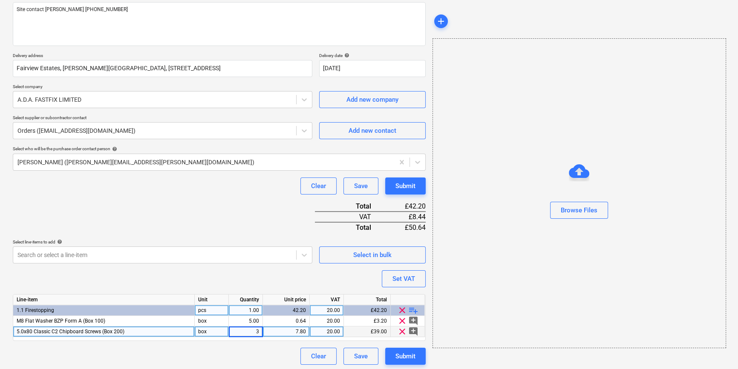
scroll to position [109, 0]
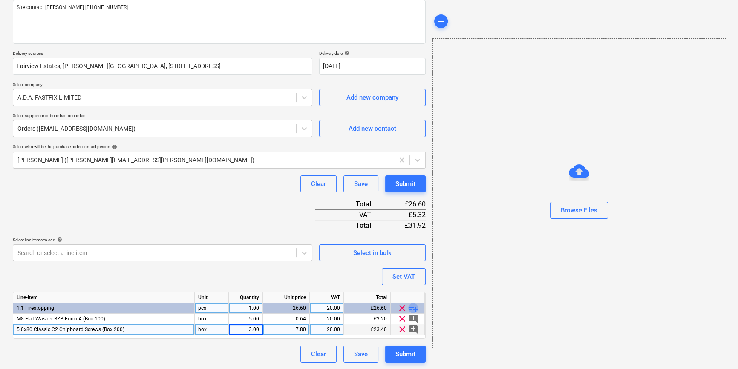
click at [414, 307] on span "playlist_add" at bounding box center [413, 308] width 10 height 10
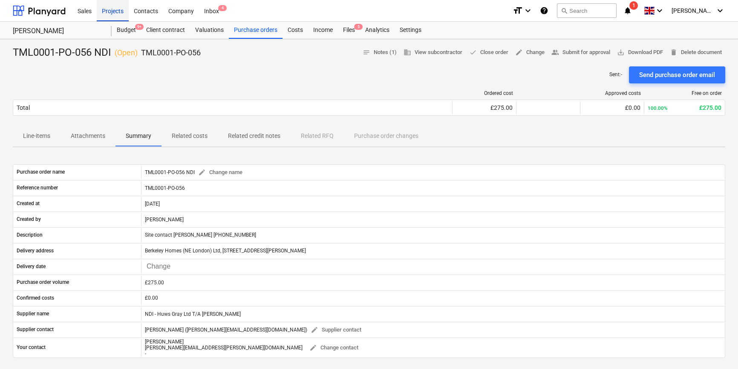
click at [110, 13] on div "Projects" at bounding box center [113, 11] width 32 height 22
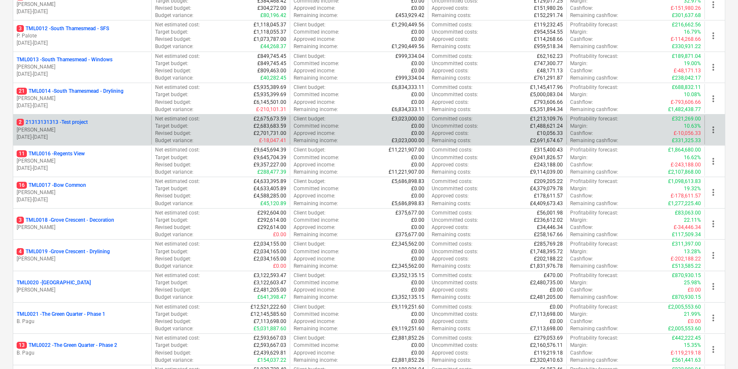
scroll to position [464, 0]
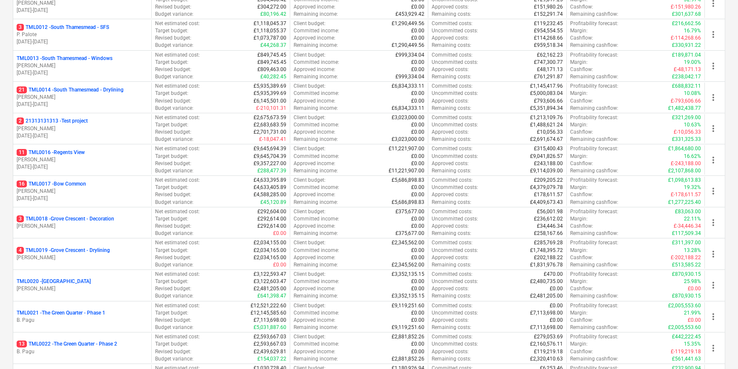
click at [98, 224] on p "[PERSON_NAME]" at bounding box center [82, 226] width 131 height 7
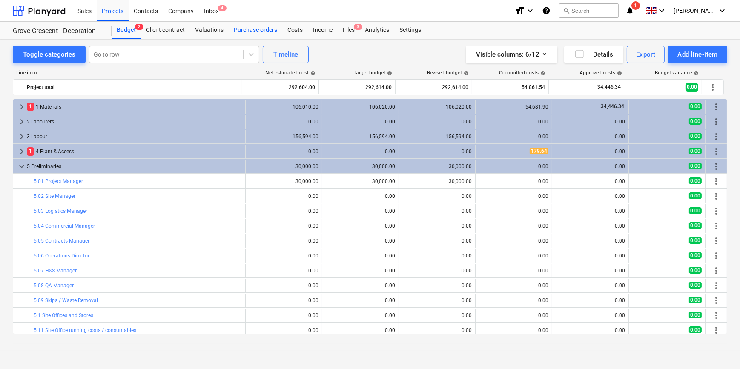
click at [244, 31] on div "Purchase orders" at bounding box center [256, 30] width 54 height 17
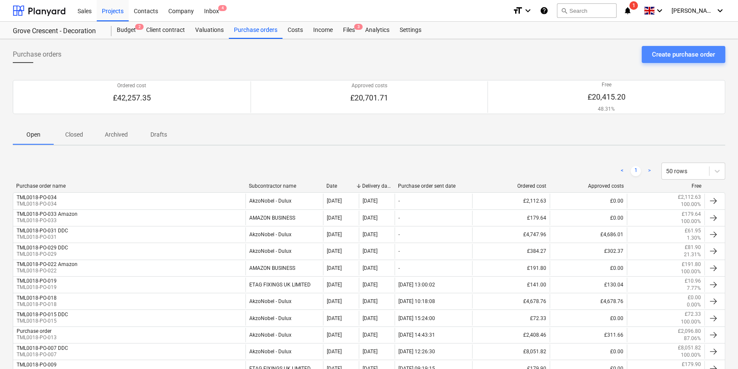
click at [677, 54] on div "Create purchase order" at bounding box center [683, 54] width 63 height 11
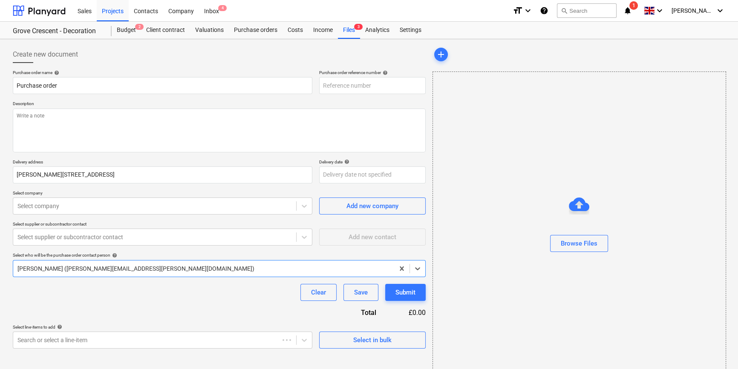
type textarea "x"
type input "TML0018-PO-035"
drag, startPoint x: 374, startPoint y: 81, endPoint x: 320, endPoint y: 83, distance: 53.7
click at [320, 83] on input "TML0018-PO-035" at bounding box center [372, 85] width 106 height 17
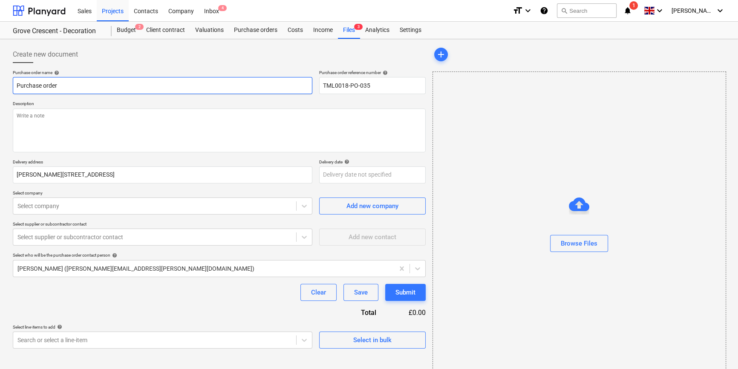
drag, startPoint x: 68, startPoint y: 86, endPoint x: 13, endPoint y: 90, distance: 55.5
click at [13, 90] on input "Purchase order" at bounding box center [162, 85] width 299 height 17
paste input "TML0018-PO-035"
type textarea "x"
type input "TML0018-PO-035"
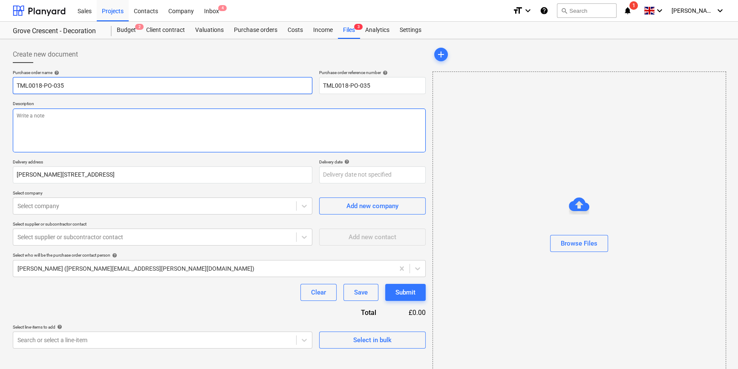
type textarea "x"
type input "TML0018-PO-035"
type textarea "x"
type input "TML0018-PO-035 D"
type textarea "x"
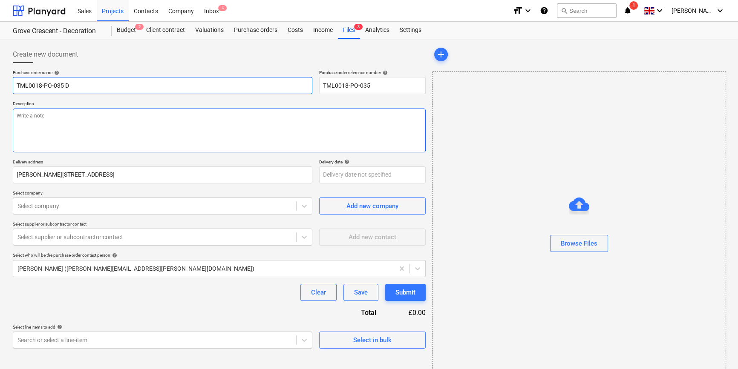
type input "TML0018-PO-035 DD"
type textarea "x"
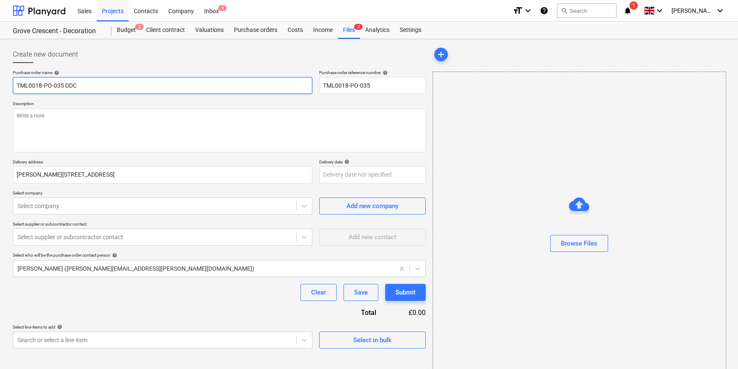
type input "TML0018-PO-035 DDC"
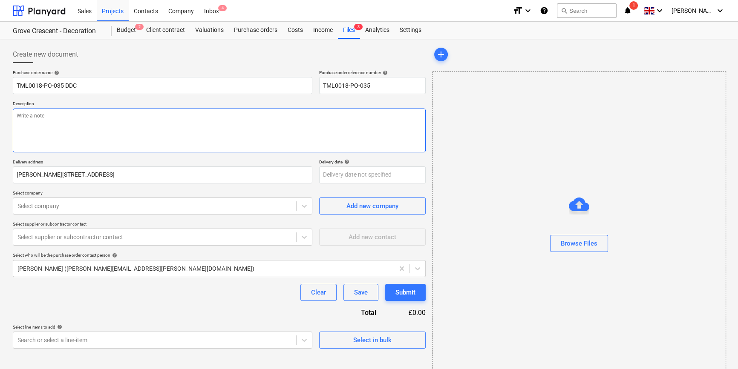
click at [58, 128] on textarea at bounding box center [219, 131] width 413 height 44
paste textarea "nectar card : 9826300027848335039"
type textarea "x"
type textarea "nectar card : 9826300027848335039"
type textarea "x"
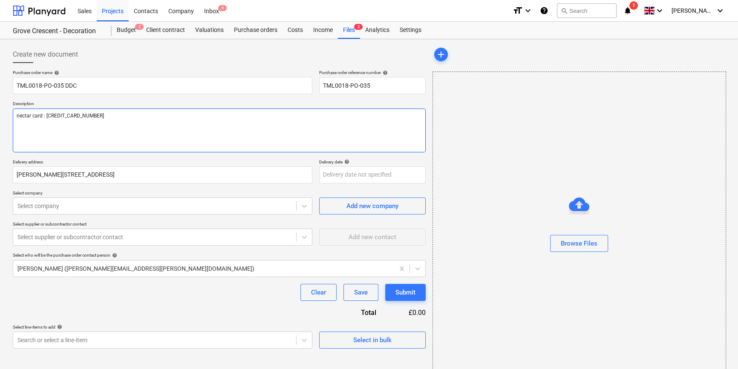
type textarea "nectar card : 9826300027848335039"
type textarea "x"
type textarea "nectar card : 9826300027848335039"
type textarea "x"
type textarea "nectar card : 9826300027848335039 S"
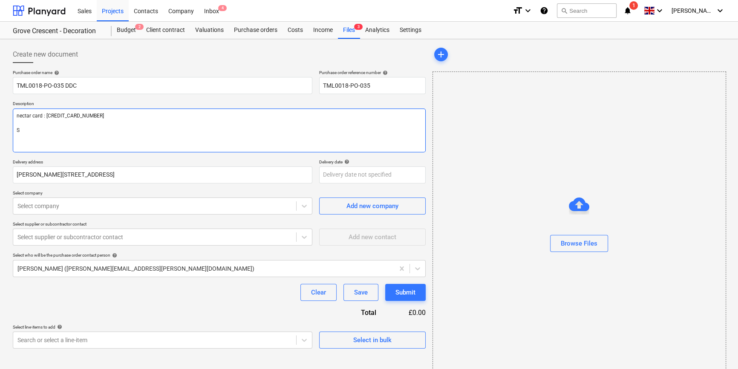
type textarea "x"
type textarea "nectar card : 9826300027848335039 Si"
type textarea "x"
type textarea "nectar card : 9826300027848335039 Sit"
type textarea "x"
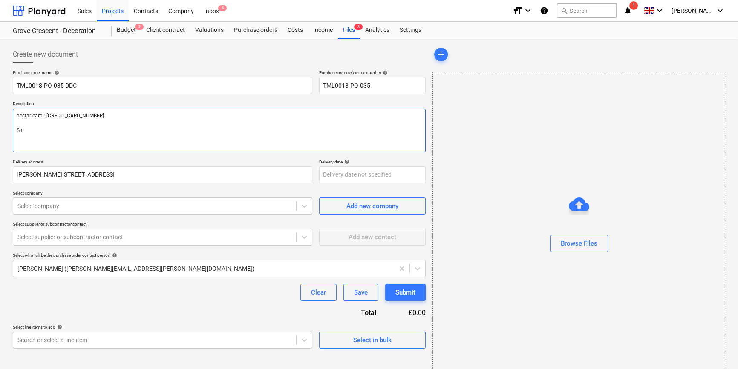
type textarea "nectar card : 9826300027848335039 Site"
type textarea "x"
type textarea "nectar card : 9826300027848335039 Site"
type textarea "x"
type textarea "nectar card : 9826300027848335039 Site c"
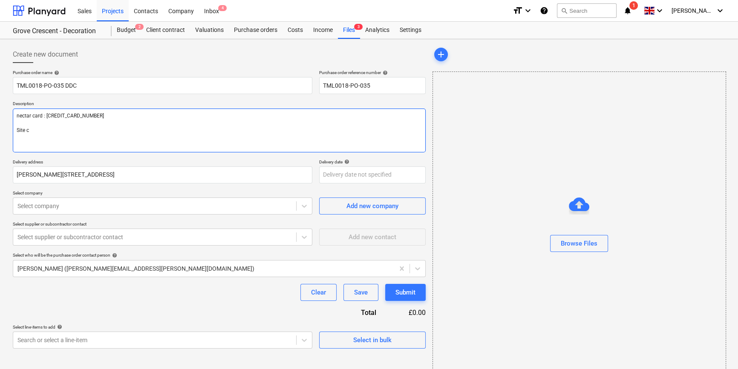
type textarea "x"
type textarea "nectar card : 9826300027848335039 Site co"
type textarea "x"
type textarea "nectar card : 9826300027848335039 Site con"
type textarea "x"
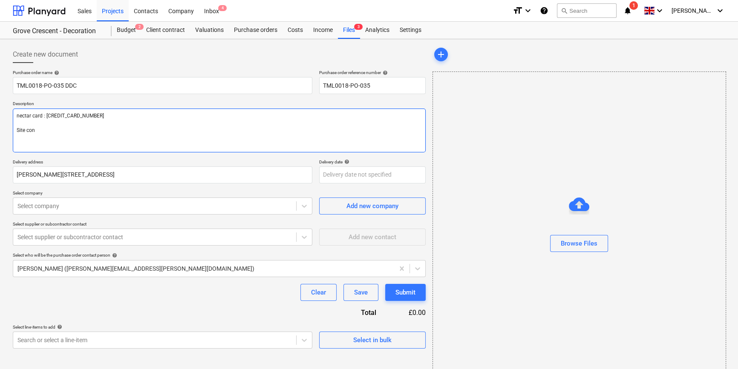
type textarea "nectar card : 9826300027848335039 Site cont"
type textarea "x"
type textarea "nectar card : 9826300027848335039 Site conta"
type textarea "x"
type textarea "nectar card : 9826300027848335039 Site contac"
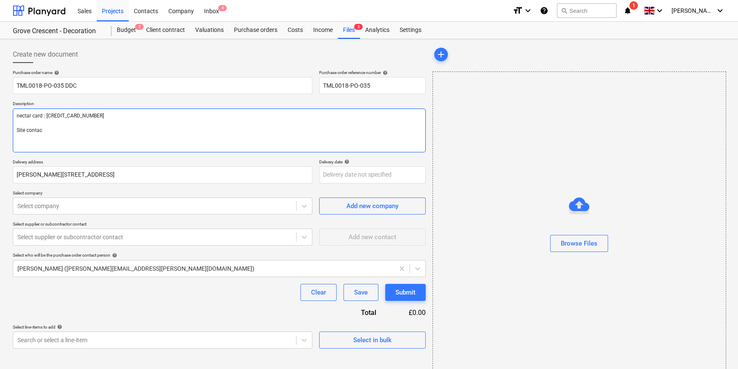
type textarea "x"
type textarea "nectar card : 9826300027848335039 Site contact"
type textarea "x"
type textarea "nectar card : 9826300027848335039 Site contact"
type textarea "x"
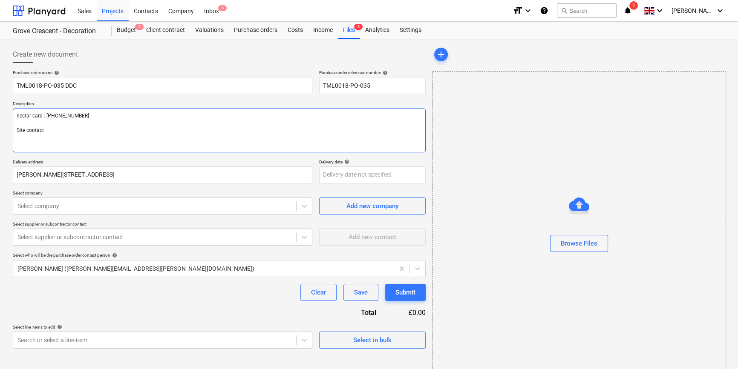
type textarea "nectar card : 9826300027848335039 Site contact C"
type textarea "x"
type textarea "nectar card : 9826300027848335039 Site contact Co"
type textarea "x"
type textarea "nectar card : 9826300027848335039 Site contact Cor"
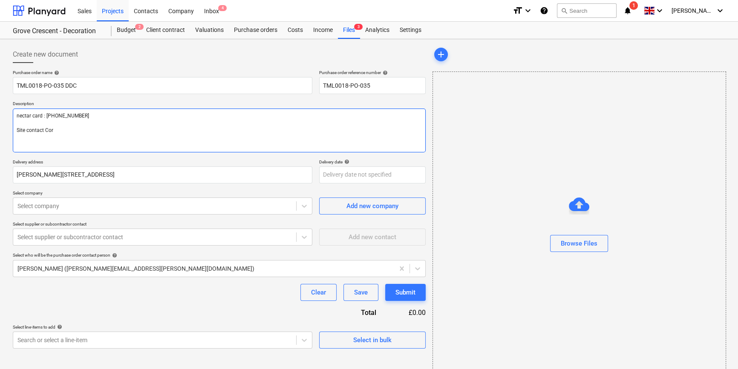
type textarea "x"
type textarea "nectar card : 9826300027848335039 Site contact Corn"
type textarea "x"
type textarea "nectar card : 9826300027848335039 Site contact Corne"
type textarea "x"
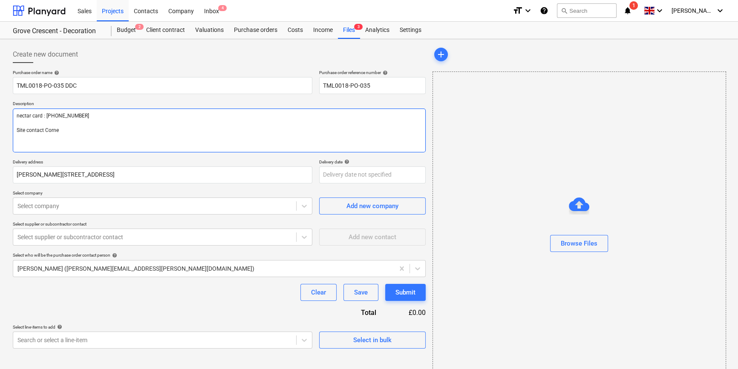
type textarea "nectar card : 9826300027848335039 Site contact Cornel"
type textarea "x"
type textarea "nectar card : 9826300027848335039 Site contact Cornel"
type textarea "x"
type textarea "nectar card : 9826300027848335039 Site contact Cornel 0"
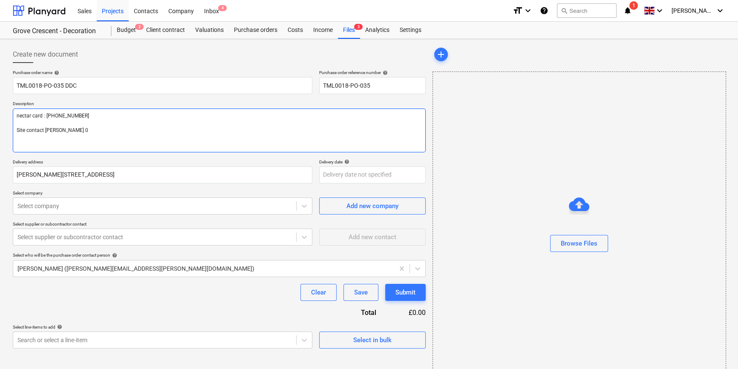
type textarea "x"
type textarea "nectar card : 9826300027848335039 Site contact Cornel 07"
type textarea "x"
type textarea "nectar card : 9826300027848335039 Site contact Cornel 078"
type textarea "x"
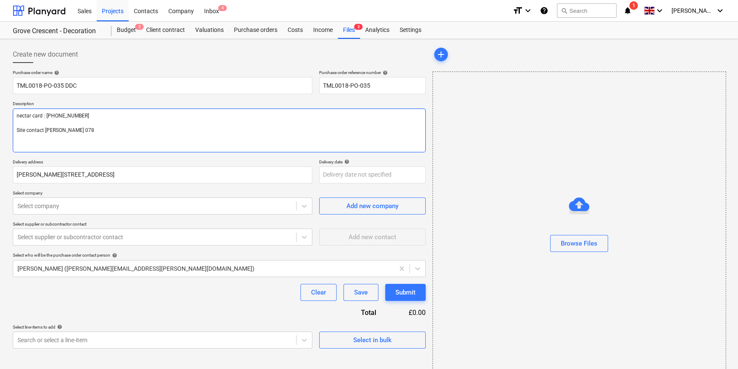
type textarea "nectar card : 9826300027848335039 Site contact Cornel 0785"
type textarea "x"
type textarea "nectar card : 9826300027848335039 Site contact Cornel 07853"
type textarea "x"
type textarea "nectar card : 9826300027848335039 Site contact Cornel 07853"
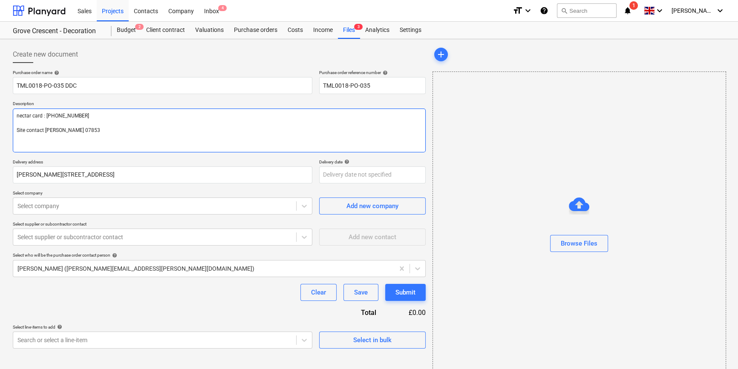
type textarea "x"
type textarea "nectar card : 9826300027848335039 Site contact Cornel 07853 3"
type textarea "x"
type textarea "nectar card : 9826300027848335039 Site contact Cornel 07853 35"
type textarea "x"
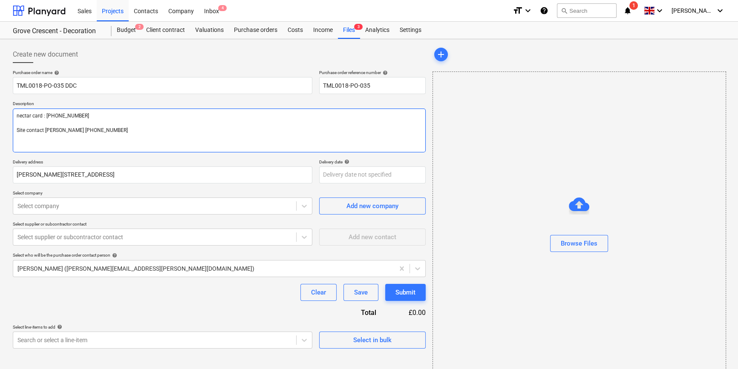
type textarea "nectar card : 9826300027848335039 Site contact Cornel 07853 351"
type textarea "x"
type textarea "nectar card : 9826300027848335039 Site contact Cornel 07853 3511"
type textarea "x"
type textarea "nectar card : 9826300027848335039 Site contact Cornel 07853 35119"
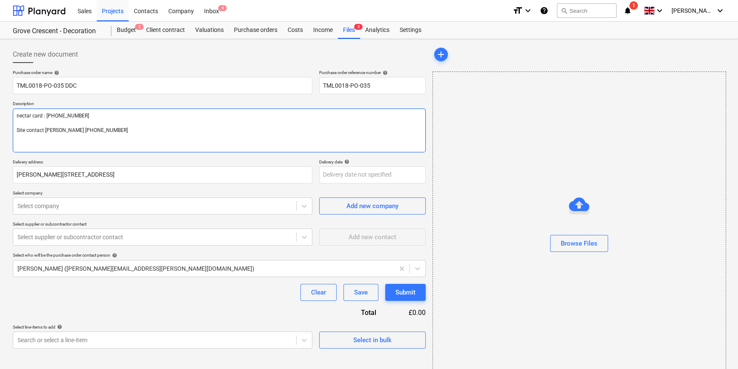
type textarea "x"
type textarea "nectar card : 9826300027848335039 Site contact Cornel 07853 351191"
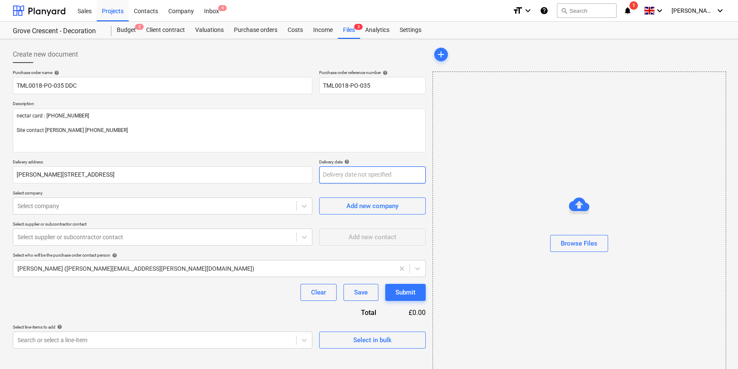
click at [328, 179] on body "Sales Projects Contacts Company Inbox 4 format_size keyboard_arrow_down help se…" at bounding box center [369, 184] width 738 height 369
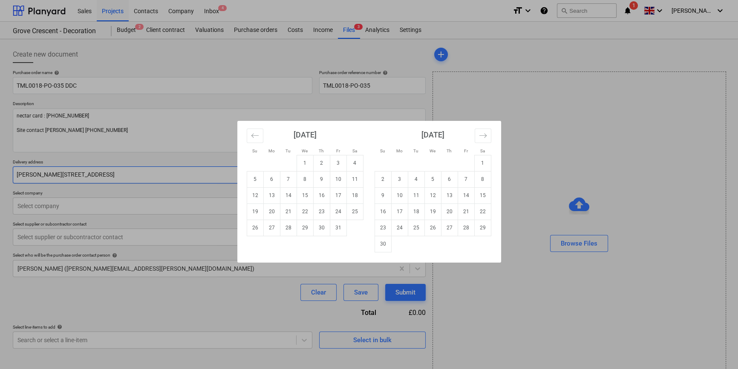
click at [286, 181] on td "7" at bounding box center [288, 179] width 17 height 16
type textarea "x"
type input "07 Oct 2025"
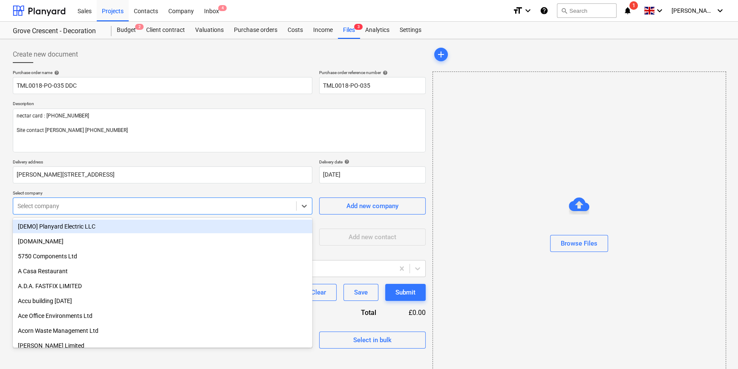
click at [93, 208] on div at bounding box center [154, 206] width 274 height 9
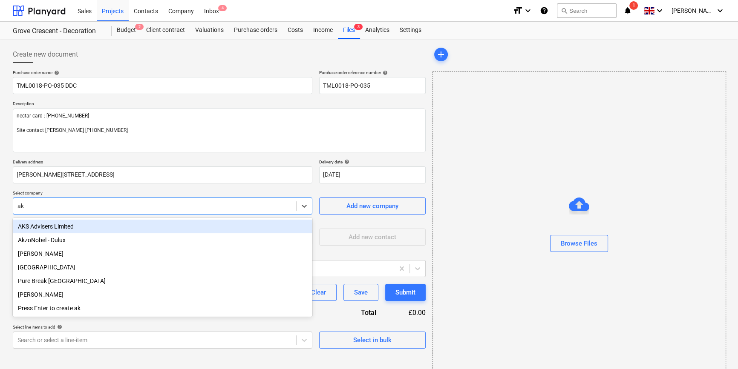
type input "akz"
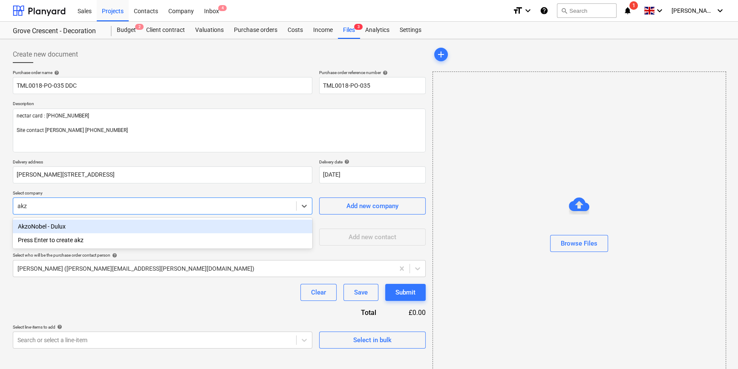
click at [61, 227] on div "AkzoNobel - Dulux" at bounding box center [162, 227] width 299 height 14
type textarea "x"
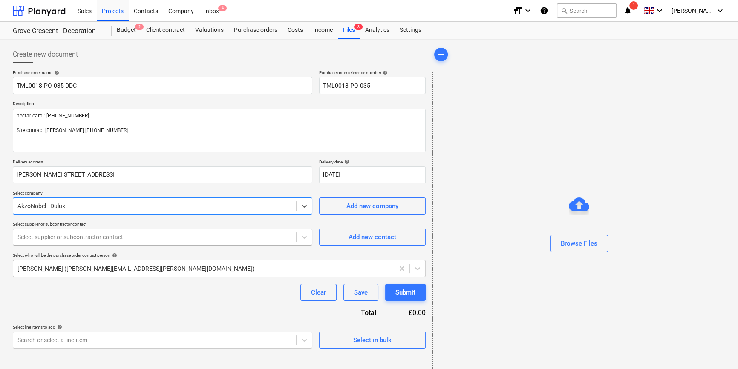
click at [63, 237] on div at bounding box center [154, 237] width 274 height 9
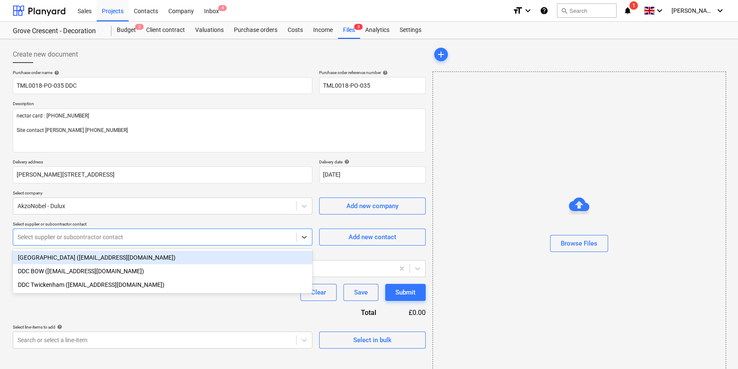
click at [58, 256] on div "DDC East London (ddc.eastlondon@akzonobel.com)" at bounding box center [162, 258] width 299 height 14
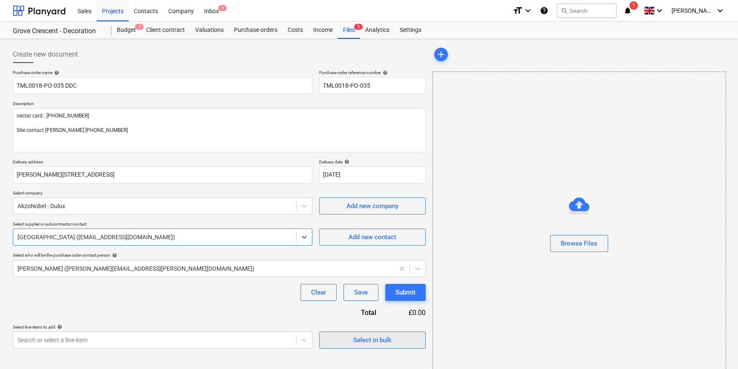
click at [371, 339] on div "Select in bulk" at bounding box center [372, 340] width 38 height 11
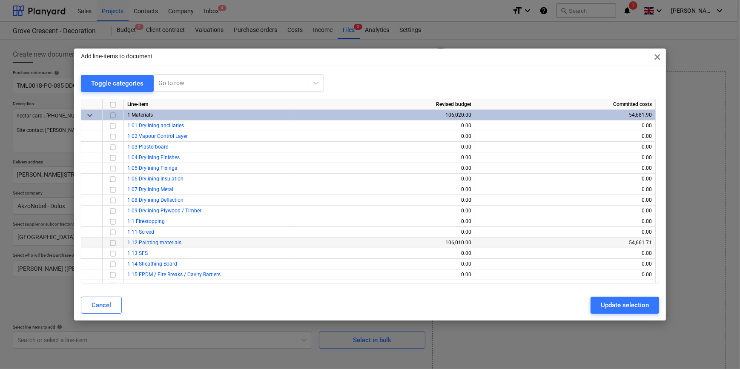
click at [113, 242] on input "checkbox" at bounding box center [113, 243] width 10 height 10
click at [613, 310] on div "Update selection" at bounding box center [625, 305] width 48 height 11
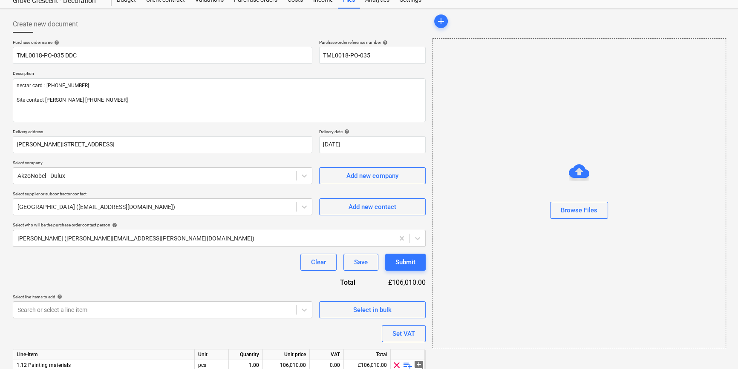
scroll to position [66, 0]
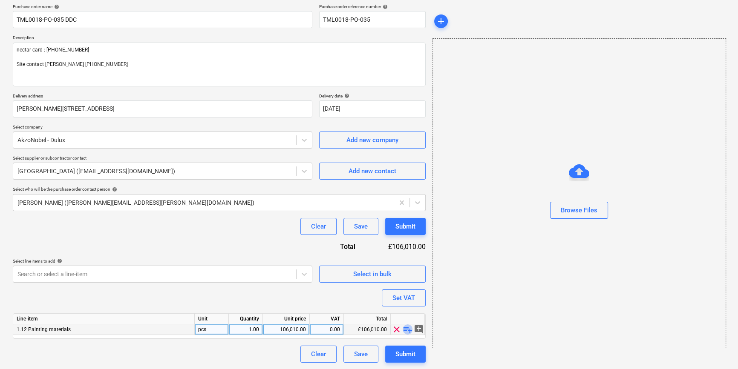
click at [406, 330] on span "playlist_add" at bounding box center [407, 330] width 10 height 10
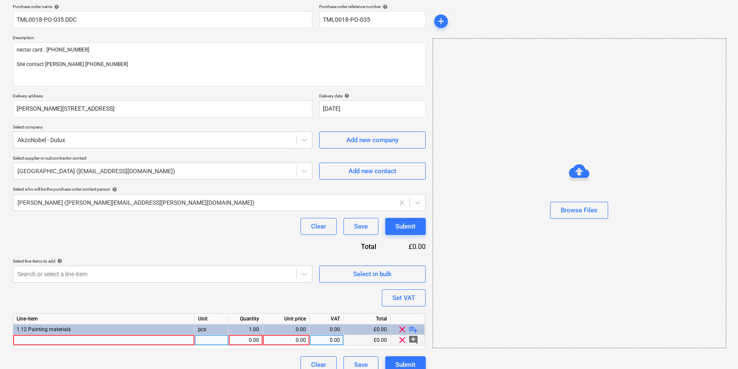
click at [19, 342] on div at bounding box center [103, 340] width 181 height 11
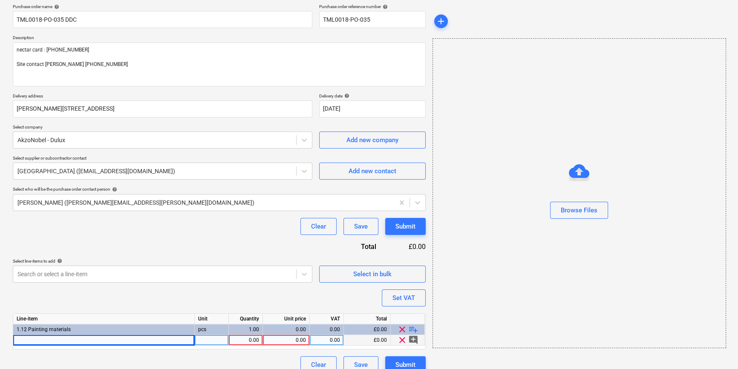
click at [43, 339] on div at bounding box center [103, 340] width 181 height 11
type textarea "x"
type input "Zinsser B-I-N 1L [PERSON_NAME] stain block interior primer"
type textarea "x"
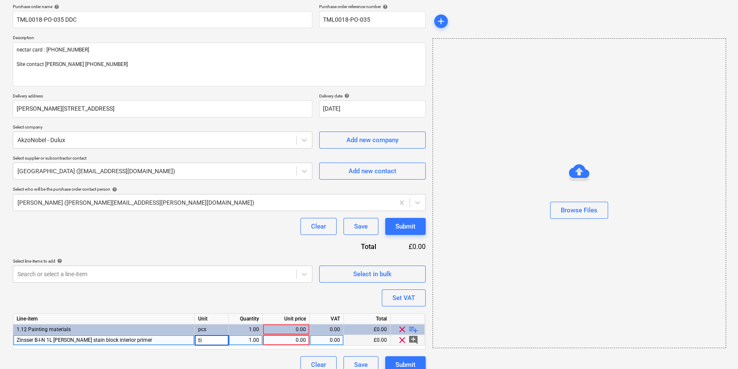
type input "tin"
type textarea "x"
type input "23.95"
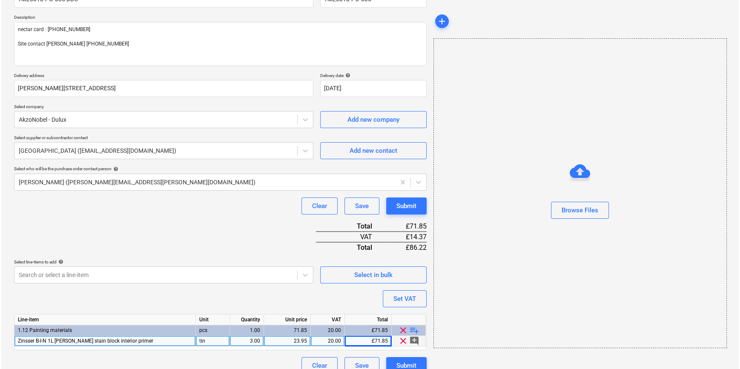
scroll to position [98, 0]
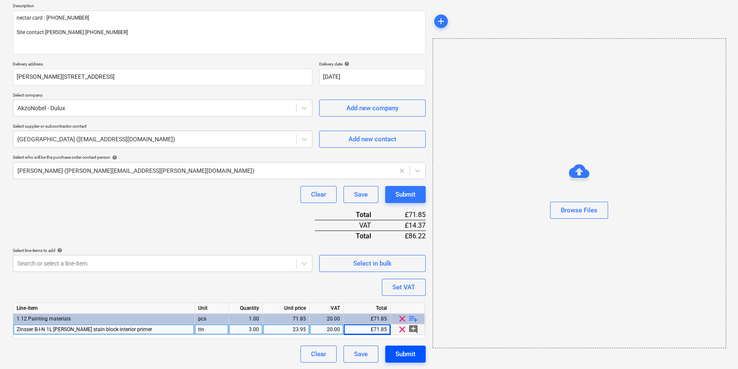
click at [403, 353] on div "Submit" at bounding box center [405, 354] width 20 height 11
type textarea "x"
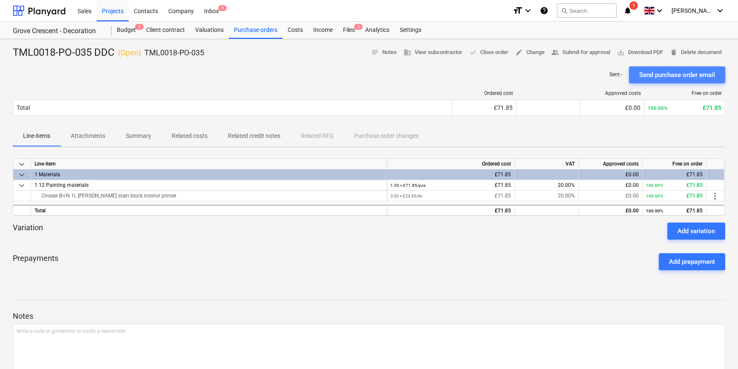
click at [660, 76] on div "Send purchase order email" at bounding box center [677, 74] width 76 height 11
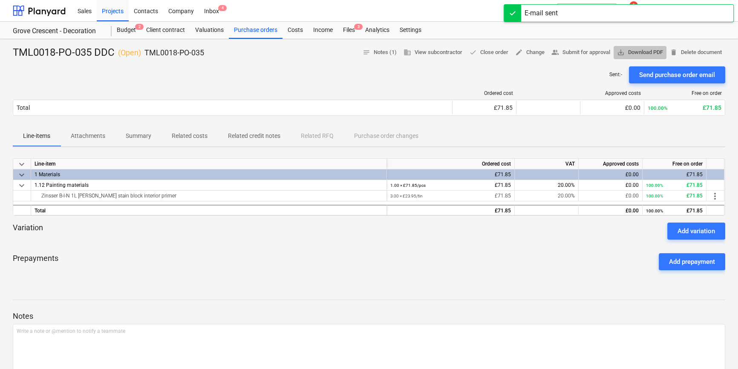
click at [644, 55] on span "save_alt Download PDF" at bounding box center [640, 53] width 46 height 10
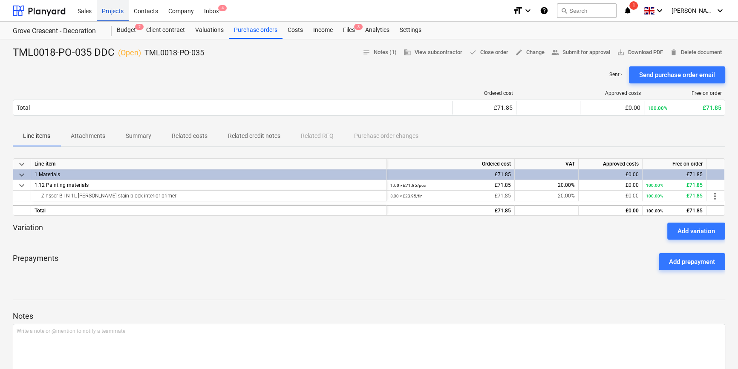
click at [119, 9] on div "Projects" at bounding box center [113, 11] width 32 height 22
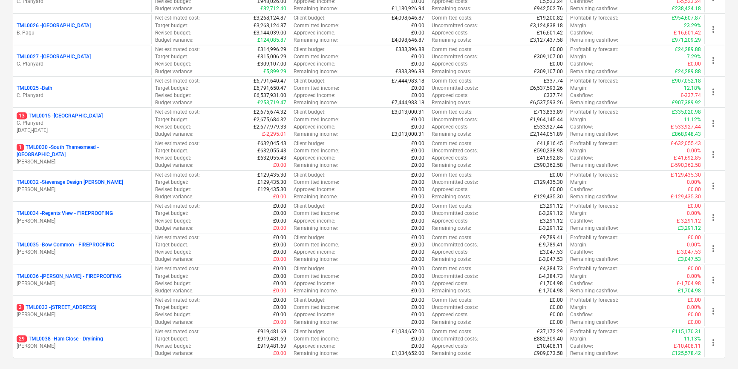
scroll to position [890, 0]
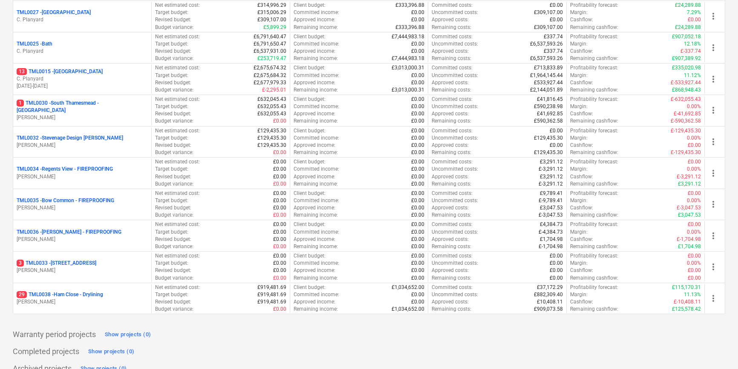
click at [93, 232] on p "TML0036 - [PERSON_NAME] - FIREPROOFING" at bounding box center [69, 232] width 105 height 7
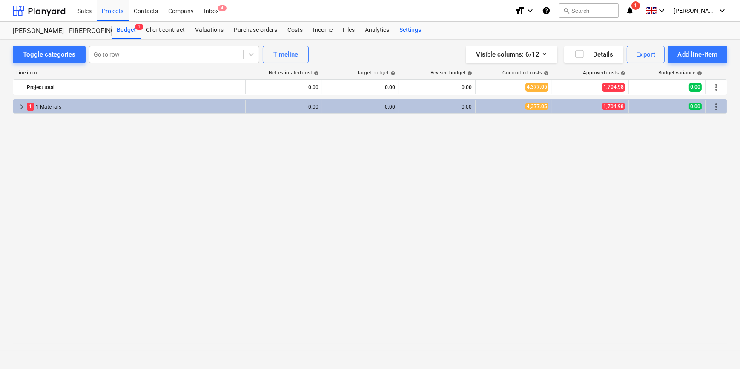
click at [406, 30] on div "Settings" at bounding box center [410, 30] width 32 height 17
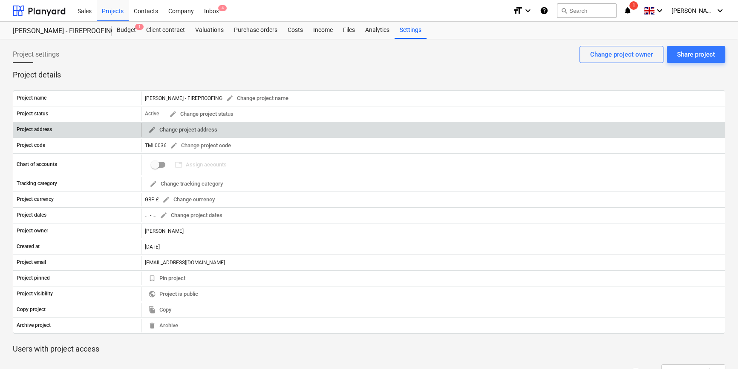
click at [208, 129] on span "edit Change project address" at bounding box center [182, 130] width 69 height 10
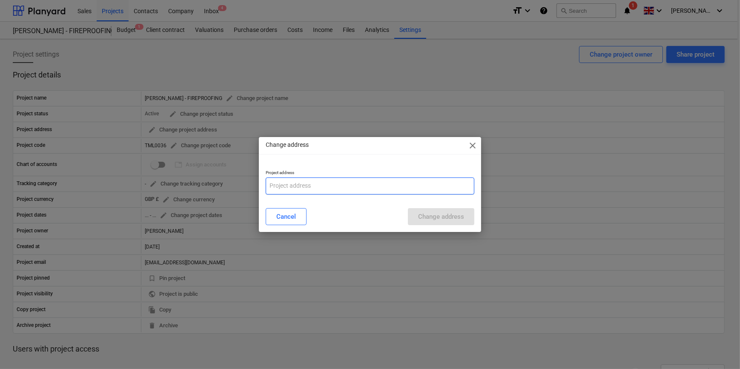
click at [283, 184] on input "text" at bounding box center [370, 186] width 208 height 17
paste input "Fairview Estates, [PERSON_NAME][GEOGRAPHIC_DATA], [STREET_ADDRESS]"
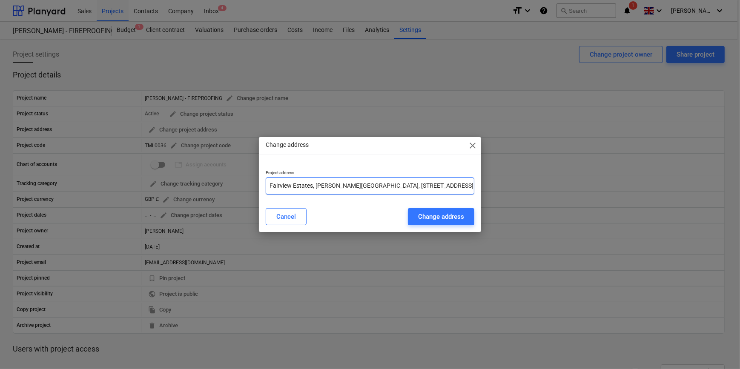
scroll to position [0, 2]
type input "Fairview Estates, [PERSON_NAME][GEOGRAPHIC_DATA], [STREET_ADDRESS]"
click at [434, 218] on div "Change address" at bounding box center [441, 216] width 46 height 11
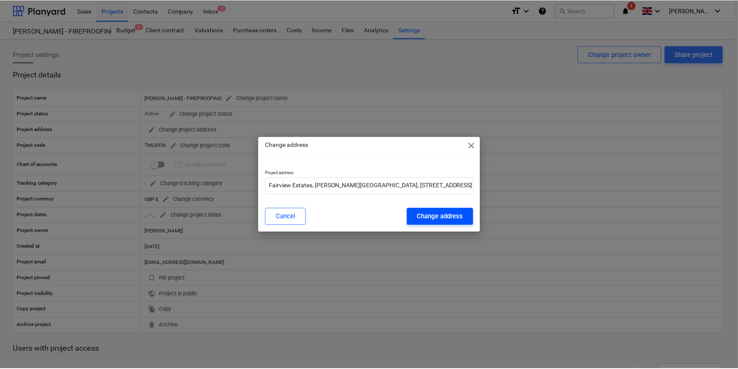
scroll to position [0, 0]
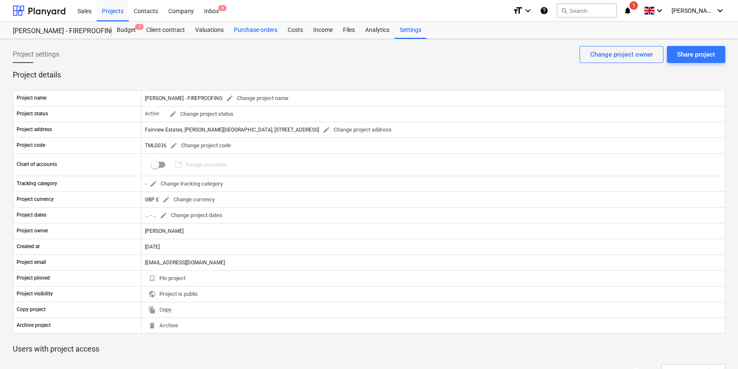
click at [260, 28] on div "Purchase orders" at bounding box center [256, 30] width 54 height 17
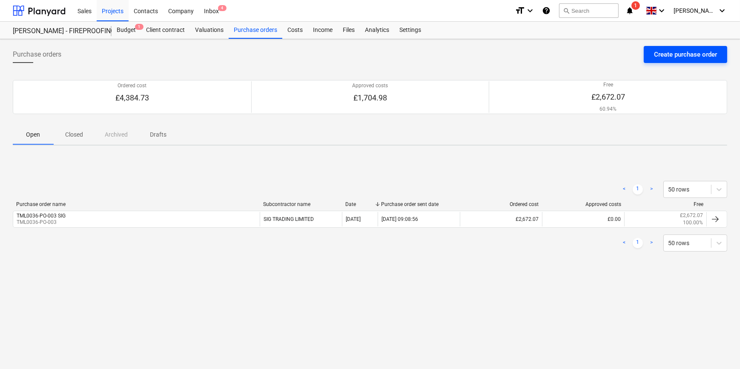
click at [658, 56] on div "Create purchase order" at bounding box center [685, 54] width 63 height 11
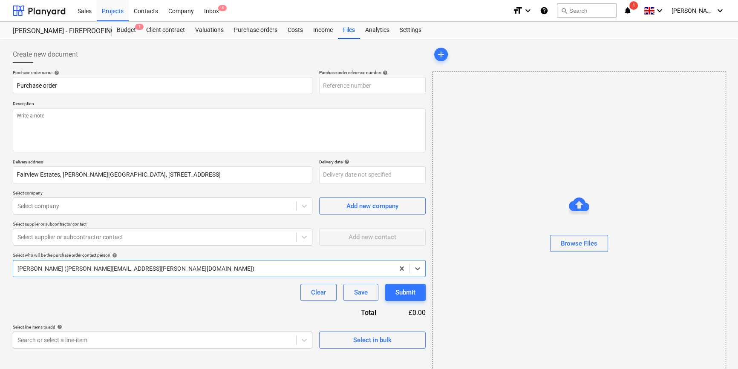
type textarea "x"
type input "TML0036-PO-005"
type textarea "x"
click at [257, 29] on div "Purchase orders" at bounding box center [256, 30] width 54 height 17
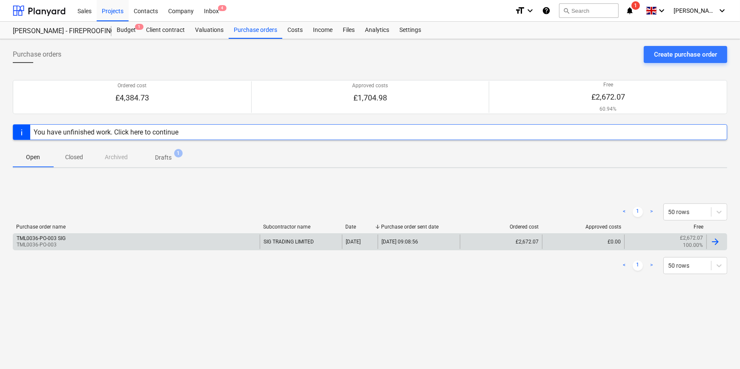
click at [715, 239] on div at bounding box center [715, 242] width 10 height 10
